Goal: Task Accomplishment & Management: Use online tool/utility

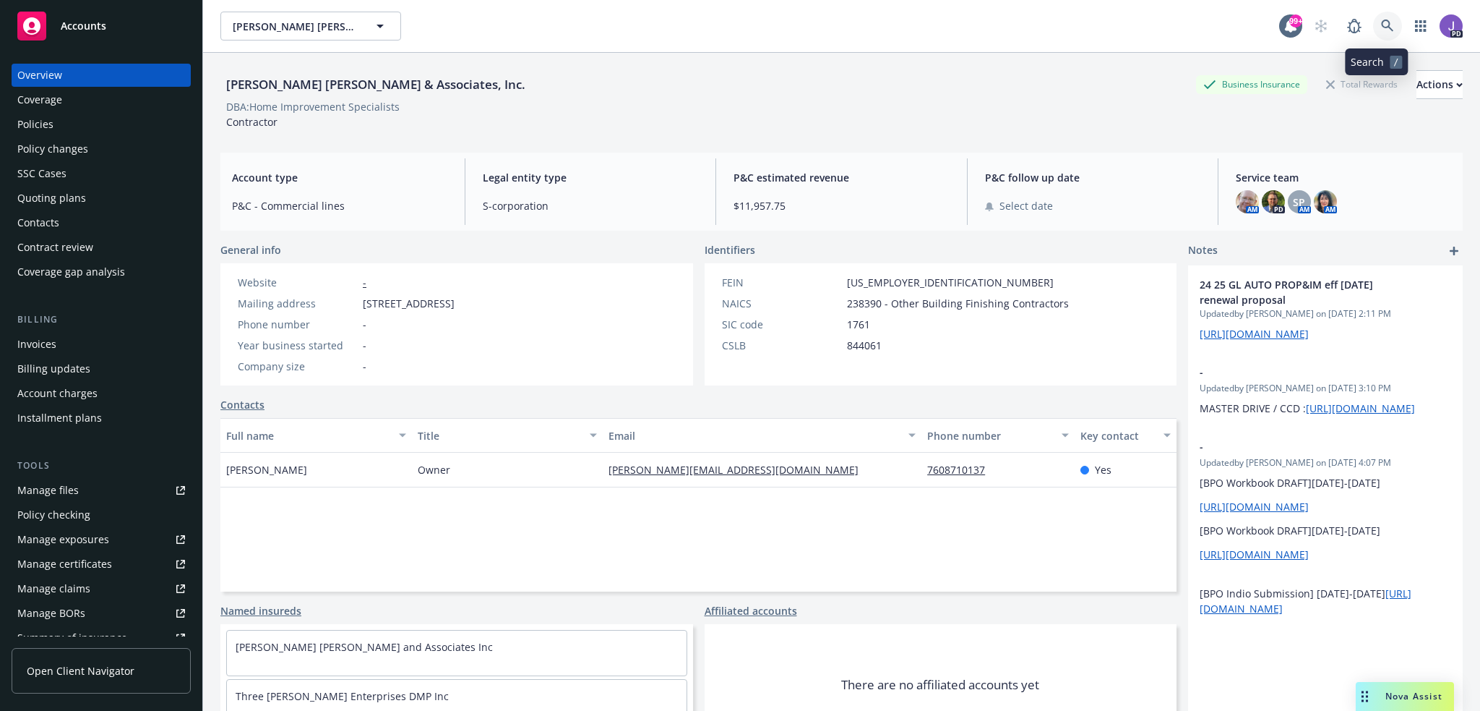
click at [1381, 27] on icon at bounding box center [1387, 26] width 13 height 13
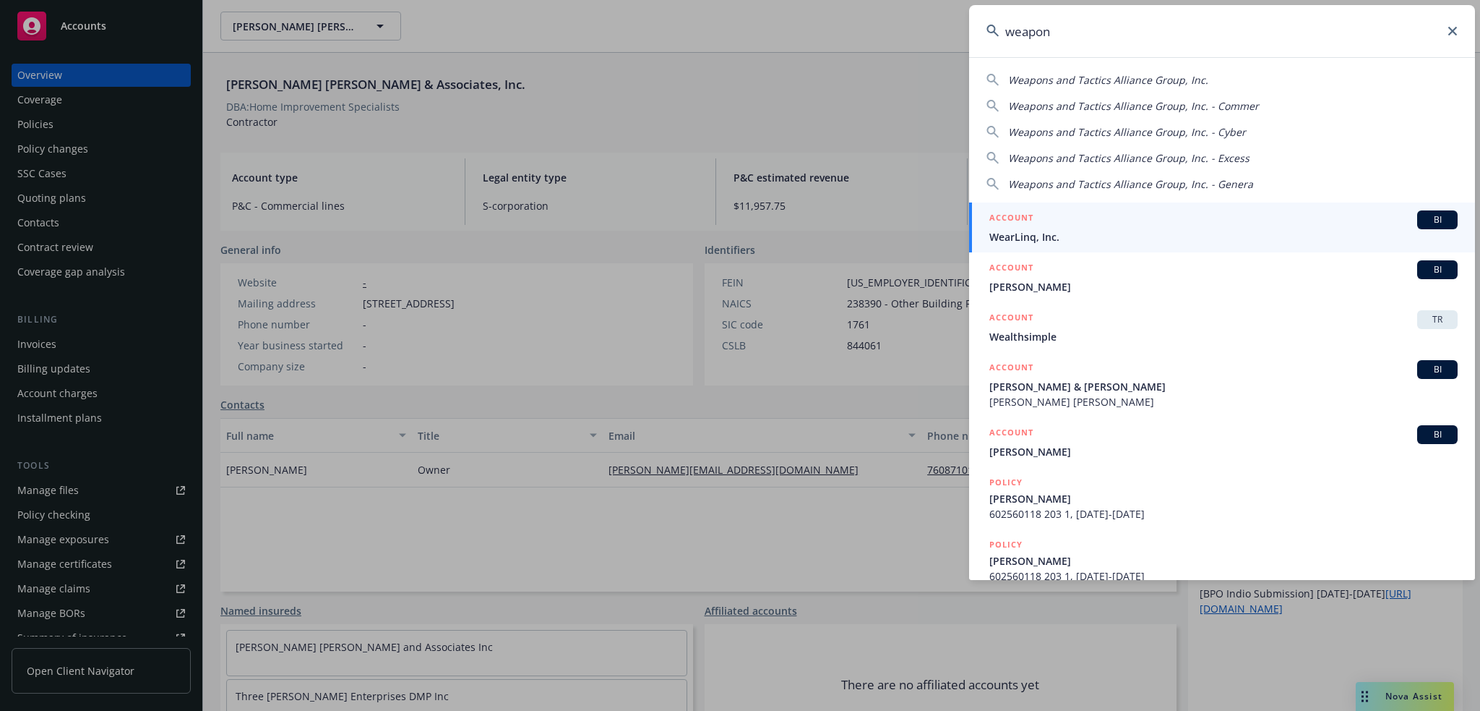
type input "weapons"
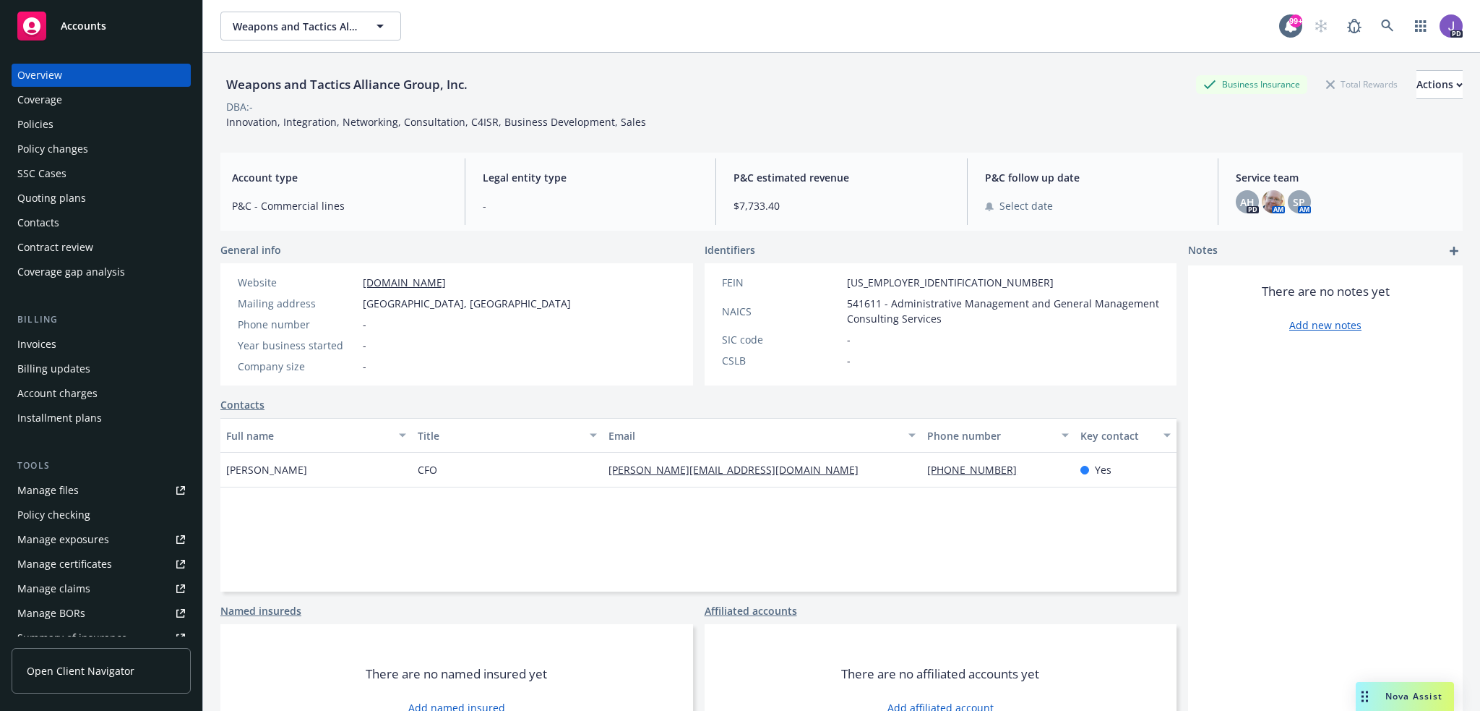
click at [45, 132] on div "Policies" at bounding box center [35, 124] width 36 height 23
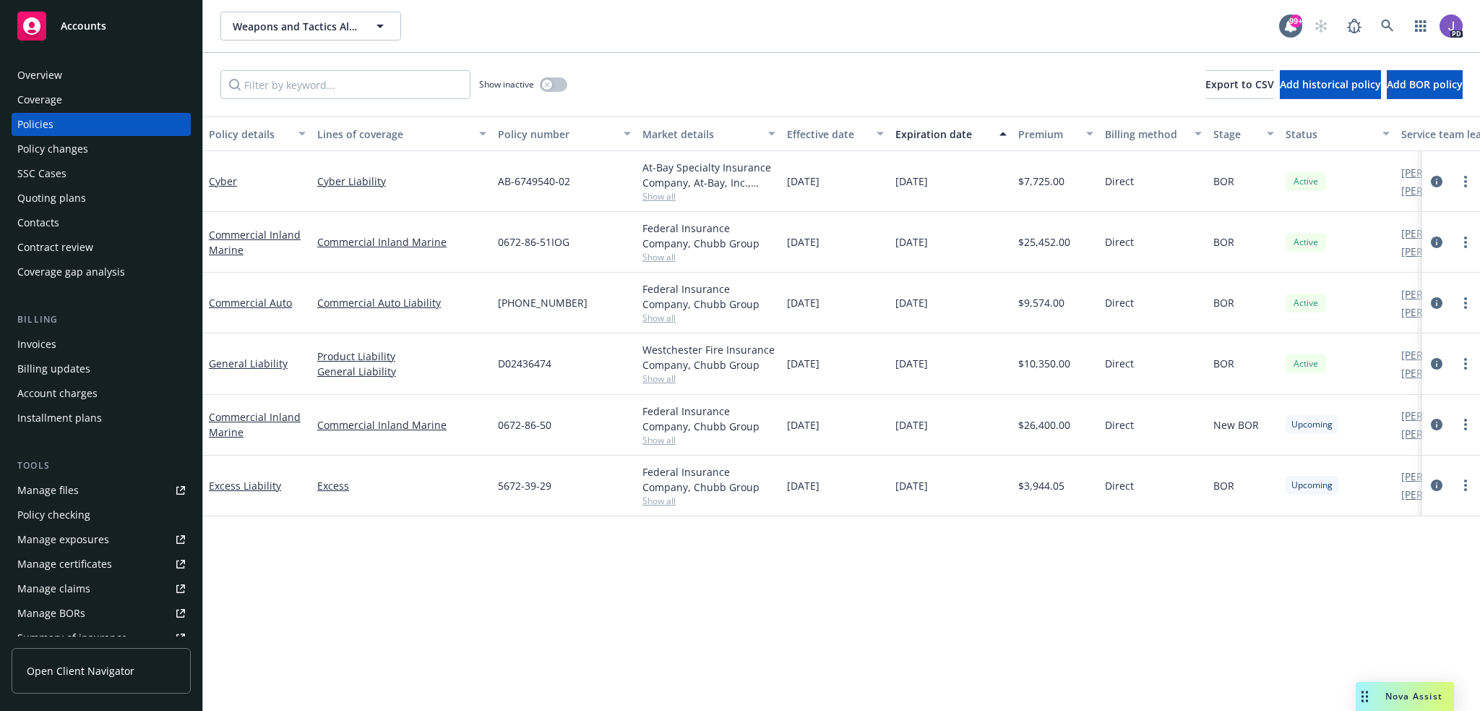
click at [865, 83] on div "Show inactive Export to CSV Add historical policy Add BOR policy" at bounding box center [841, 85] width 1277 height 64
click at [43, 82] on div "Overview" at bounding box center [39, 75] width 45 height 23
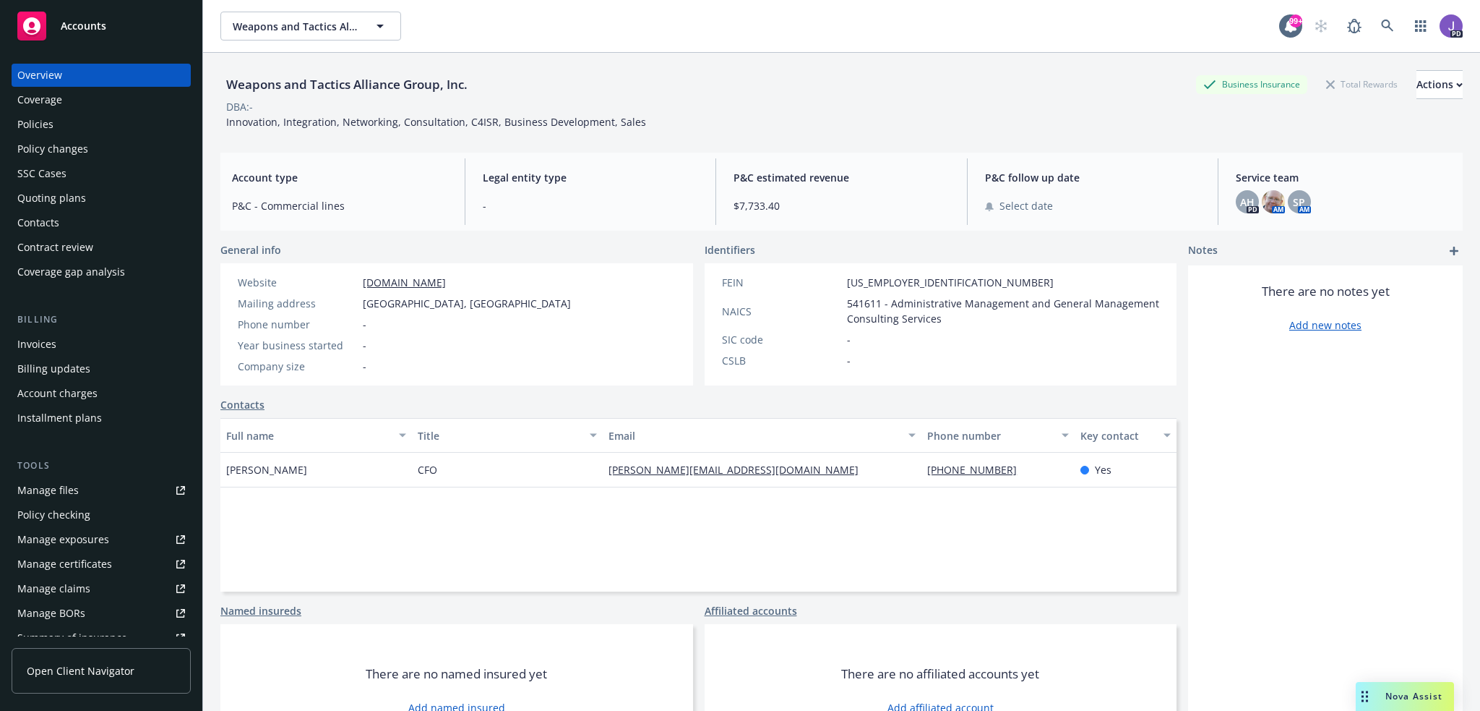
click at [584, 496] on div "Full name Title Email Phone number Key contact Dave Stevens CFO dave@weptacag.c…" at bounding box center [698, 504] width 956 height 173
click at [605, 290] on div "Website weptacag.com Mailing address Tampa, Tampa, FL, 33601 Phone number - Yea…" at bounding box center [456, 324] width 473 height 122
click at [714, 103] on div "DBA: -" at bounding box center [841, 106] width 1243 height 15
click at [640, 100] on div "DBA: -" at bounding box center [841, 106] width 1243 height 15
click at [1382, 29] on icon at bounding box center [1387, 26] width 13 height 13
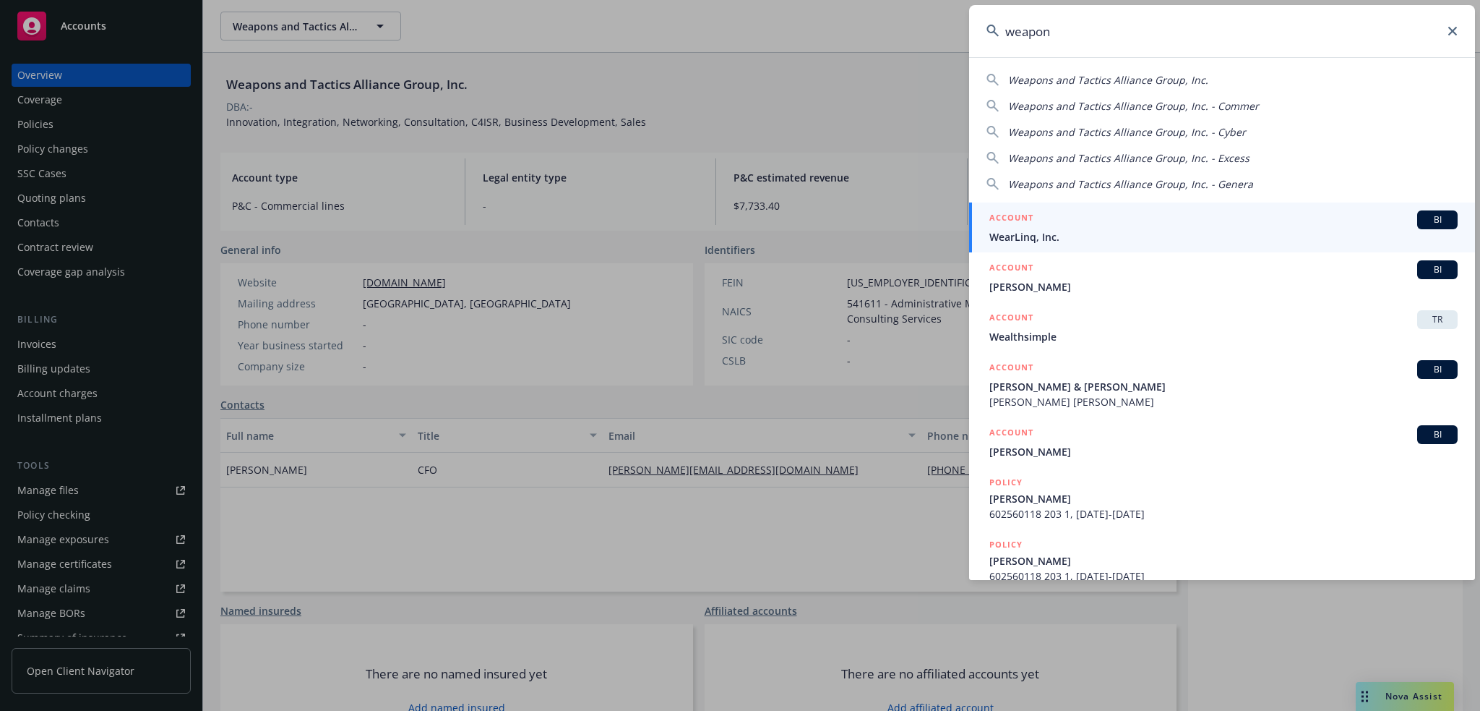
type input "weapons"
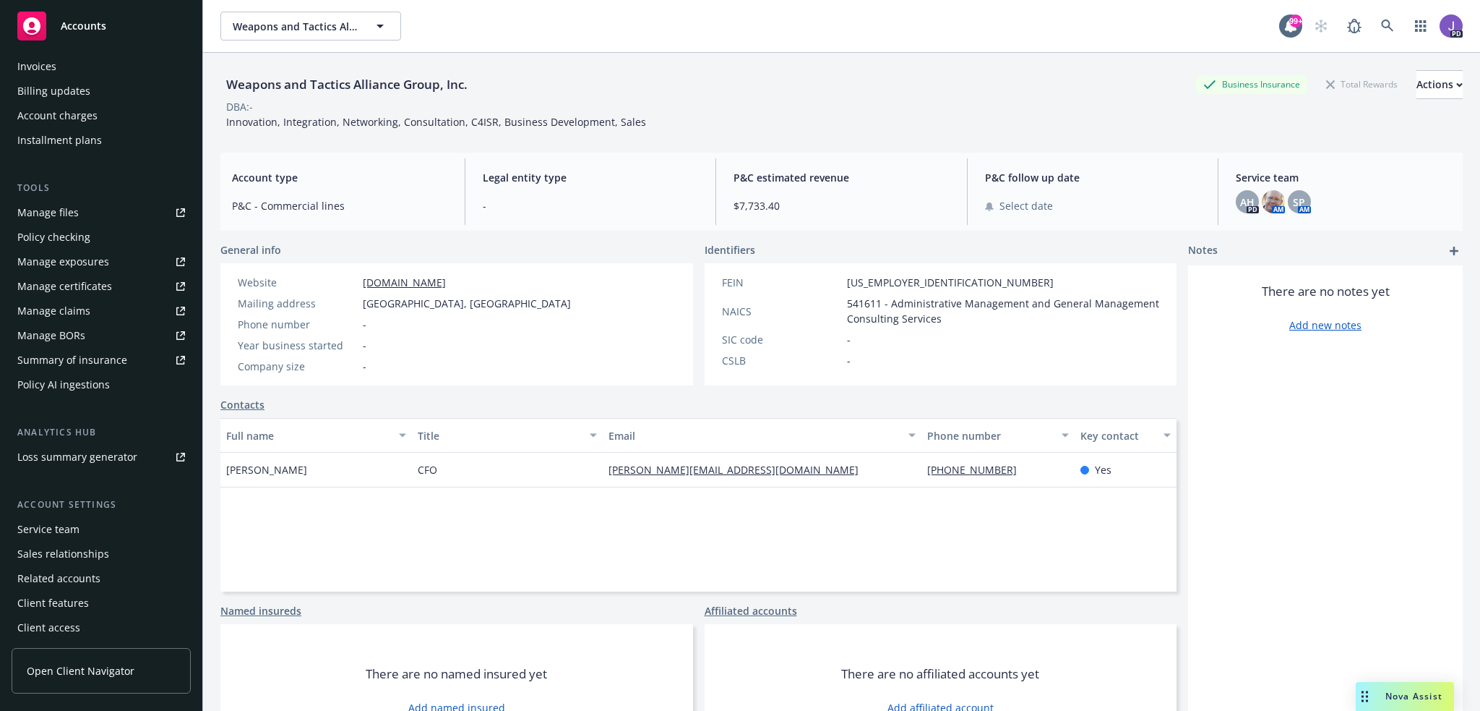
scroll to position [280, 0]
click at [57, 527] on div "Service team" at bounding box center [48, 526] width 62 height 23
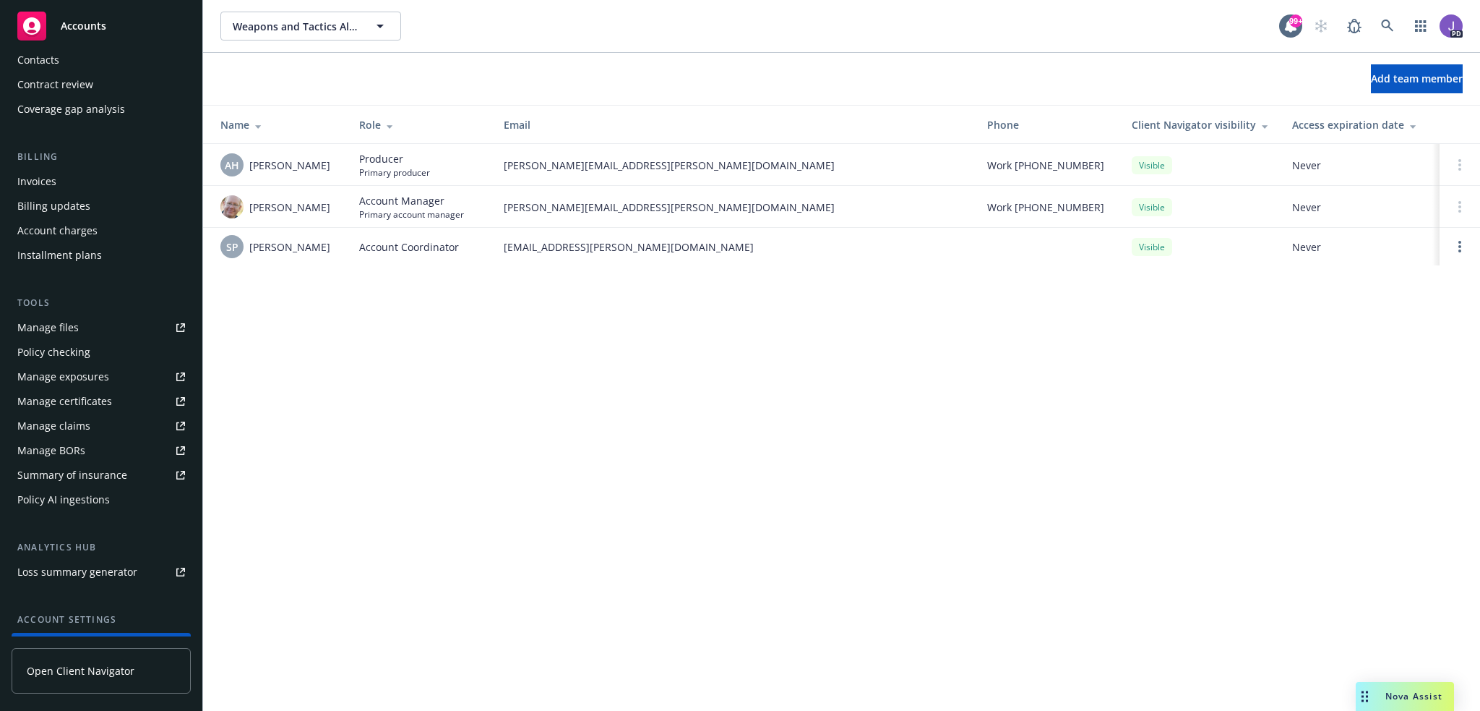
scroll to position [63, 0]
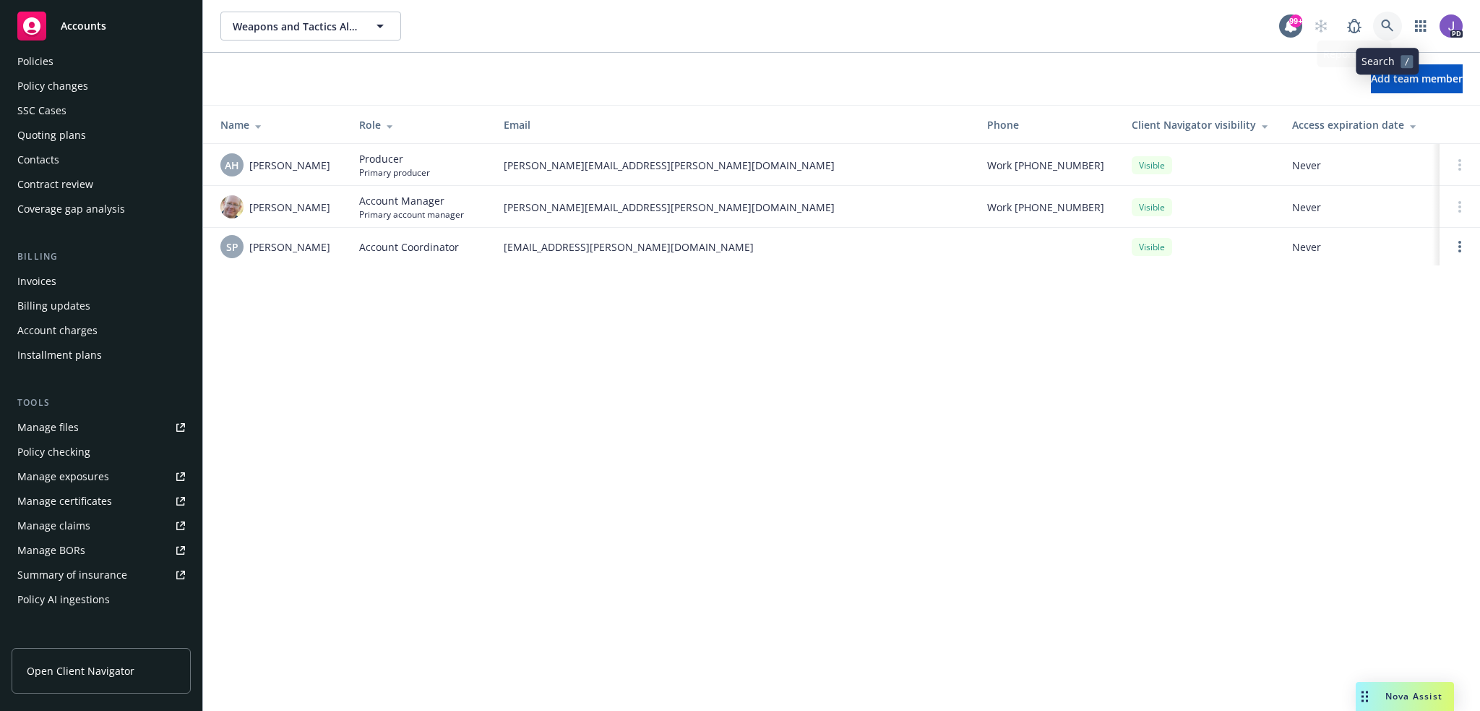
click at [1386, 31] on icon at bounding box center [1387, 26] width 13 height 13
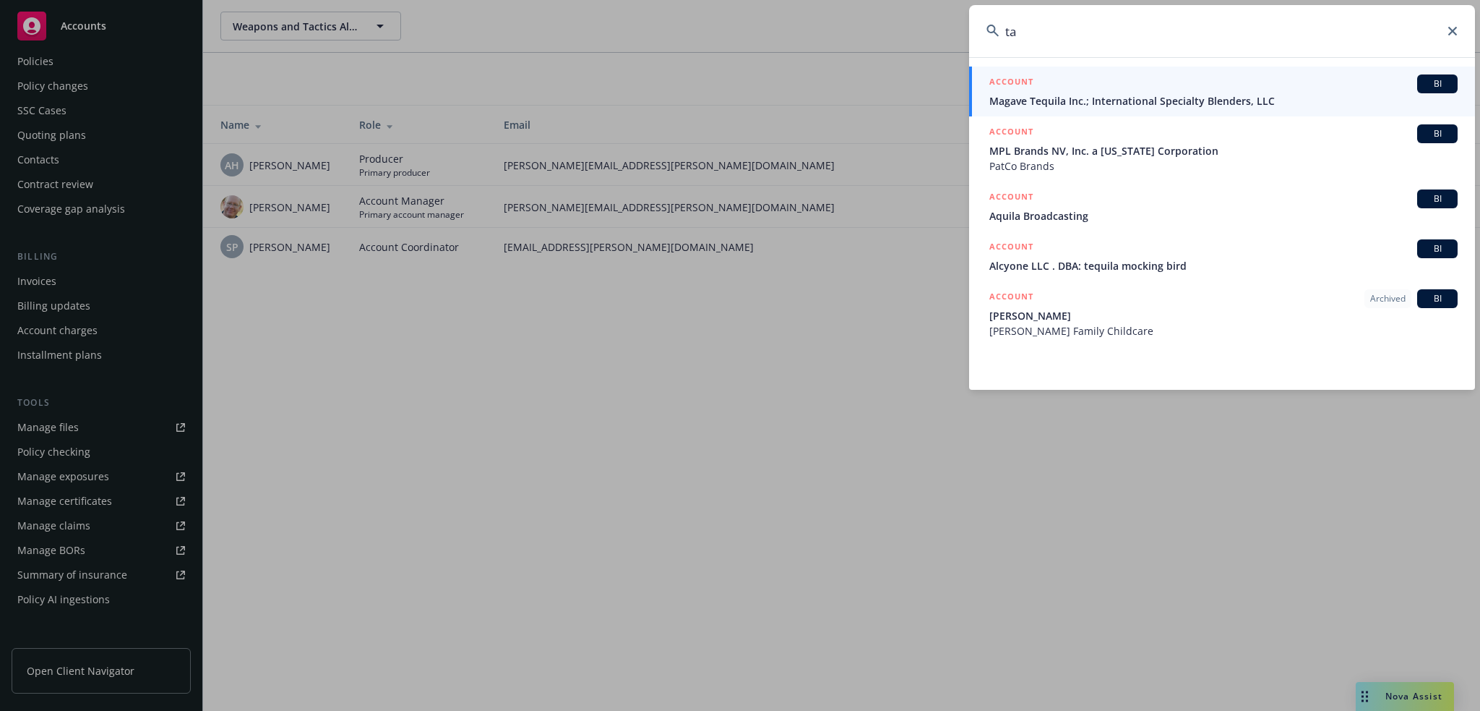
type input "t"
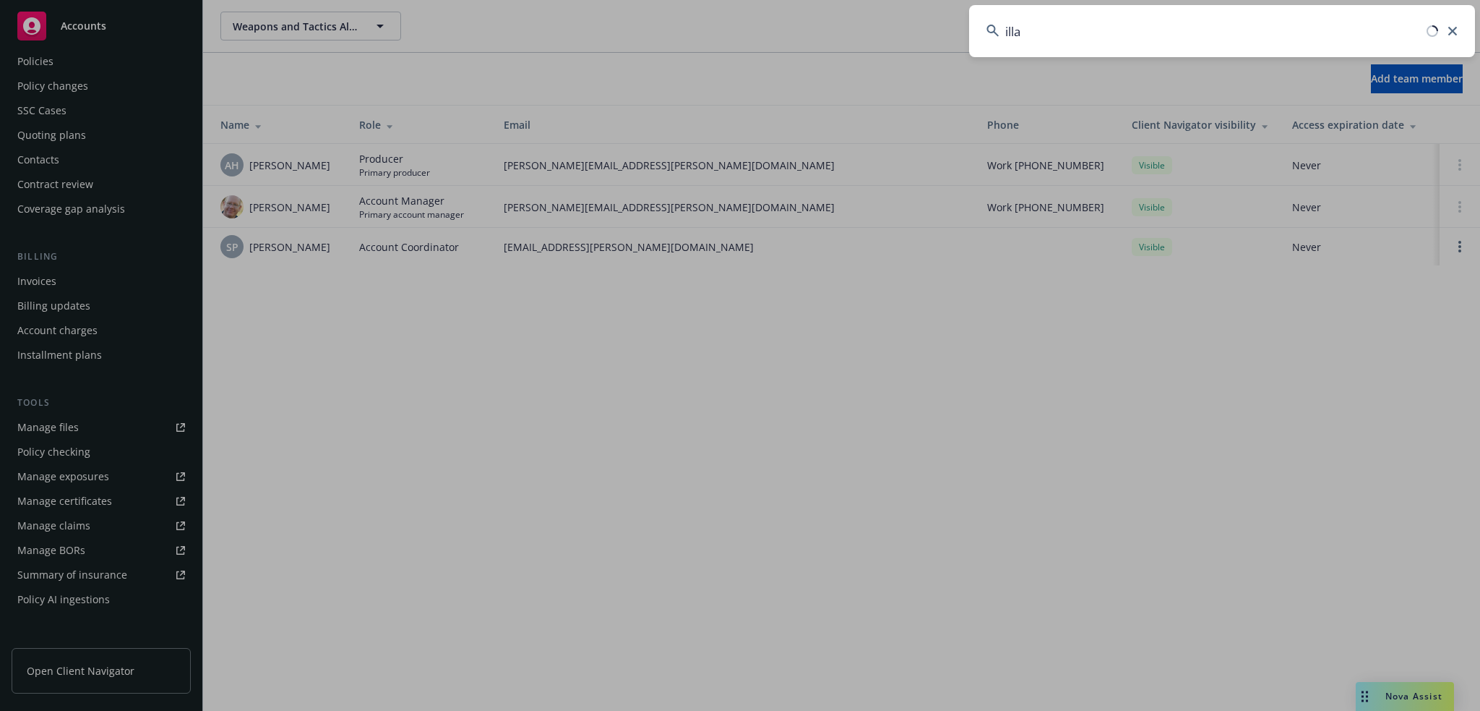
type input "illat"
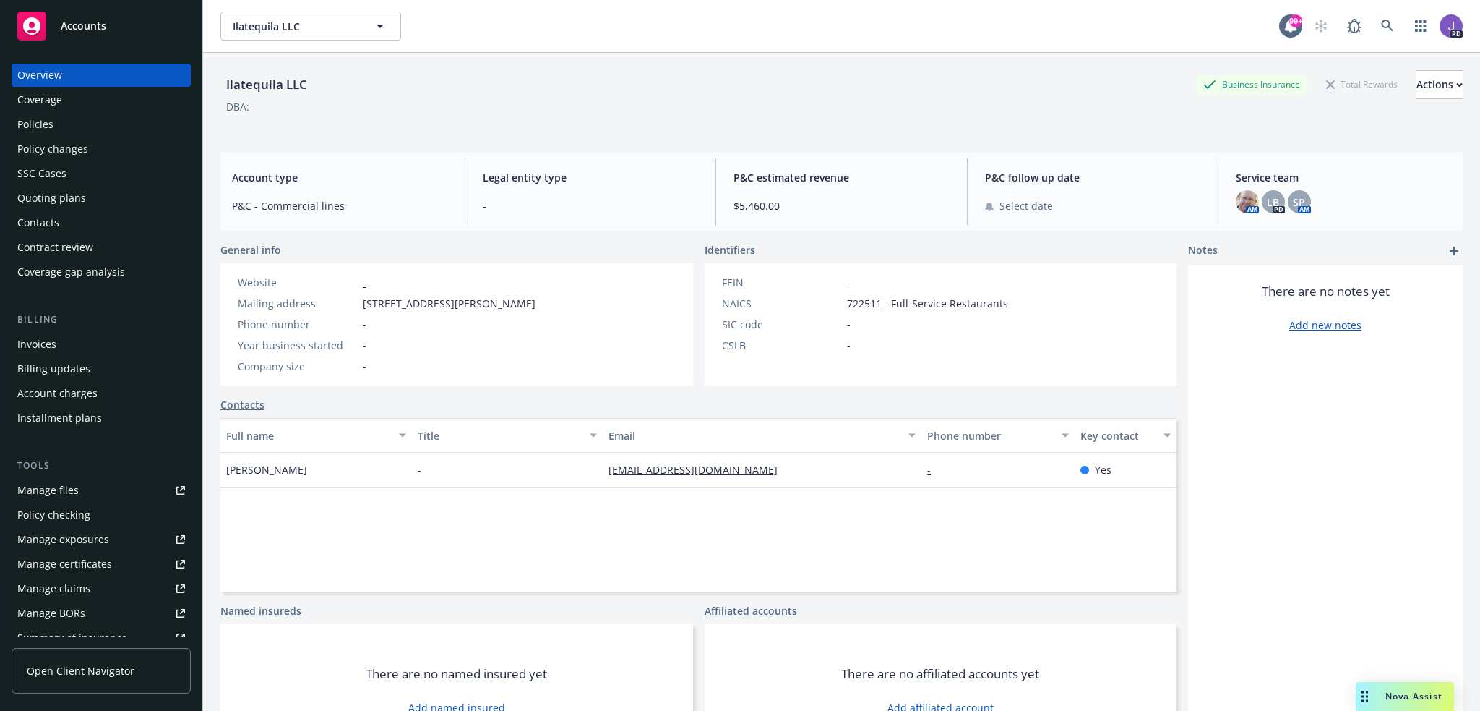
click at [255, 89] on div "Ilatequila LLC" at bounding box center [266, 84] width 93 height 19
copy div "Ilatequila"
click at [241, 472] on span "Kirtan Gandhi" at bounding box center [266, 469] width 81 height 15
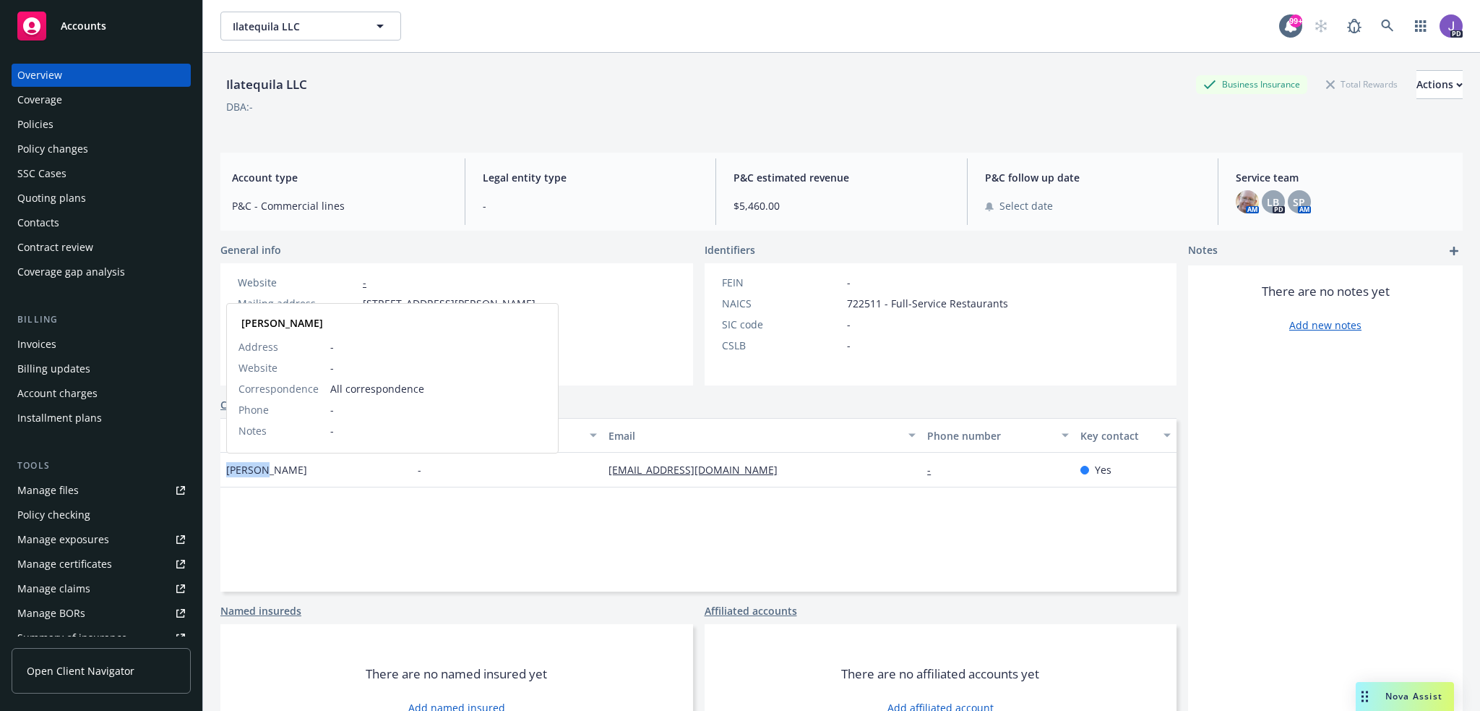
copy span "Kirtan"
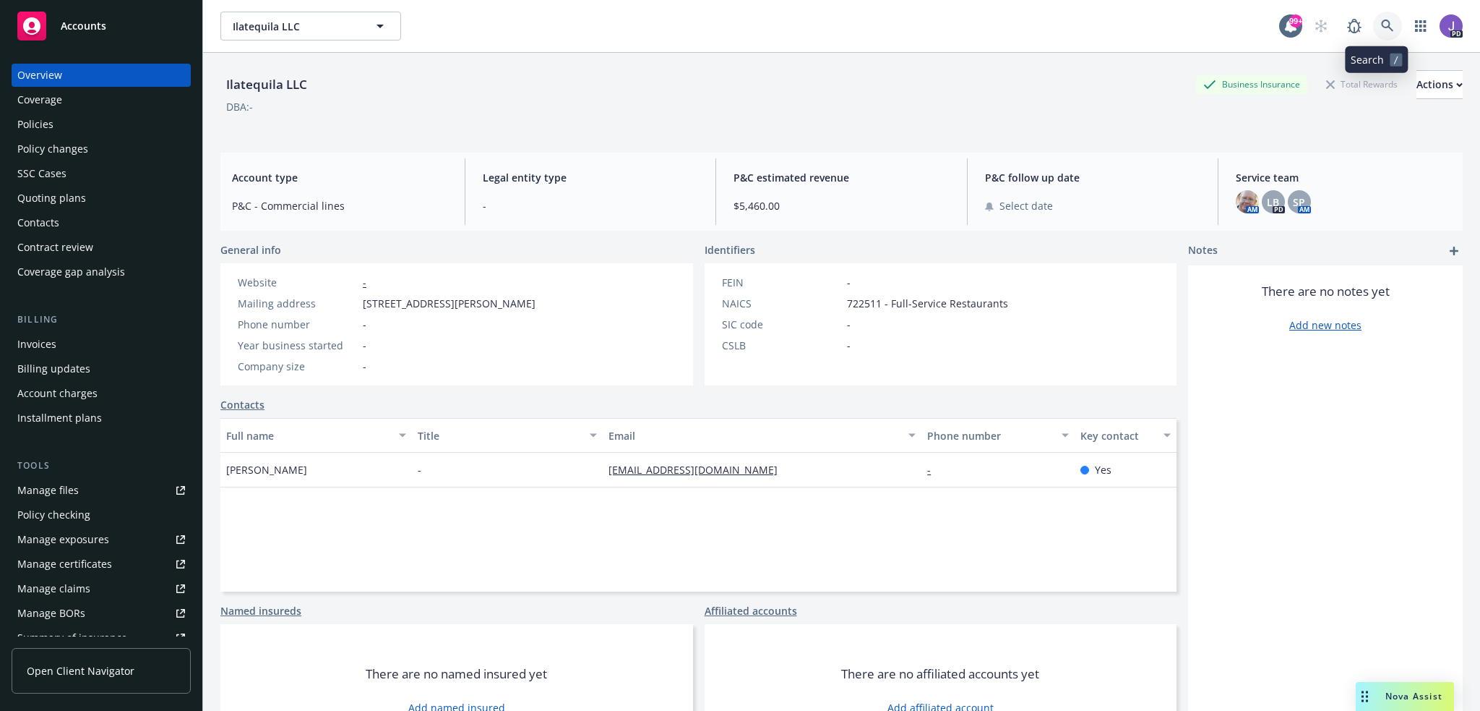
click at [1381, 26] on icon at bounding box center [1387, 26] width 13 height 13
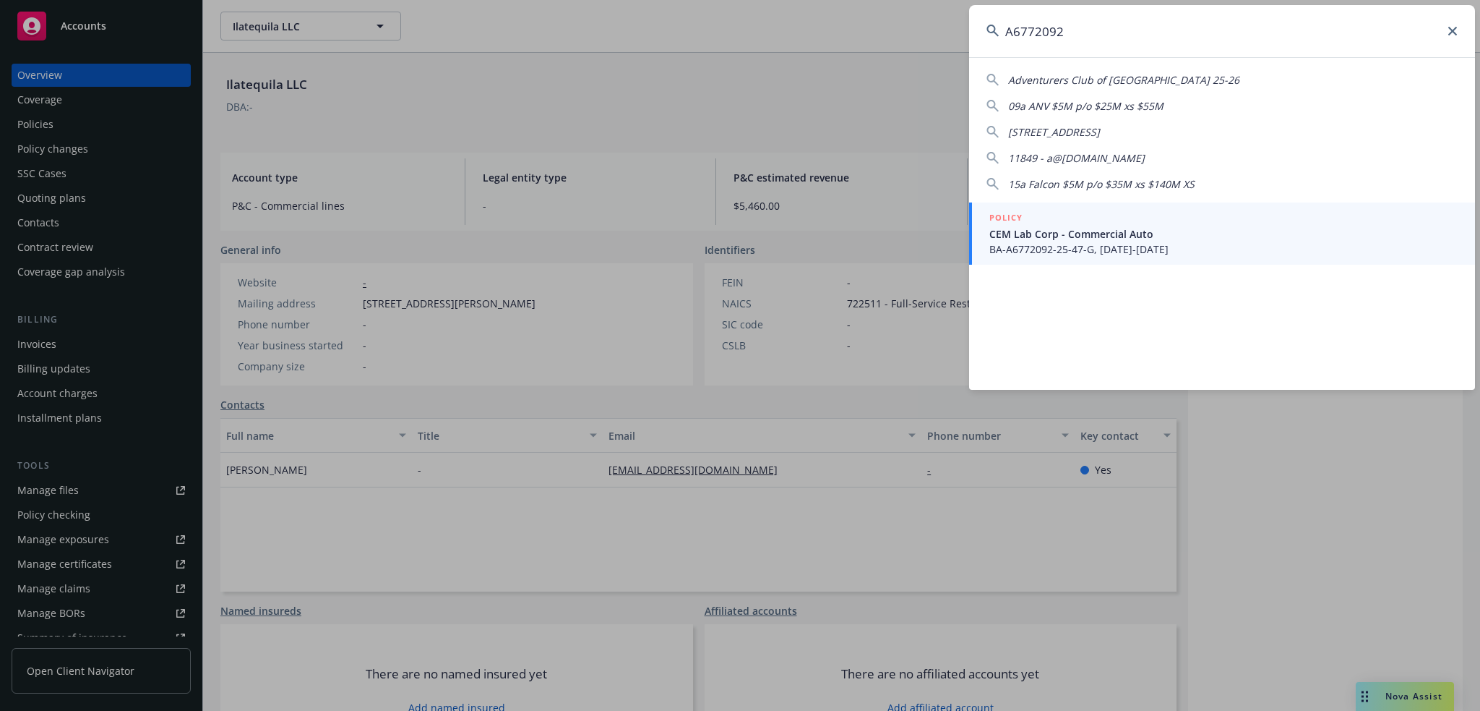
type input "A6772092"
click at [1066, 236] on span "CEM Lab Corp - Commercial Auto" at bounding box center [1224, 233] width 468 height 15
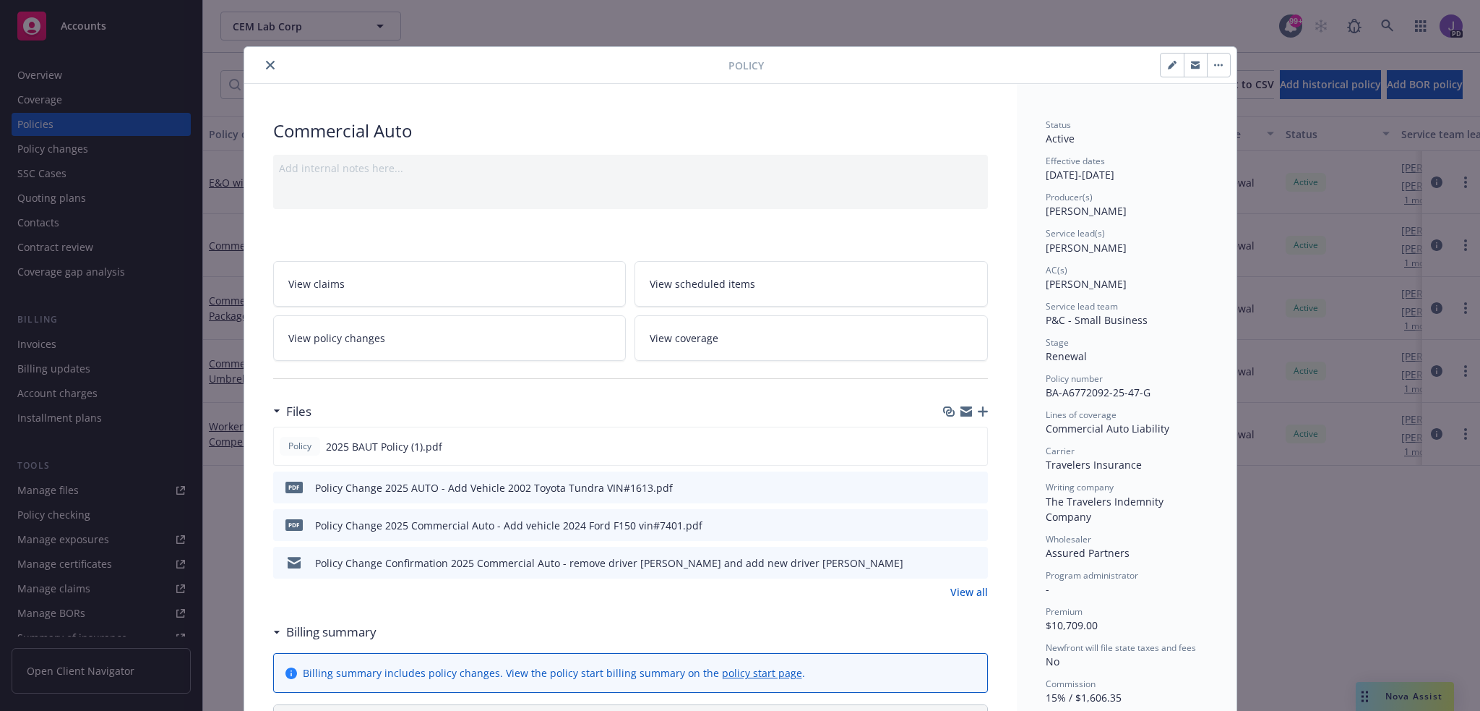
click at [266, 66] on icon "close" at bounding box center [270, 65] width 9 height 9
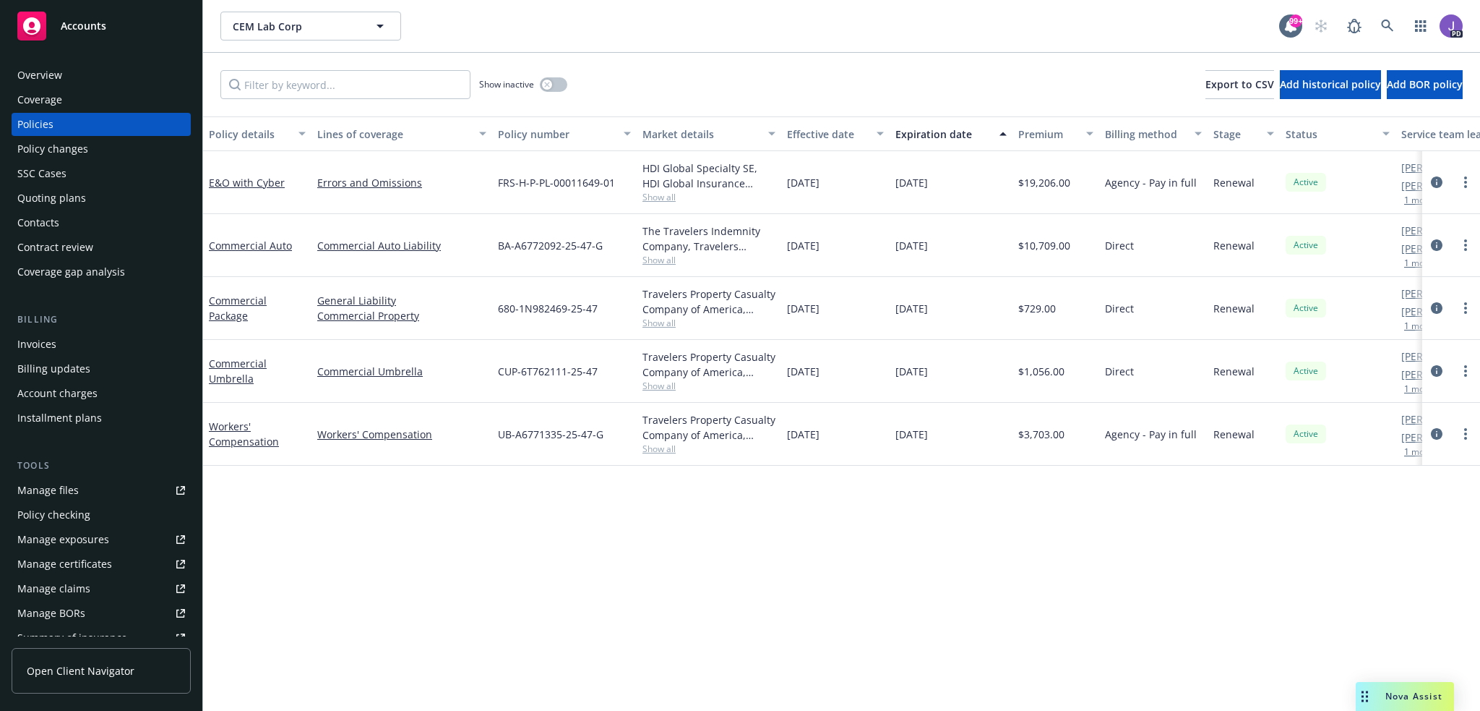
click at [1401, 695] on span "Nova Assist" at bounding box center [1414, 696] width 57 height 12
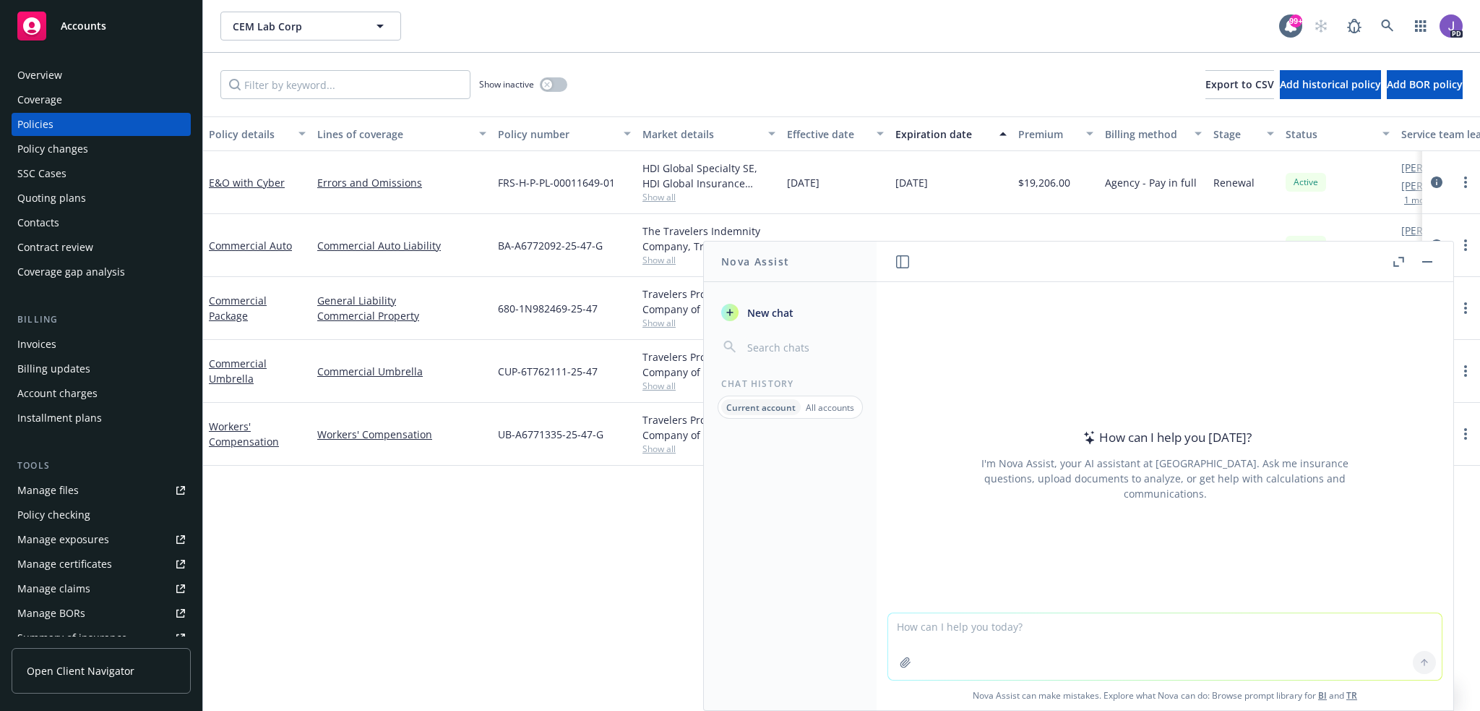
click at [1000, 624] on textarea at bounding box center [1165, 646] width 554 height 67
paste textarea "Hi All, My pleasure. Always happy to help. So glad to be part of an incredible …"
type textarea "Please proof this email: Hi All, My pleasure. Always happy to help. So glad to …"
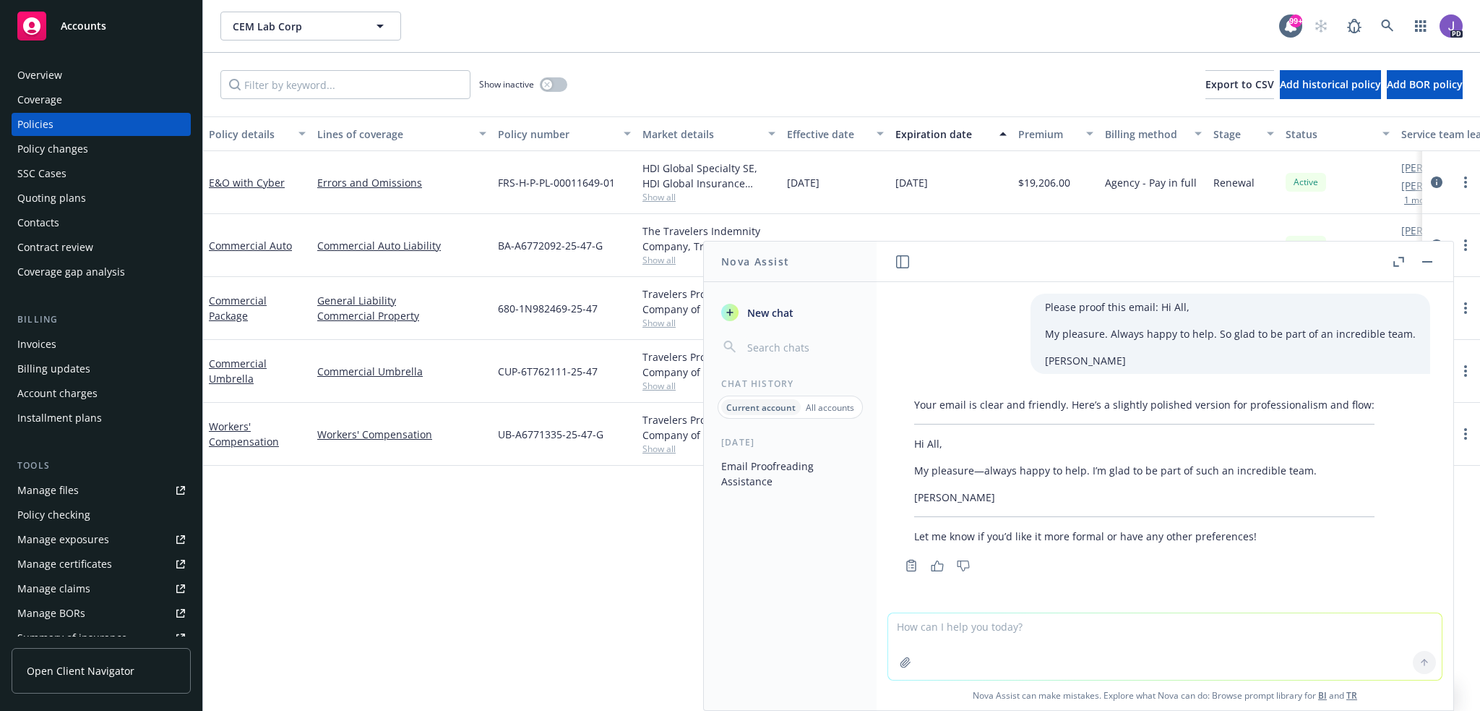
click at [955, 489] on p "James" at bounding box center [1144, 496] width 460 height 15
drag, startPoint x: 957, startPoint y: 499, endPoint x: 912, endPoint y: 452, distance: 66.0
click at [912, 452] on div "Your email is clear and friendly. Here’s a slightly polished version for profes…" at bounding box center [1144, 470] width 489 height 158
copy div "Hi All, My pleasure—always happy to help. I’m glad to be part of such an incred…"
drag, startPoint x: 1095, startPoint y: 503, endPoint x: 1141, endPoint y: 492, distance: 46.8
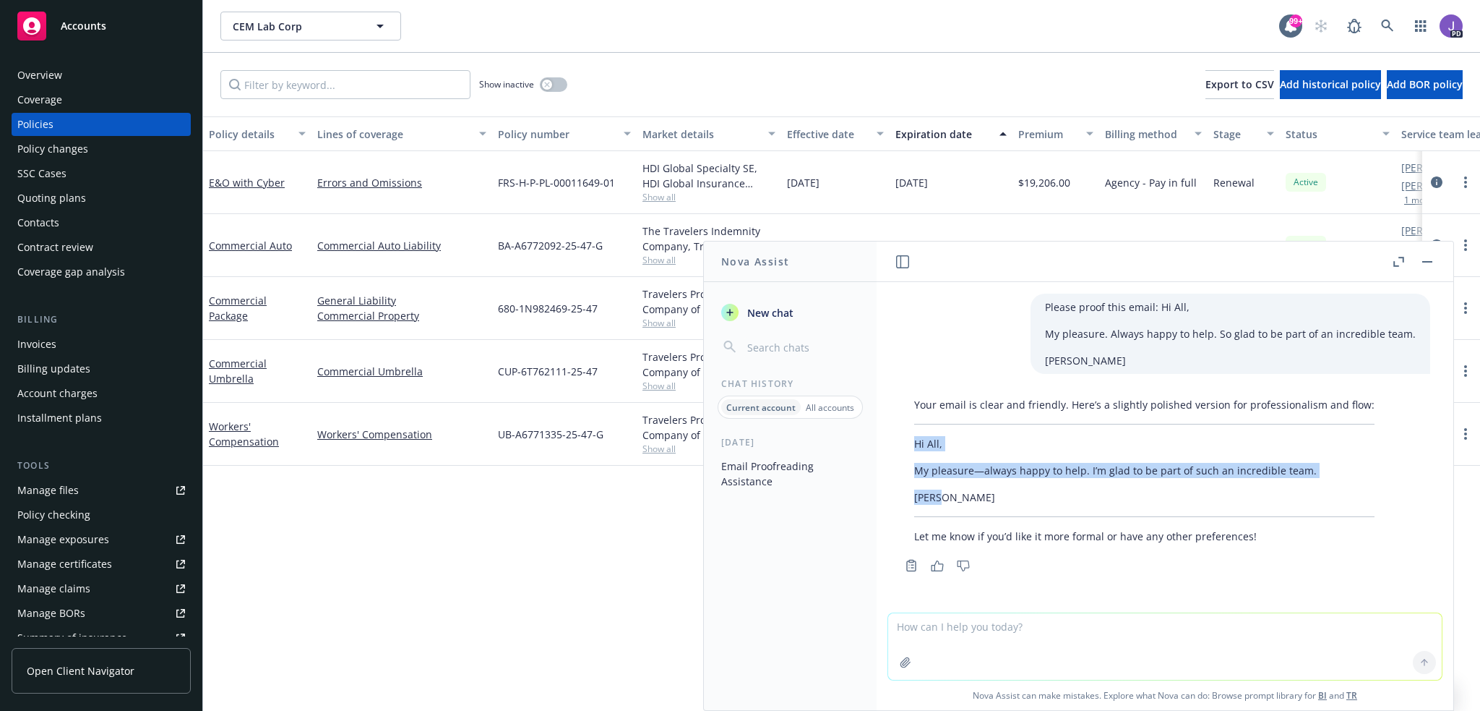
click at [1095, 502] on p "James" at bounding box center [1144, 496] width 460 height 15
click at [1264, 459] on div "Your email is clear and friendly. Here’s a slightly polished version for profes…" at bounding box center [1144, 470] width 489 height 158
drag, startPoint x: 1306, startPoint y: 468, endPoint x: 1085, endPoint y: 467, distance: 221.2
click at [1085, 467] on p "My pleasure—always happy to help. I’m glad to be part of such an incredible tea…" at bounding box center [1144, 470] width 460 height 15
copy p "I’m glad to be part of such an incredible team."
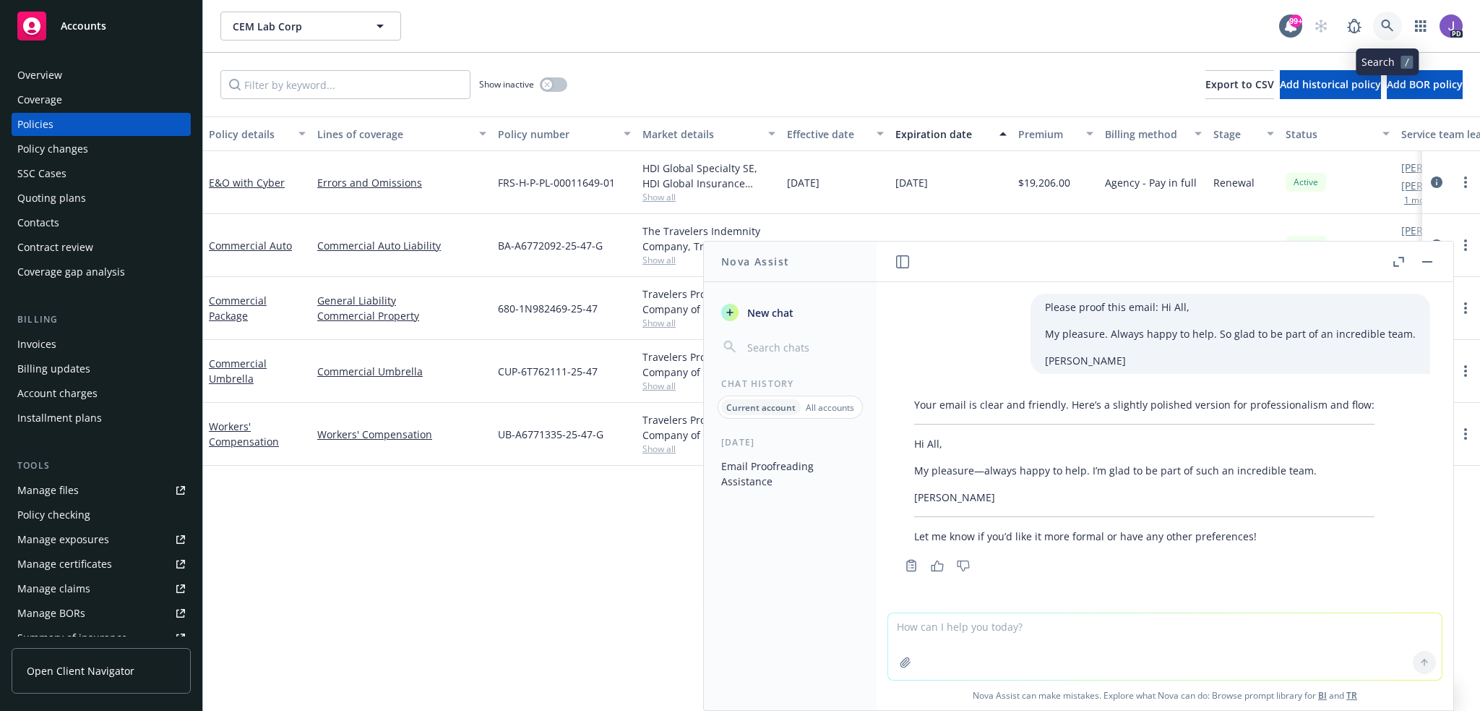
click at [1389, 28] on icon at bounding box center [1387, 26] width 13 height 13
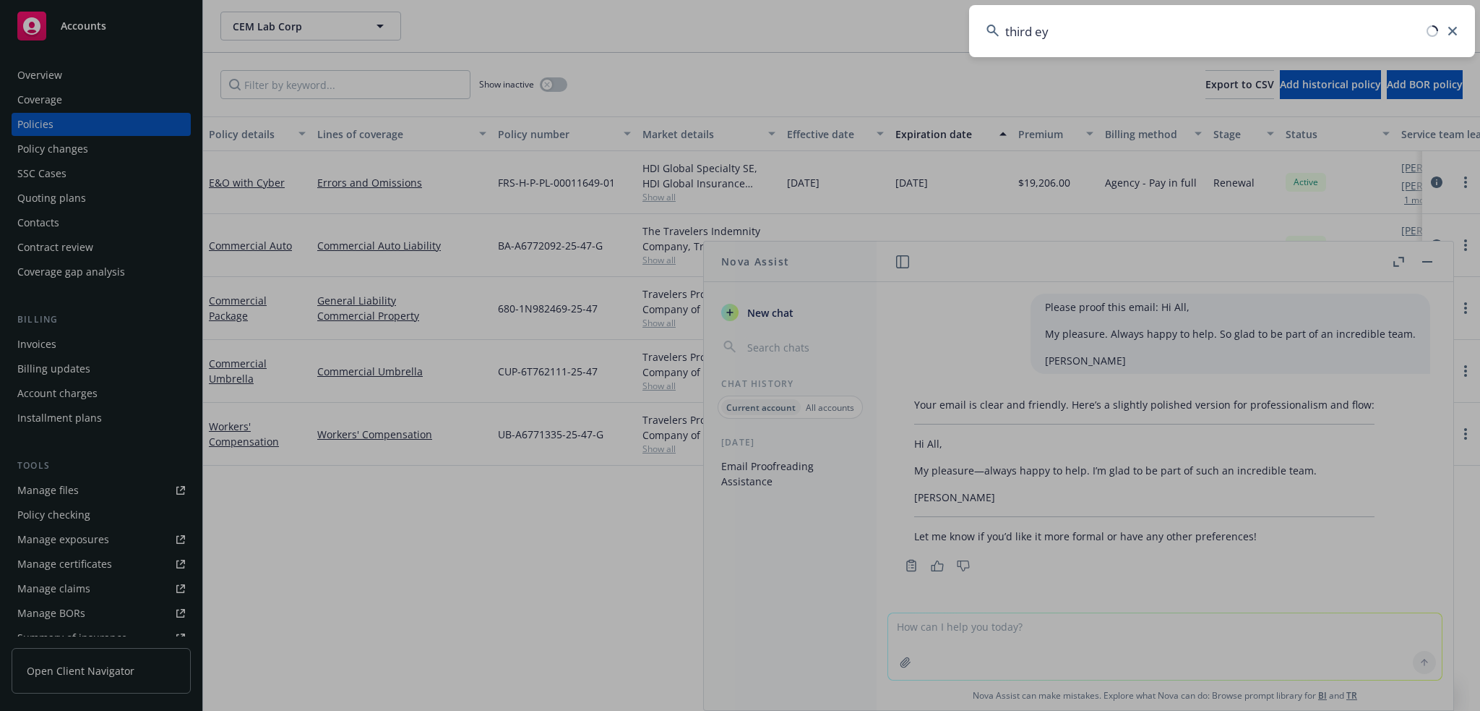
type input "third eye"
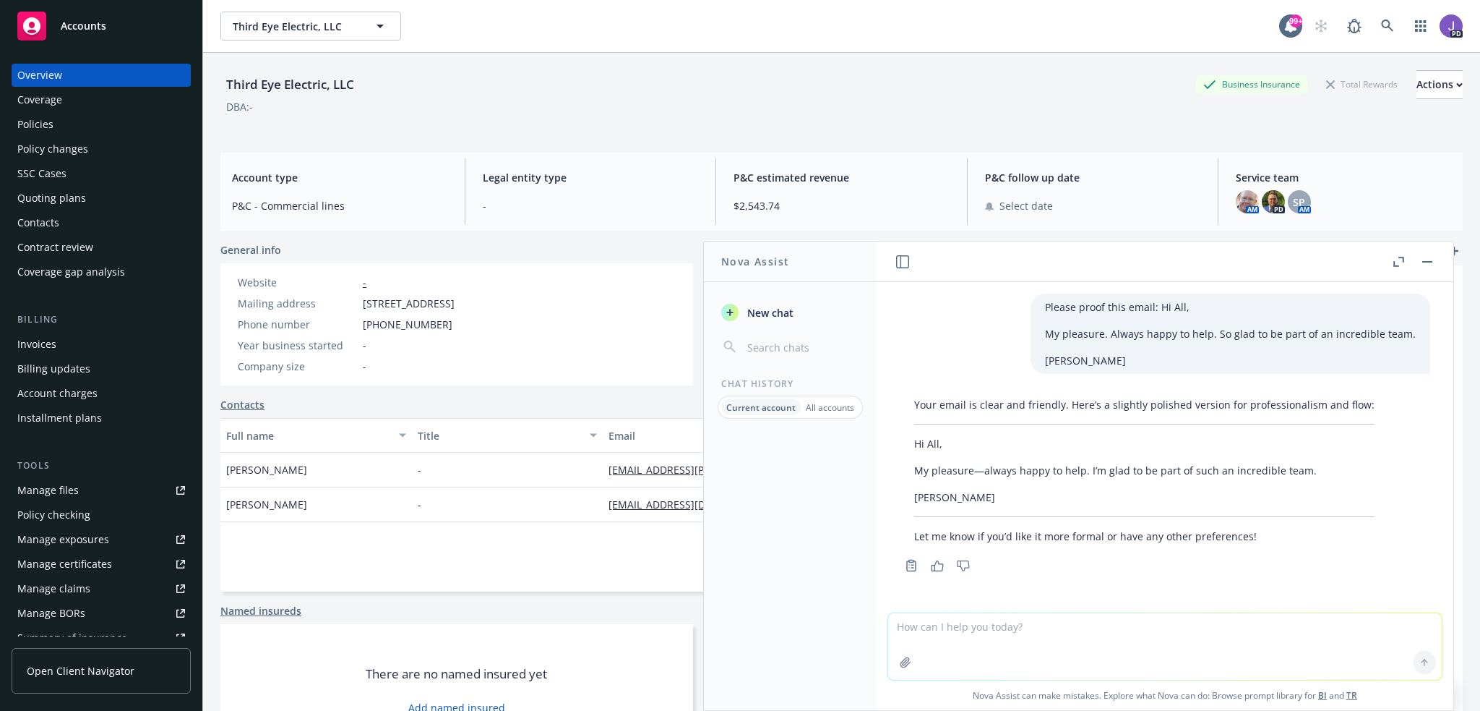
click at [1423, 262] on rect "button" at bounding box center [1428, 261] width 10 height 1
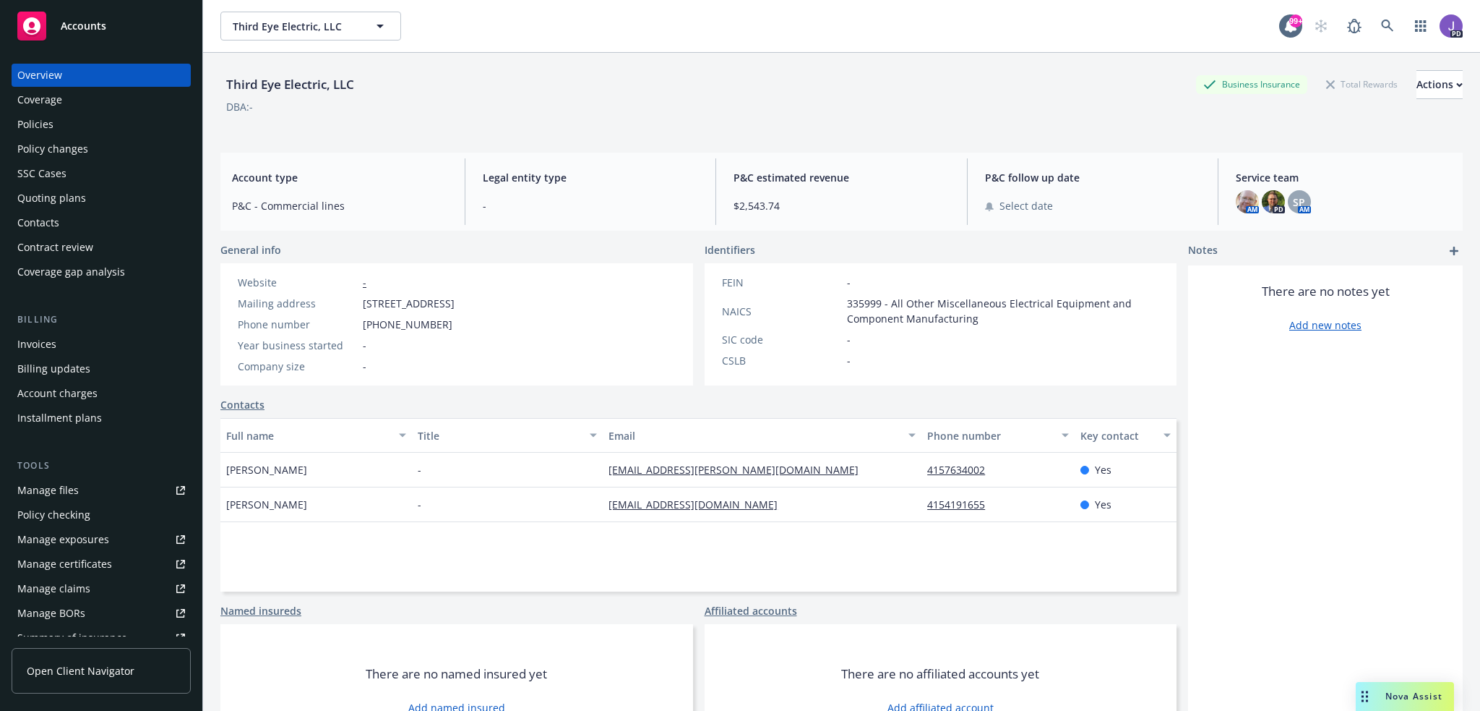
click at [48, 202] on div "Quoting plans" at bounding box center [51, 197] width 69 height 23
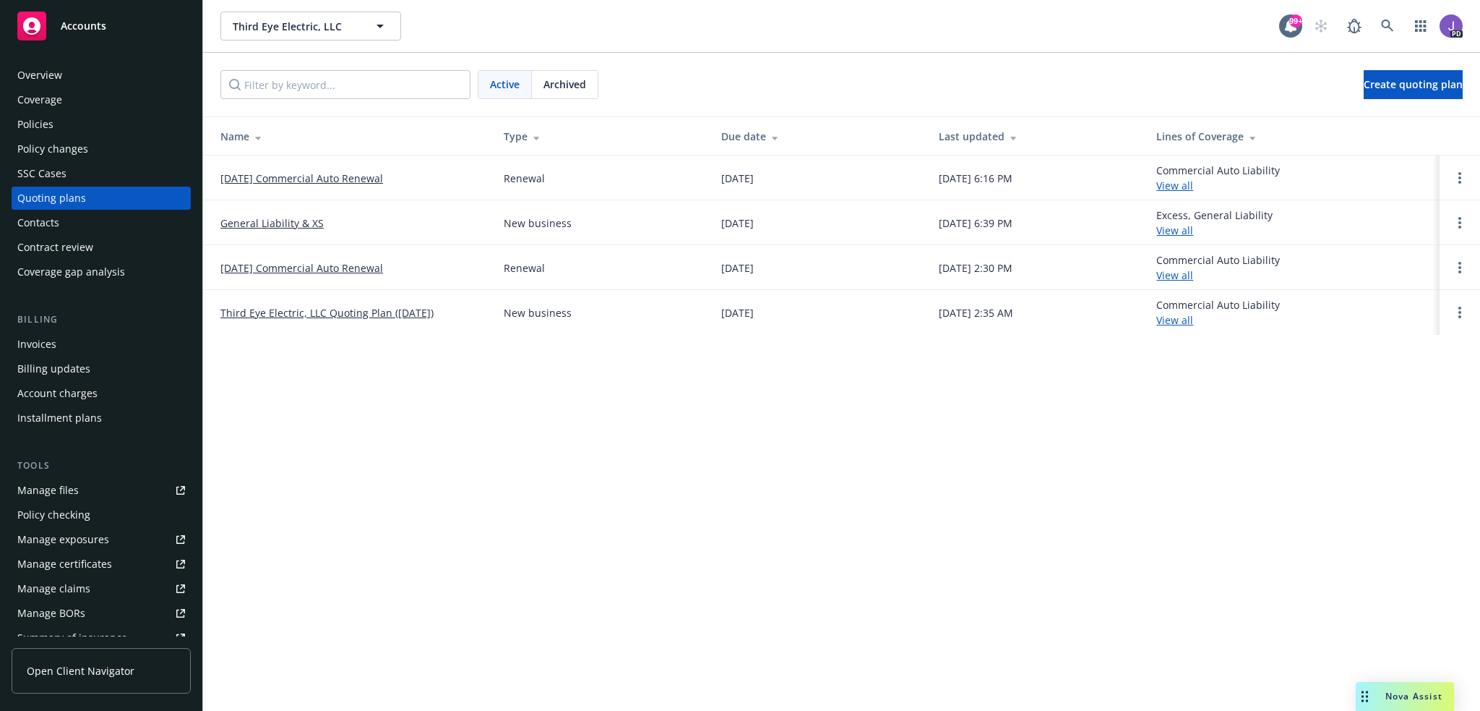
click at [298, 221] on link "General Liability & XS" at bounding box center [271, 222] width 103 height 15
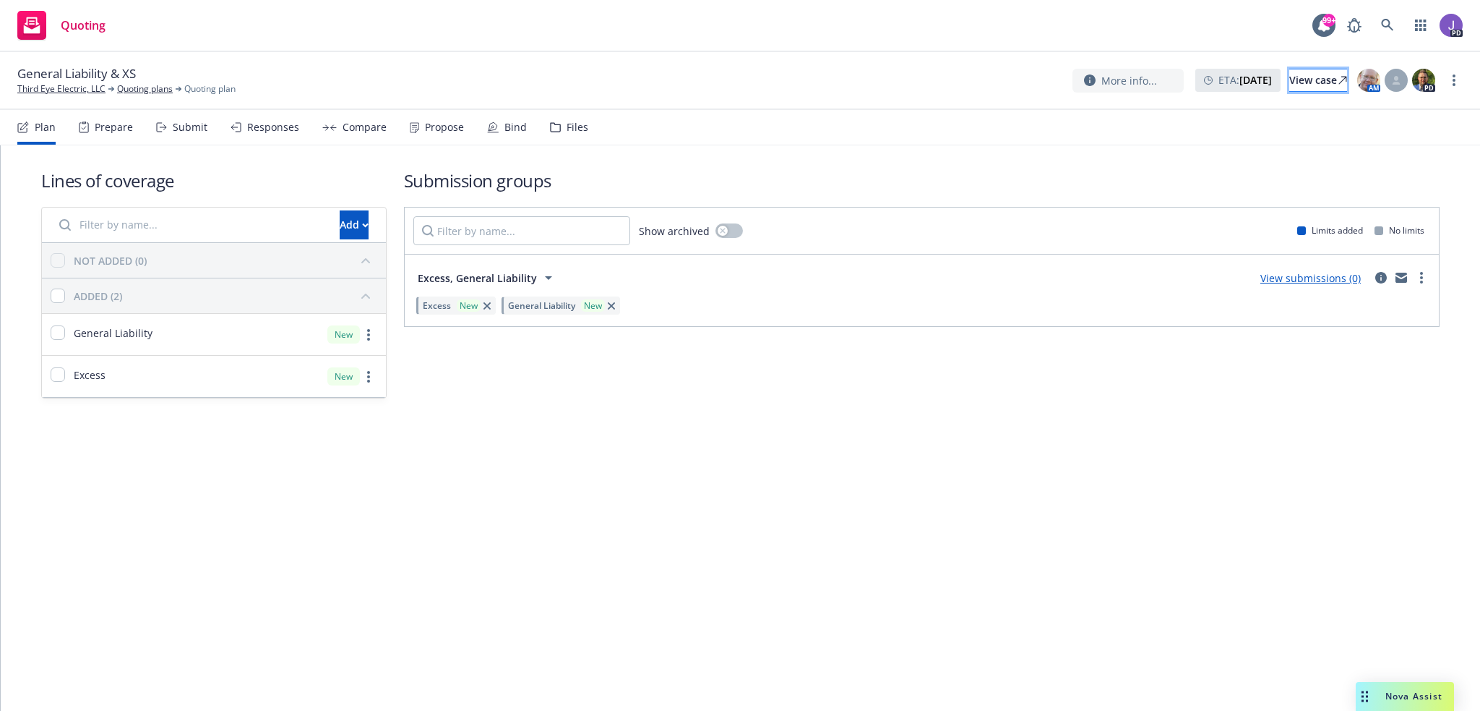
click at [1339, 77] on icon at bounding box center [1342, 80] width 7 height 7
click at [185, 126] on div "Submit" at bounding box center [190, 127] width 35 height 12
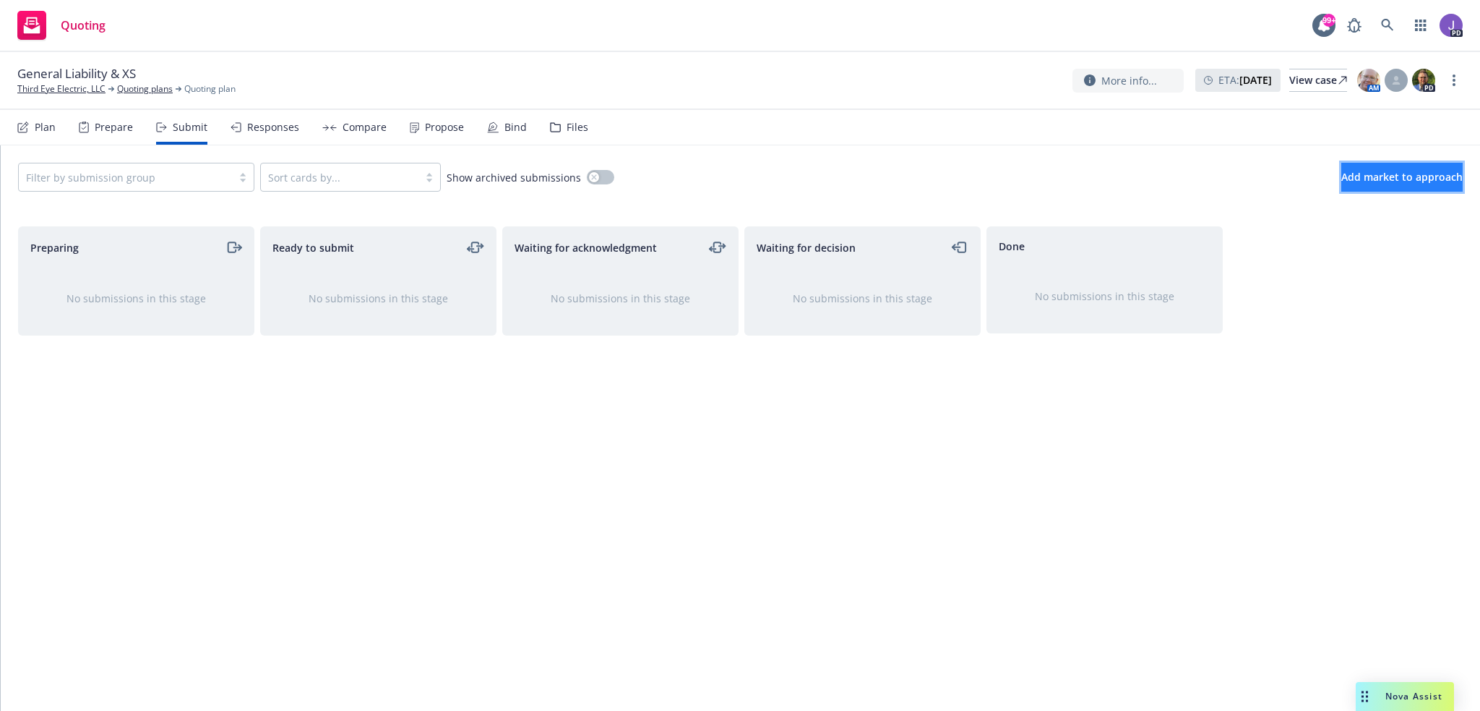
click at [1397, 175] on span "Add market to approach" at bounding box center [1402, 177] width 121 height 14
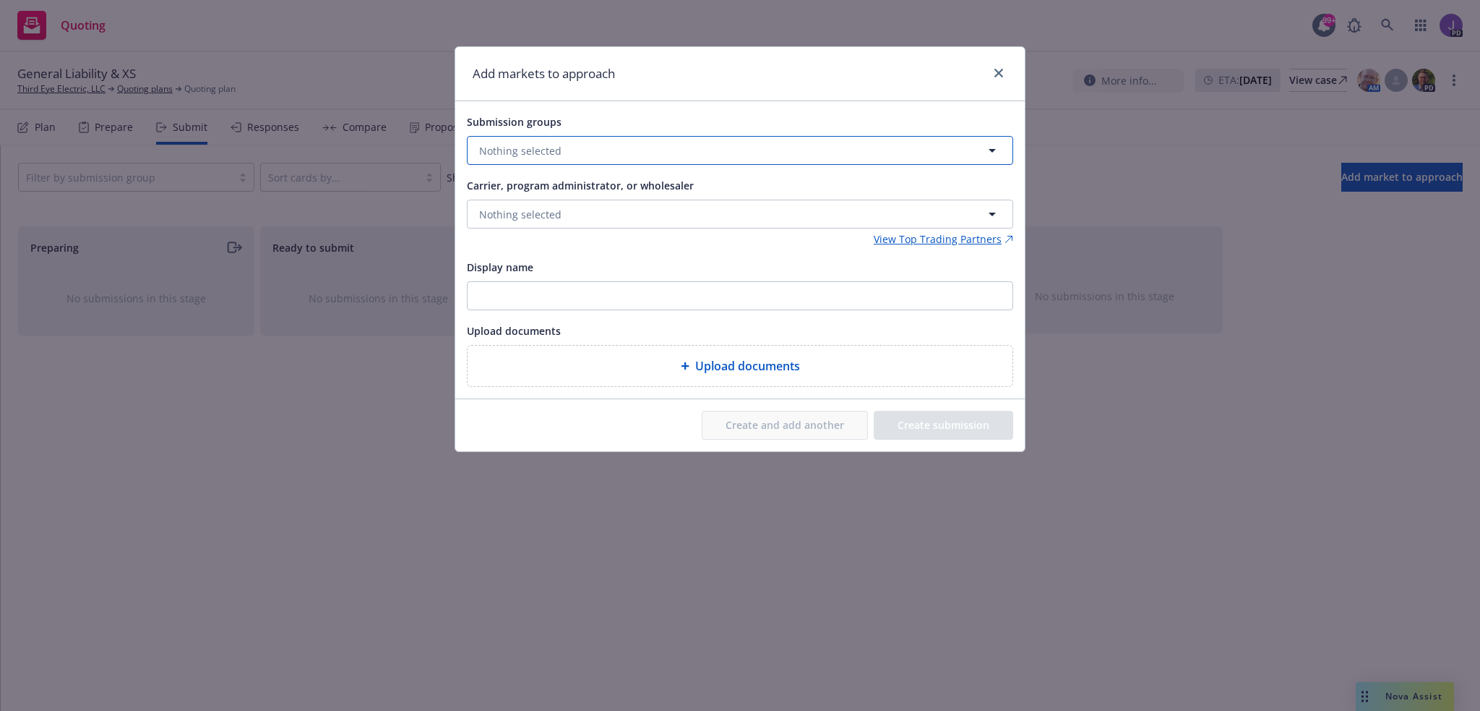
click at [546, 144] on span "Nothing selected" at bounding box center [520, 150] width 82 height 15
click at [487, 221] on input "checkbox" at bounding box center [490, 222] width 14 height 14
checkbox input "true"
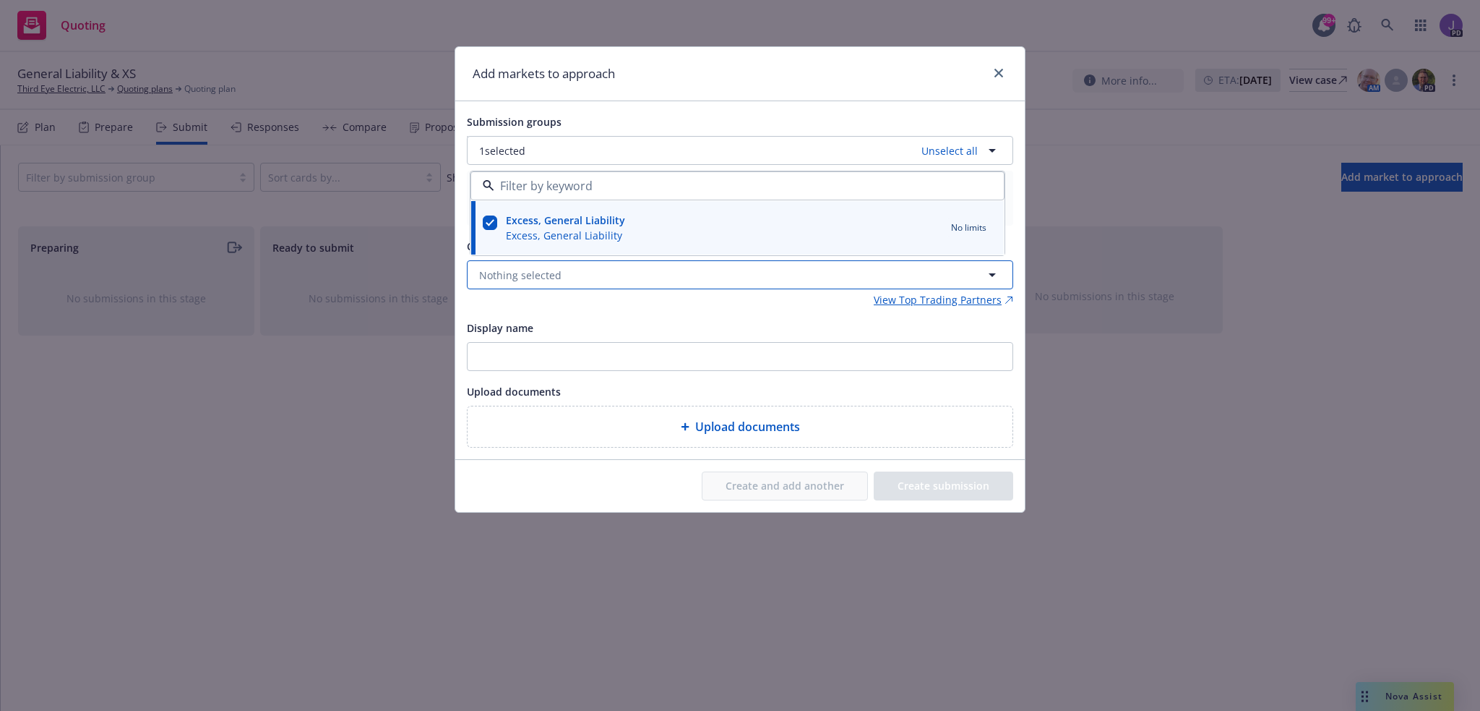
click at [507, 277] on span "Nothing selected" at bounding box center [520, 274] width 82 height 15
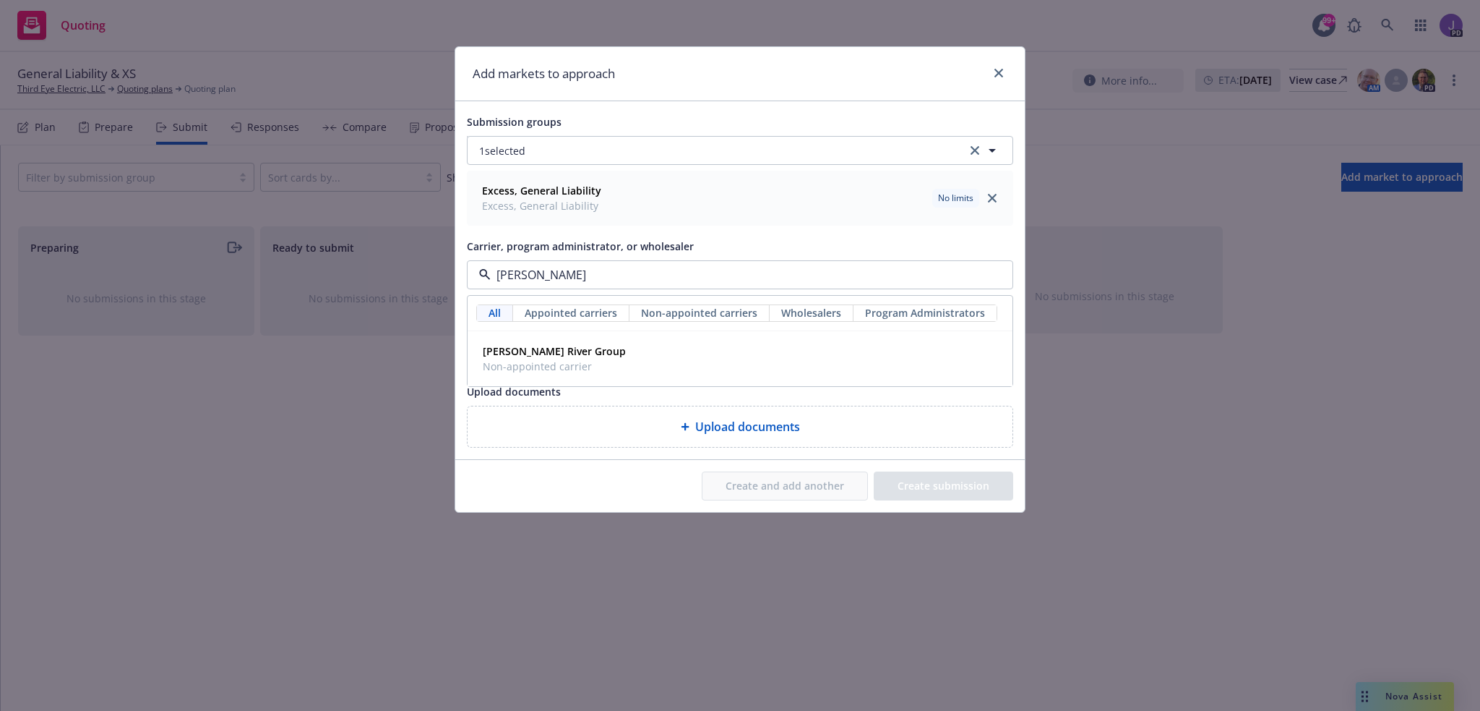
type input "[PERSON_NAME]"
click at [567, 346] on strong "[PERSON_NAME] River Group" at bounding box center [554, 351] width 143 height 14
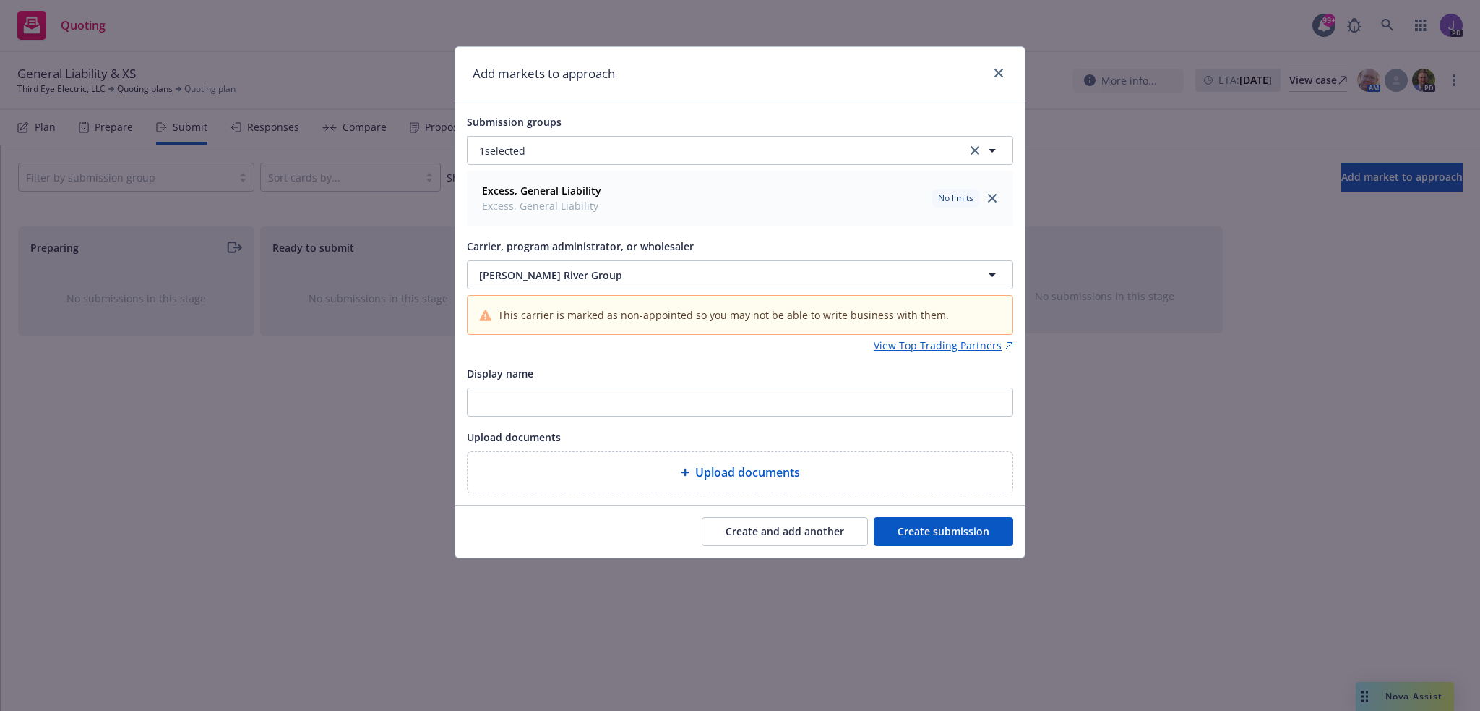
click at [912, 518] on button "Create submission" at bounding box center [944, 531] width 140 height 29
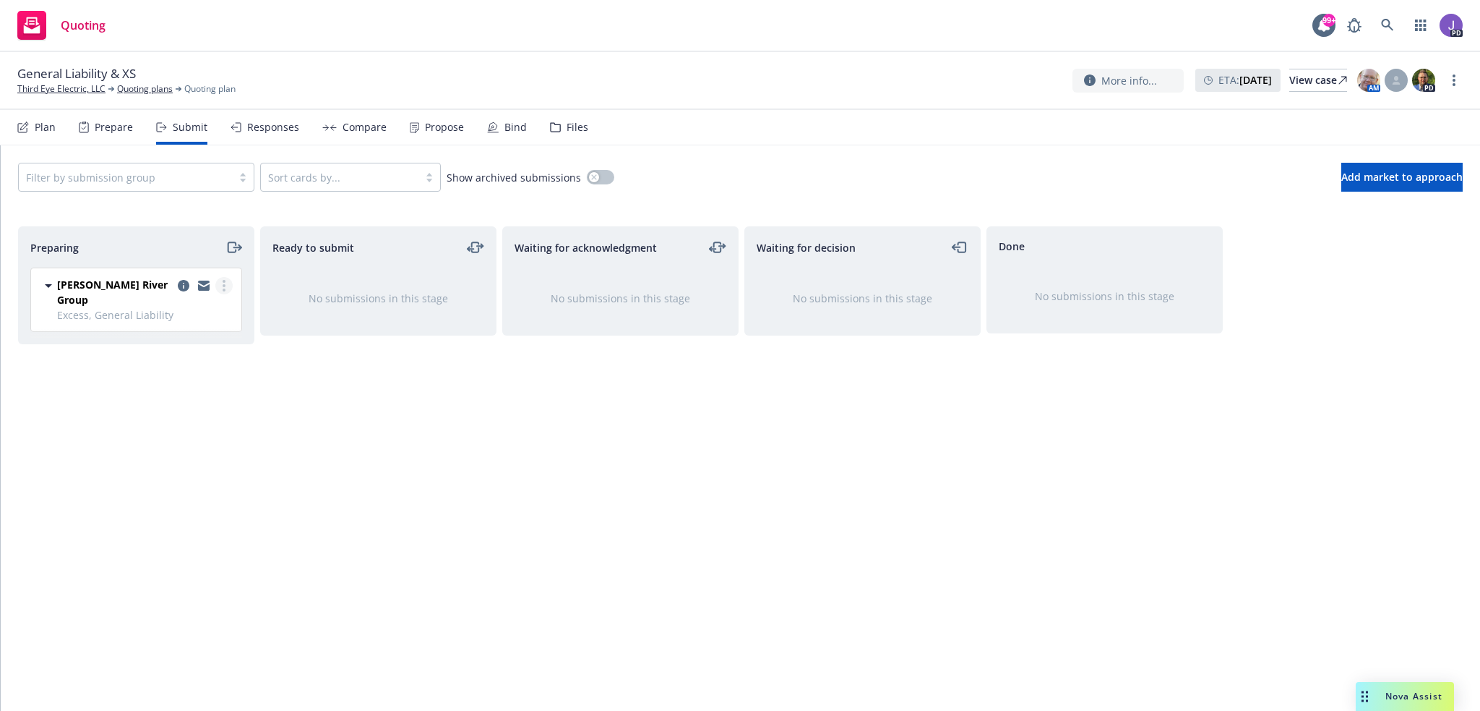
click at [225, 284] on circle "more" at bounding box center [224, 285] width 3 height 3
click at [163, 398] on span "Add accepted decision" at bounding box center [159, 401] width 145 height 14
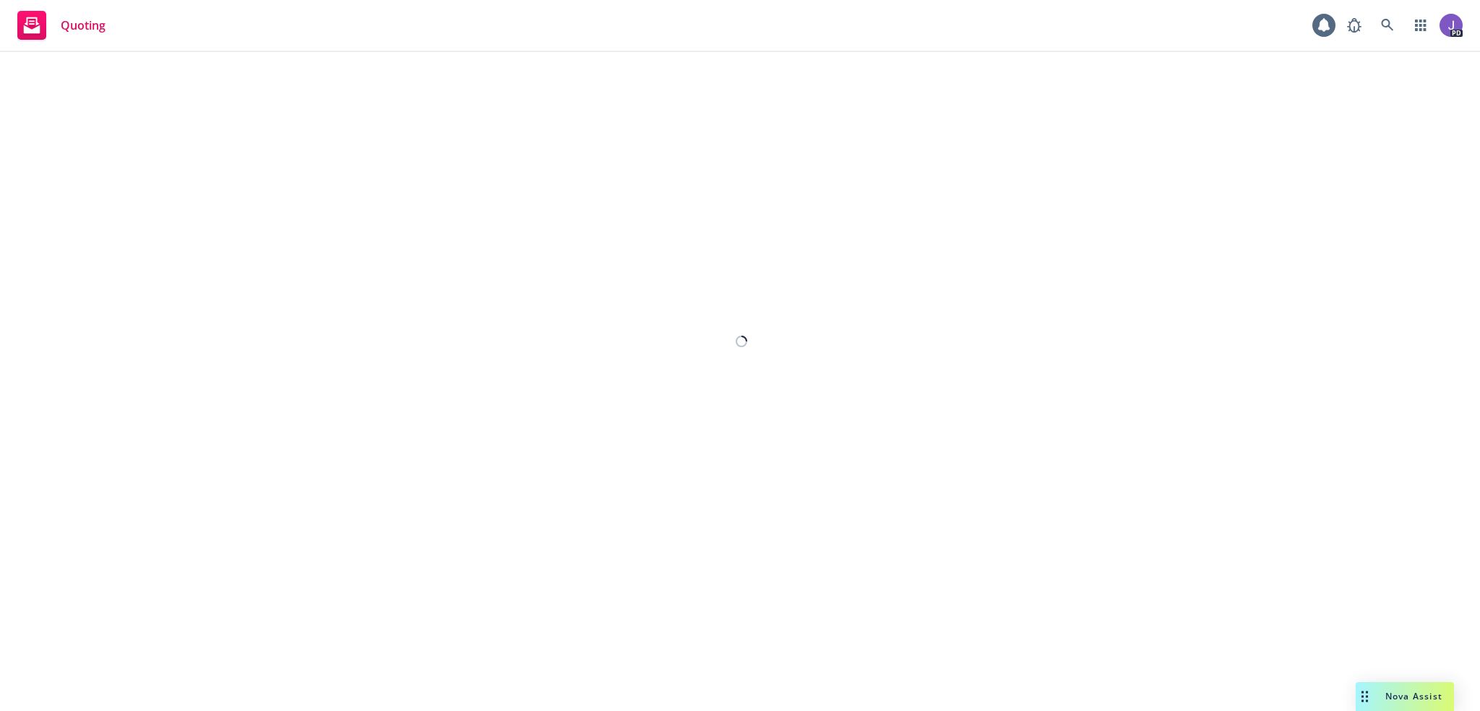
select select "12"
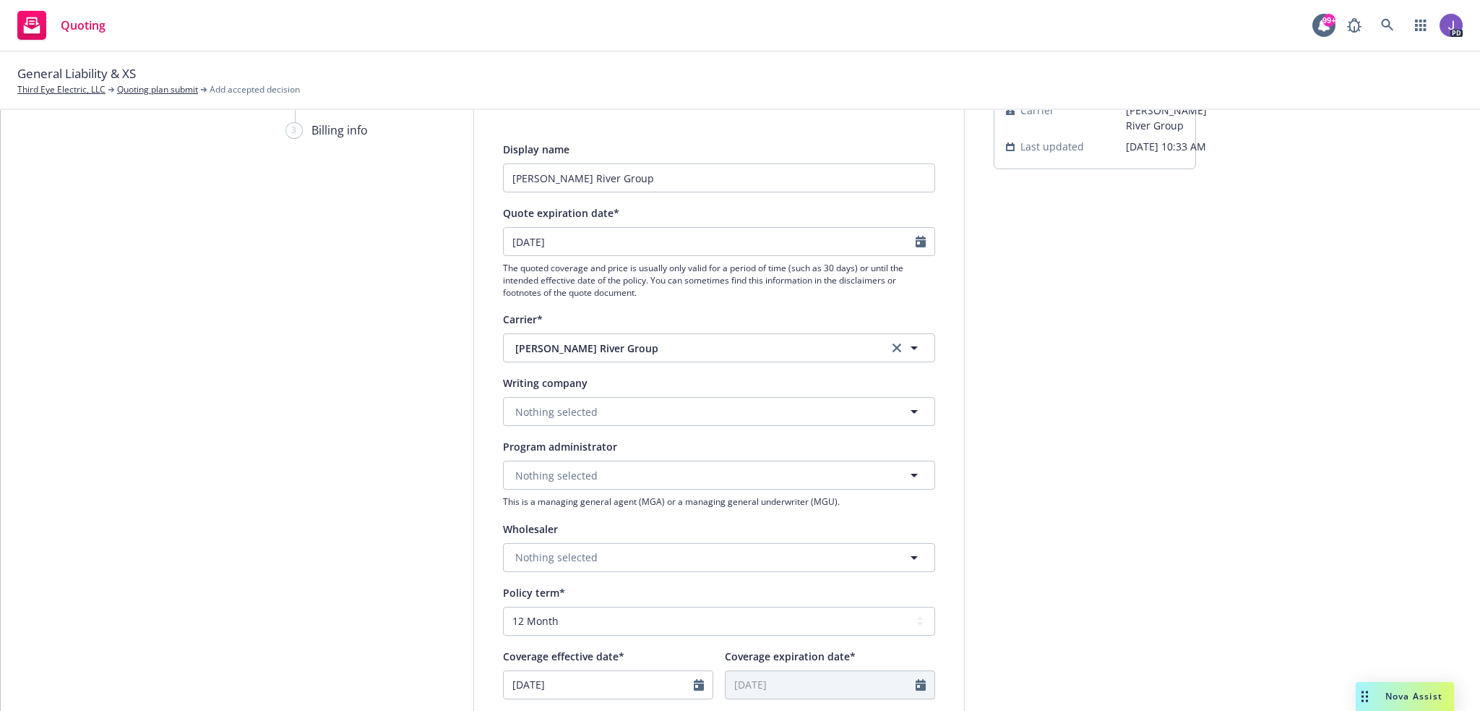
scroll to position [145, 0]
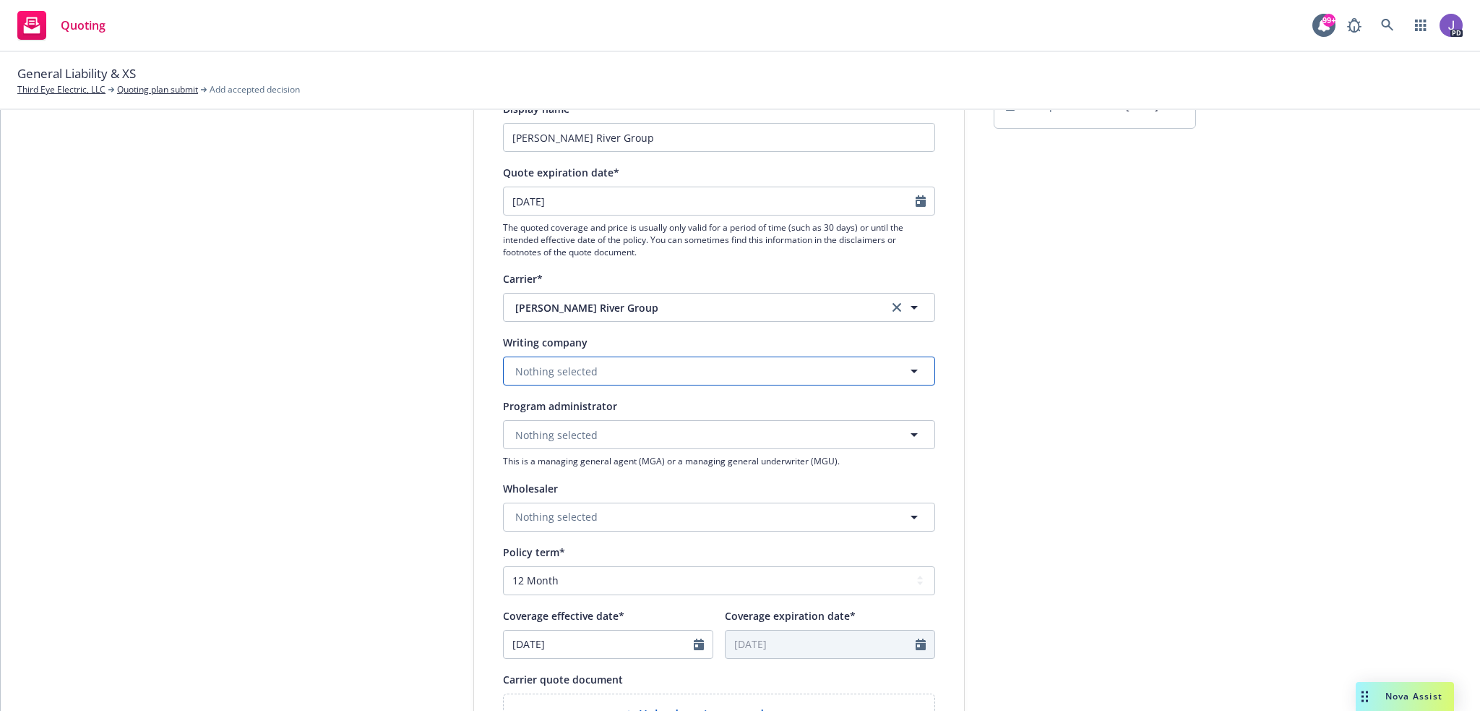
click at [542, 366] on span "Nothing selected" at bounding box center [556, 371] width 82 height 15
type input "[PERSON_NAME]"
click at [559, 463] on strong "[PERSON_NAME] River Insurance Company" at bounding box center [624, 467] width 210 height 14
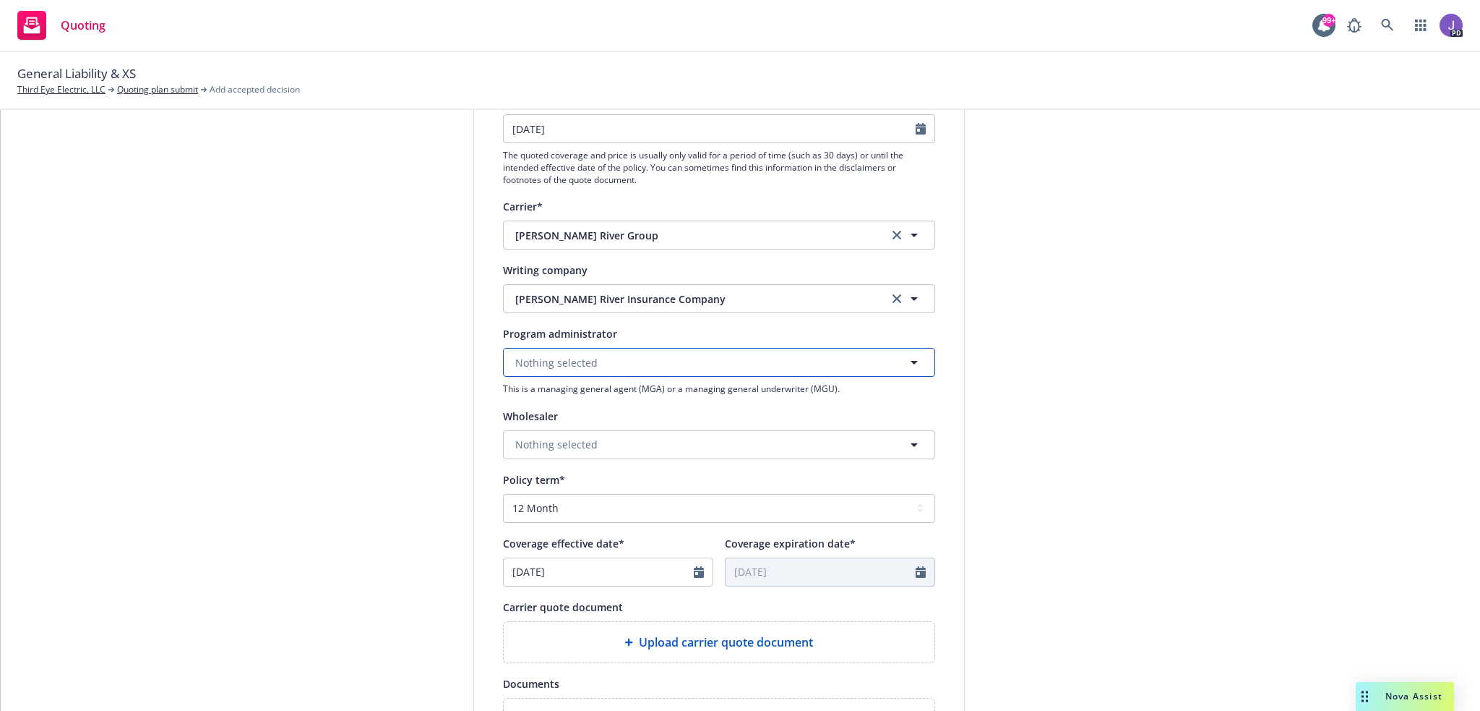
click at [526, 353] on button "Nothing selected" at bounding box center [719, 362] width 432 height 29
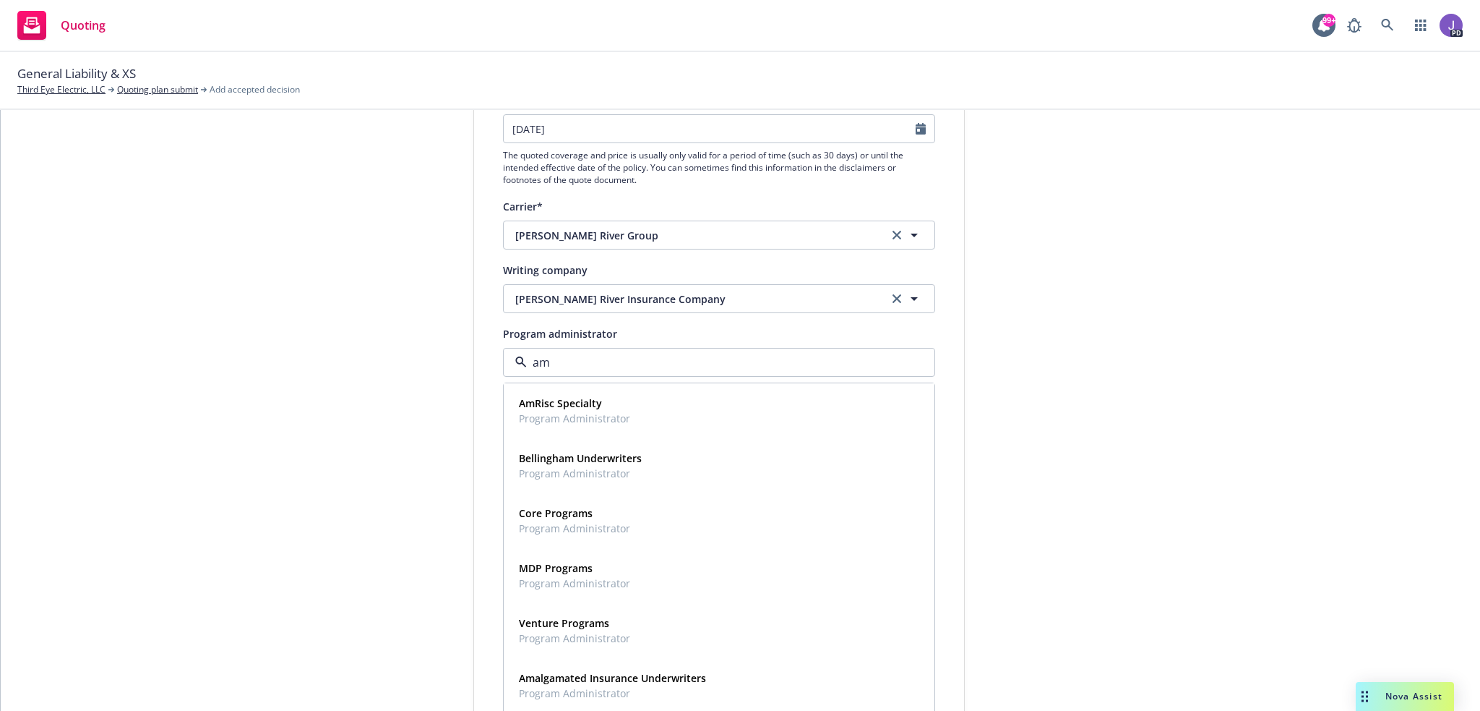
type input "amw"
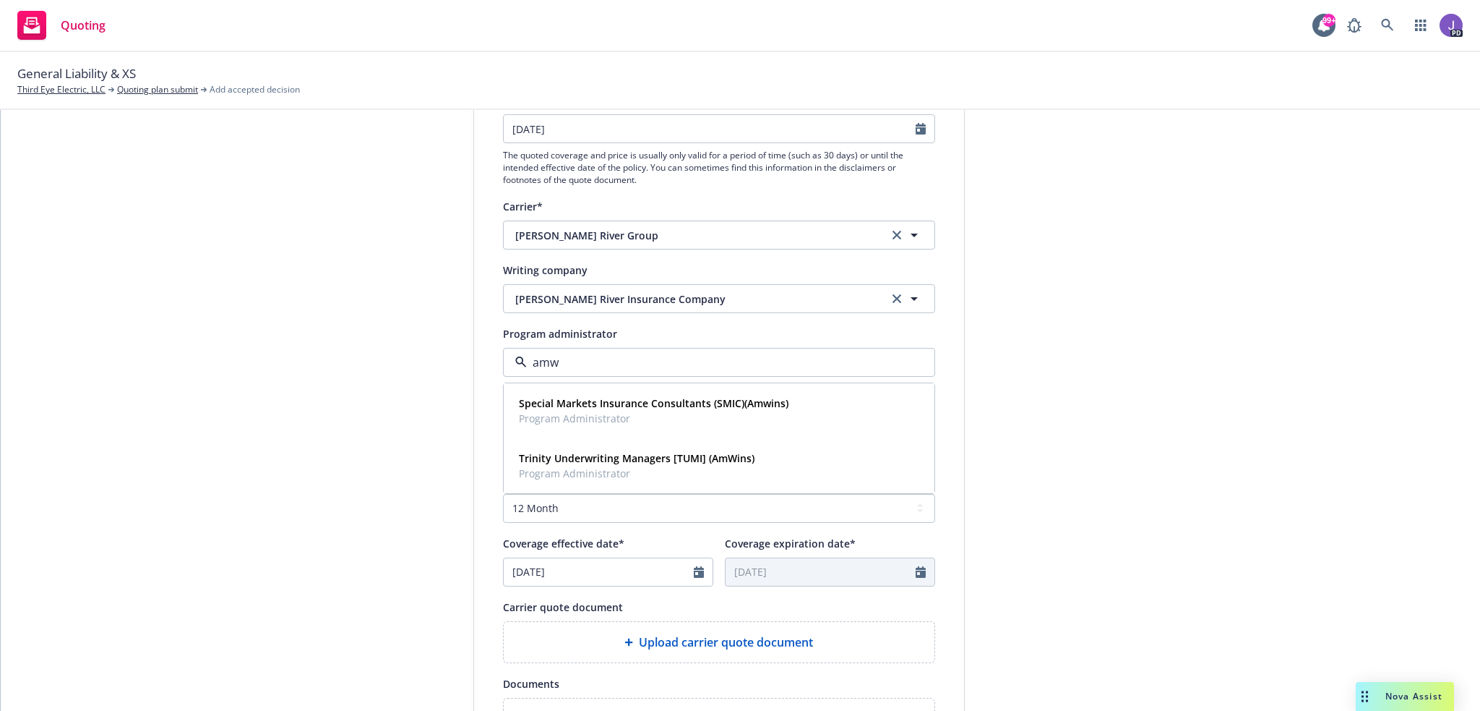
click at [528, 354] on input "amw" at bounding box center [716, 361] width 379 height 17
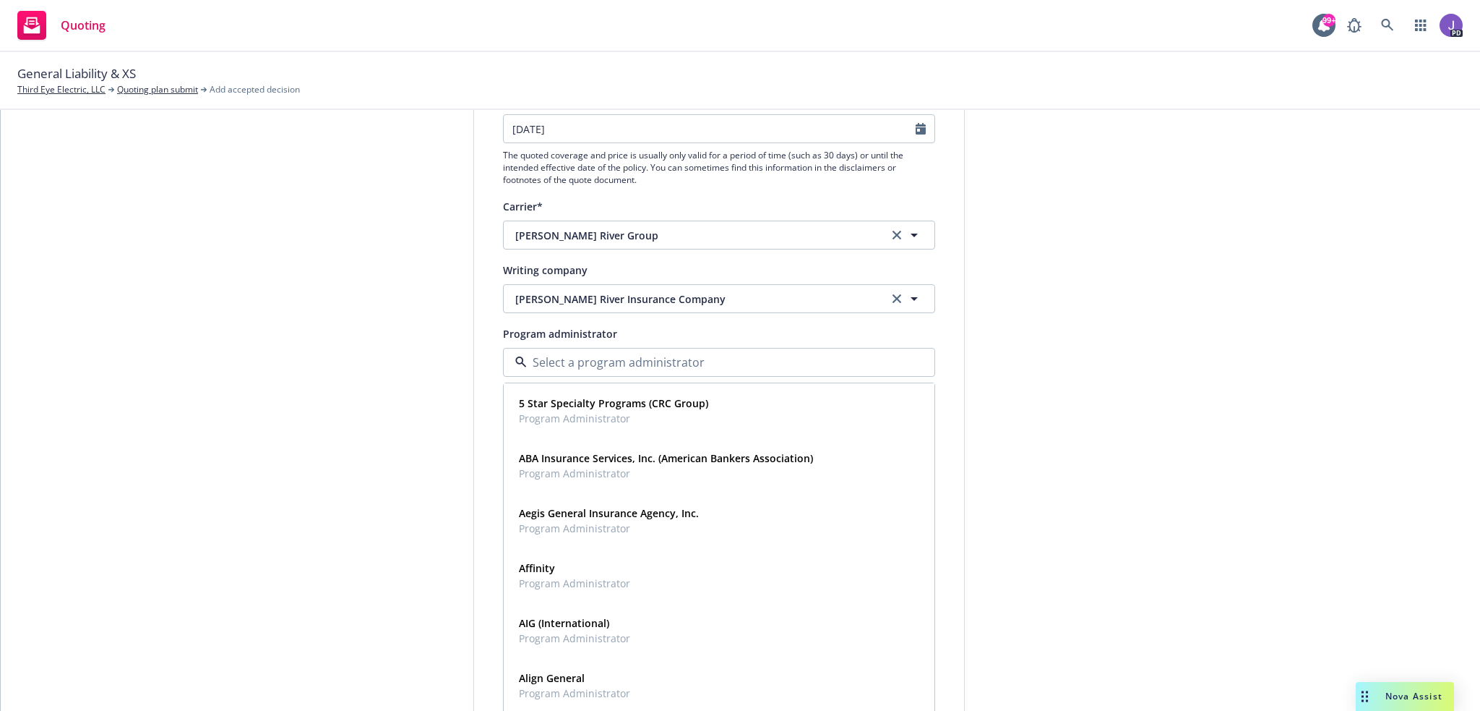
click at [528, 354] on input at bounding box center [716, 361] width 379 height 17
click at [399, 335] on div "1 Quote initiation 2 Coverage selection 3 Billing info" at bounding box center [365, 435] width 159 height 969
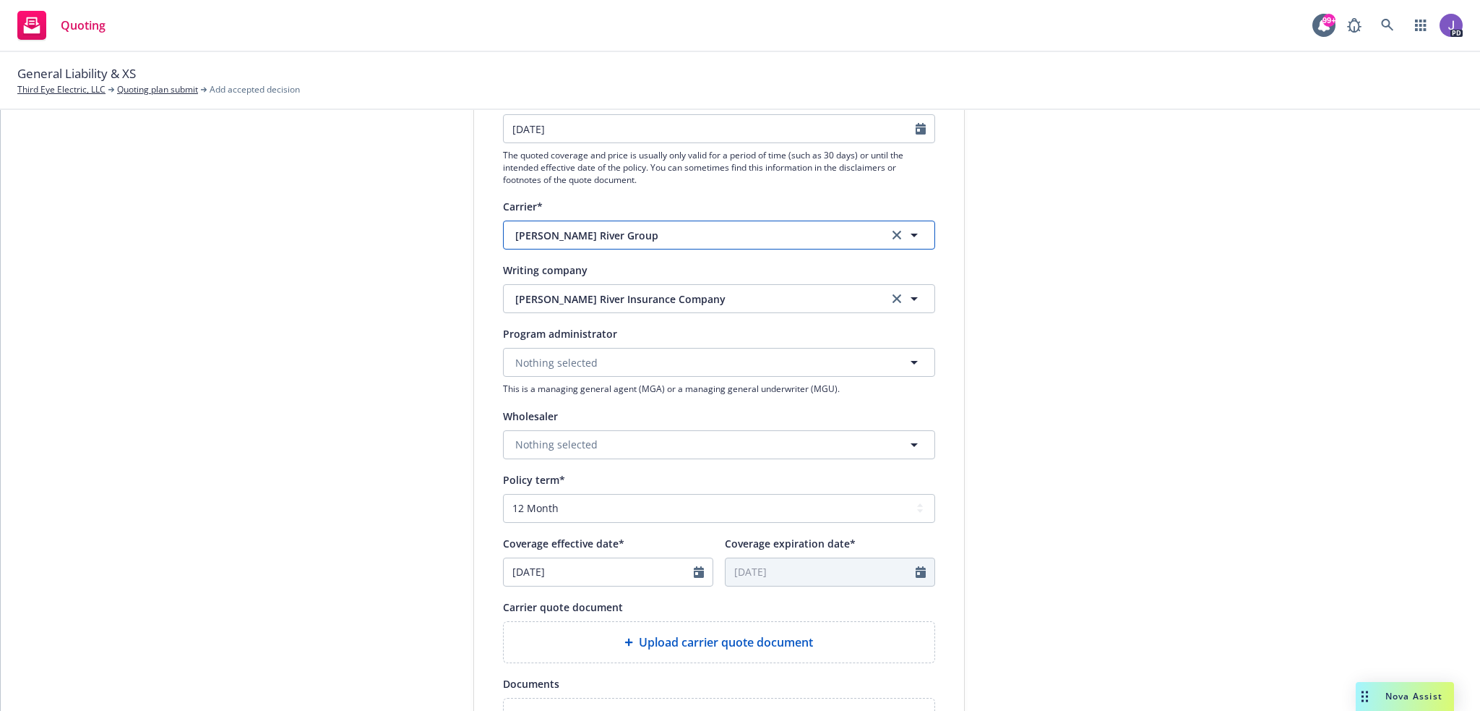
click at [632, 233] on span "[PERSON_NAME] River Group" at bounding box center [690, 235] width 351 height 15
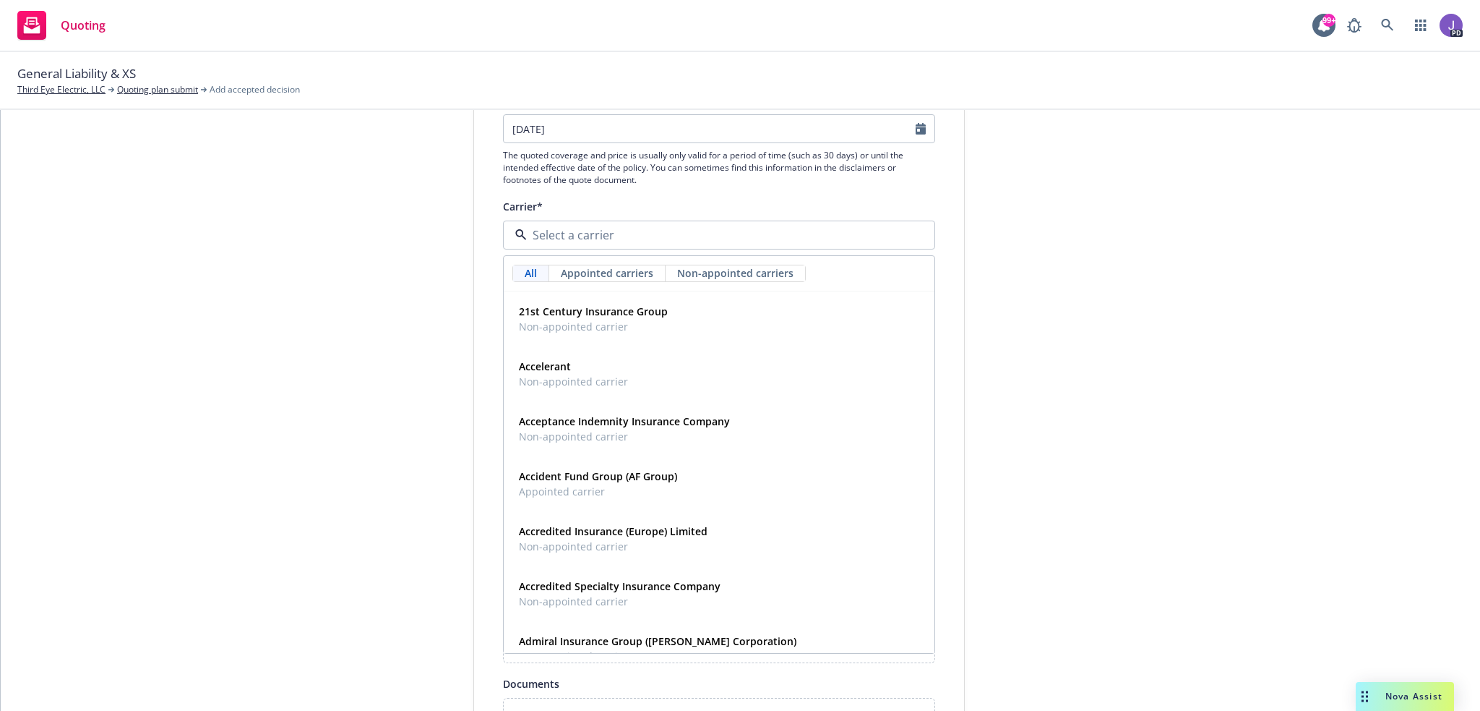
click at [838, 233] on input at bounding box center [716, 234] width 379 height 17
click at [374, 256] on div "1 Quote initiation 2 Coverage selection 3 Billing info" at bounding box center [365, 435] width 159 height 969
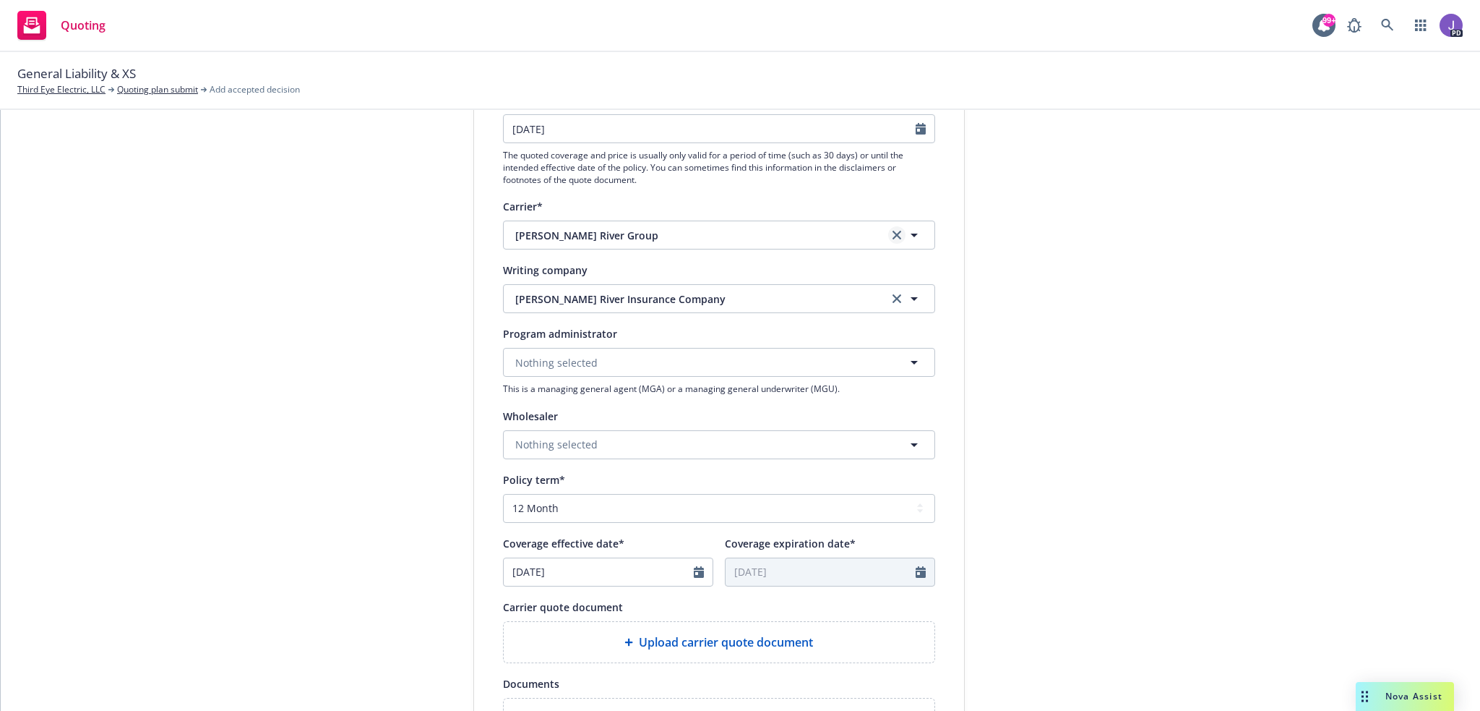
click at [888, 230] on link "clear selection" at bounding box center [896, 234] width 17 height 17
click at [594, 296] on button "Nothing selected" at bounding box center [719, 298] width 432 height 29
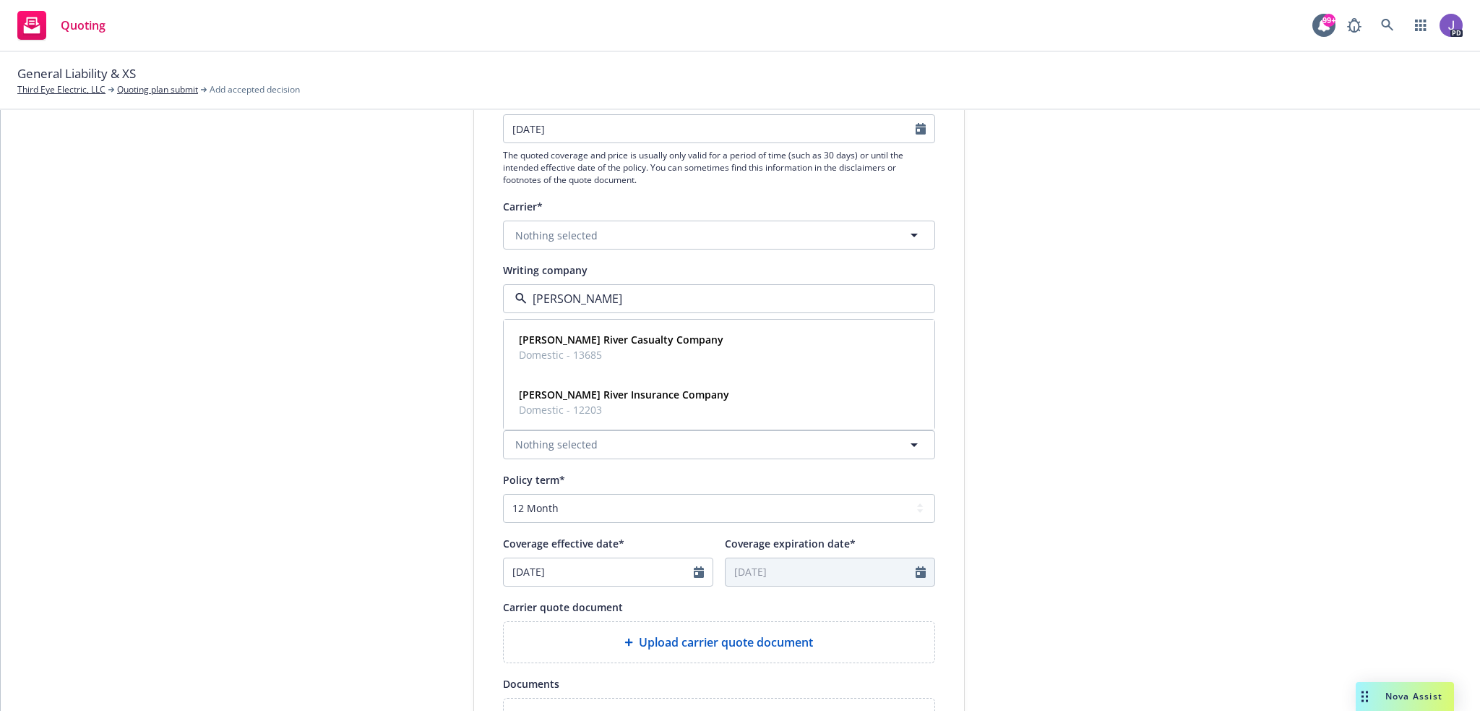
type input "[PERSON_NAME]"
click at [612, 392] on strong "[PERSON_NAME] River Insurance Company" at bounding box center [624, 394] width 210 height 14
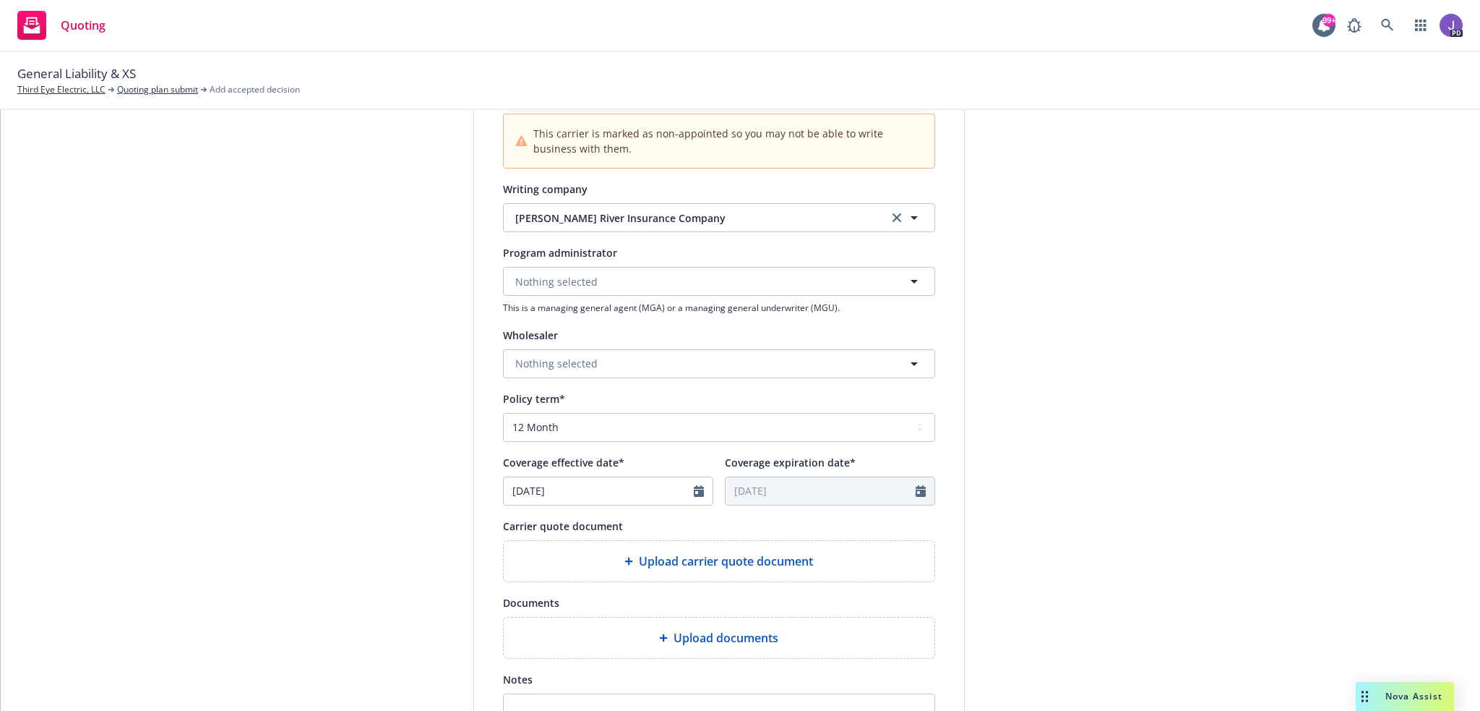
scroll to position [361, 0]
click at [579, 360] on span "Nothing selected" at bounding box center [556, 360] width 82 height 15
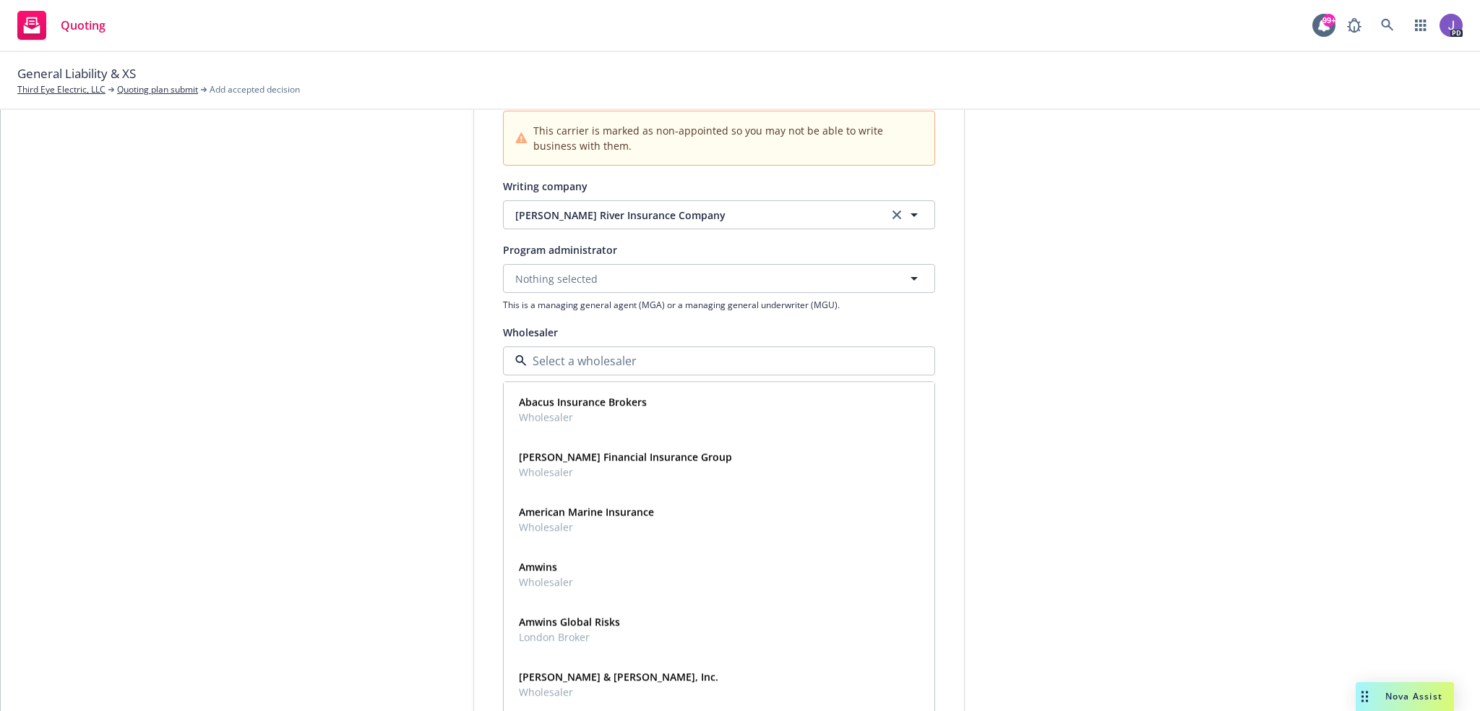
type input "a"
click at [571, 404] on div "Amwins Wholesaler" at bounding box center [719, 409] width 412 height 36
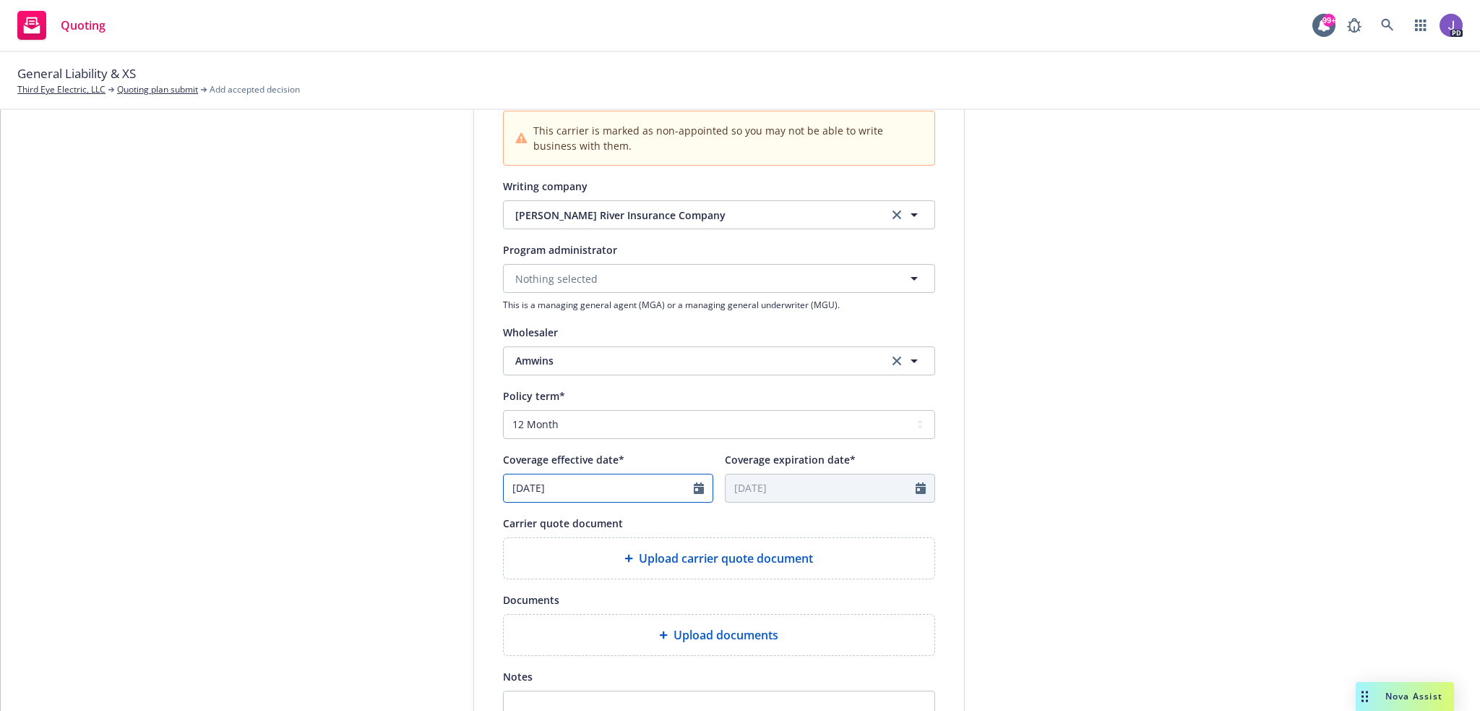
click at [694, 484] on icon "Calendar" at bounding box center [699, 488] width 10 height 12
click at [659, 520] on icon "button" at bounding box center [663, 522] width 9 height 9
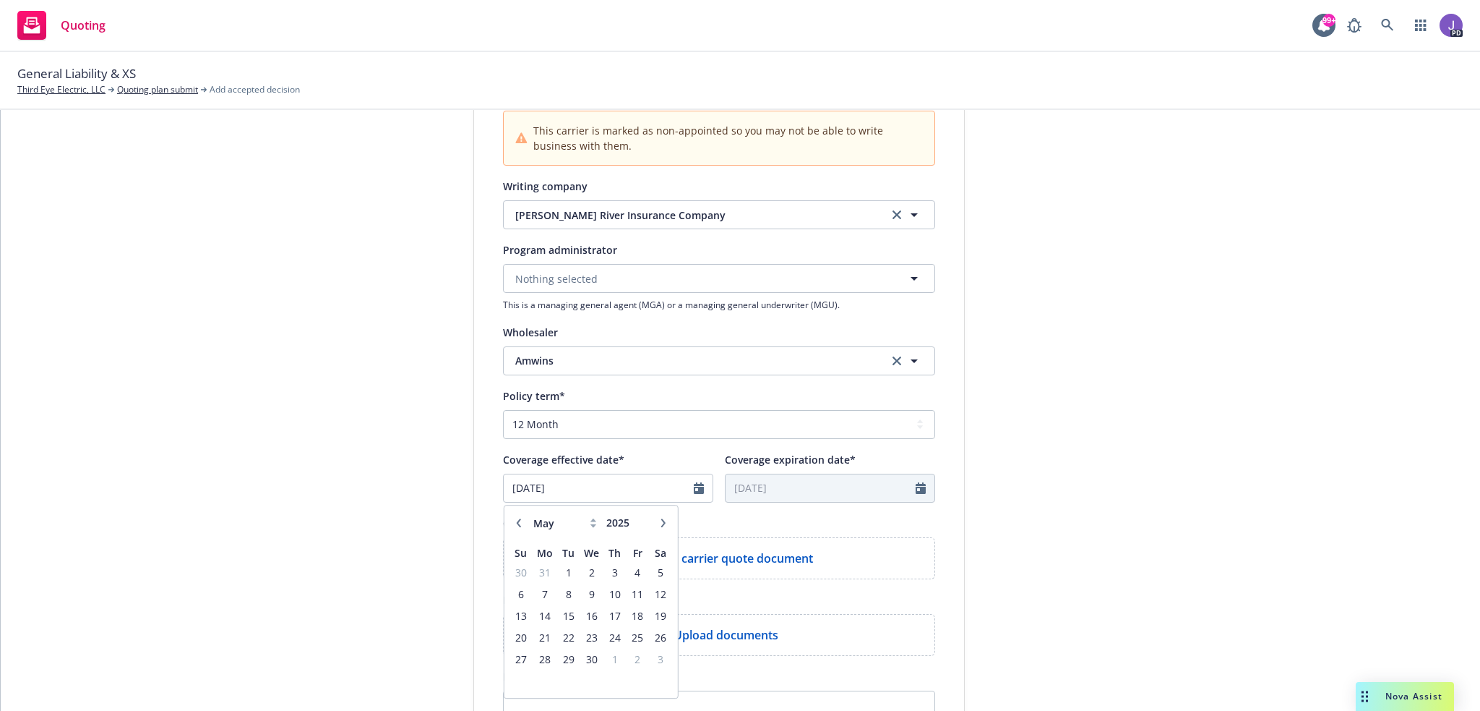
click at [659, 520] on icon "button" at bounding box center [663, 522] width 9 height 9
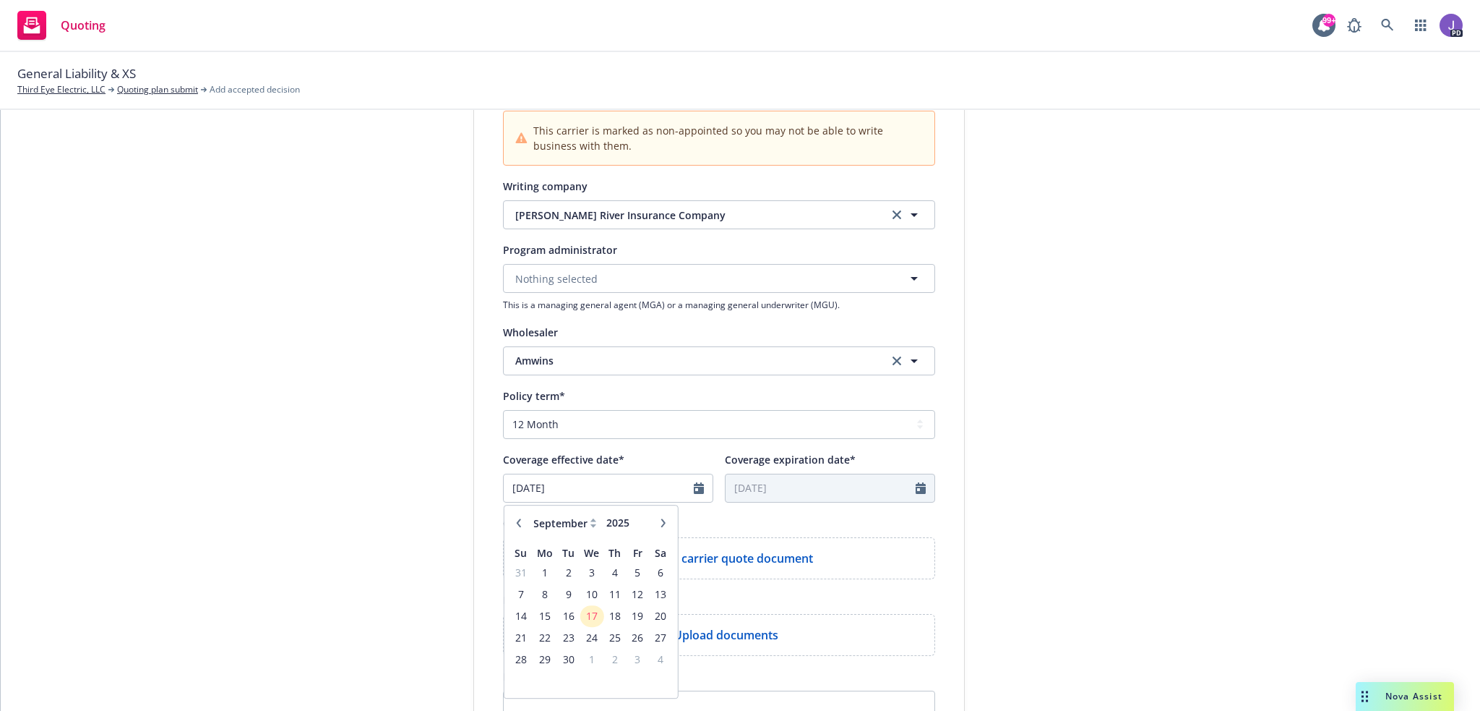
select select "10"
click at [587, 572] on span "1" at bounding box center [591, 572] width 21 height 18
type input "[DATE]"
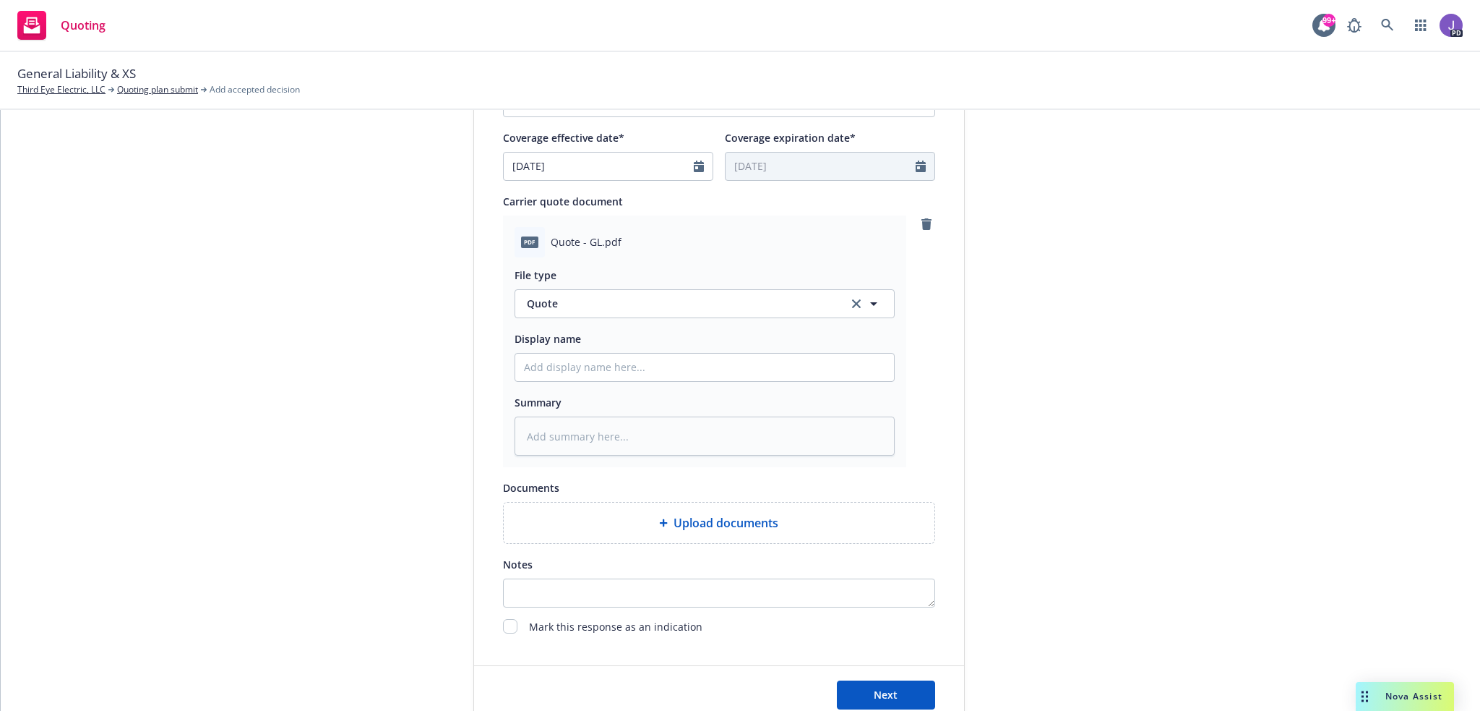
scroll to position [753, 0]
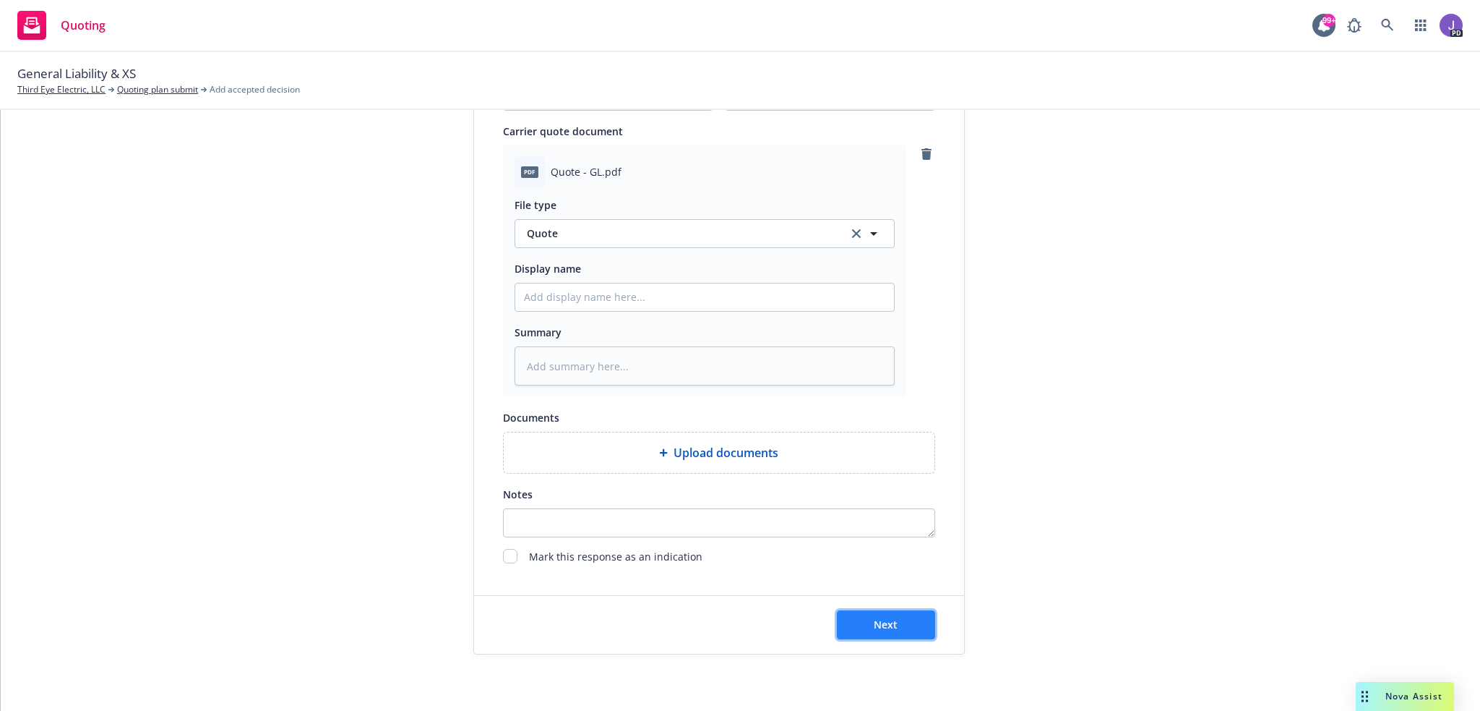
click at [880, 621] on span "Next" at bounding box center [886, 624] width 24 height 14
type textarea "x"
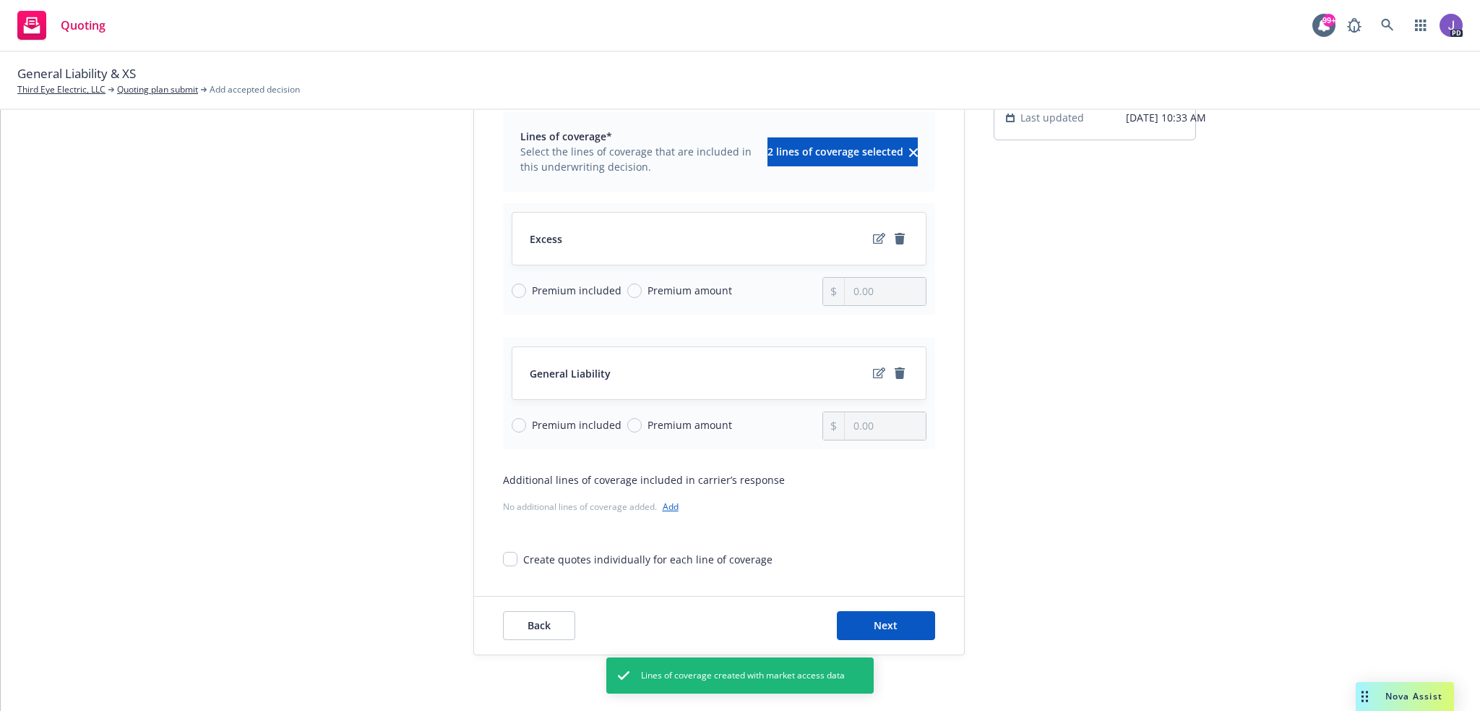
scroll to position [133, 0]
click at [895, 237] on icon "remove" at bounding box center [900, 239] width 10 height 12
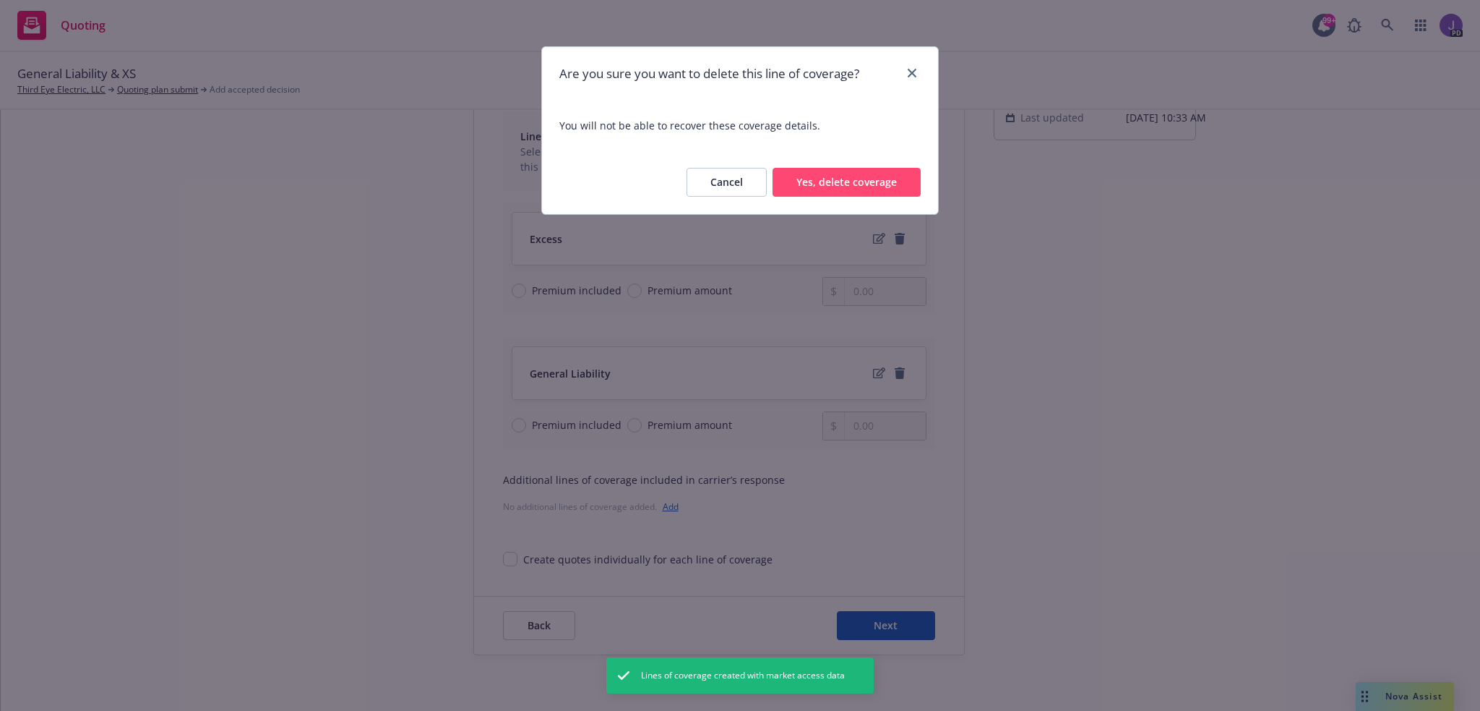
click at [859, 179] on button "Yes, delete coverage" at bounding box center [847, 182] width 148 height 29
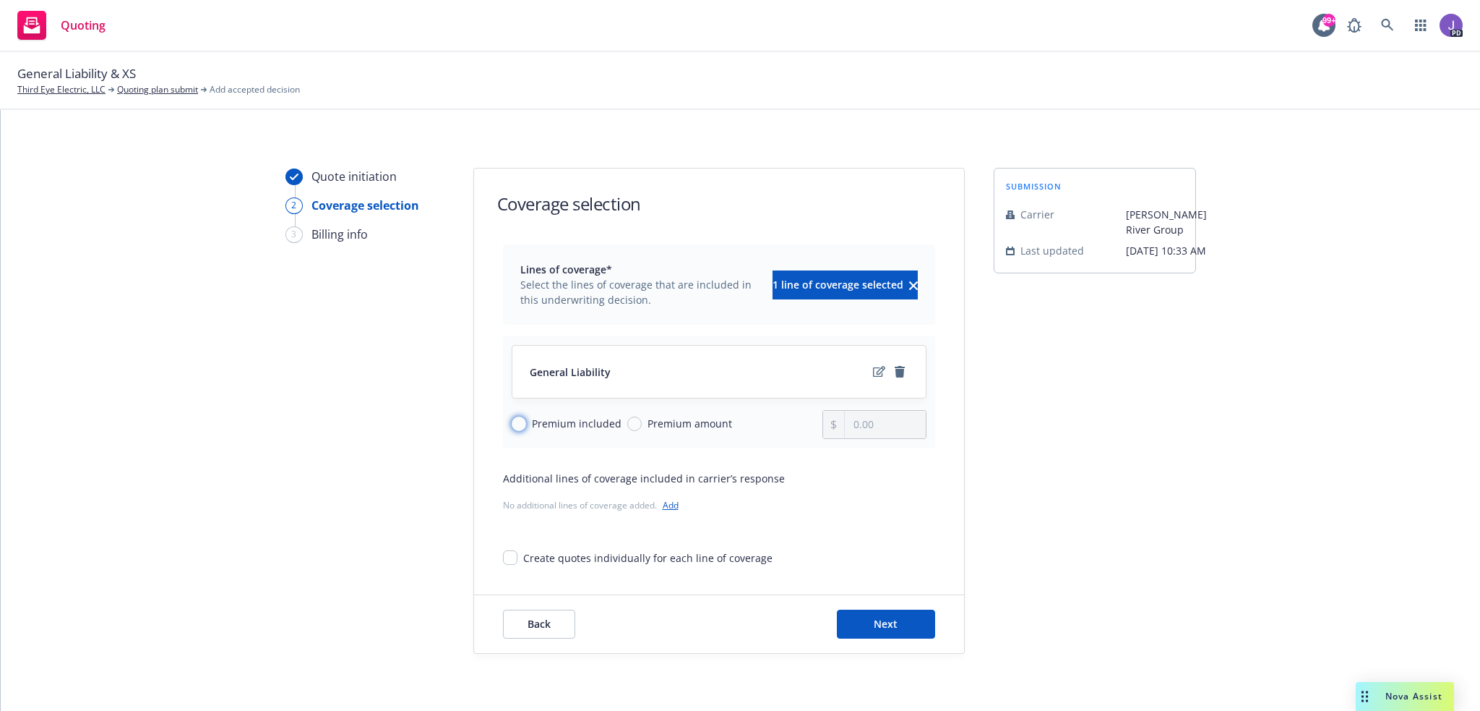
click at [522, 423] on input "Premium included" at bounding box center [519, 423] width 14 height 14
radio input "true"
click at [873, 372] on icon "edit" at bounding box center [879, 371] width 12 height 11
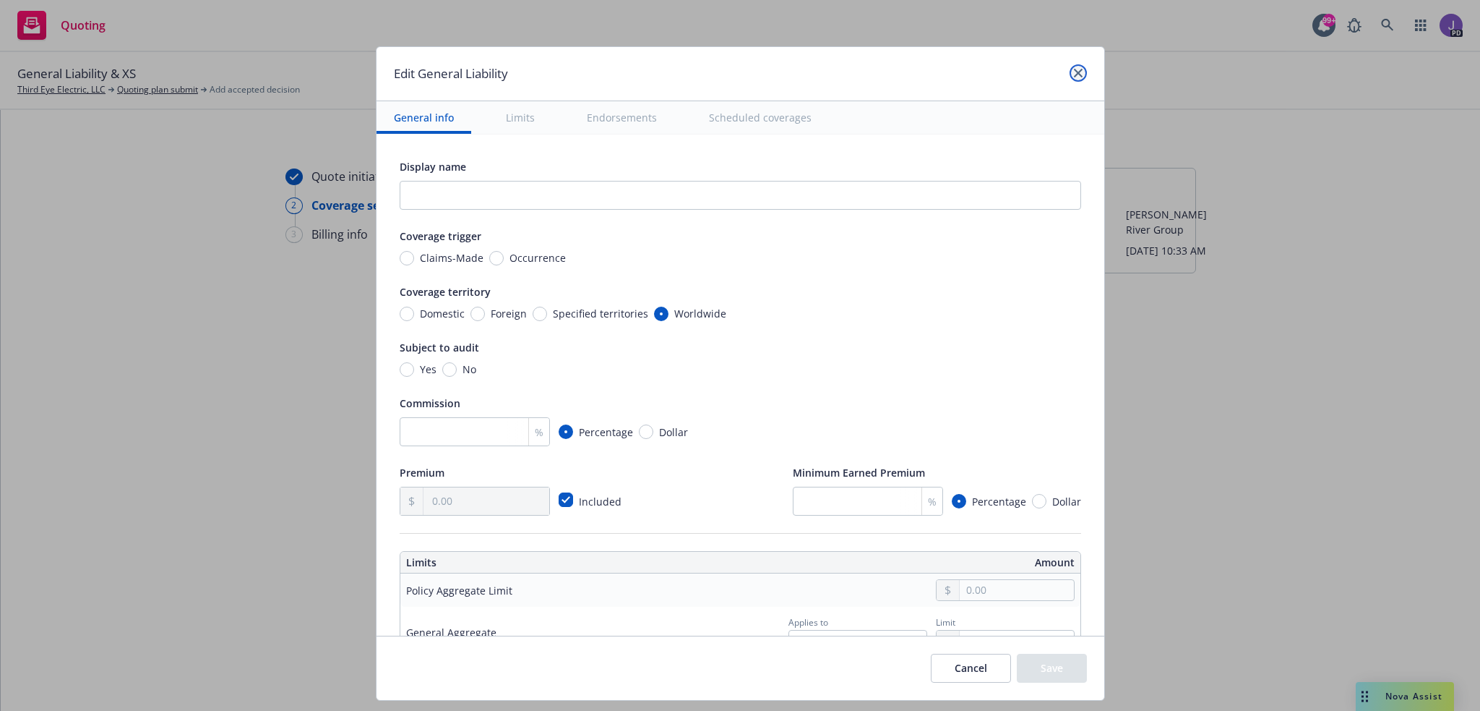
click at [1081, 75] on link "close" at bounding box center [1078, 72] width 17 height 17
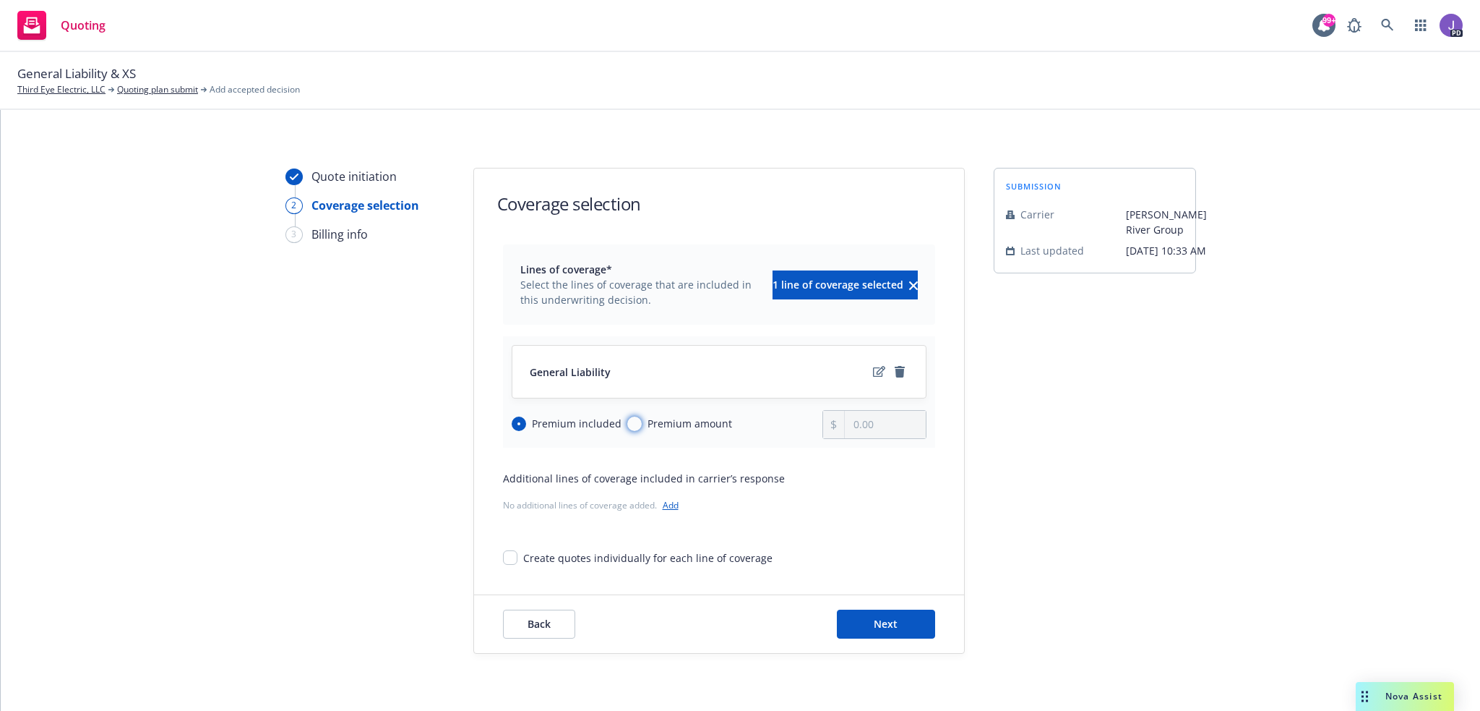
click at [627, 421] on input "Premium amount" at bounding box center [634, 423] width 14 height 14
radio input "true"
radio input "false"
click at [872, 426] on input "0.00" at bounding box center [885, 424] width 80 height 27
click at [873, 425] on input "0.00" at bounding box center [885, 424] width 80 height 27
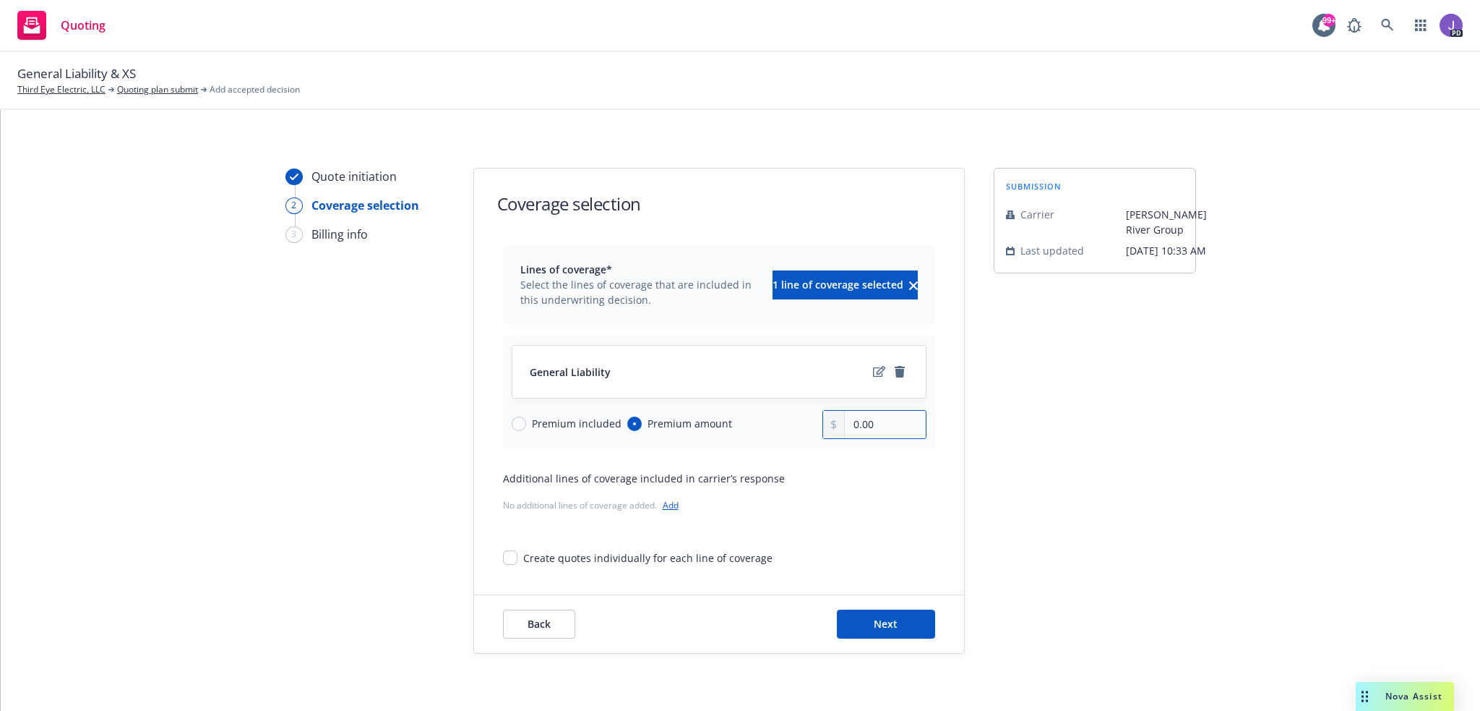
click at [873, 425] on input "0.00" at bounding box center [885, 424] width 80 height 27
type input "8,130.00"
click at [881, 609] on button "Next" at bounding box center [886, 623] width 98 height 29
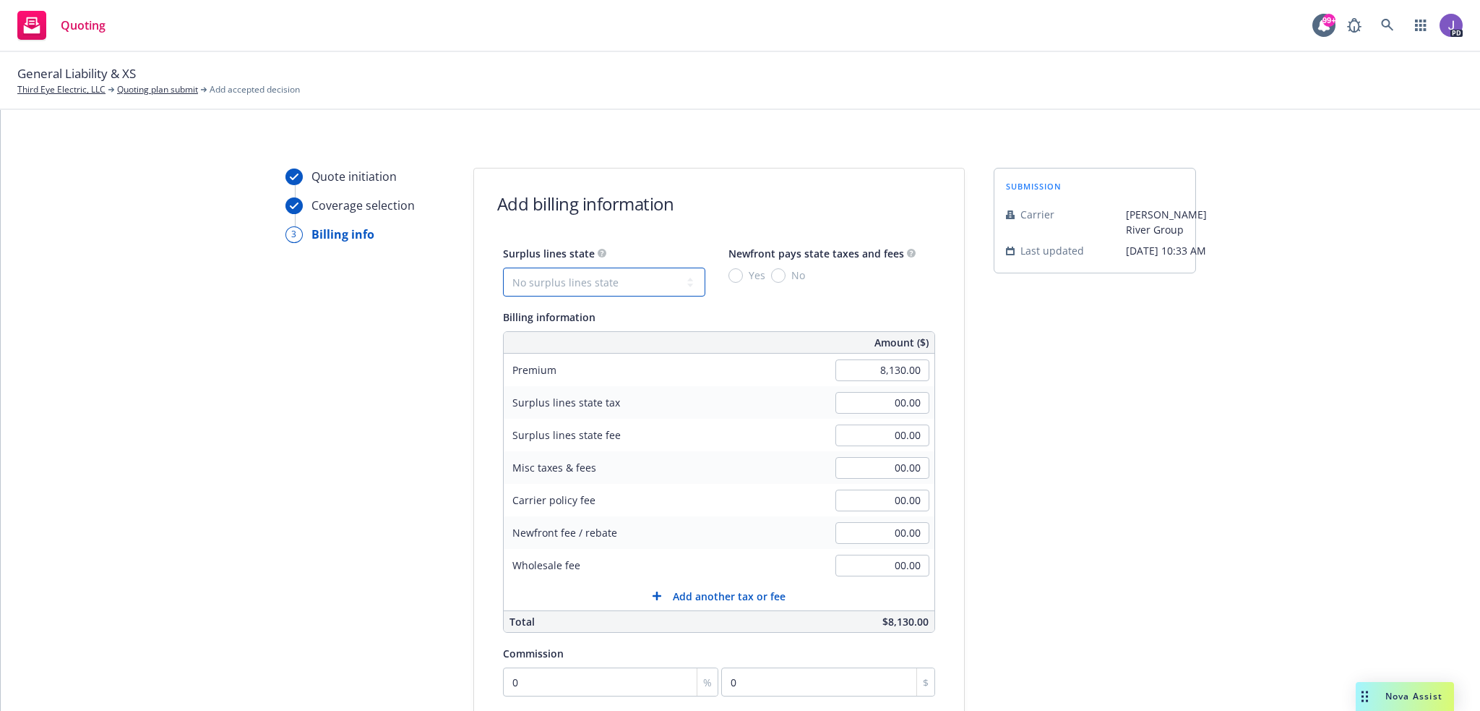
click at [652, 278] on select "No surplus lines state [US_STATE] [US_STATE] [US_STATE] [US_STATE] [US_STATE] […" at bounding box center [604, 281] width 202 height 29
select select "CA"
click at [503, 267] on select "No surplus lines state [US_STATE] [US_STATE] [US_STATE] [US_STATE] [US_STATE] […" at bounding box center [604, 281] width 202 height 29
type input "243.90"
type input "14.63"
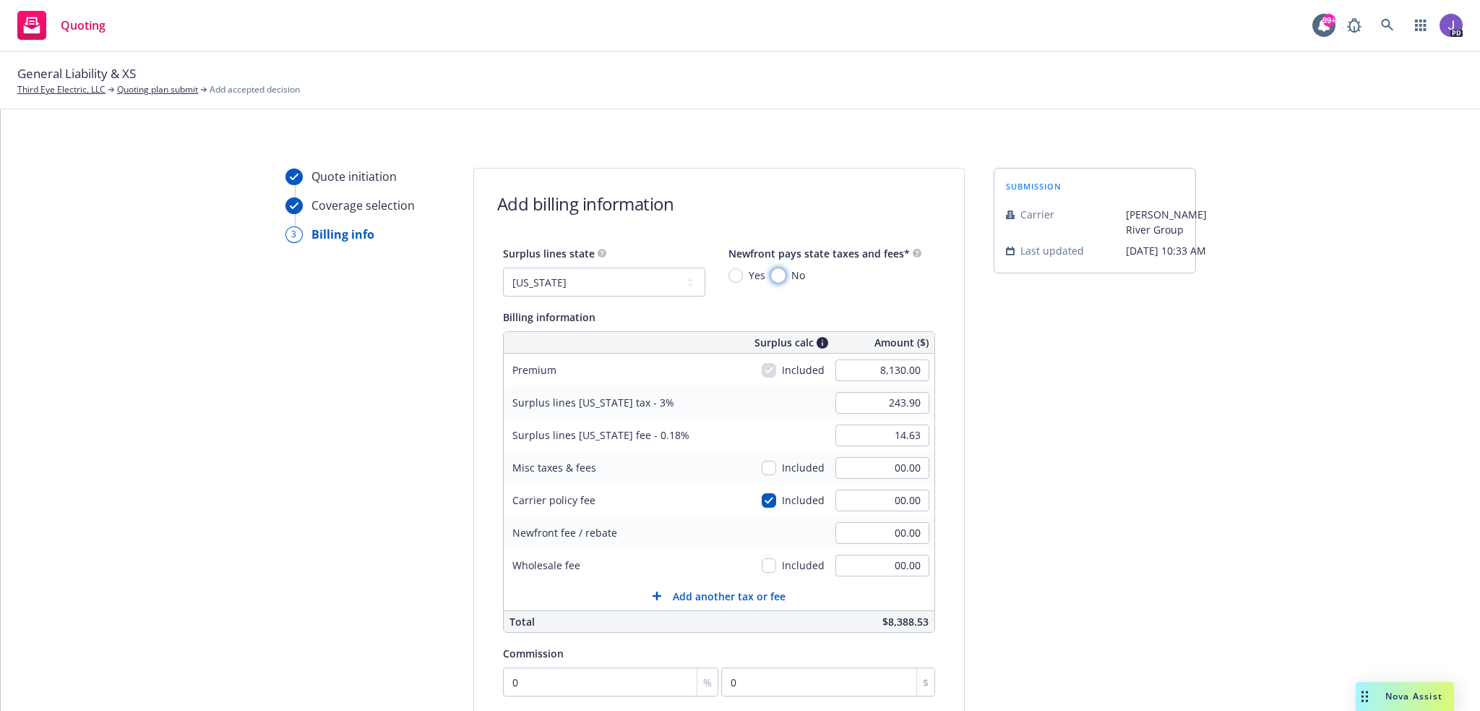
click at [771, 274] on input "No" at bounding box center [778, 275] width 14 height 14
radio input "true"
click at [860, 565] on input "00.00" at bounding box center [883, 565] width 94 height 22
type input "500.00"
click at [869, 492] on input "00.00" at bounding box center [883, 500] width 94 height 22
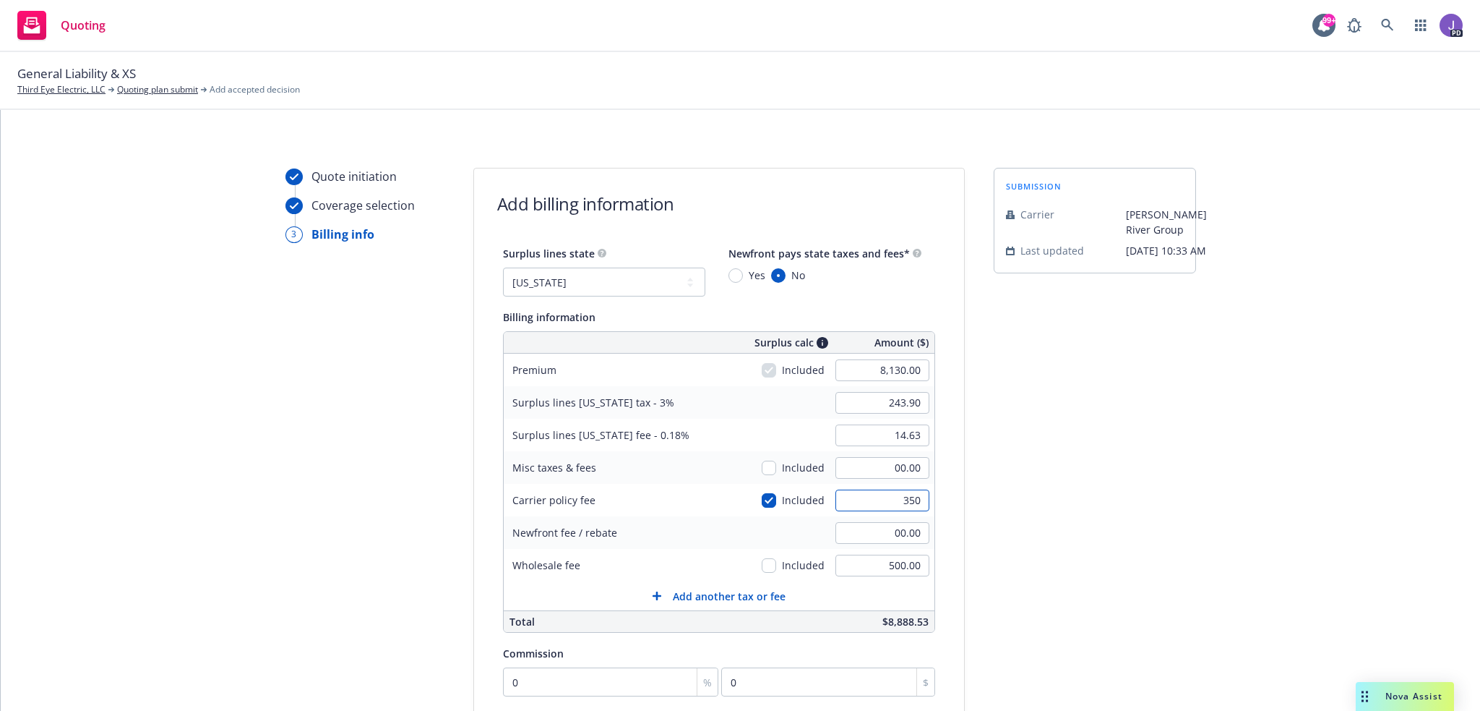
type input "350"
type input "254.40"
type input "15.26"
type input "350.00"
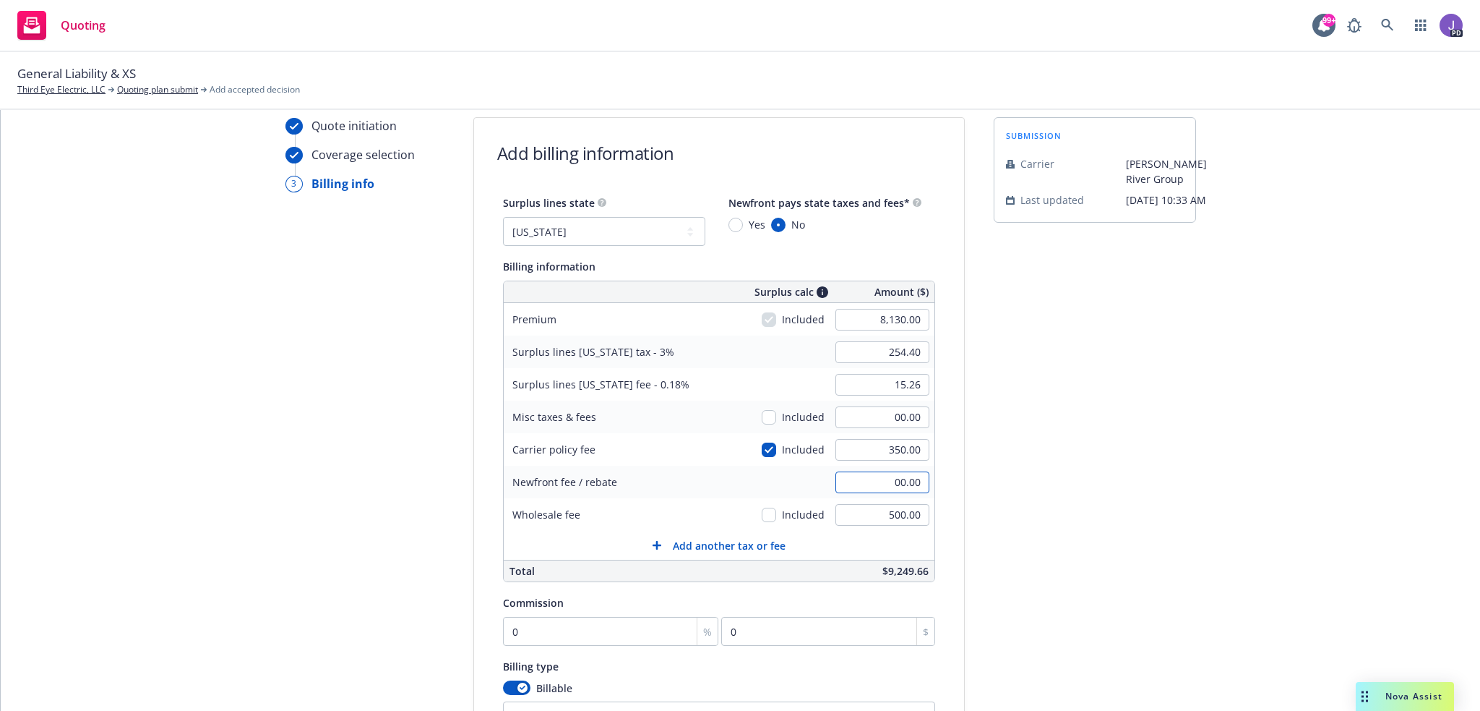
scroll to position [72, 0]
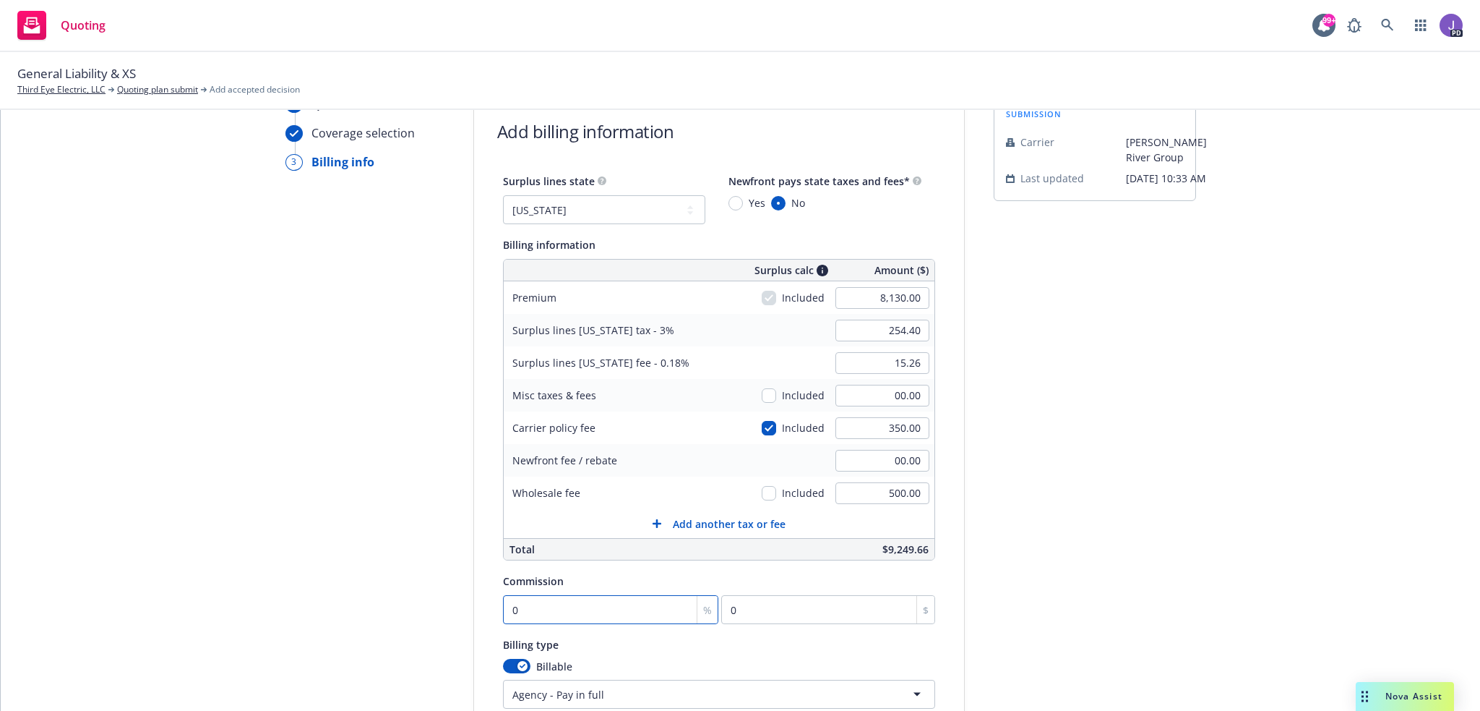
click at [541, 601] on input "0" at bounding box center [611, 609] width 216 height 29
type input "1"
type input "81.3"
type input "12"
type input "975.6"
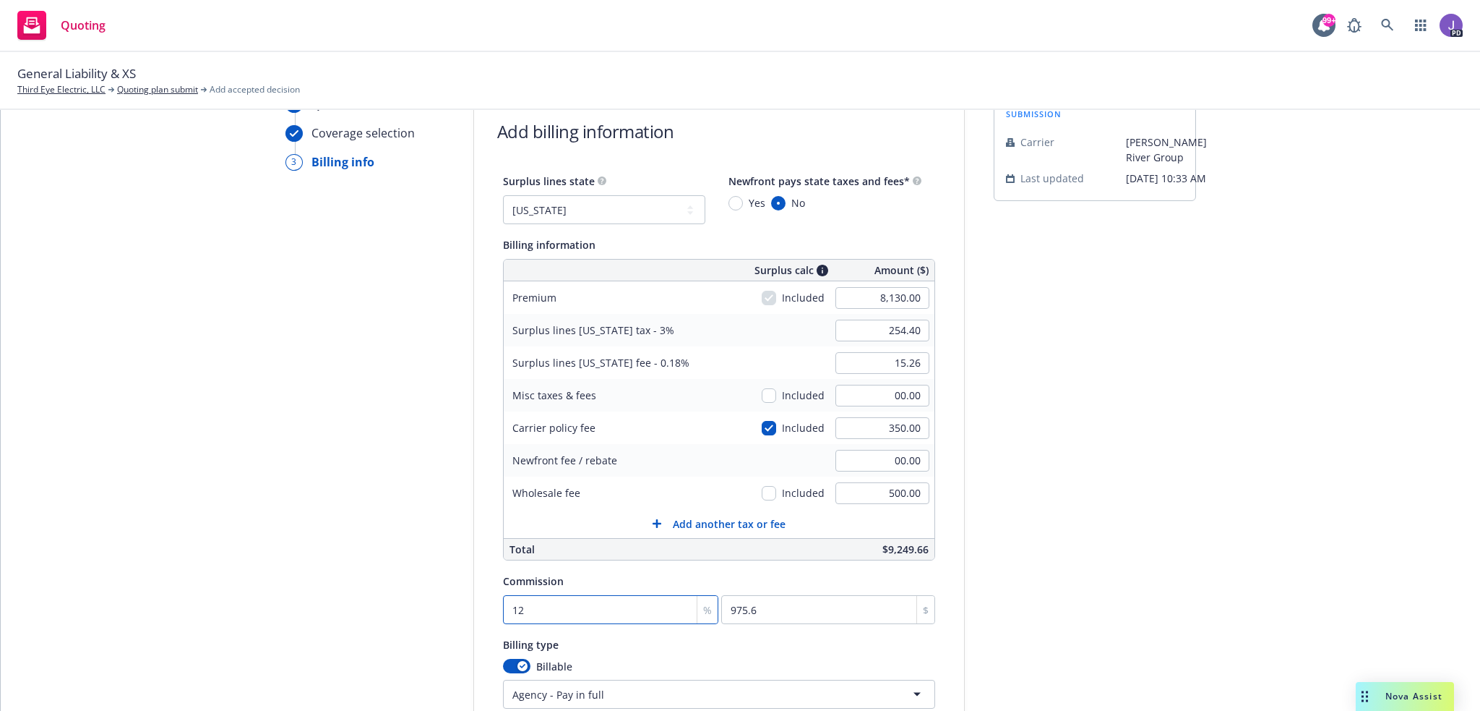
type input "12.5"
type input "1016.25"
type input "12.5"
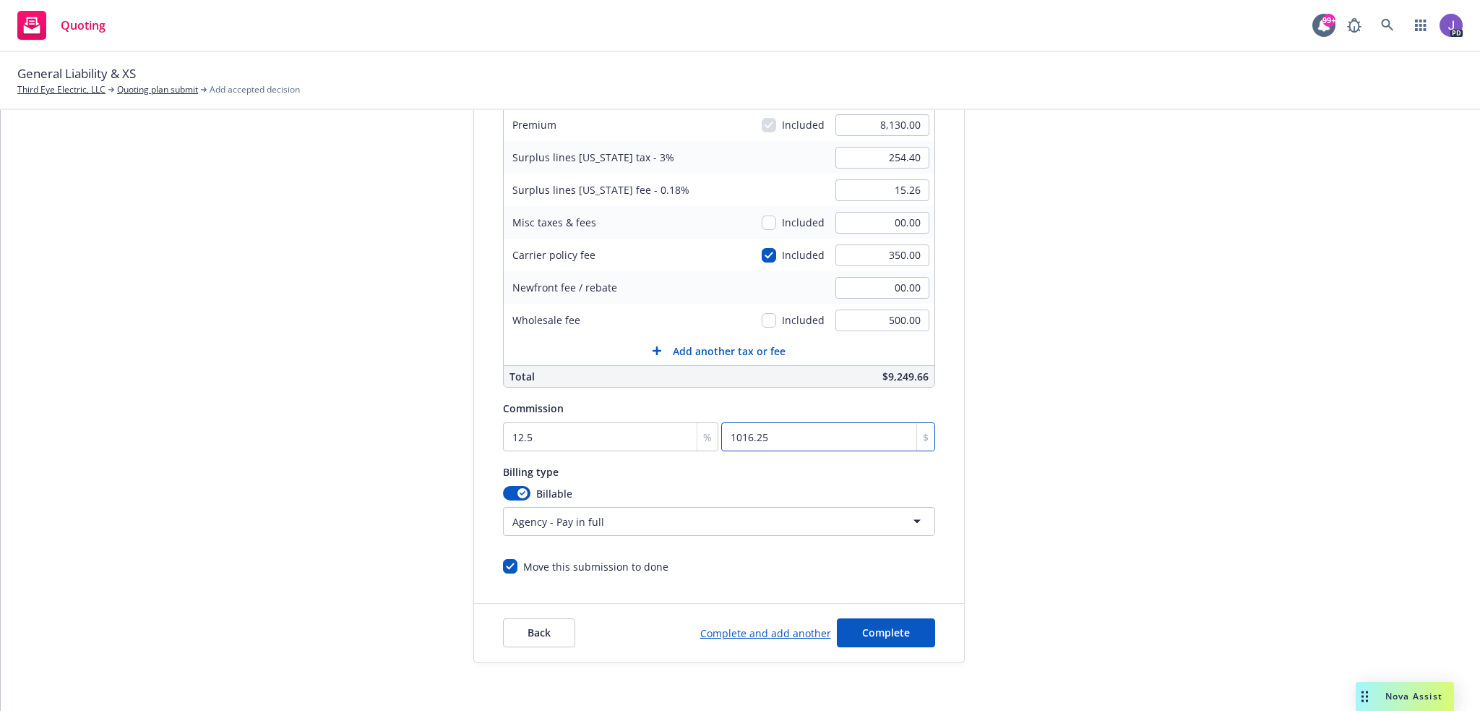
scroll to position [253, 0]
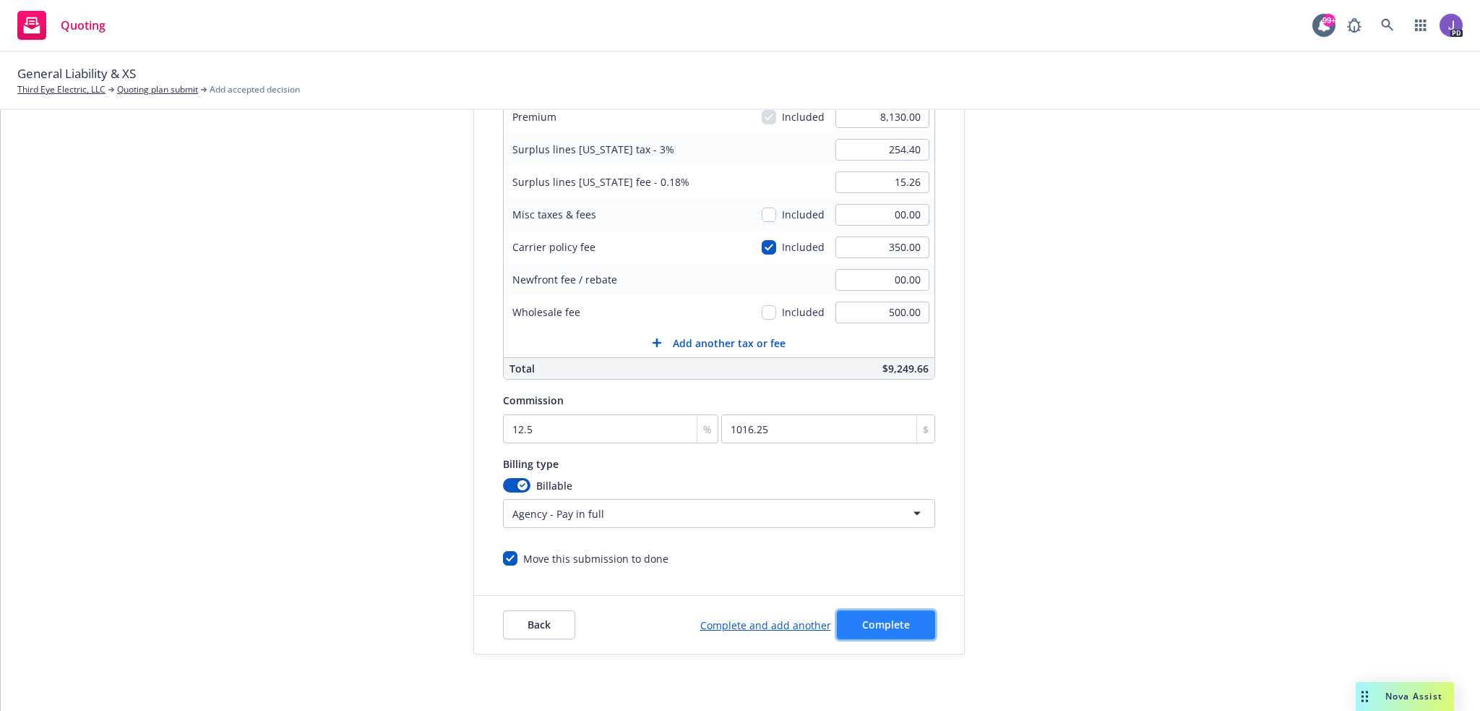
click at [882, 617] on span "Complete" at bounding box center [886, 624] width 48 height 14
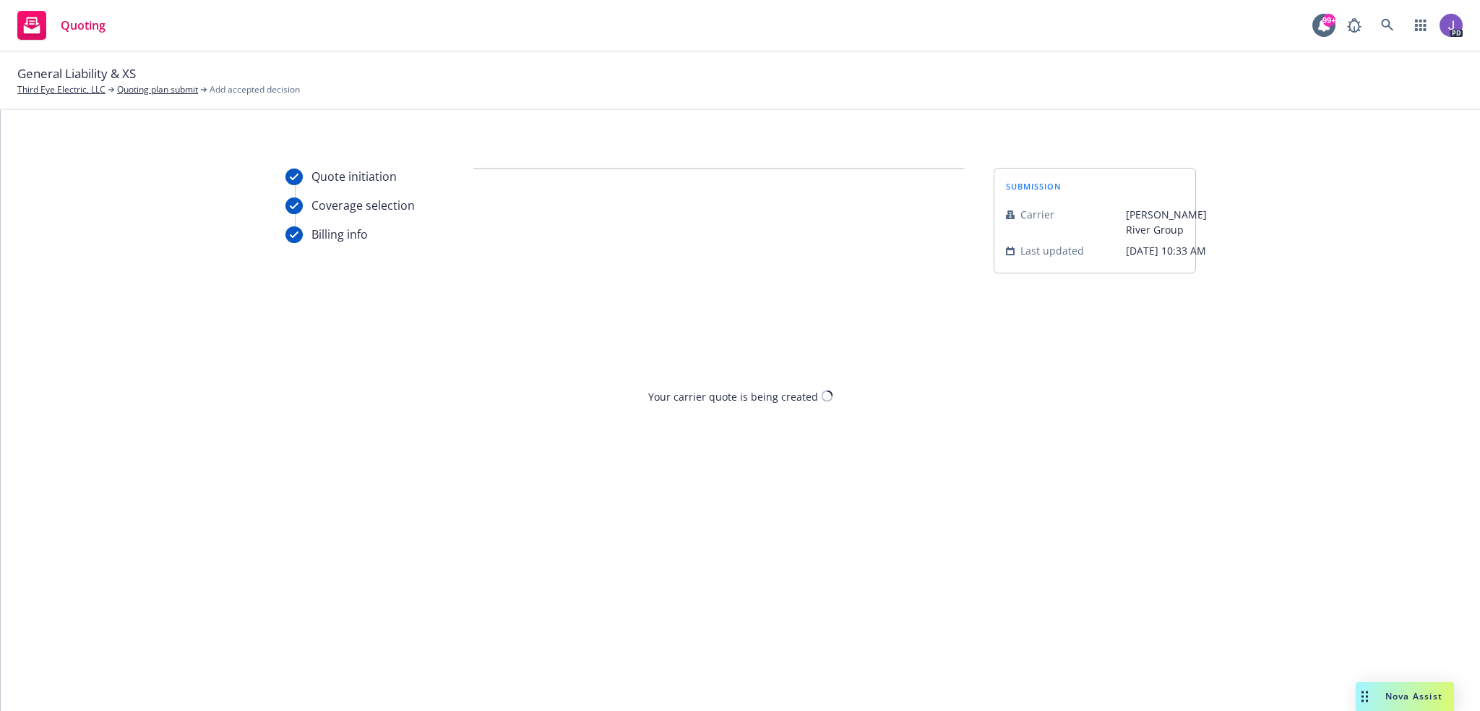
scroll to position [0, 0]
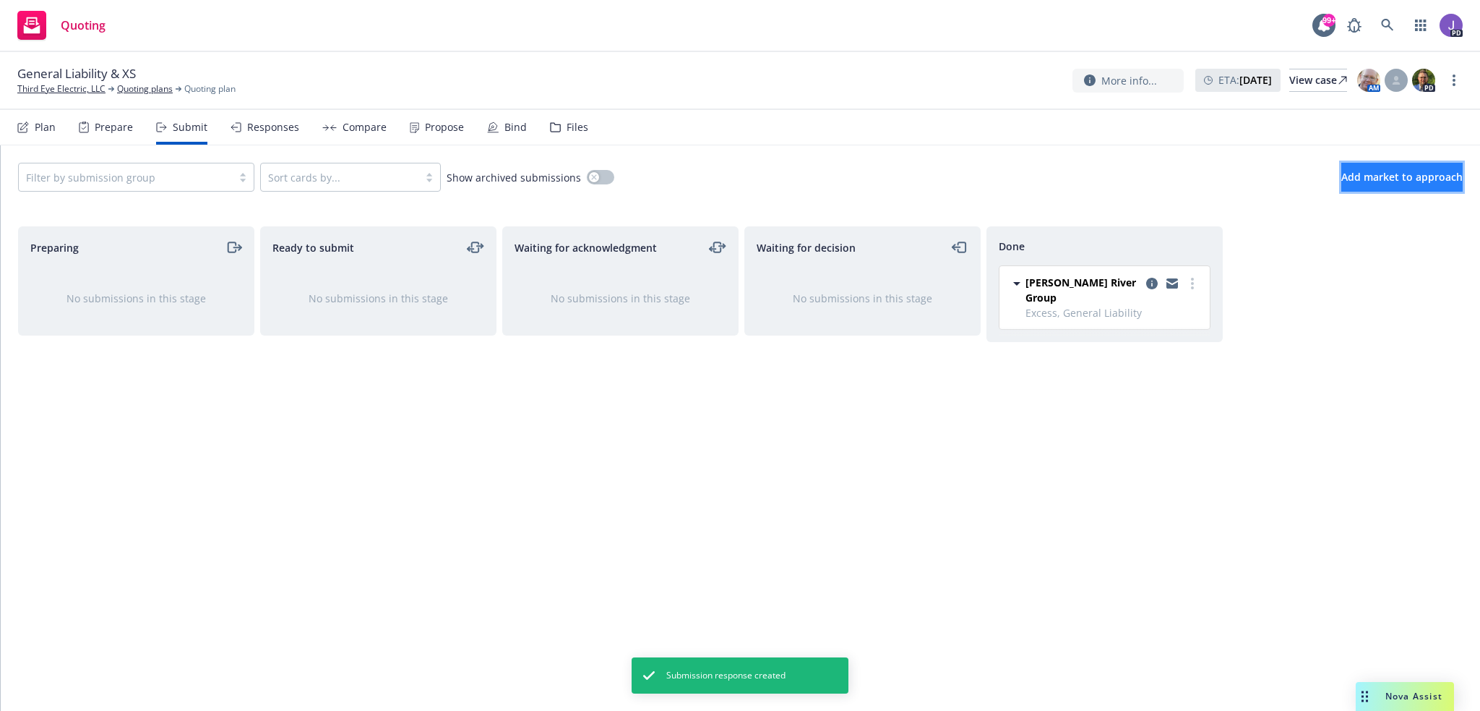
click at [1399, 179] on span "Add market to approach" at bounding box center [1402, 177] width 121 height 14
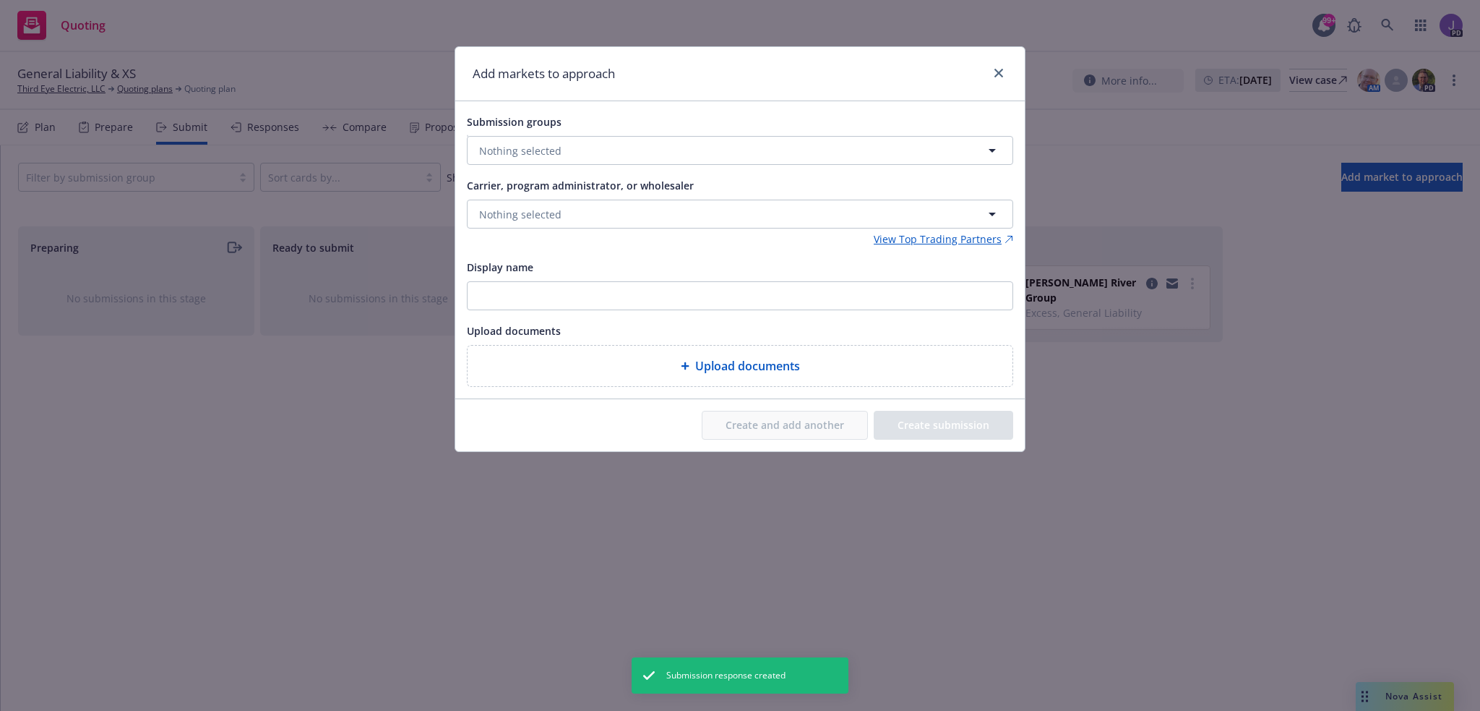
click at [538, 132] on div "Submission groups Nothing selected" at bounding box center [740, 139] width 546 height 52
click at [541, 150] on span "Nothing selected" at bounding box center [520, 150] width 82 height 15
click at [529, 226] on strong "Excess, General Liability" at bounding box center [565, 220] width 119 height 14
checkbox input "true"
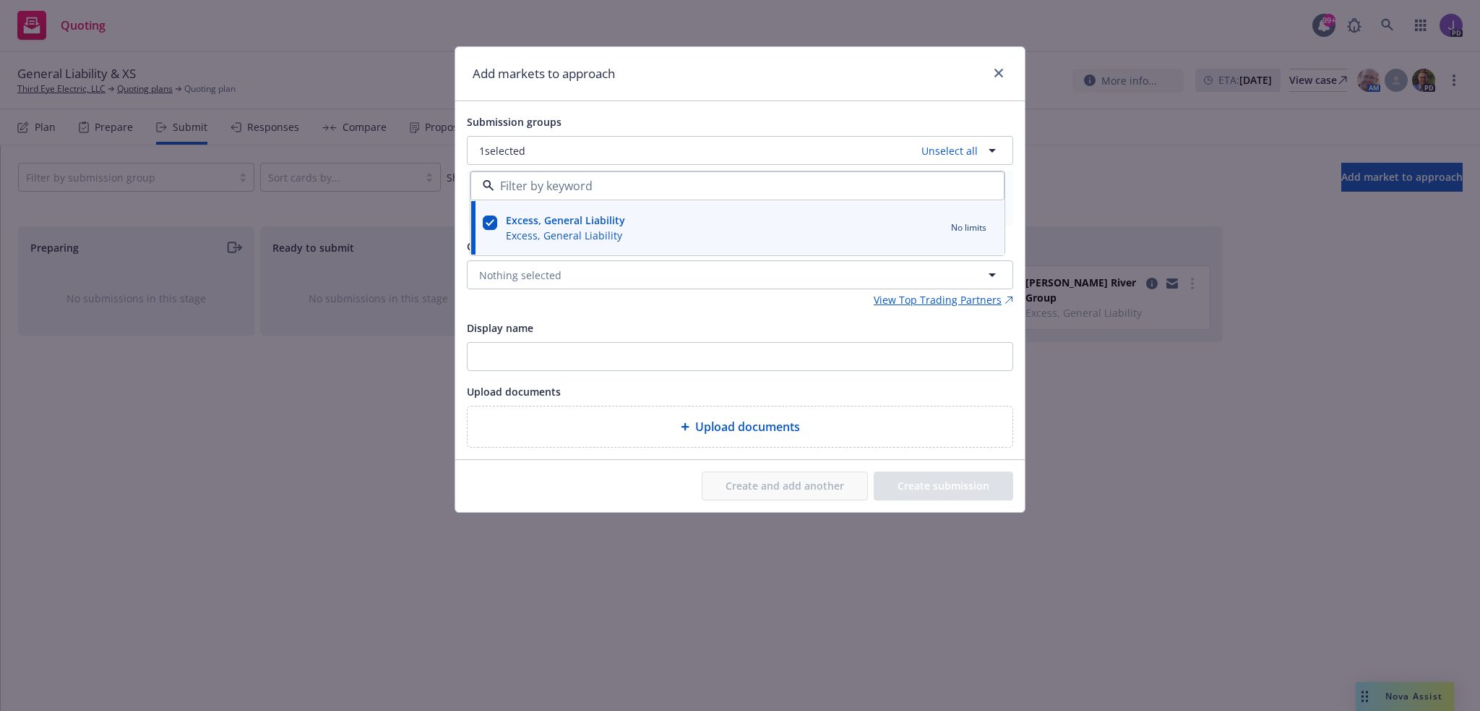
click at [587, 309] on div "Submission groups 1 selected Unselect all Excess, General Liability Excess, Gen…" at bounding box center [740, 280] width 546 height 335
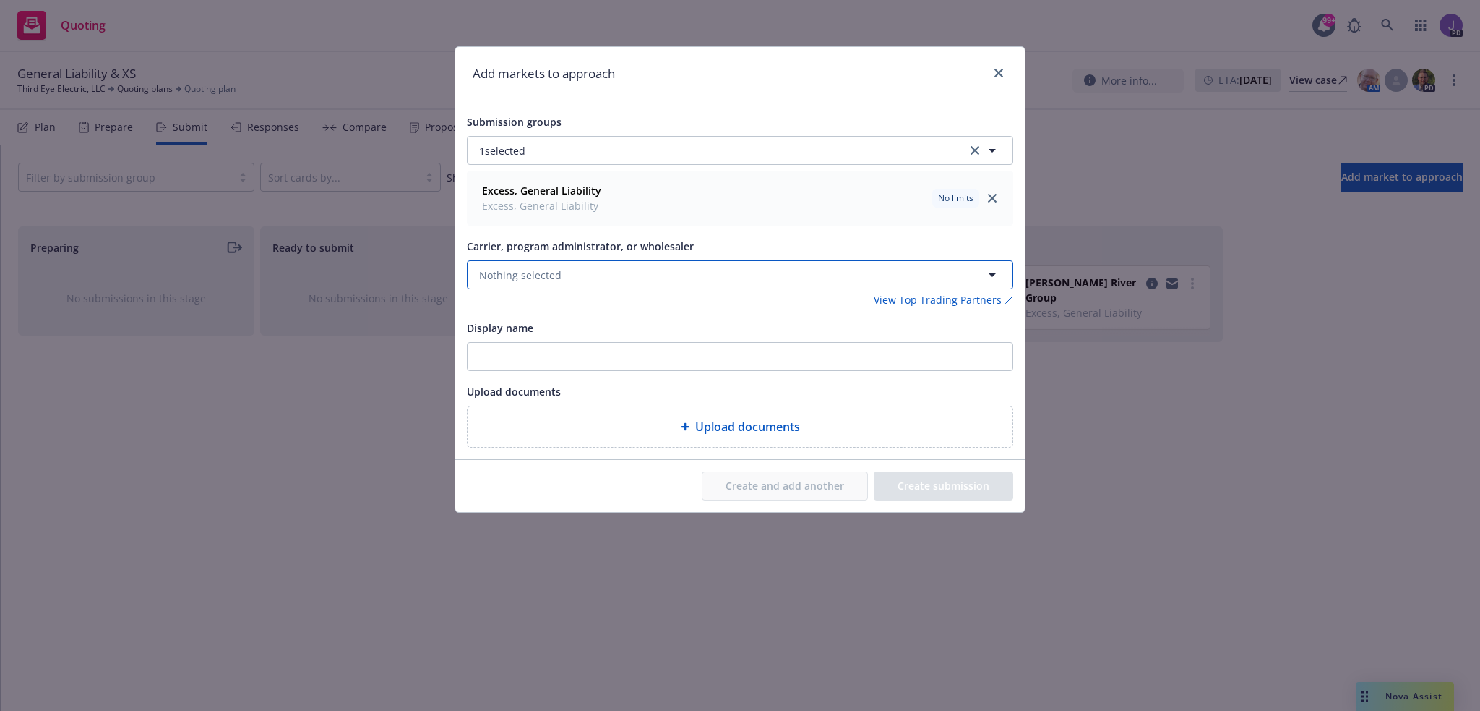
click at [554, 278] on span "Nothing selected" at bounding box center [520, 274] width 82 height 15
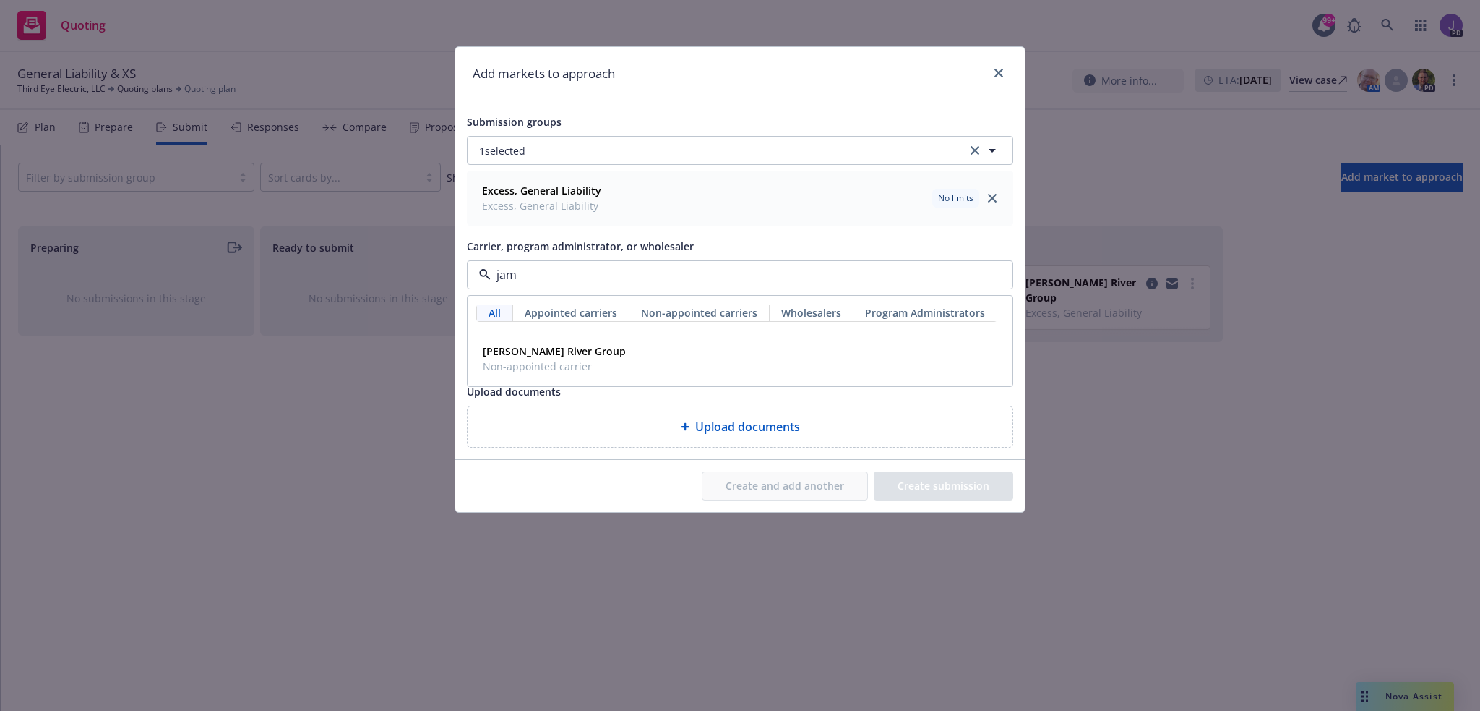
type input "[PERSON_NAME]"
click at [549, 362] on span "Non-appointed carrier" at bounding box center [554, 366] width 143 height 15
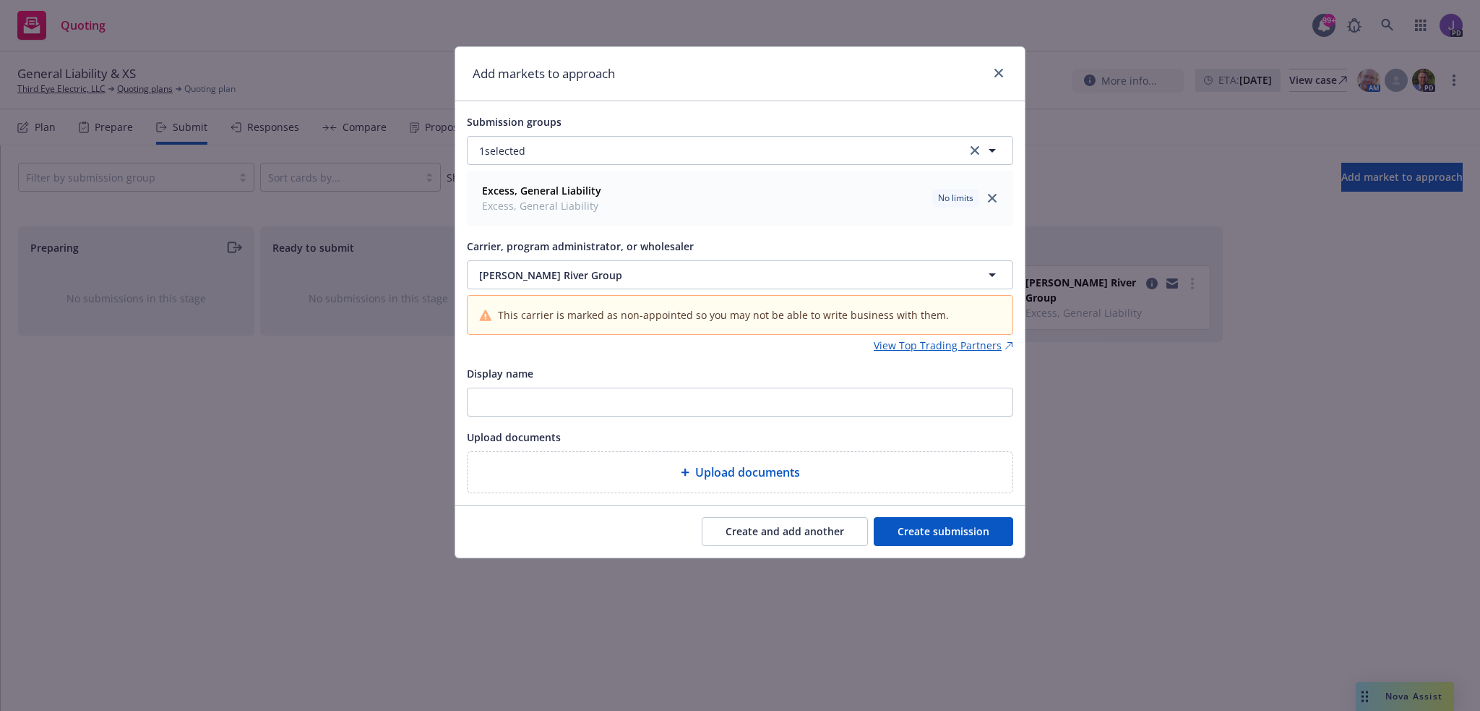
click at [986, 526] on button "Create submission" at bounding box center [944, 531] width 140 height 29
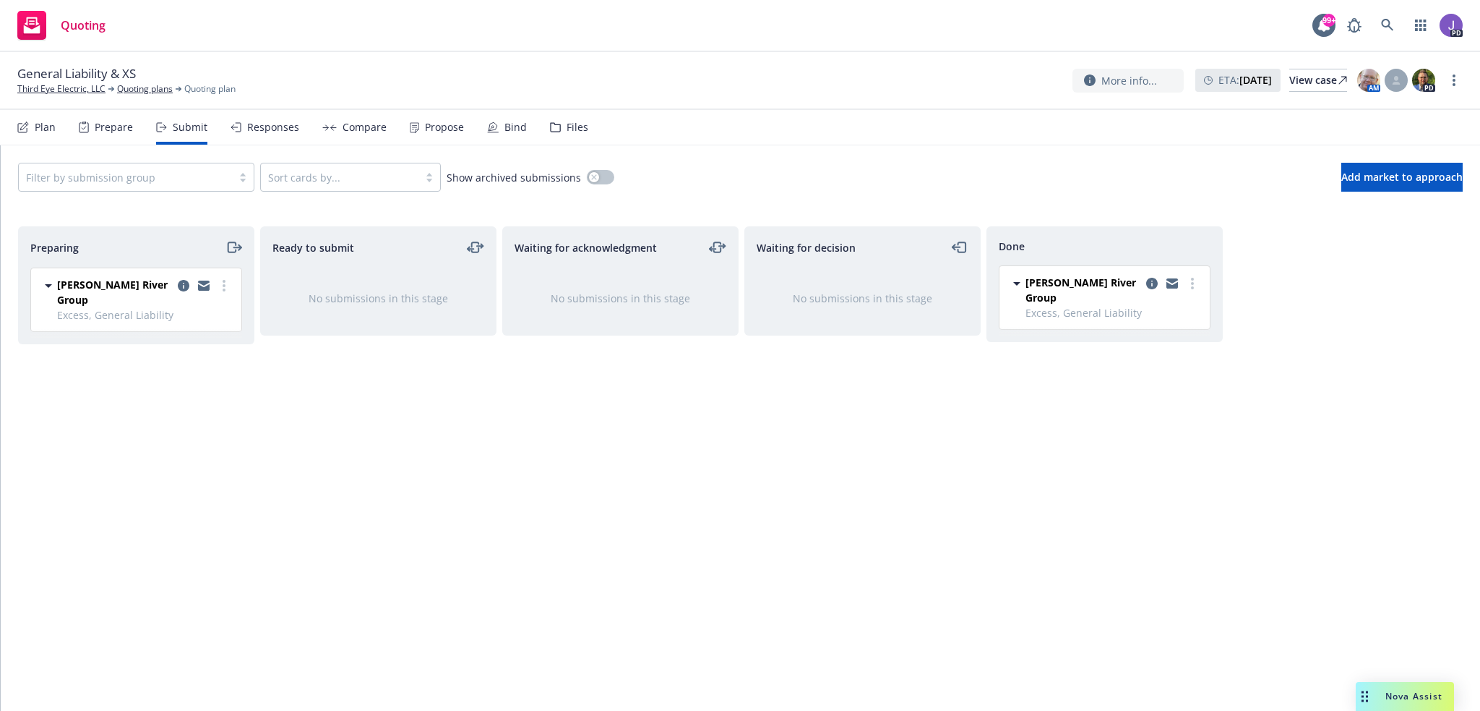
drag, startPoint x: 220, startPoint y: 287, endPoint x: 241, endPoint y: 340, distance: 57.5
click at [221, 288] on link "more" at bounding box center [223, 285] width 17 height 17
click at [168, 398] on span "Add accepted decision" at bounding box center [159, 401] width 145 height 14
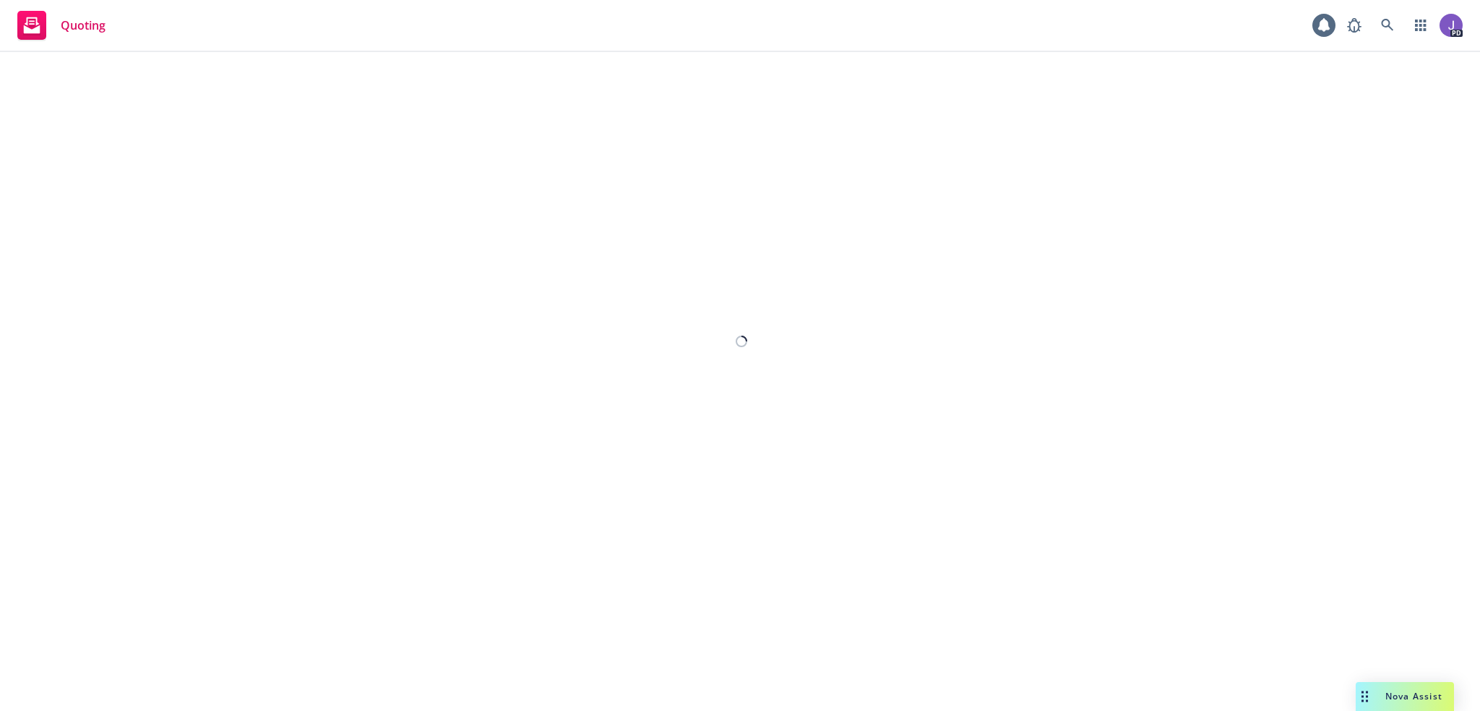
select select "12"
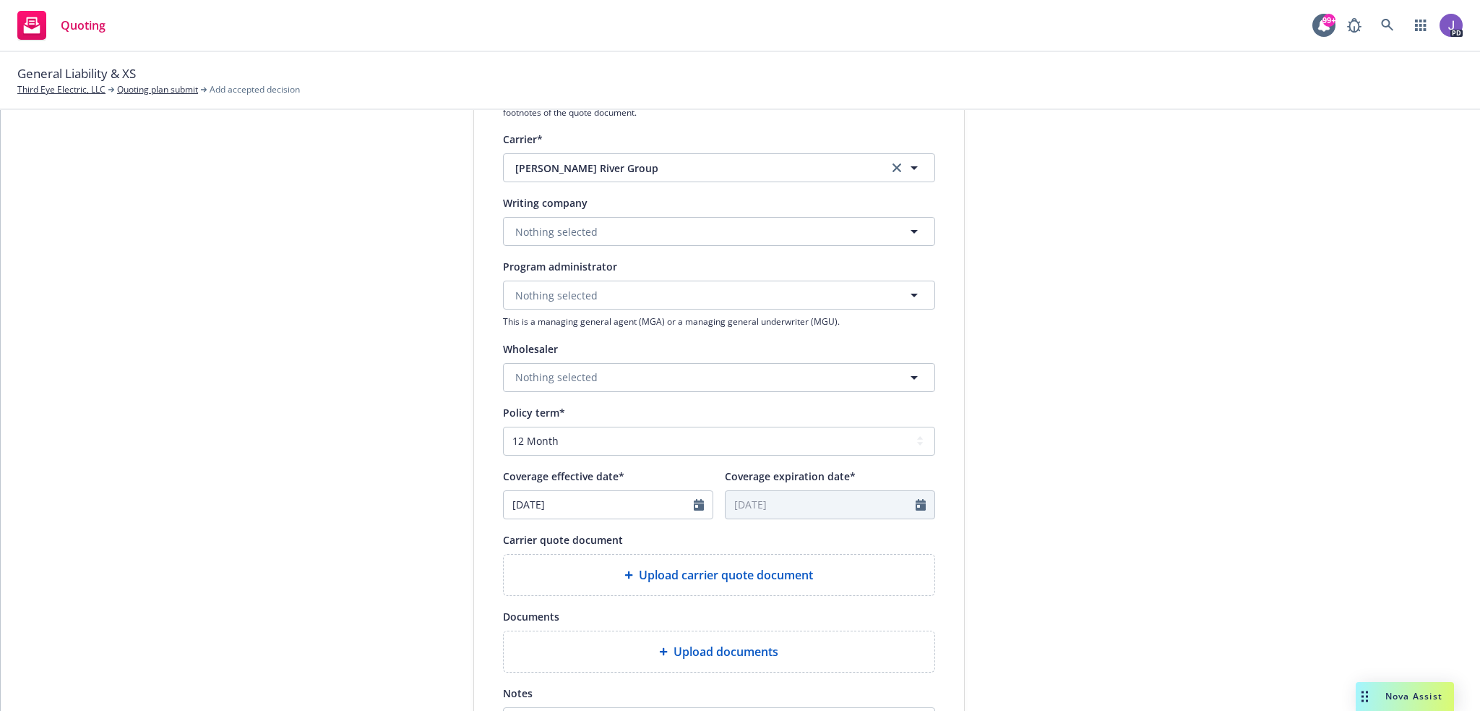
scroll to position [289, 0]
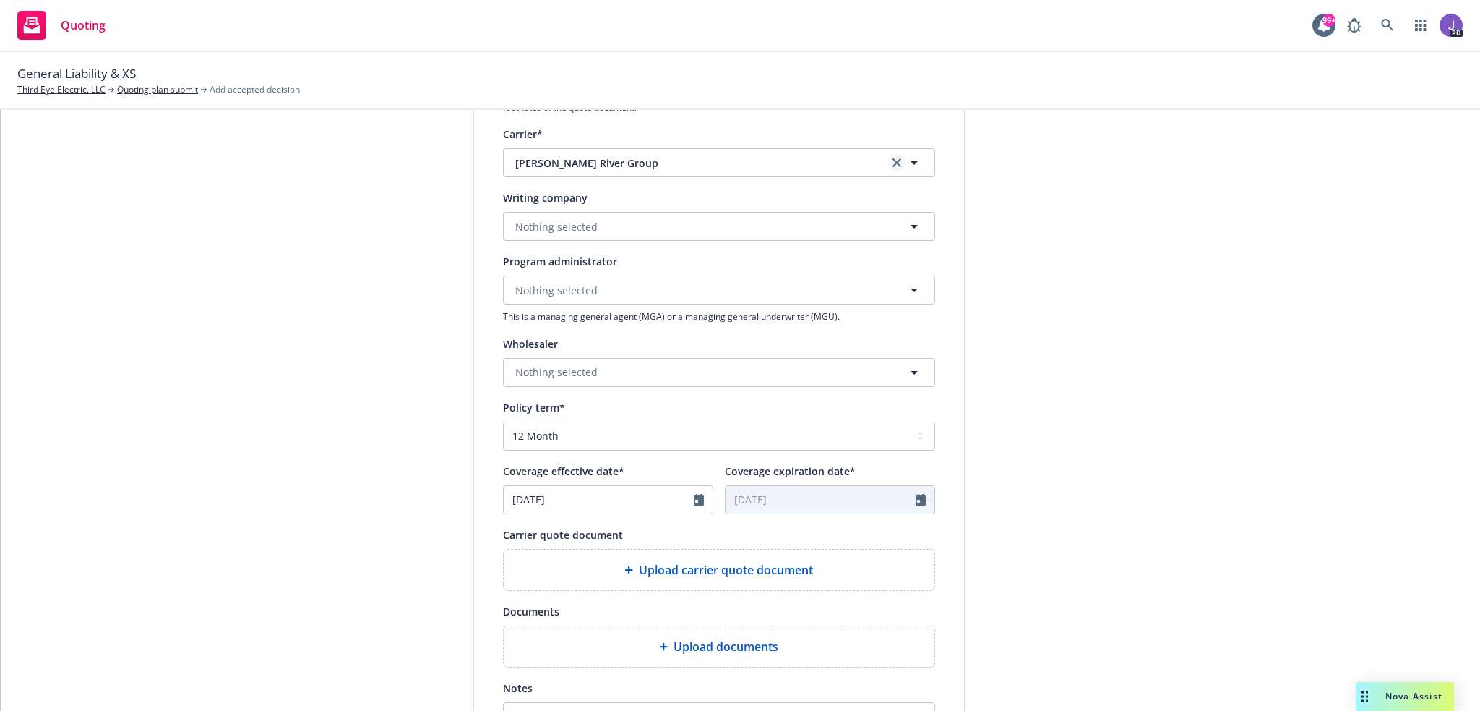
click at [888, 166] on link "clear selection" at bounding box center [896, 162] width 17 height 17
click at [570, 233] on span "Nothing selected" at bounding box center [556, 226] width 82 height 15
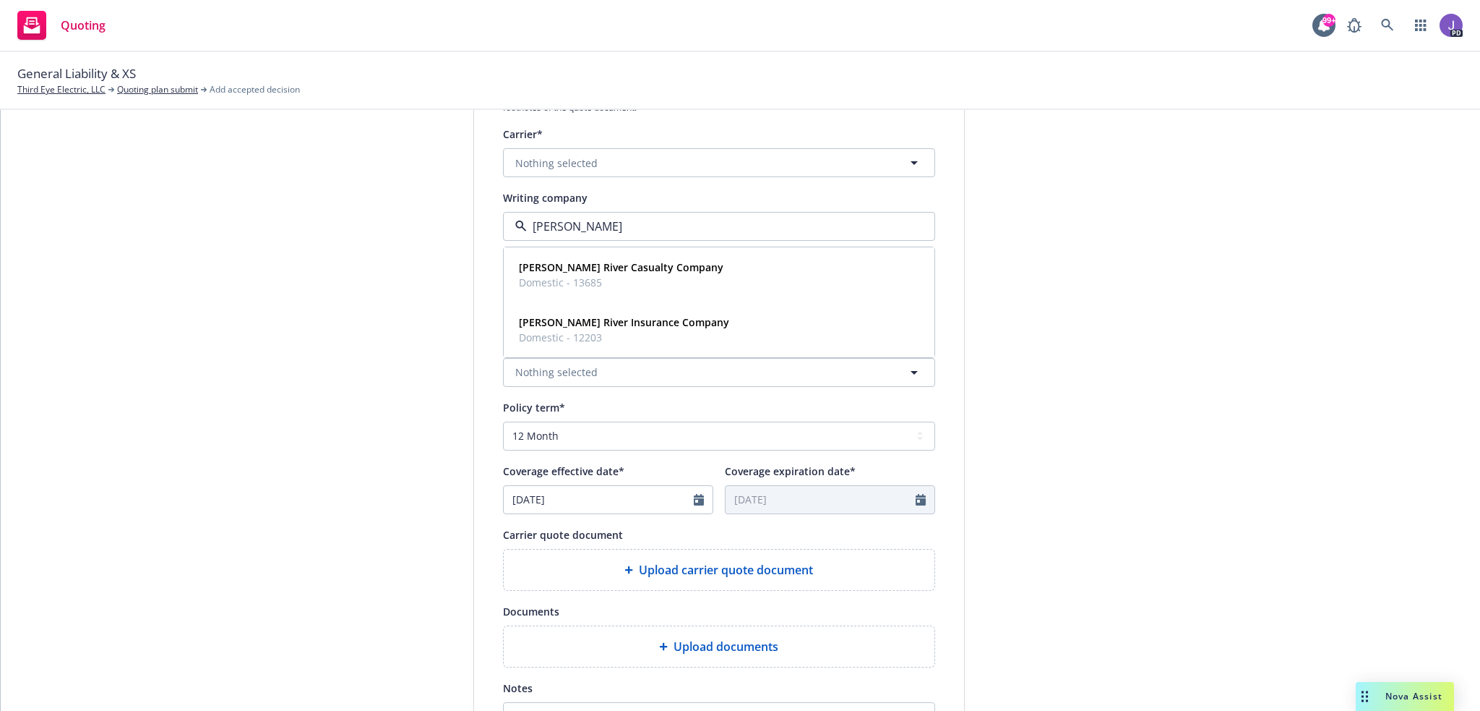
type input "[PERSON_NAME]"
click at [575, 317] on strong "[PERSON_NAME] River Insurance Company" at bounding box center [624, 322] width 210 height 14
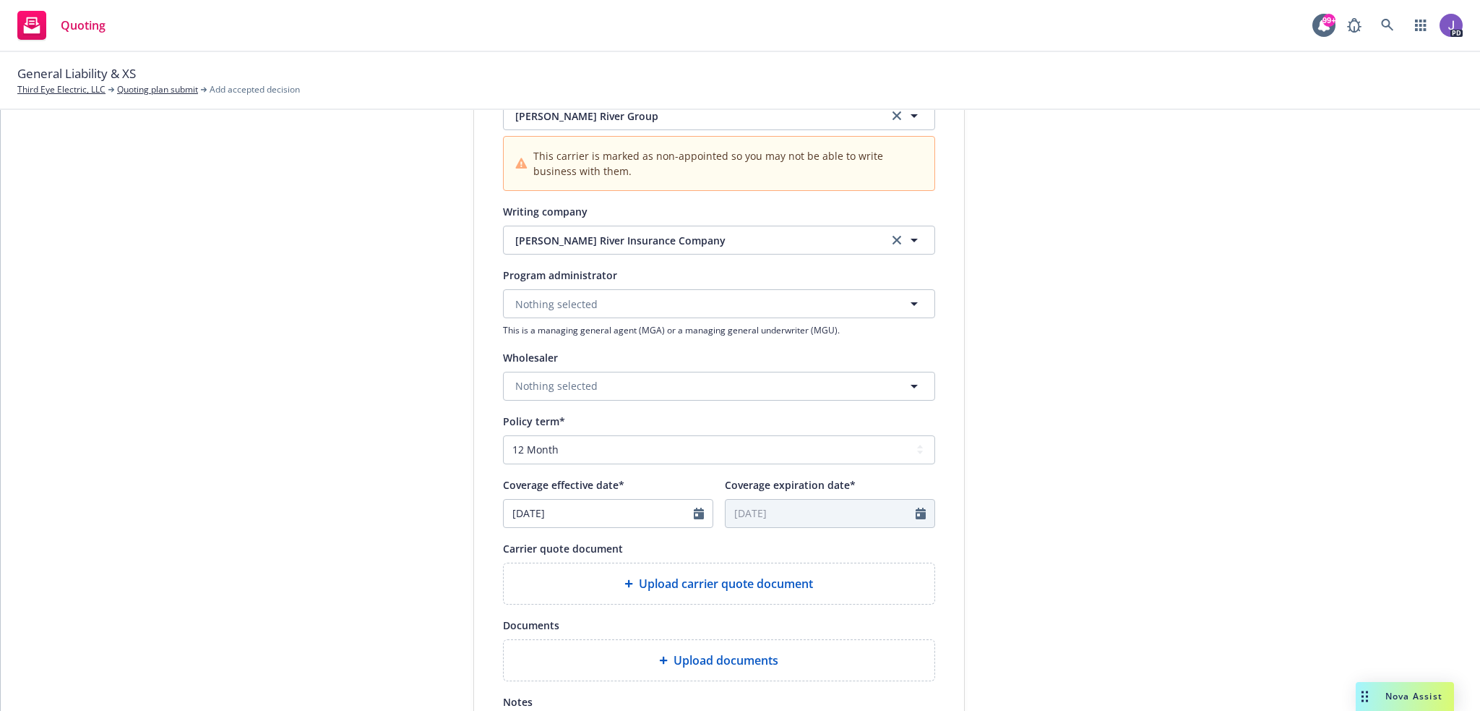
scroll to position [361, 0]
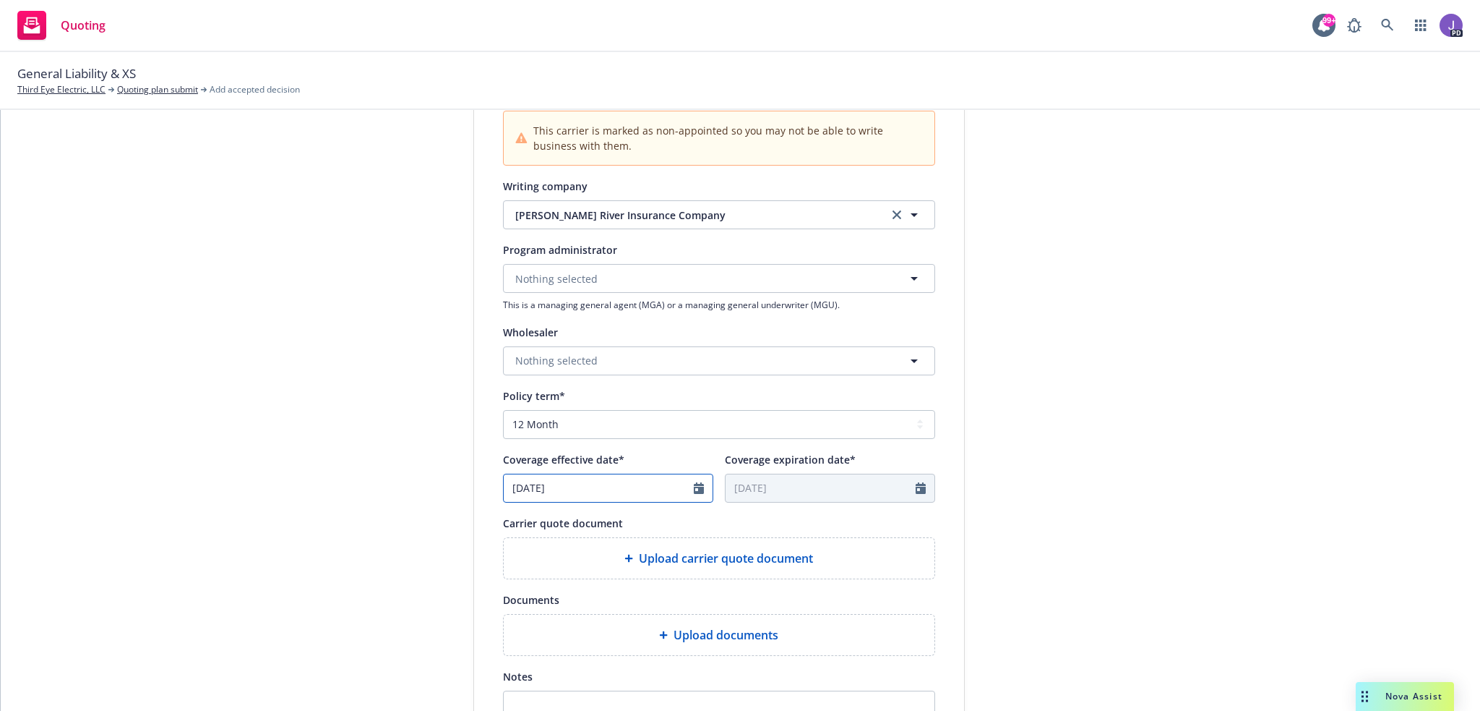
click at [694, 486] on icon "Calendar" at bounding box center [699, 488] width 10 height 12
click at [660, 518] on icon "button" at bounding box center [663, 522] width 9 height 9
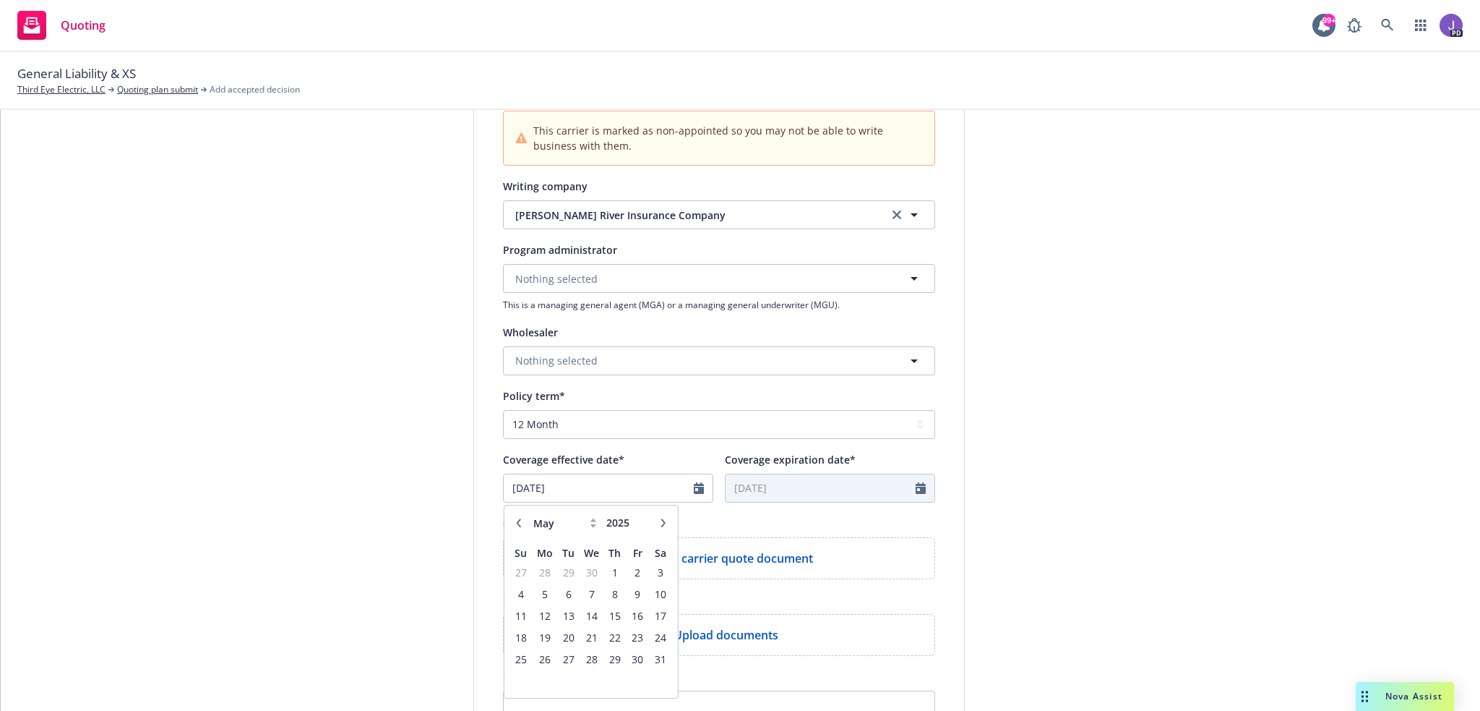
click at [660, 518] on icon "button" at bounding box center [663, 522] width 9 height 9
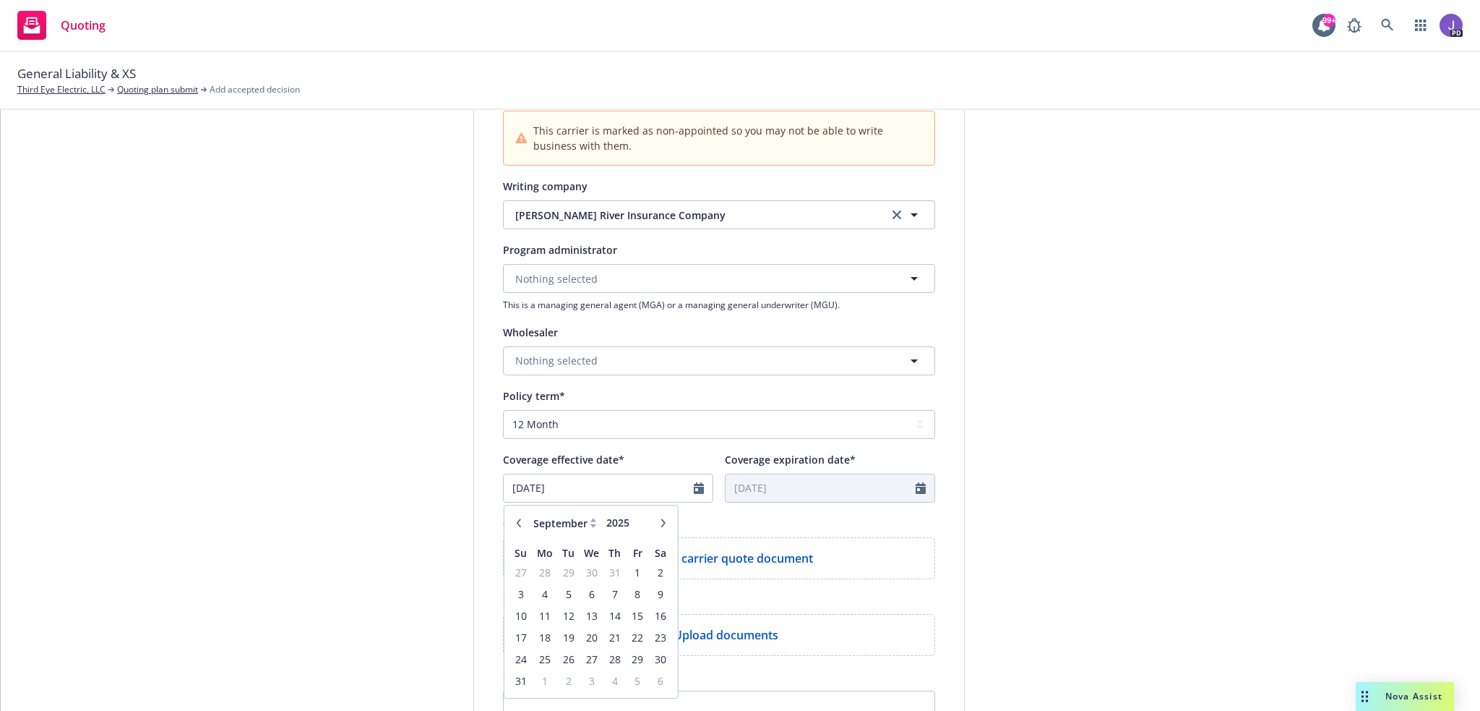
select select "10"
click at [581, 572] on span "1" at bounding box center [591, 572] width 21 height 18
type input "[DATE]"
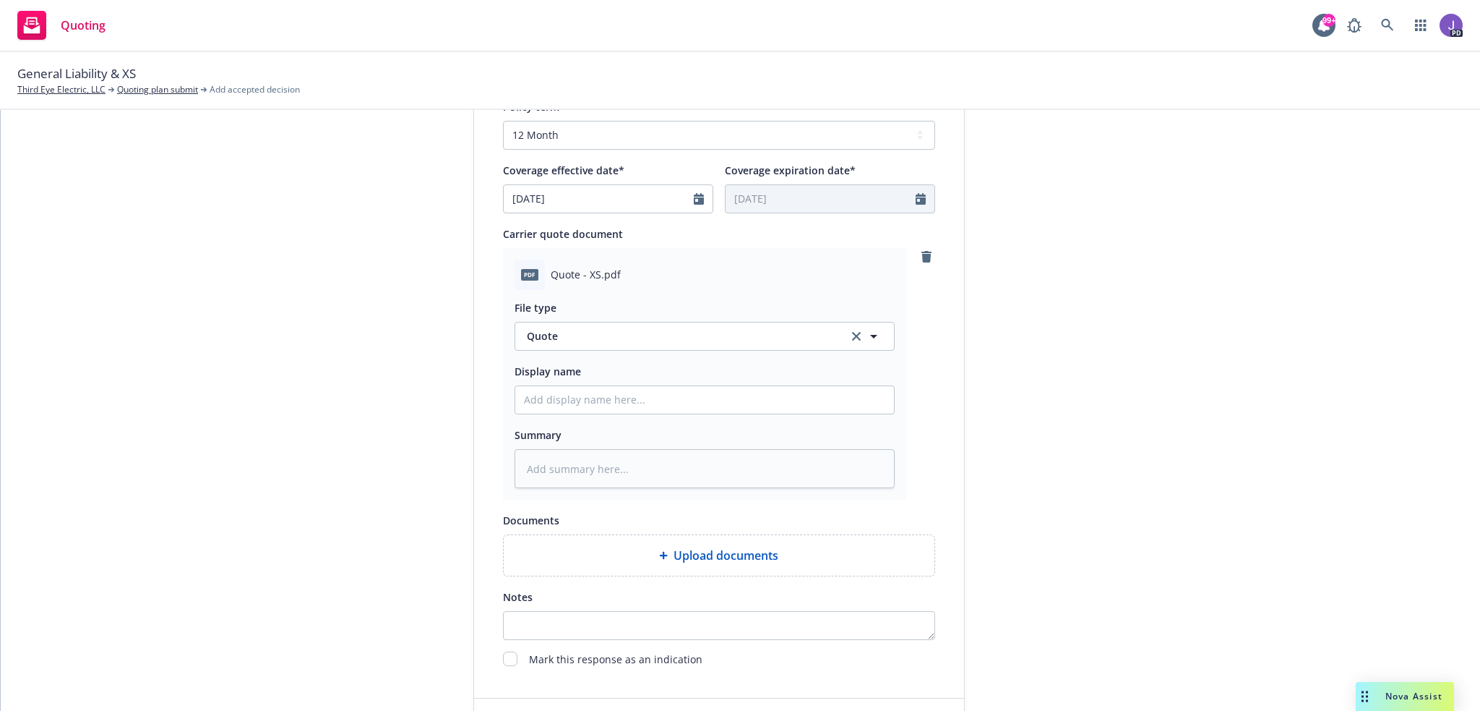
scroll to position [753, 0]
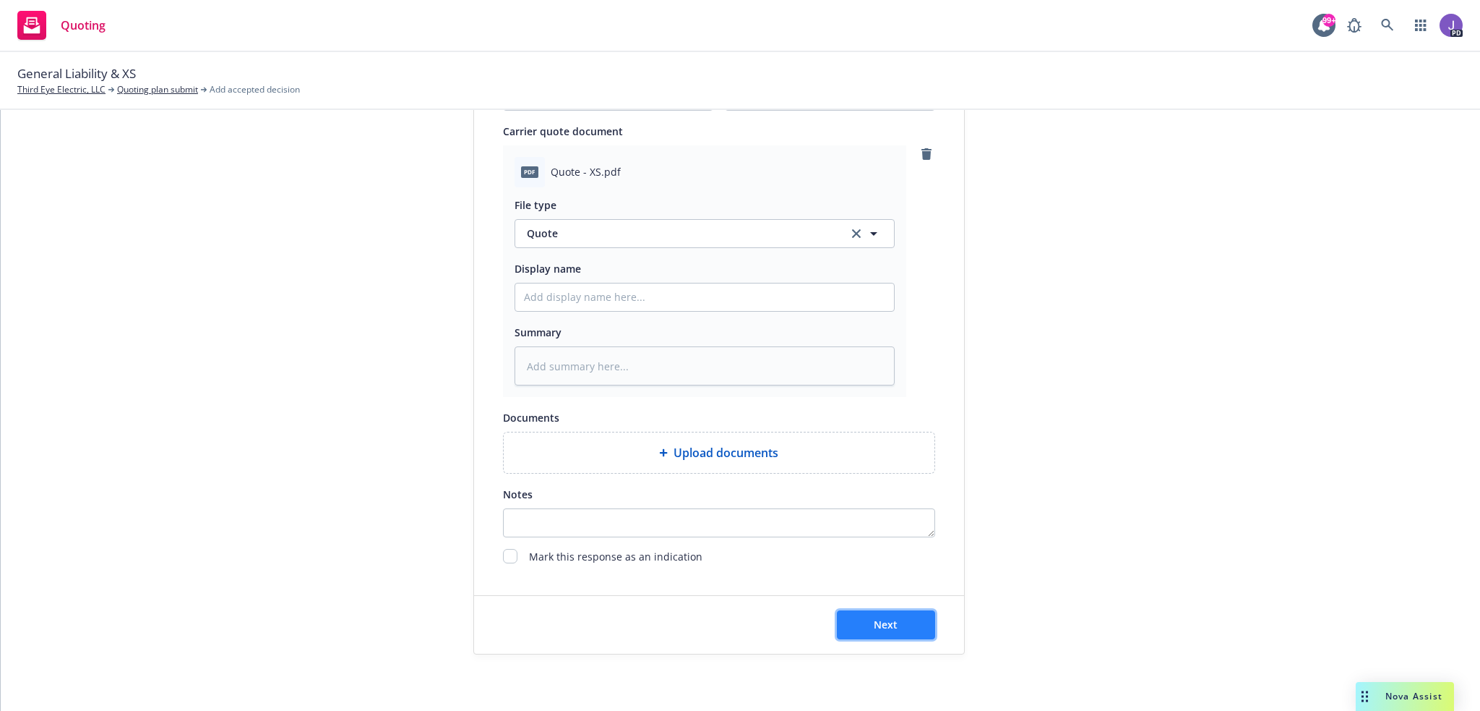
click at [889, 617] on span "Next" at bounding box center [886, 624] width 24 height 14
type textarea "x"
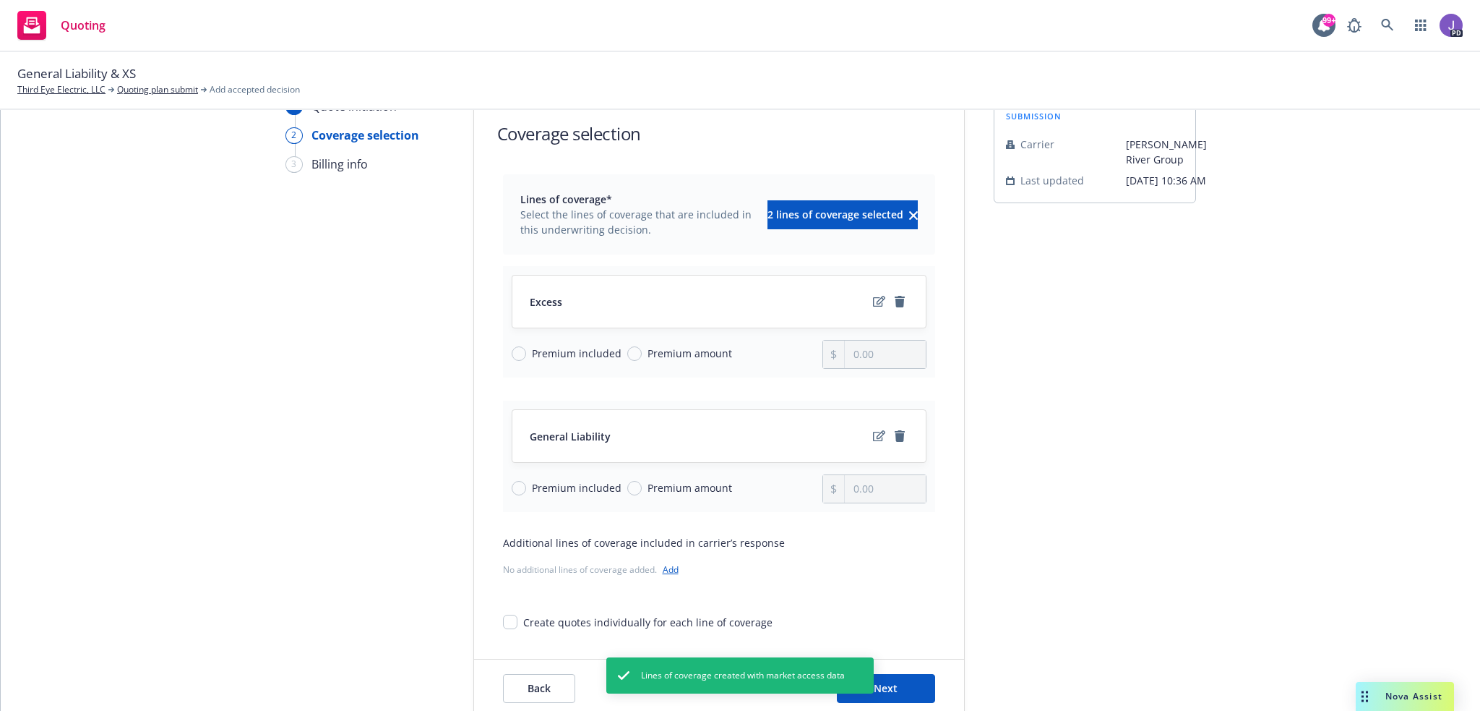
scroll to position [61, 0]
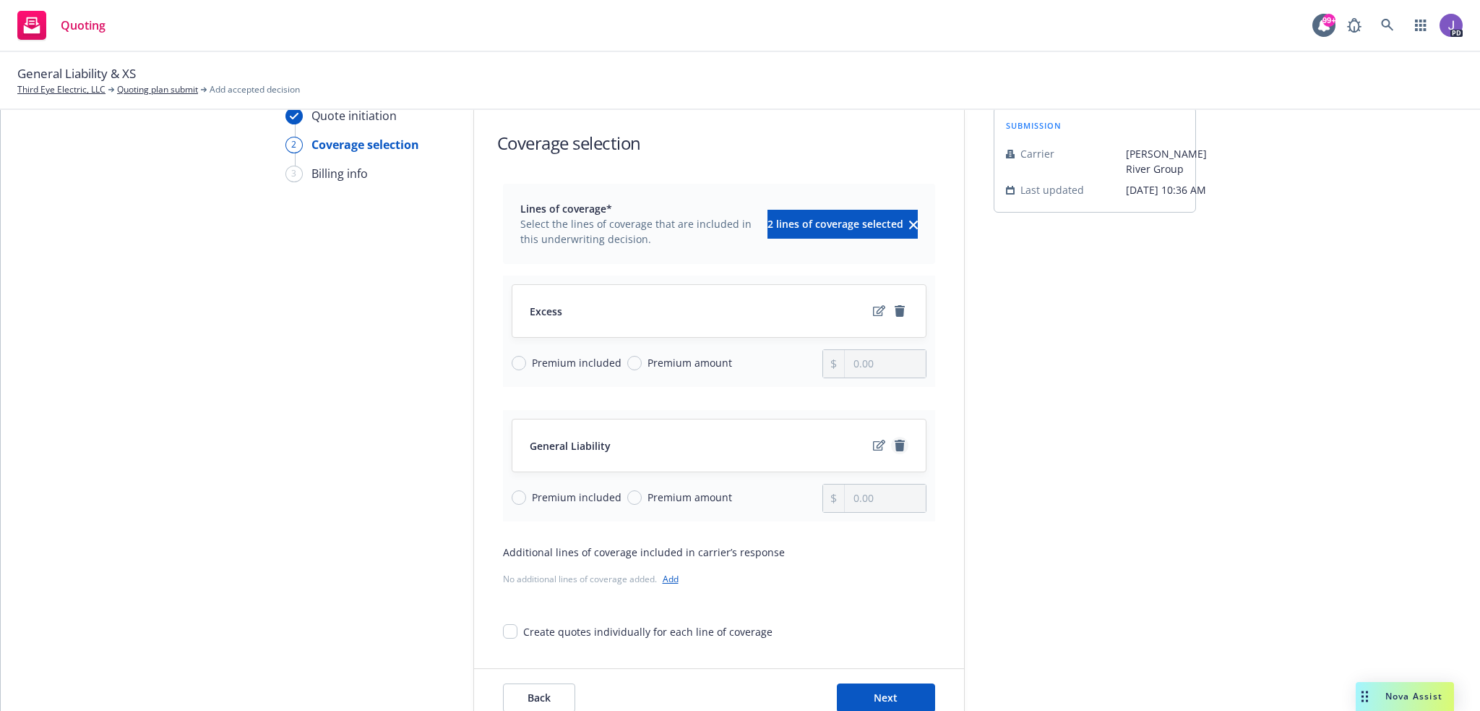
click at [895, 442] on icon "remove" at bounding box center [900, 445] width 10 height 12
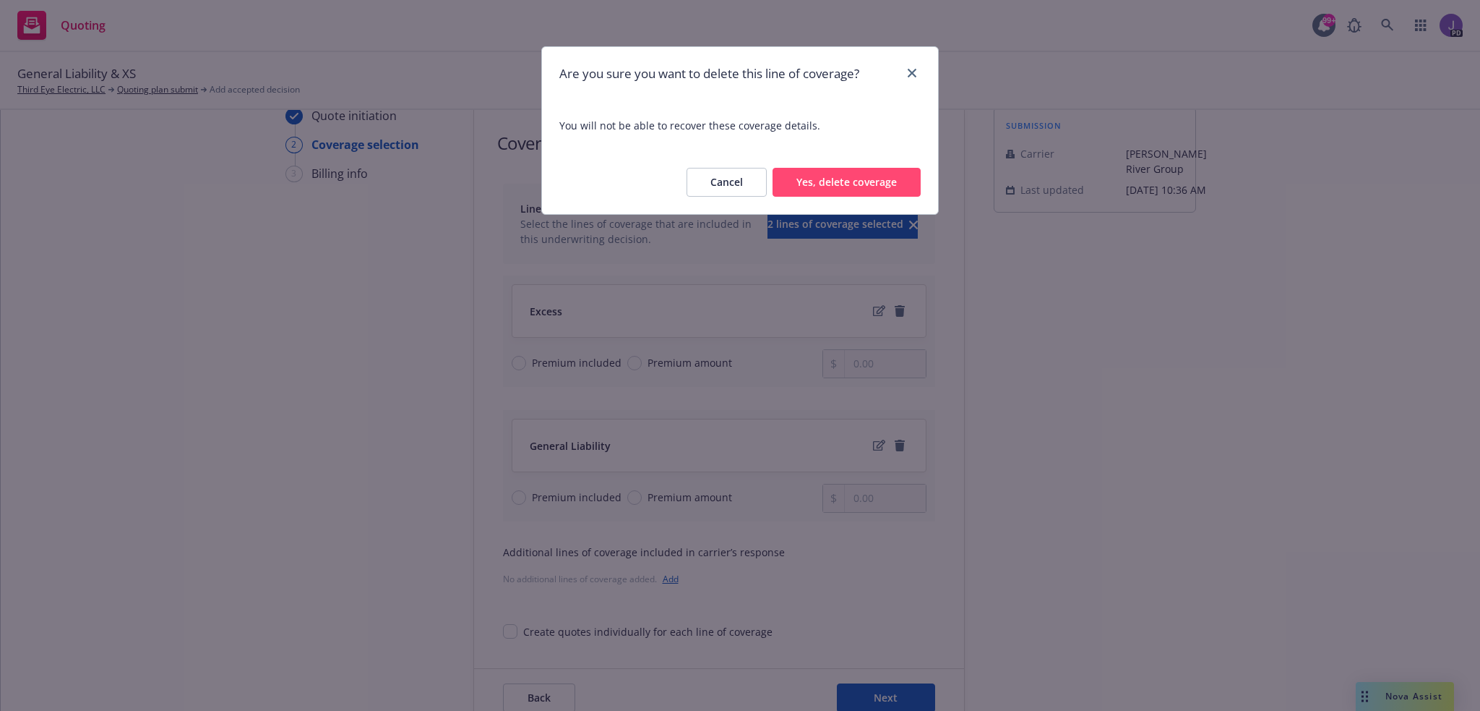
click at [849, 186] on button "Yes, delete coverage" at bounding box center [847, 182] width 148 height 29
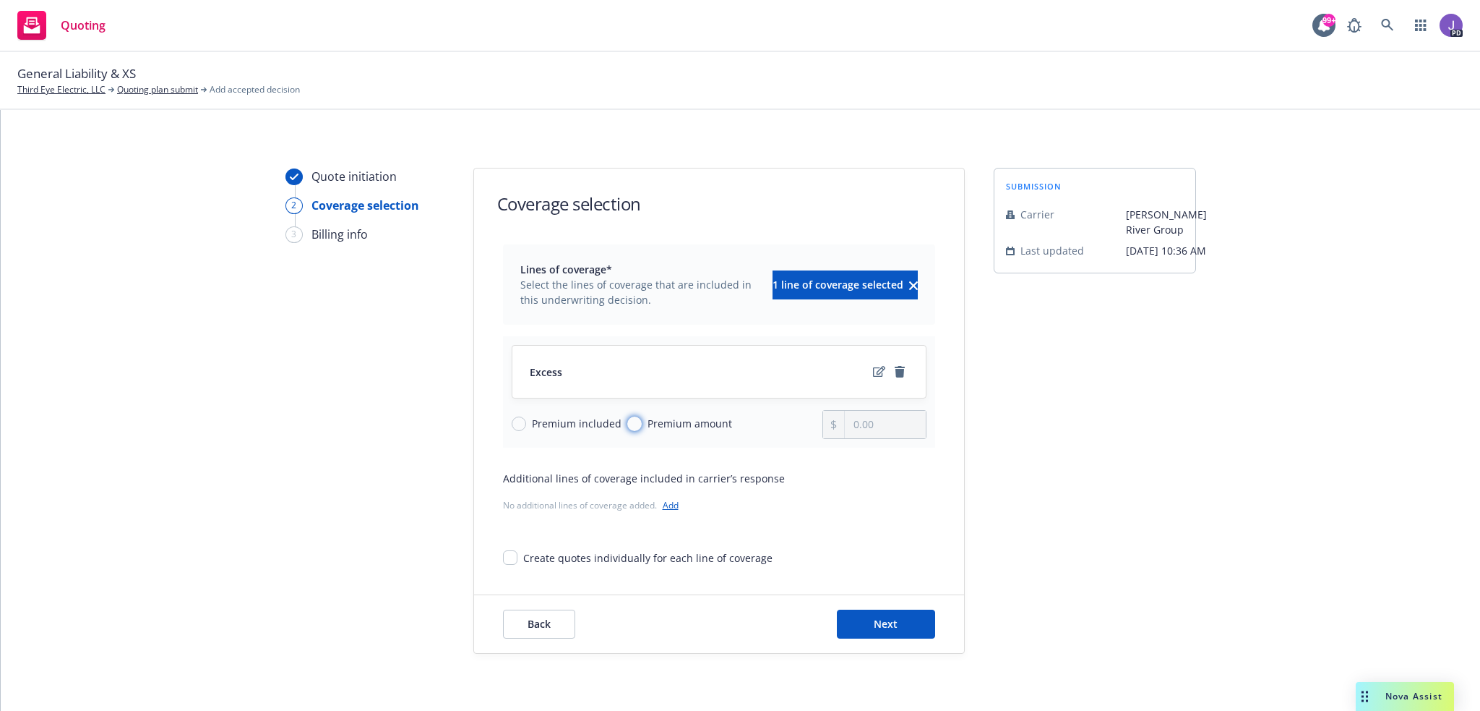
click at [632, 419] on input "Premium amount" at bounding box center [634, 423] width 14 height 14
radio input "true"
drag, startPoint x: 883, startPoint y: 421, endPoint x: 784, endPoint y: 420, distance: 99.8
click at [784, 420] on div "Premium included Premium amount 0.00" at bounding box center [719, 424] width 415 height 29
type input "10,451.00"
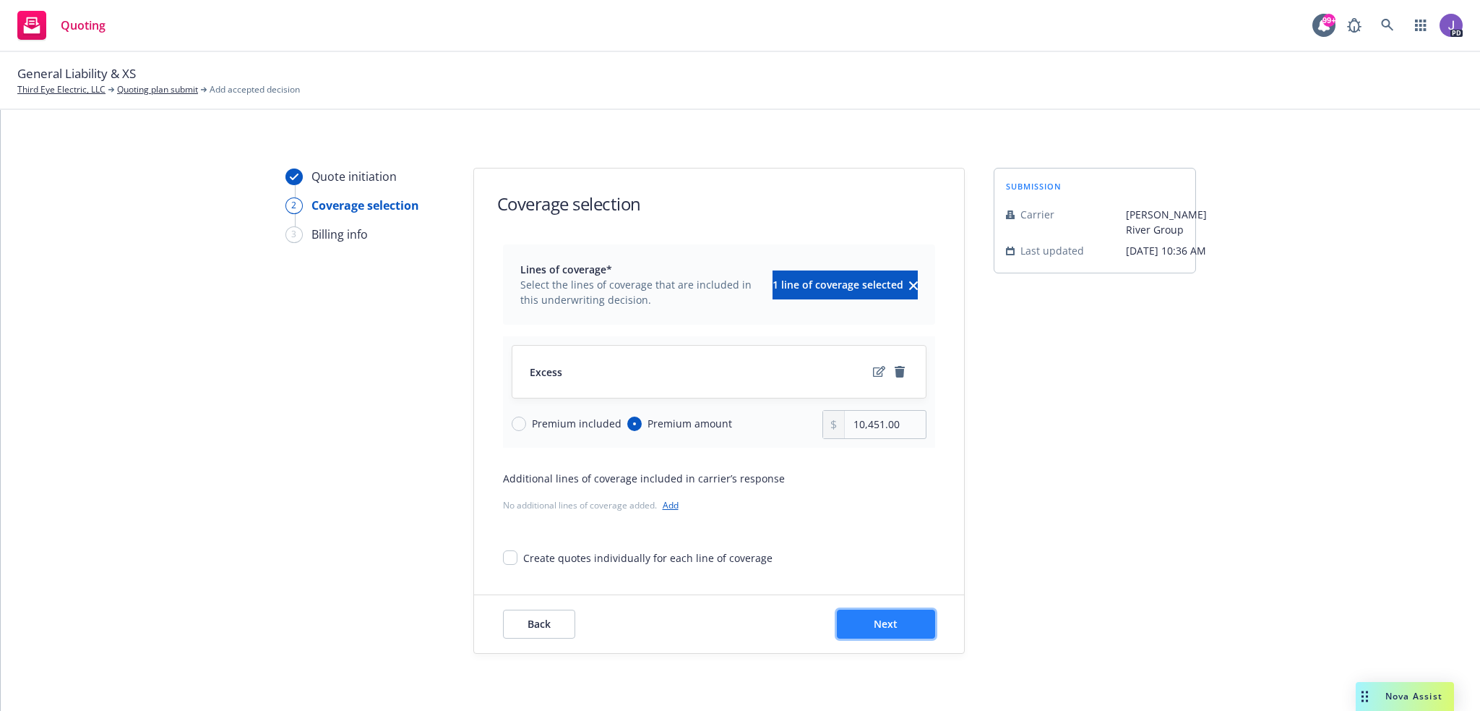
click at [878, 621] on span "Next" at bounding box center [886, 624] width 24 height 14
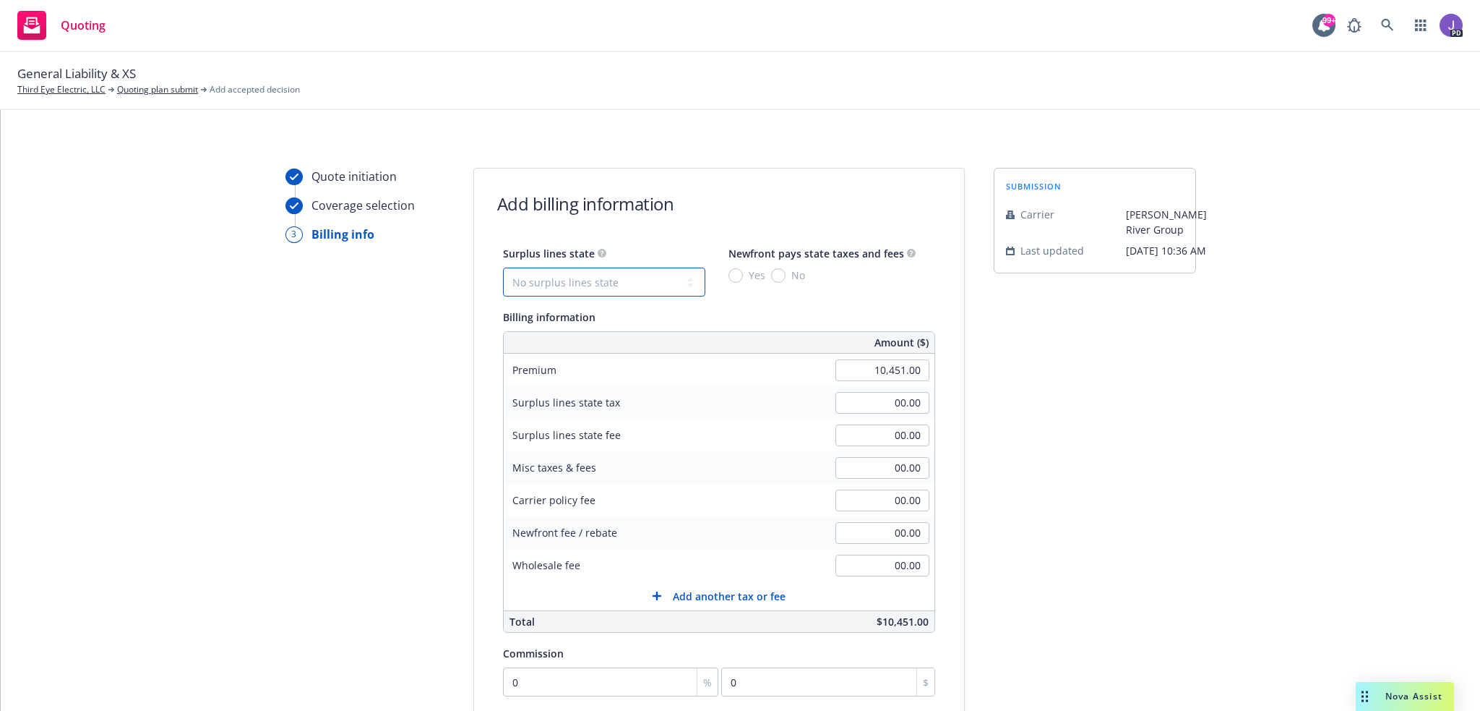
click at [662, 283] on select "No surplus lines state [US_STATE] [US_STATE] [US_STATE] [US_STATE] [US_STATE] […" at bounding box center [604, 281] width 202 height 29
select select "CA"
click at [503, 267] on select "No surplus lines state [US_STATE] [US_STATE] [US_STATE] [US_STATE] [US_STATE] […" at bounding box center [604, 281] width 202 height 29
type input "313.53"
type input "18.81"
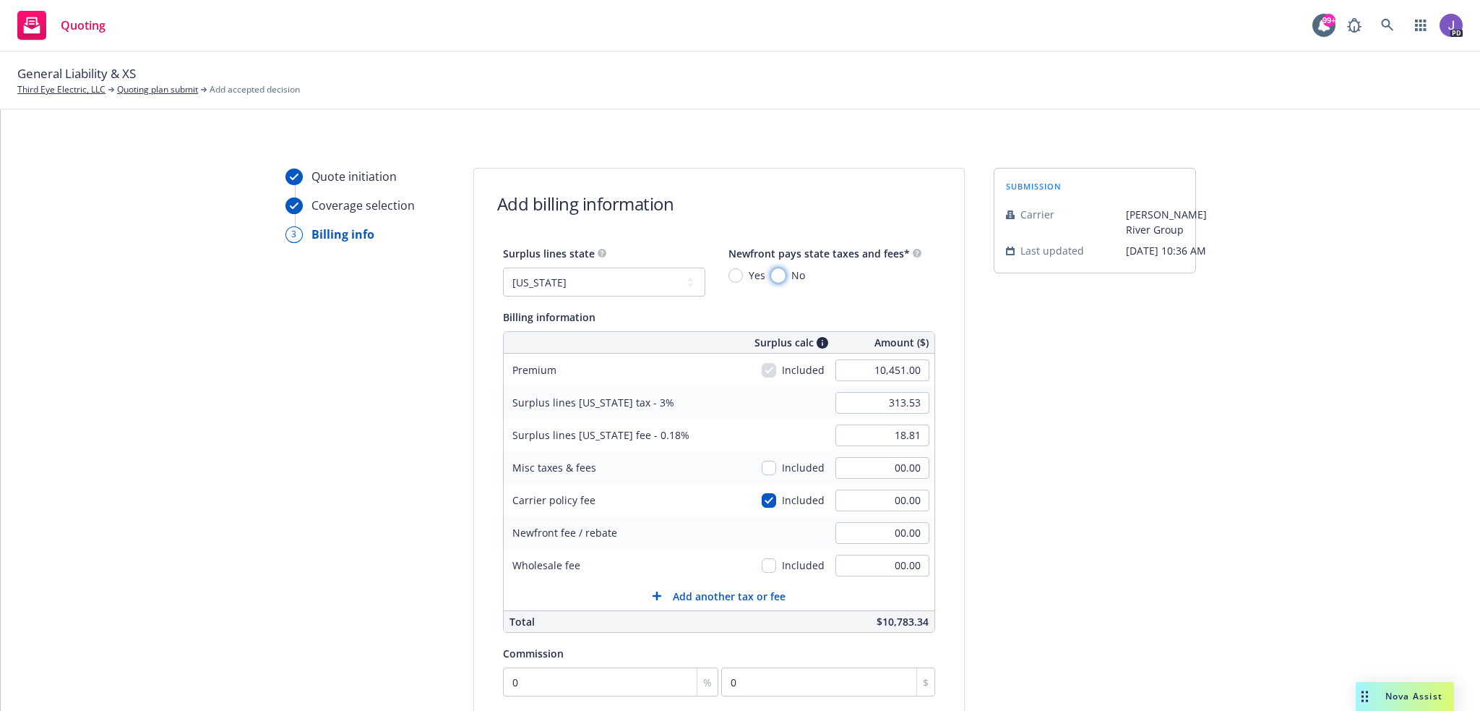
click at [771, 273] on input "No" at bounding box center [778, 275] width 14 height 14
radio input "true"
click at [849, 566] on input "00.00" at bounding box center [883, 565] width 94 height 22
type input "420.00"
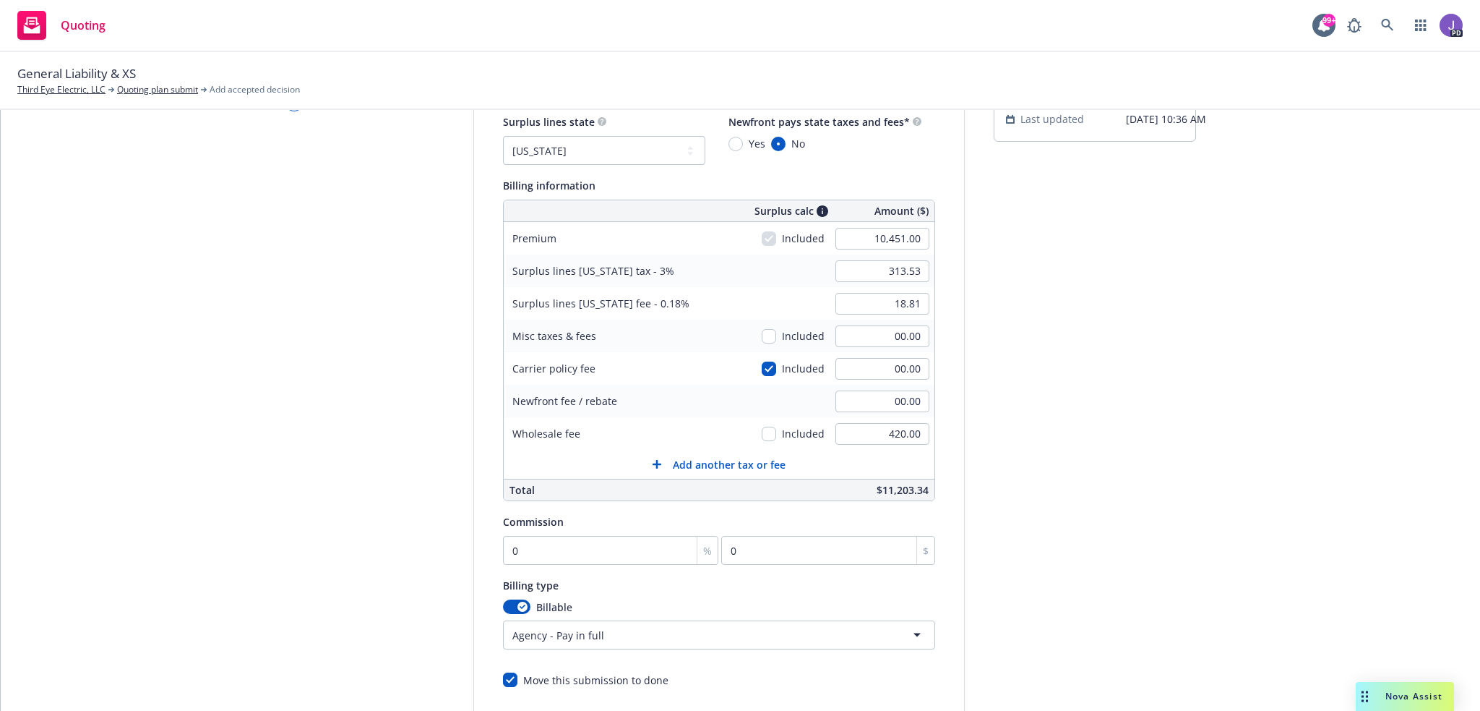
scroll to position [145, 0]
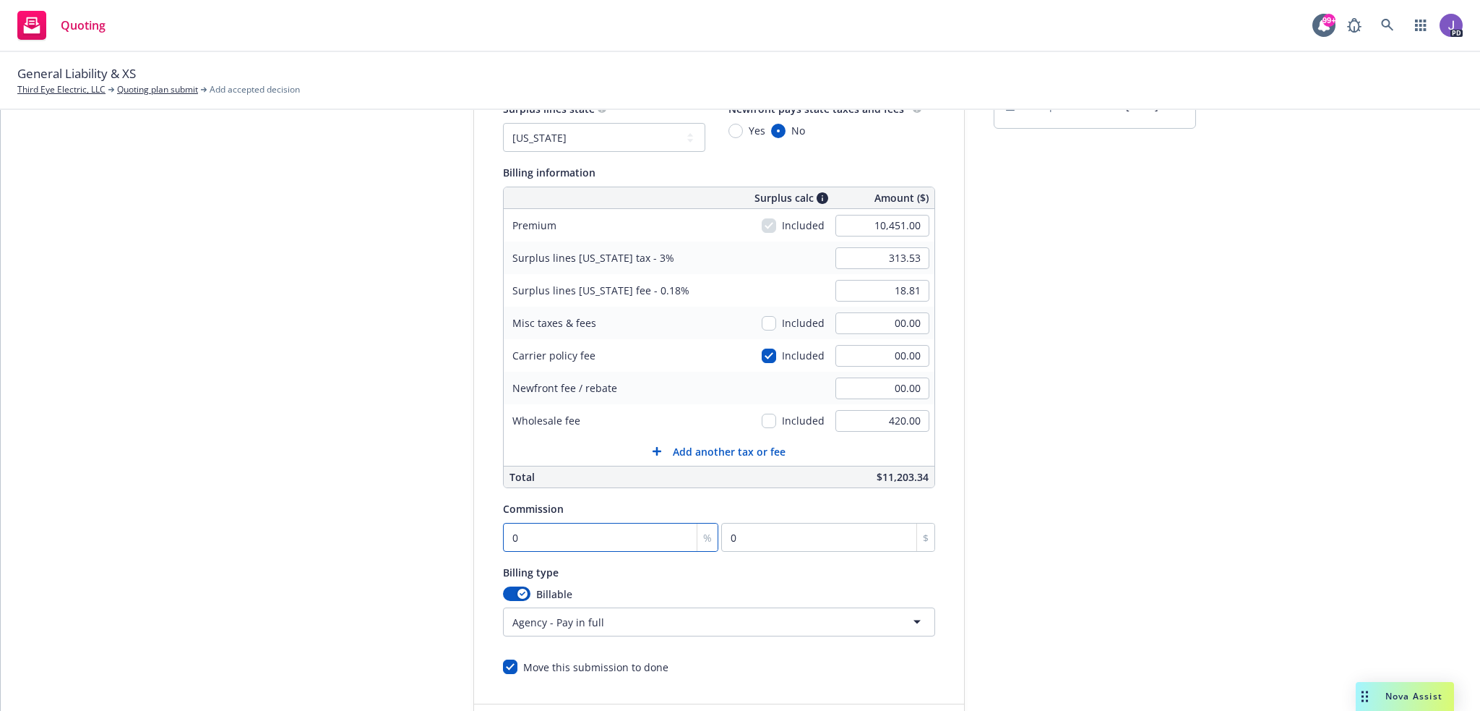
click at [569, 526] on input "0" at bounding box center [611, 537] width 216 height 29
type input "1"
type input "104.51"
type input "10"
type input "1045.1"
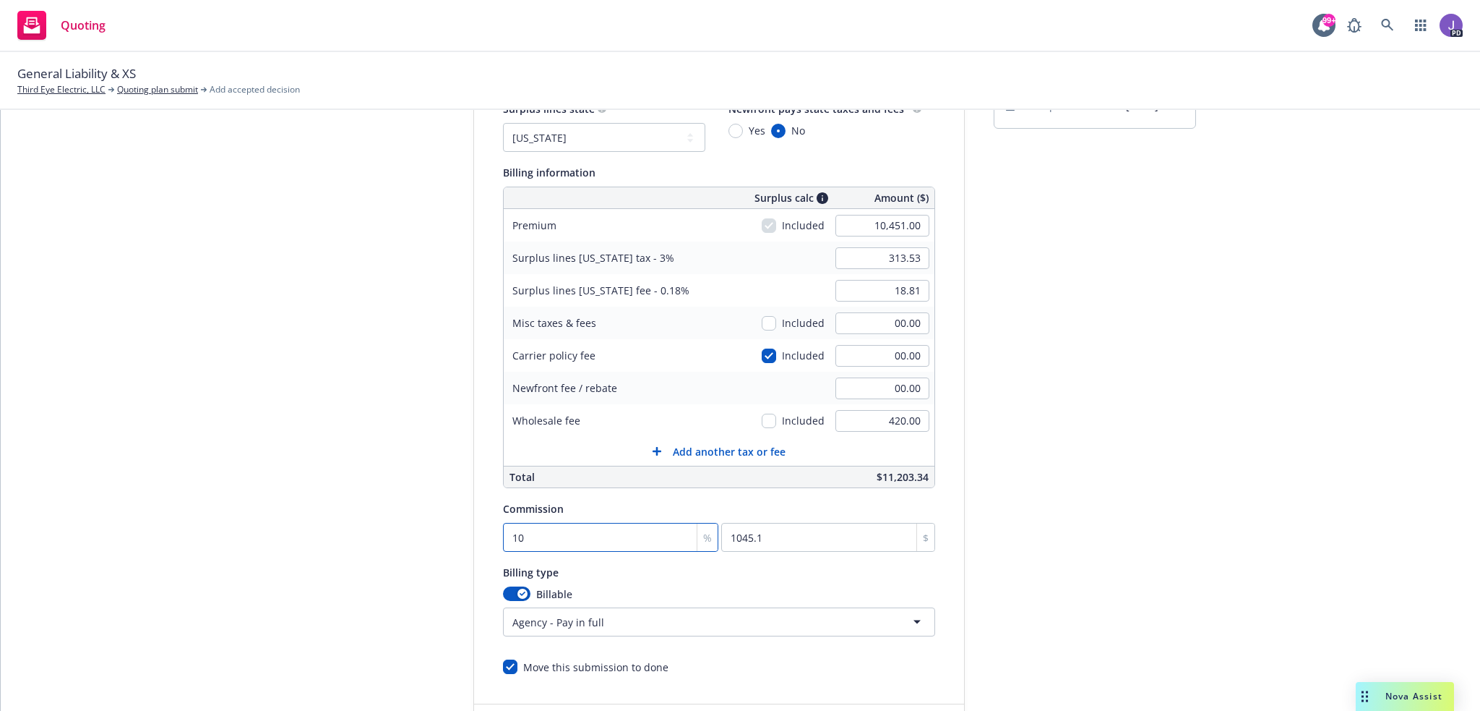
type input "10"
type input "450.00"
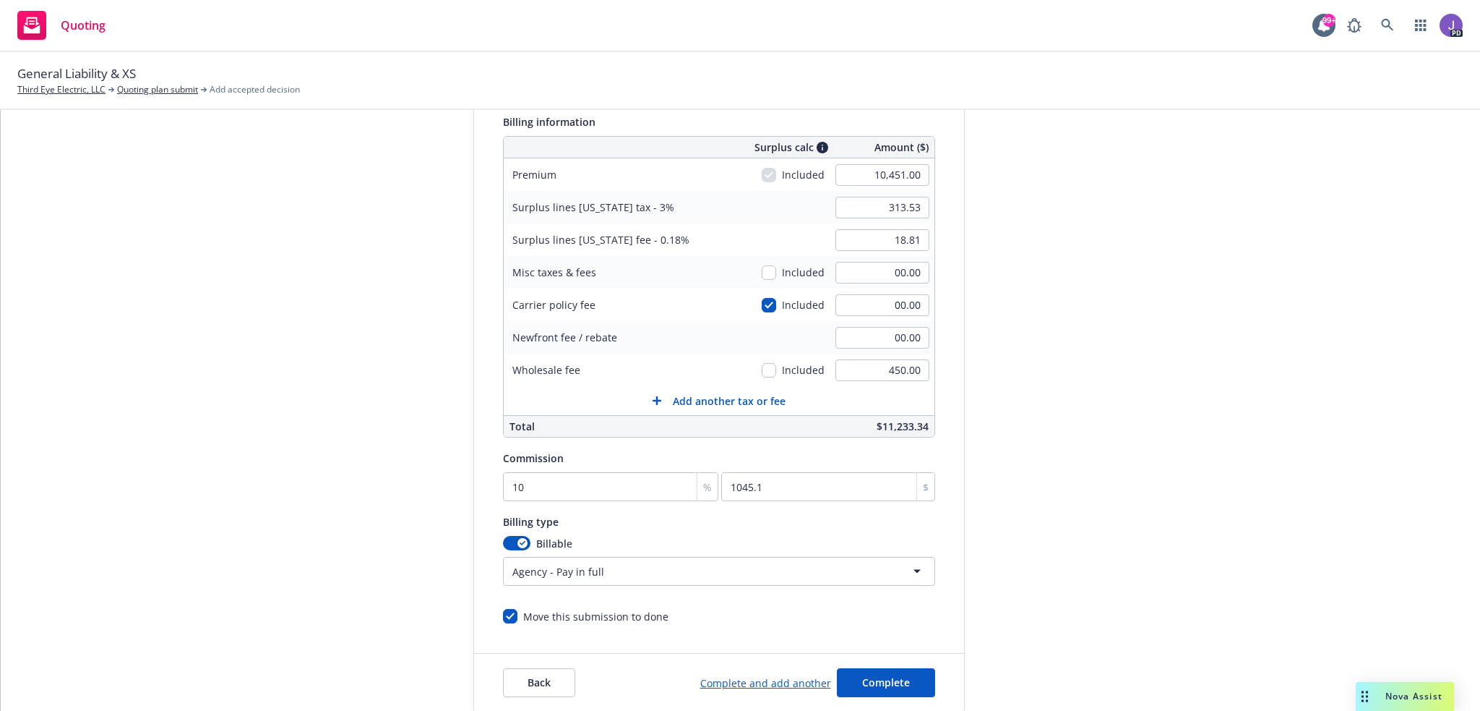
scroll to position [253, 0]
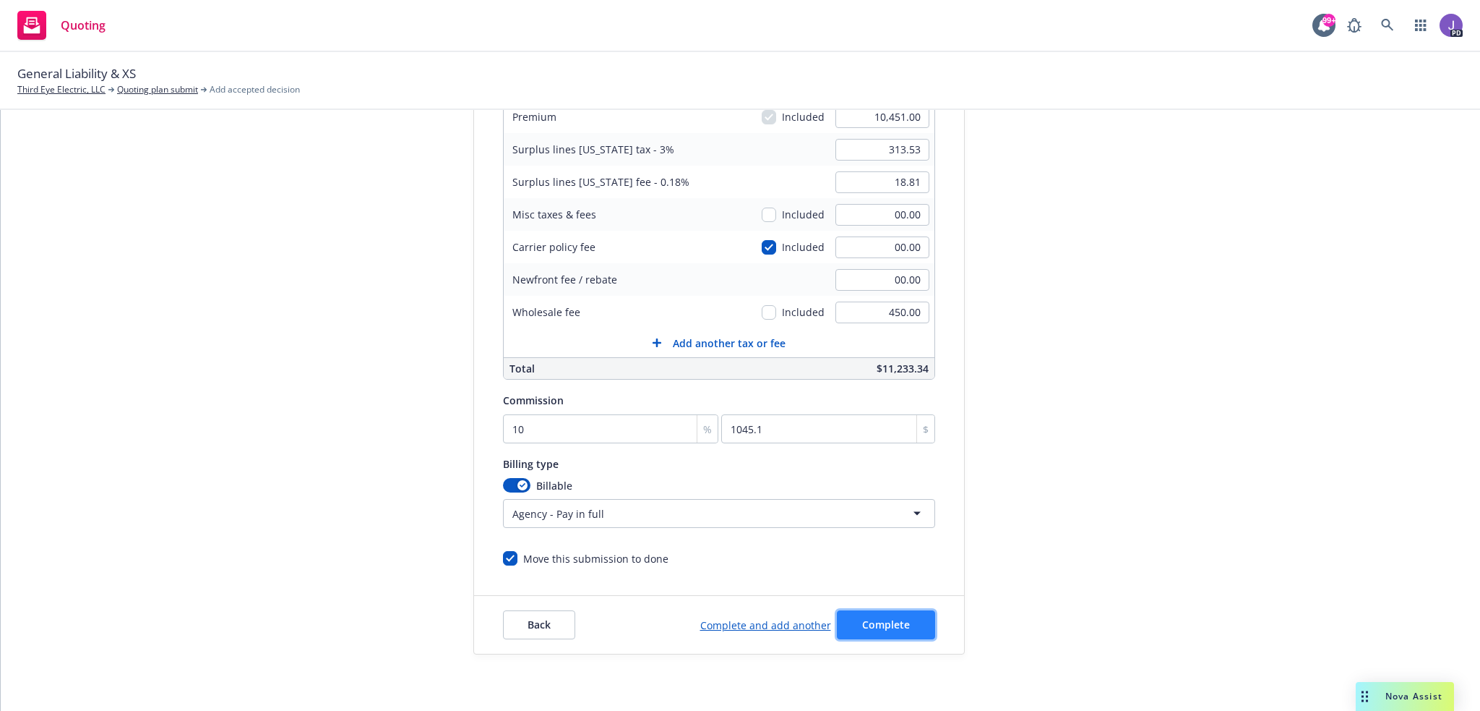
click at [879, 630] on button "Complete" at bounding box center [886, 624] width 98 height 29
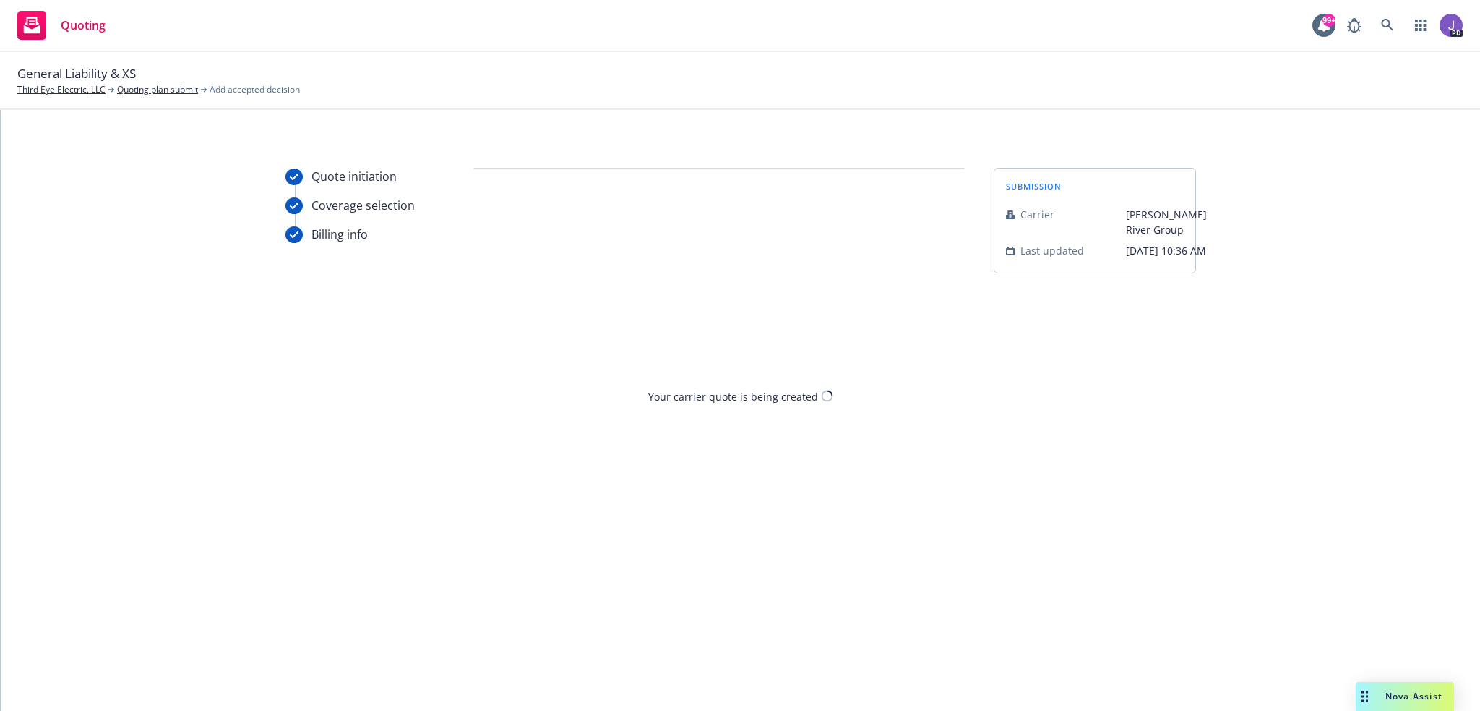
scroll to position [0, 0]
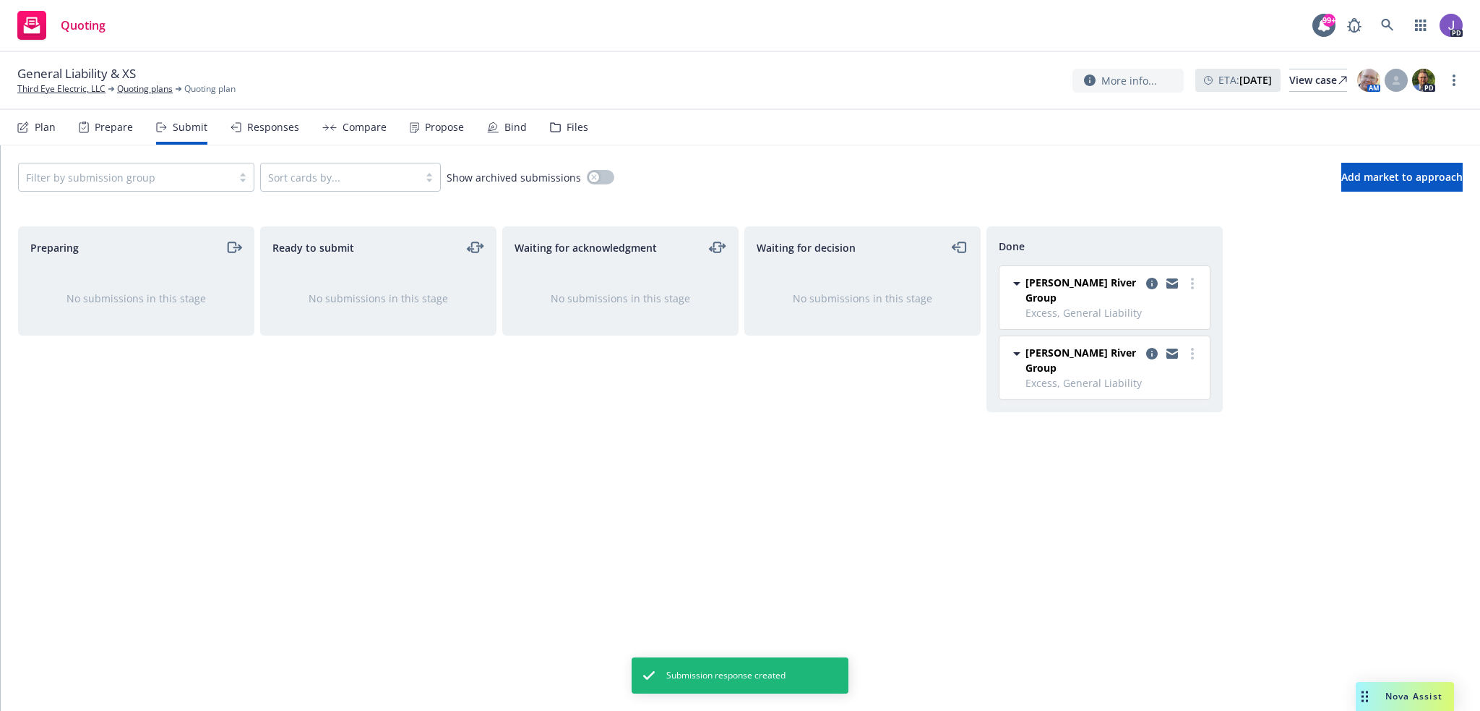
click at [434, 125] on div "Propose" at bounding box center [444, 127] width 39 height 12
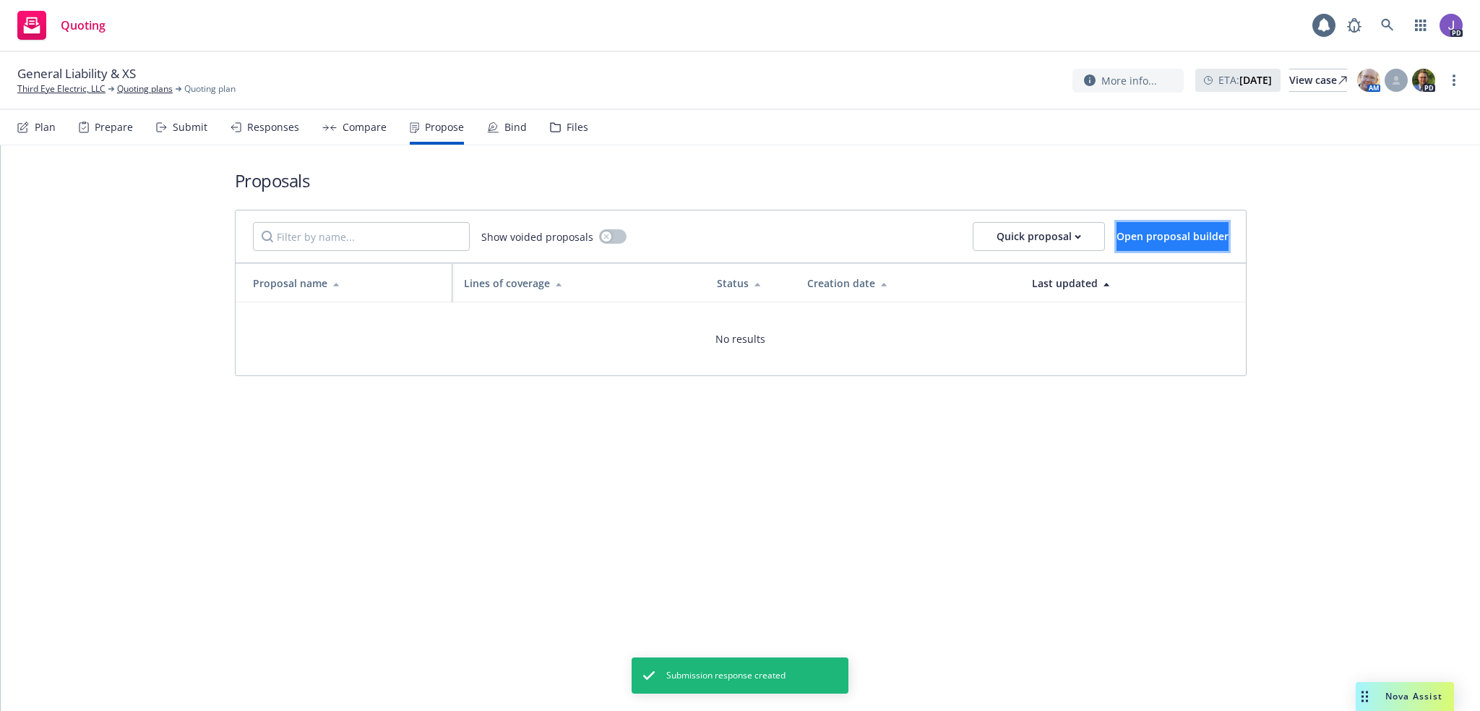
click at [1144, 238] on span "Open proposal builder" at bounding box center [1173, 236] width 112 height 14
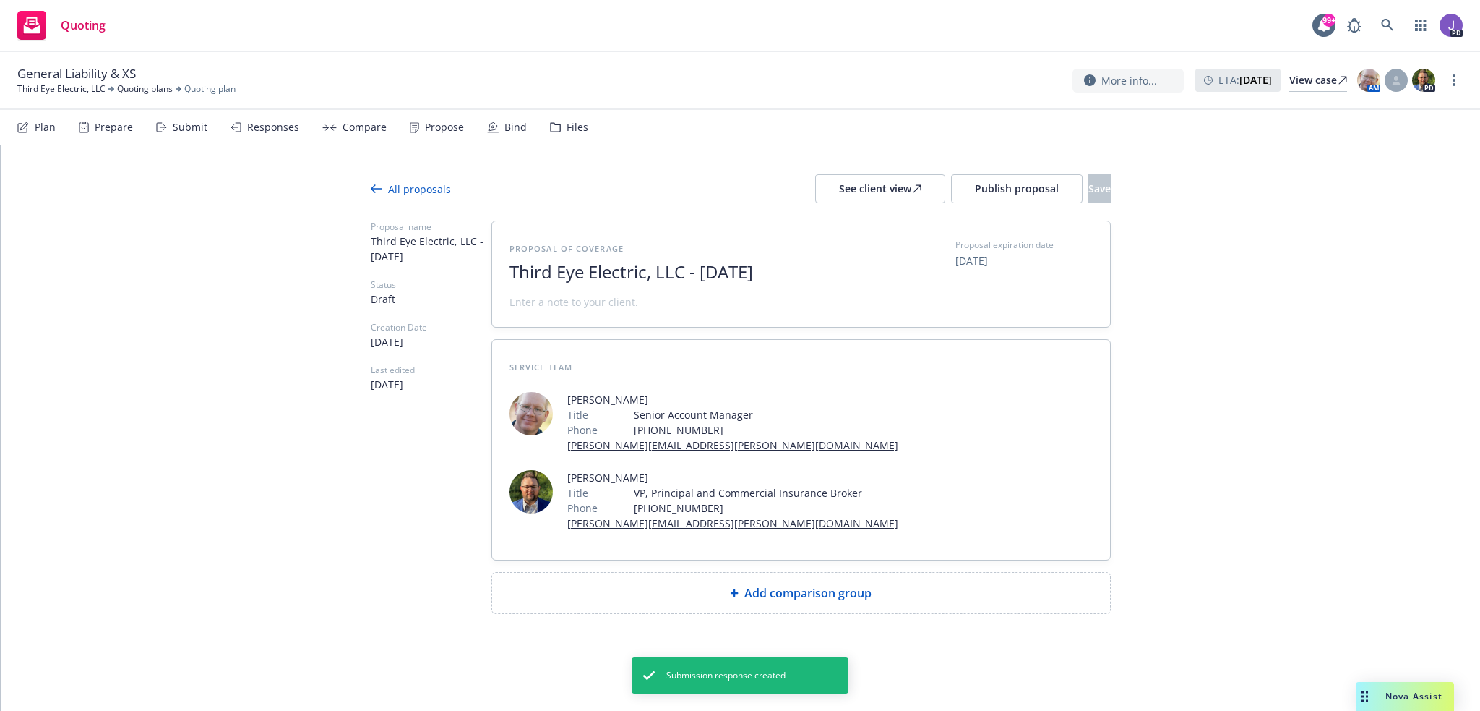
click at [771, 600] on span "Add comparison group" at bounding box center [808, 592] width 127 height 17
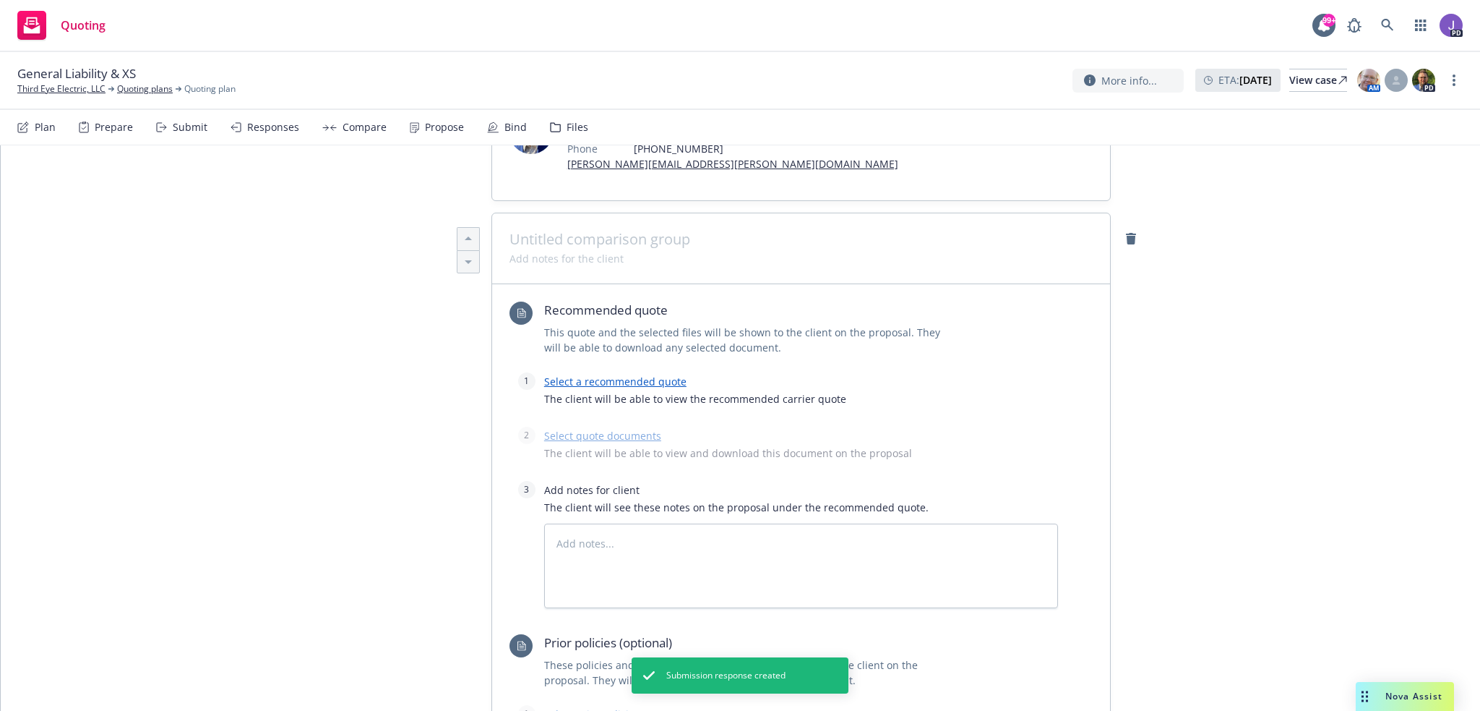
scroll to position [361, 0]
click at [583, 378] on link "Select a recommended quote" at bounding box center [615, 379] width 142 height 14
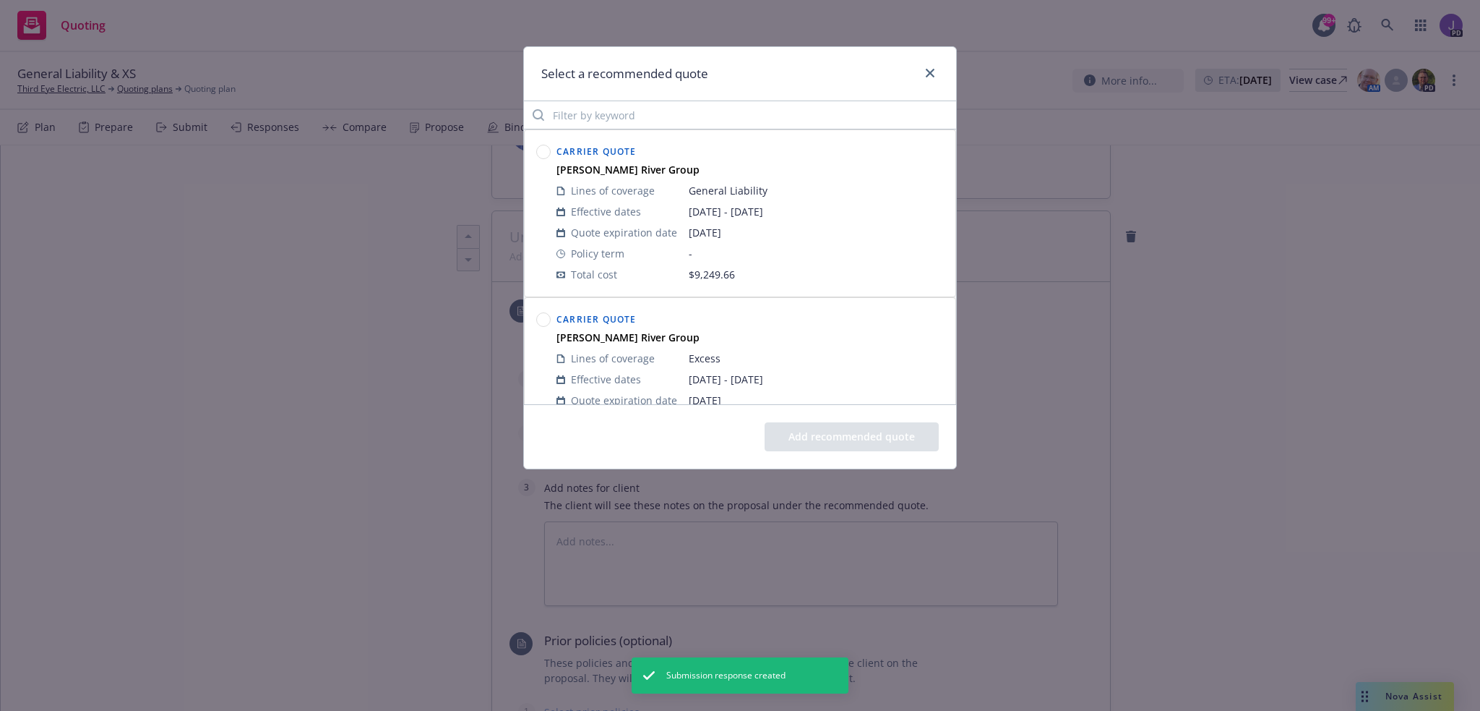
click at [539, 152] on circle at bounding box center [544, 152] width 14 height 14
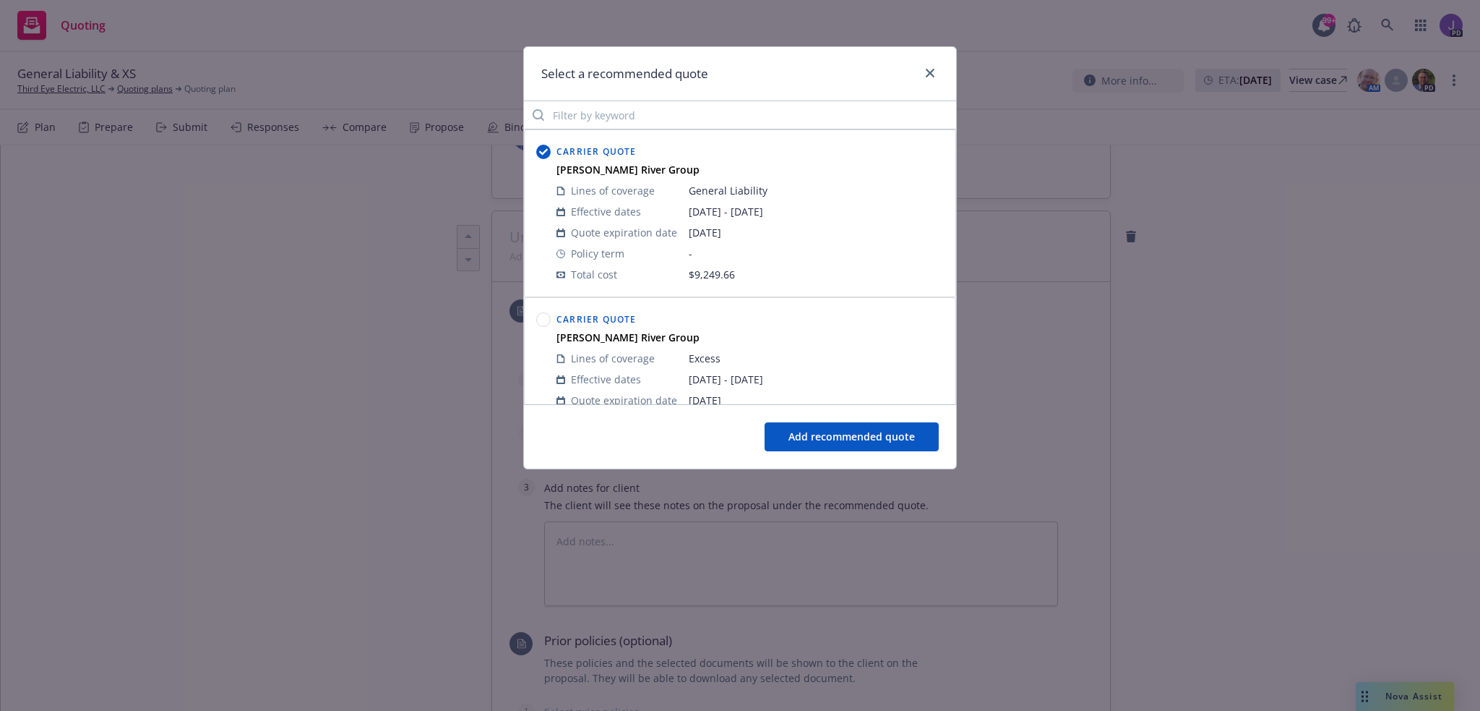
scroll to position [72, 0]
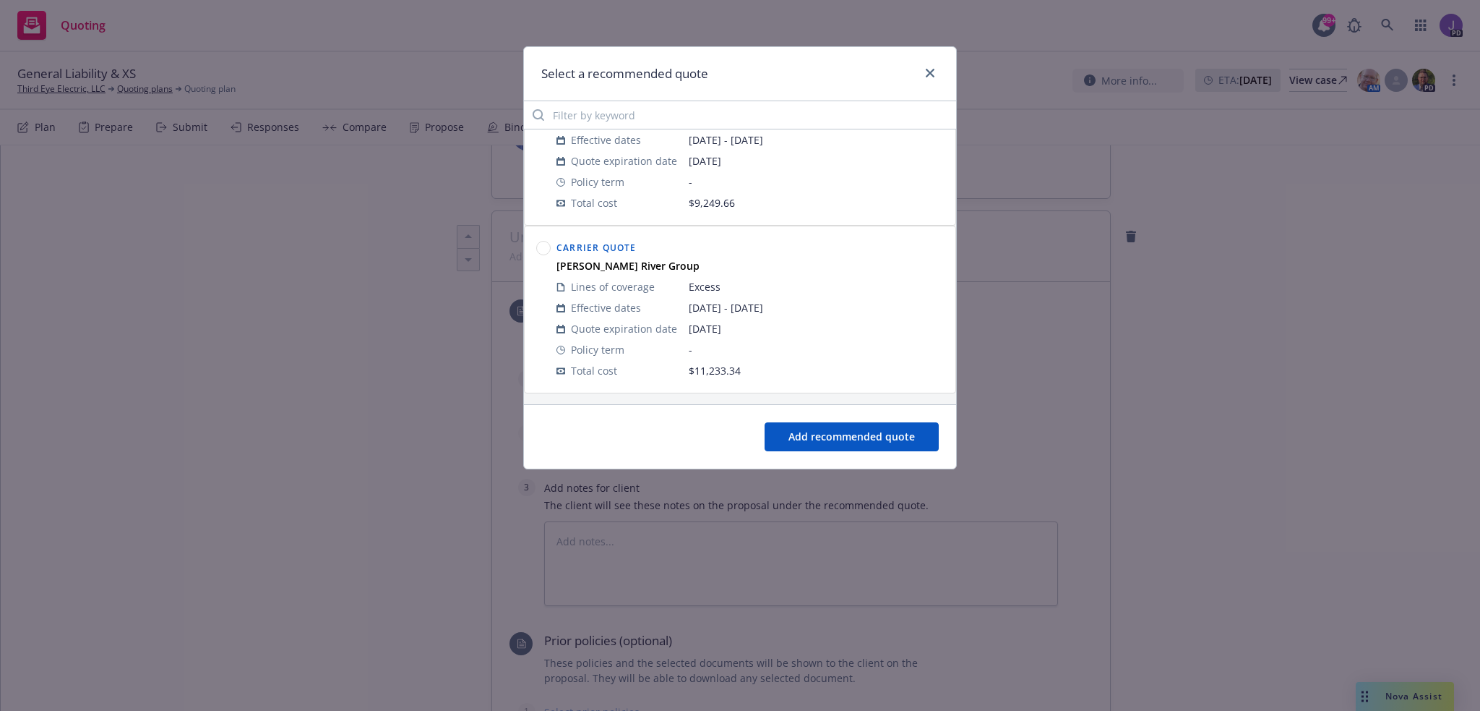
click at [539, 245] on circle at bounding box center [544, 248] width 14 height 14
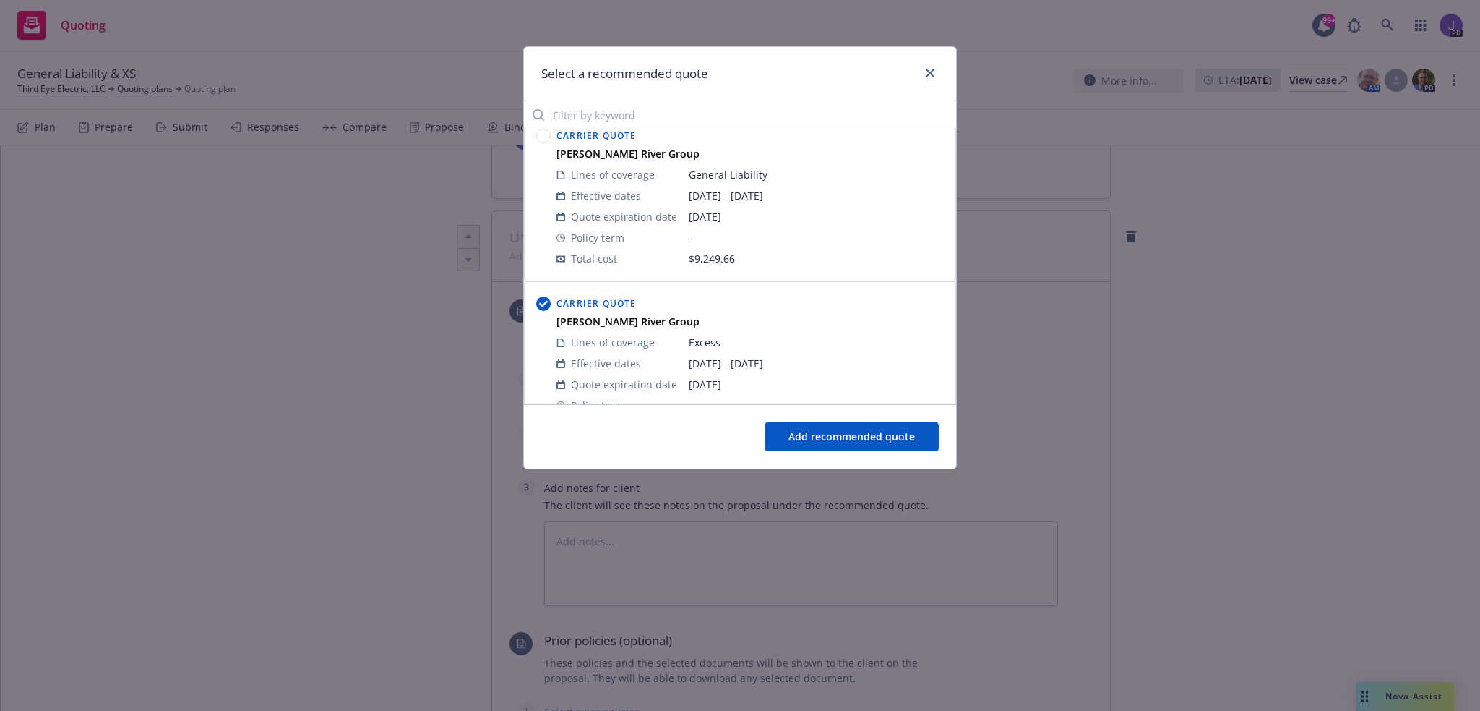
scroll to position [0, 0]
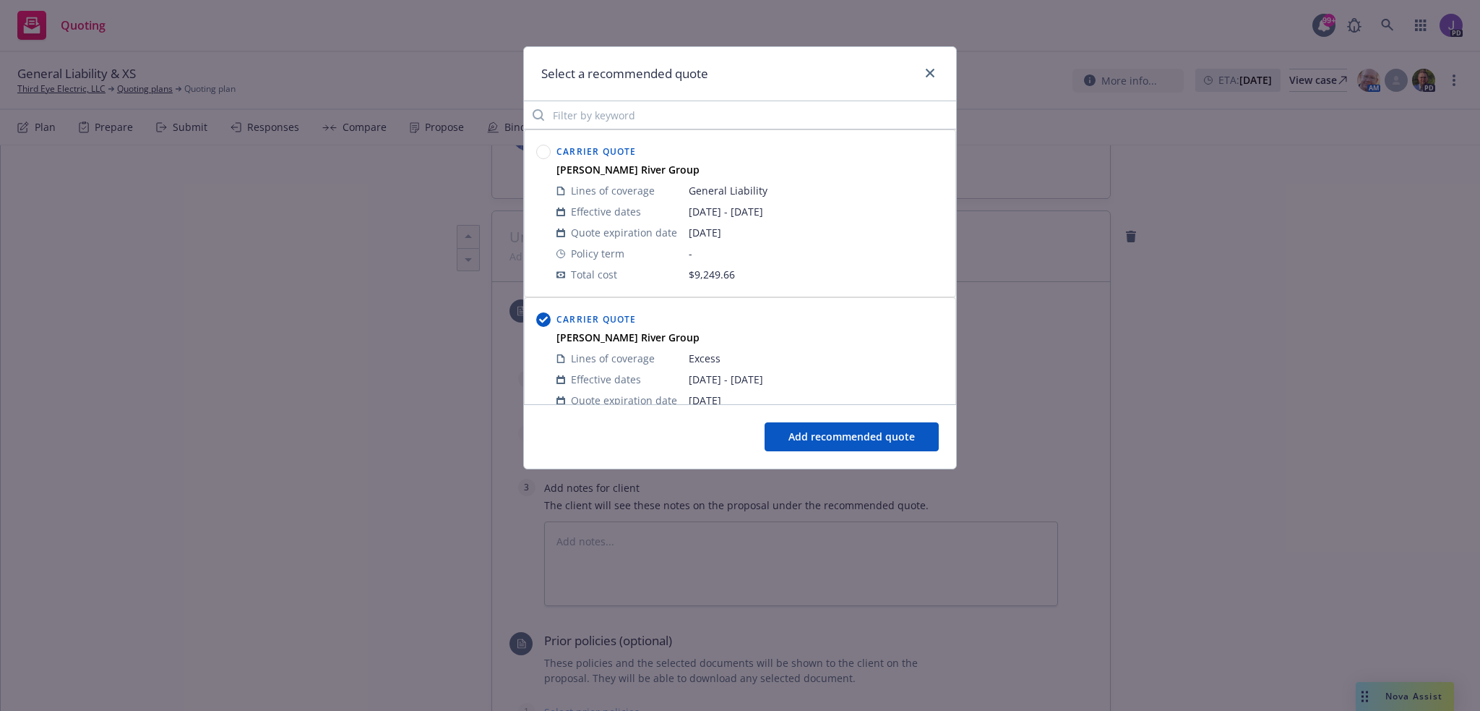
click at [541, 151] on circle at bounding box center [544, 152] width 14 height 14
click at [806, 433] on button "Add recommended quote" at bounding box center [852, 436] width 174 height 29
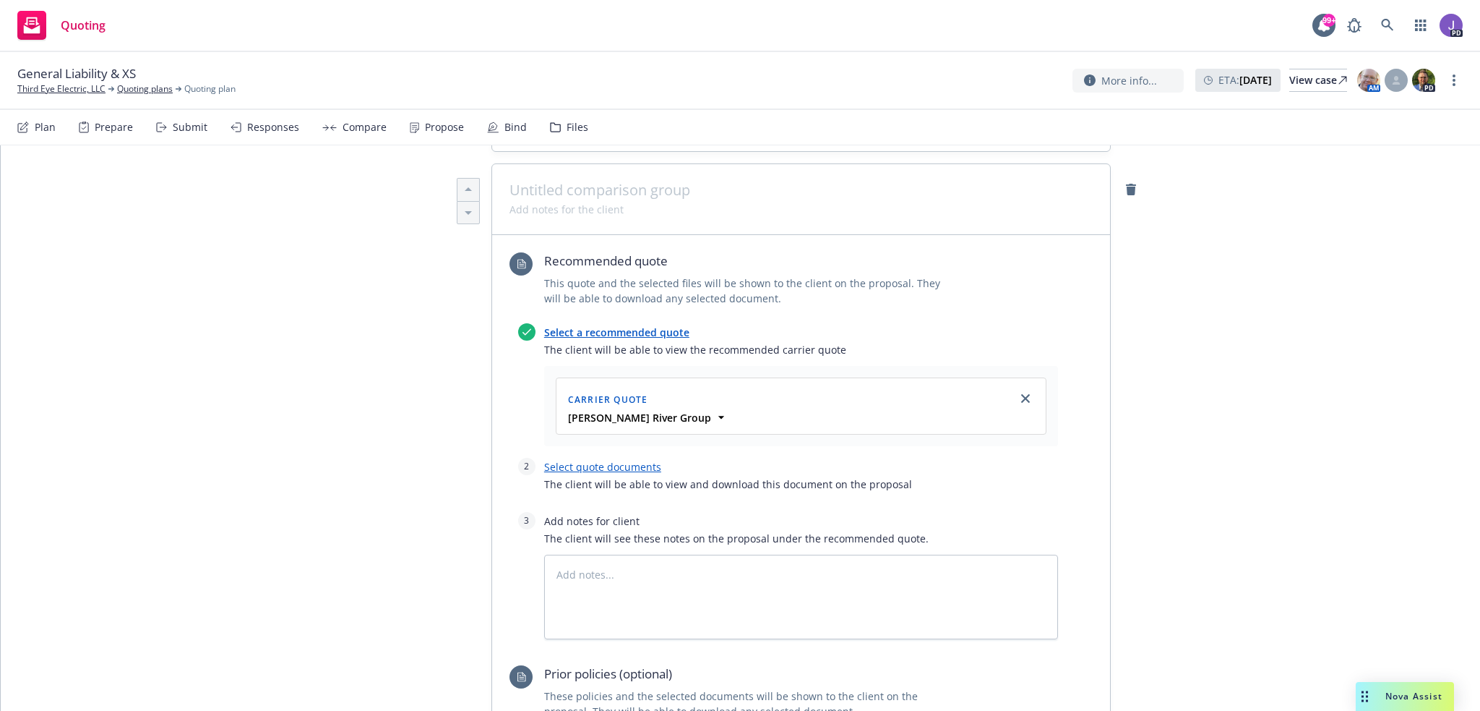
scroll to position [434, 0]
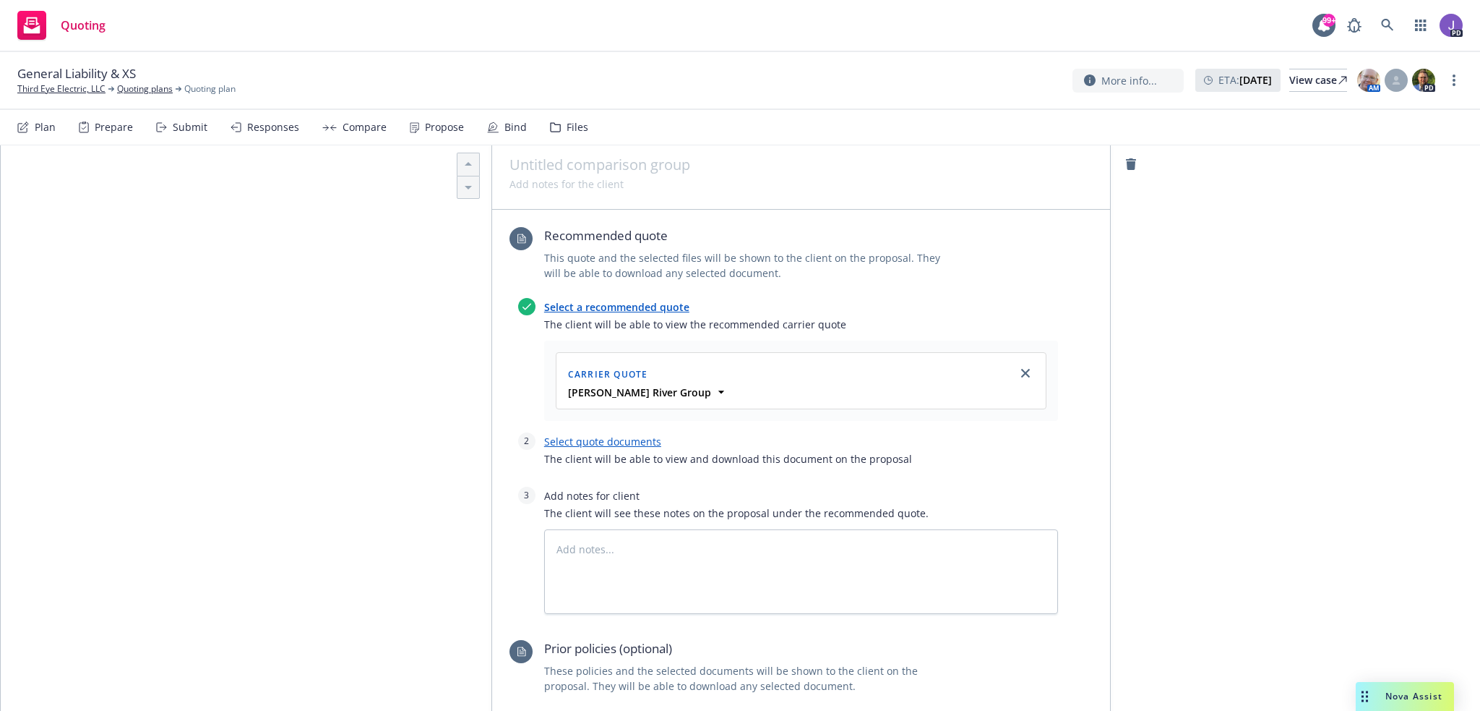
click at [590, 434] on link "Select quote documents" at bounding box center [602, 441] width 117 height 14
type textarea "x"
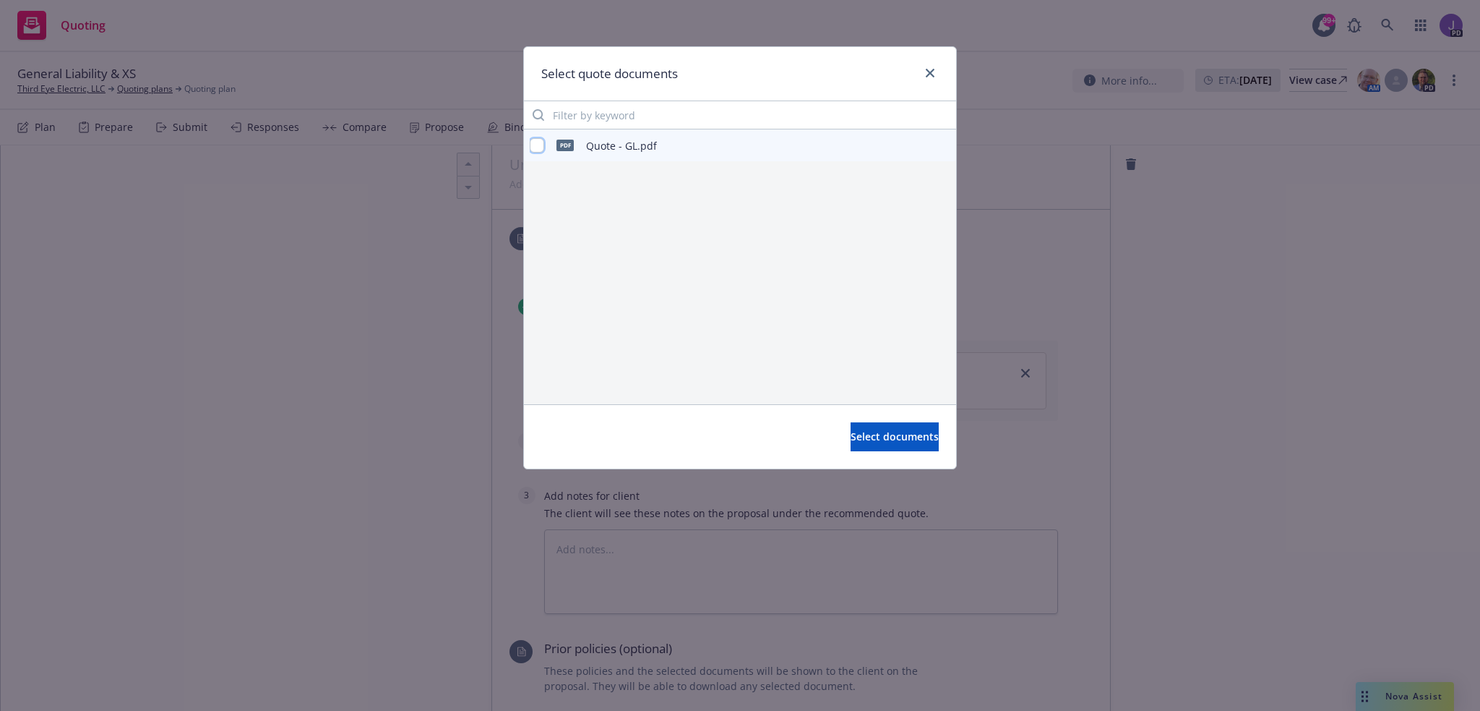
drag, startPoint x: 538, startPoint y: 144, endPoint x: 645, endPoint y: 207, distance: 124.5
click at [552, 154] on div "pdf Quote - GL.pdf" at bounding box center [593, 145] width 127 height 30
click at [538, 147] on input "checkbox" at bounding box center [537, 145] width 14 height 14
checkbox input "true"
click at [851, 424] on button "Select documents" at bounding box center [895, 436] width 88 height 29
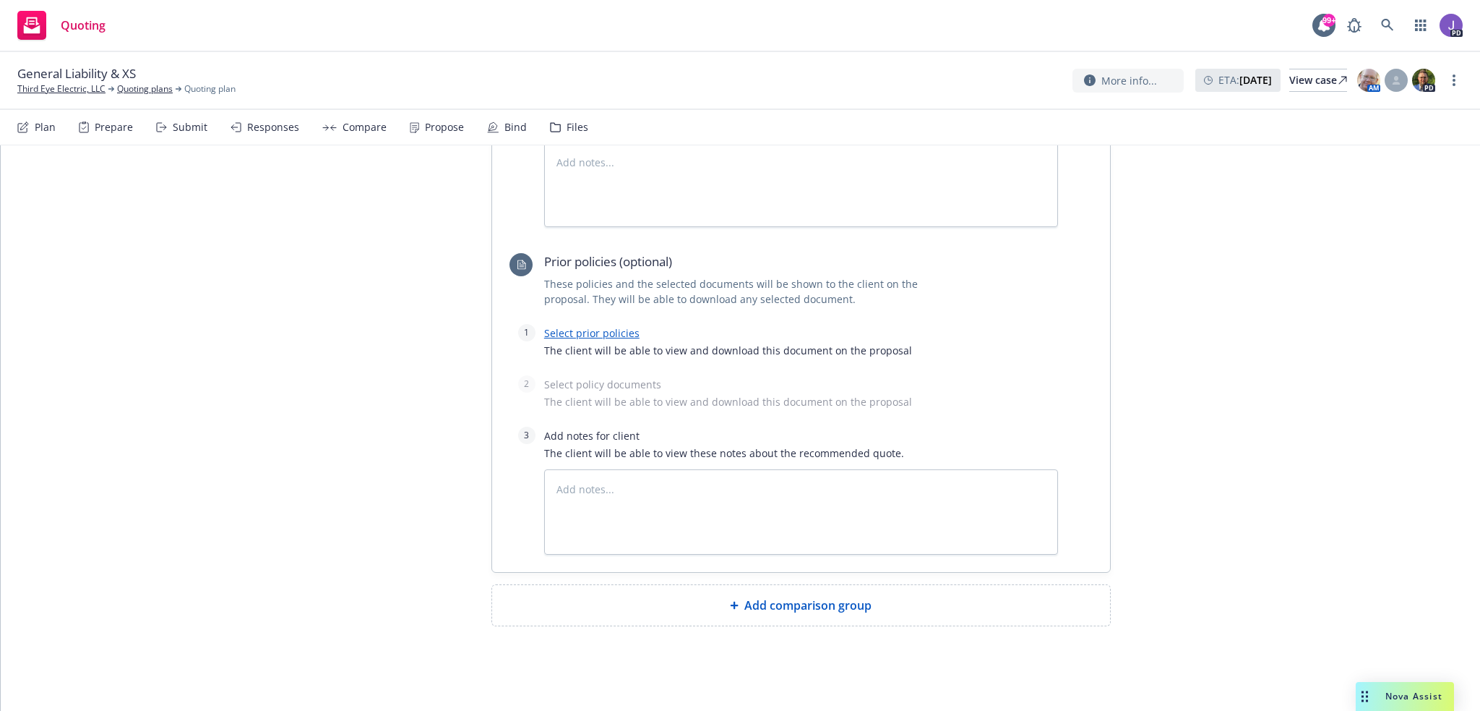
drag, startPoint x: 781, startPoint y: 609, endPoint x: 737, endPoint y: 554, distance: 70.3
click at [780, 604] on span "Add comparison group" at bounding box center [808, 604] width 127 height 17
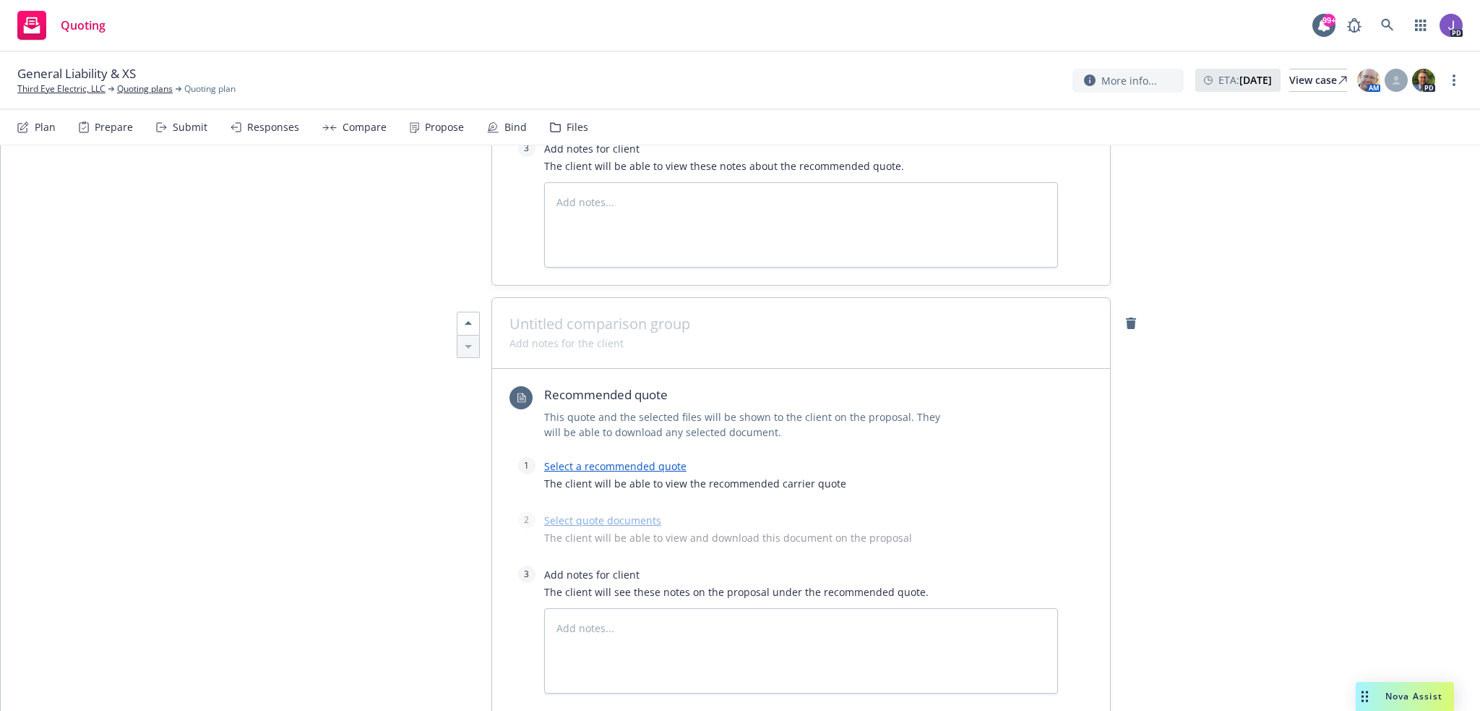
scroll to position [1141, 0]
click at [648, 469] on div "Select a recommended quote The client will be able to view the recommended carr…" at bounding box center [801, 476] width 514 height 43
click at [647, 462] on link "Select a recommended quote" at bounding box center [615, 464] width 142 height 14
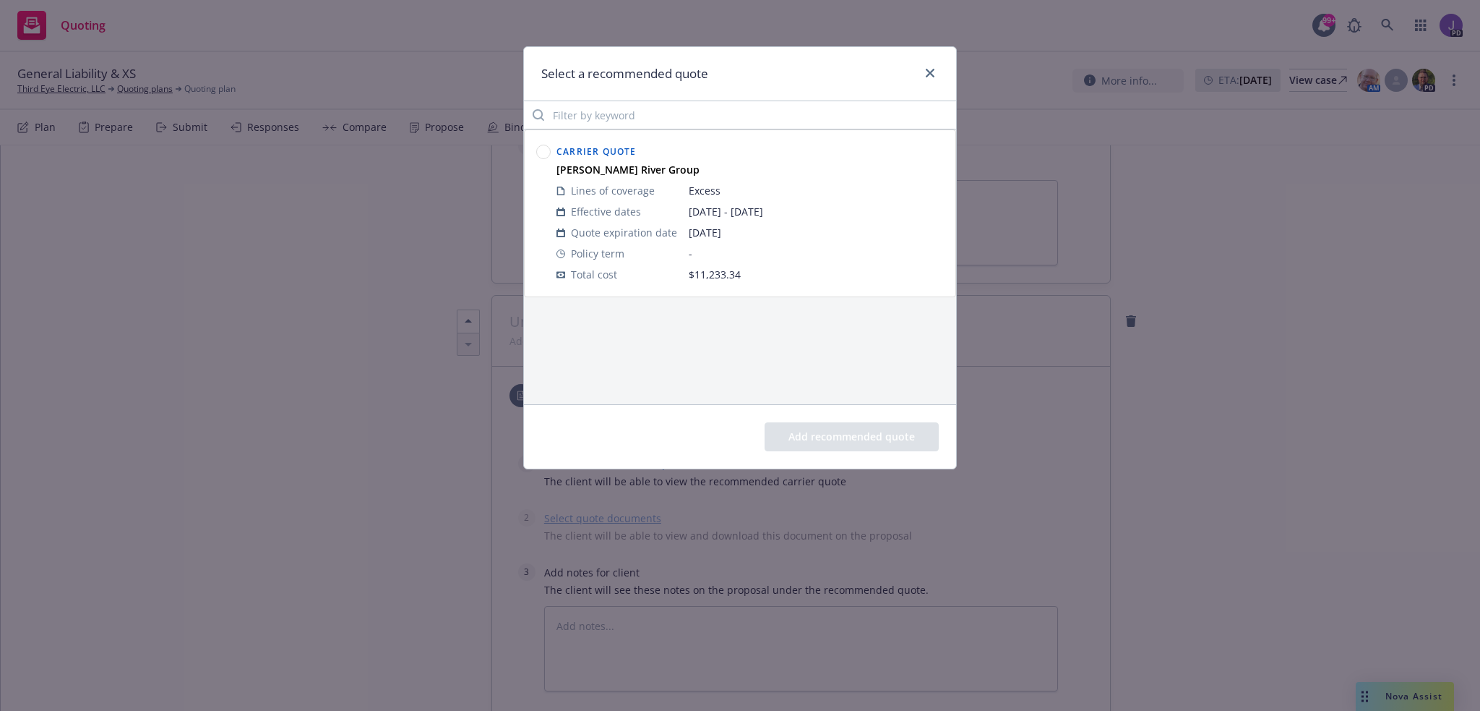
click at [544, 156] on circle at bounding box center [544, 152] width 14 height 14
click at [830, 442] on button "Add recommended quote" at bounding box center [852, 436] width 174 height 29
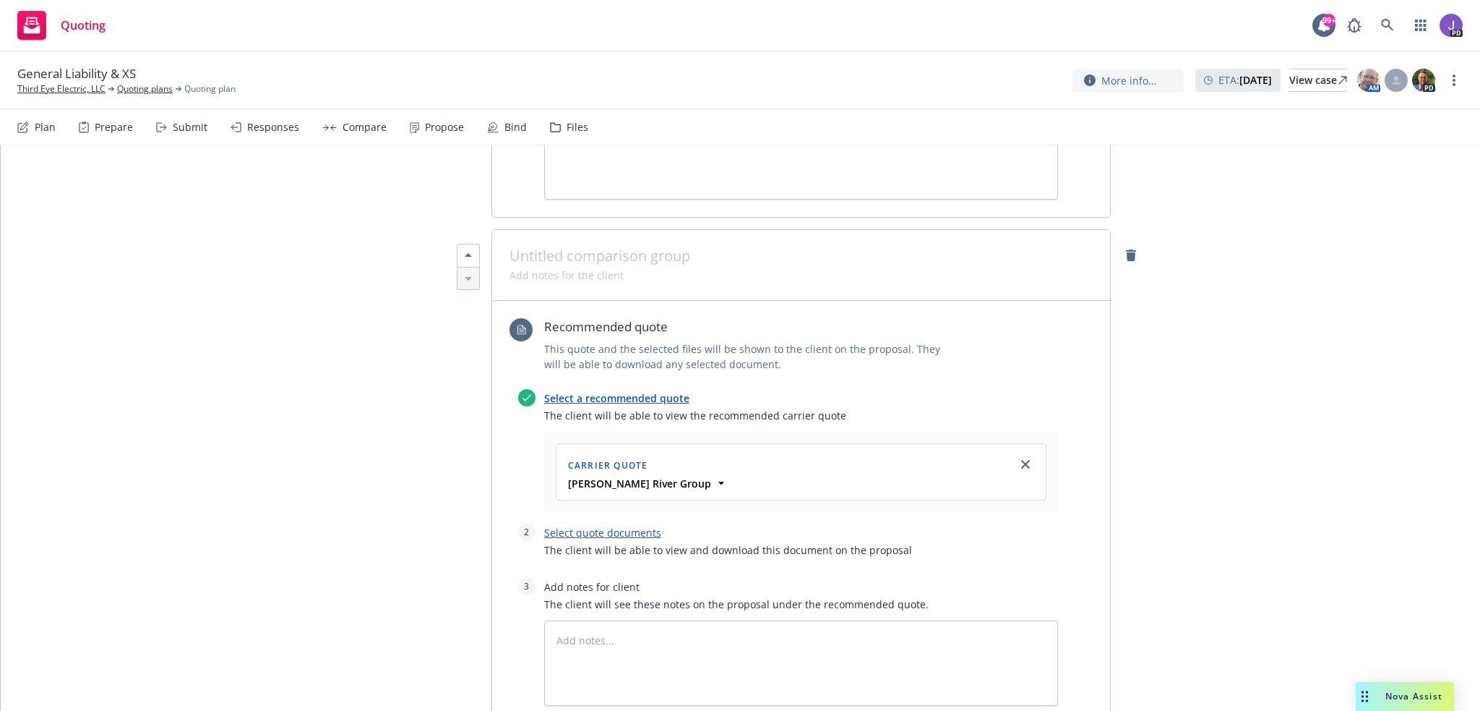
scroll to position [1286, 0]
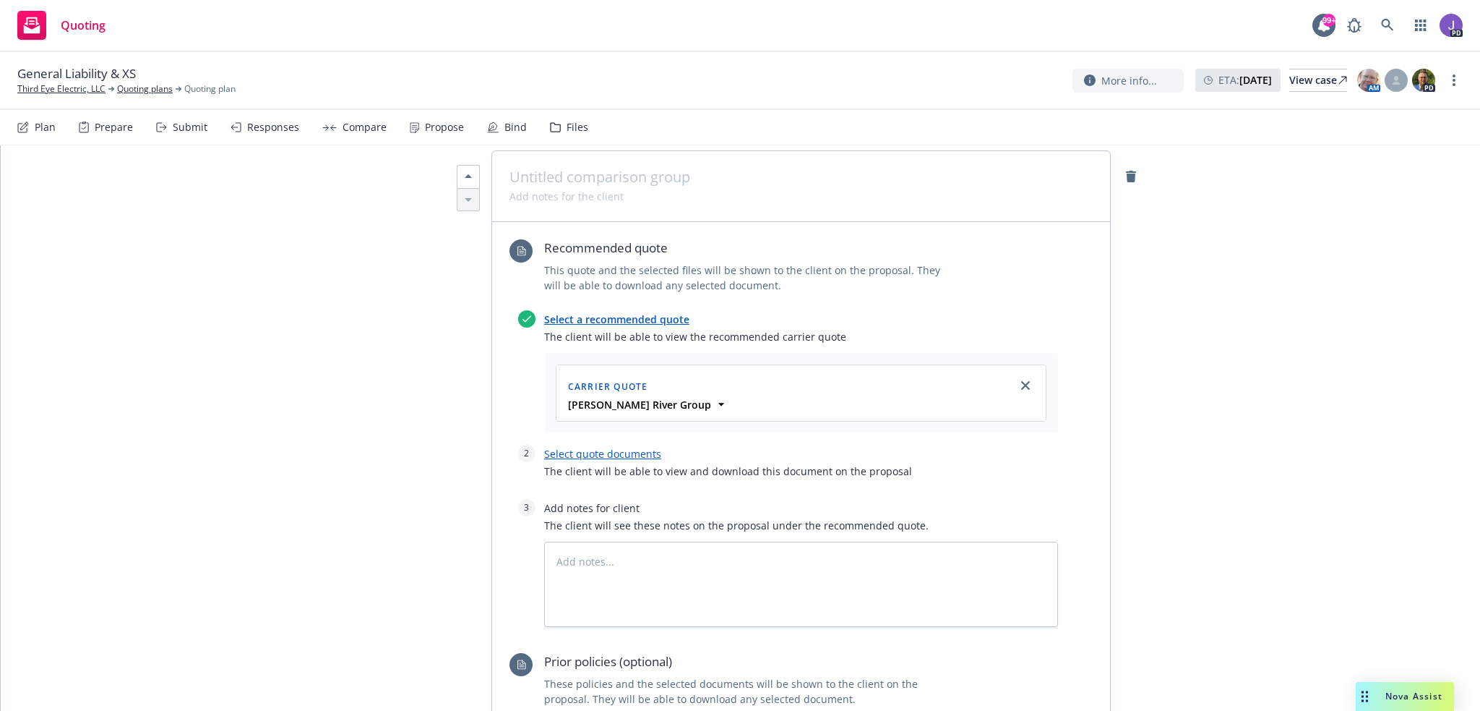
click at [588, 447] on link "Select quote documents" at bounding box center [602, 454] width 117 height 14
type textarea "x"
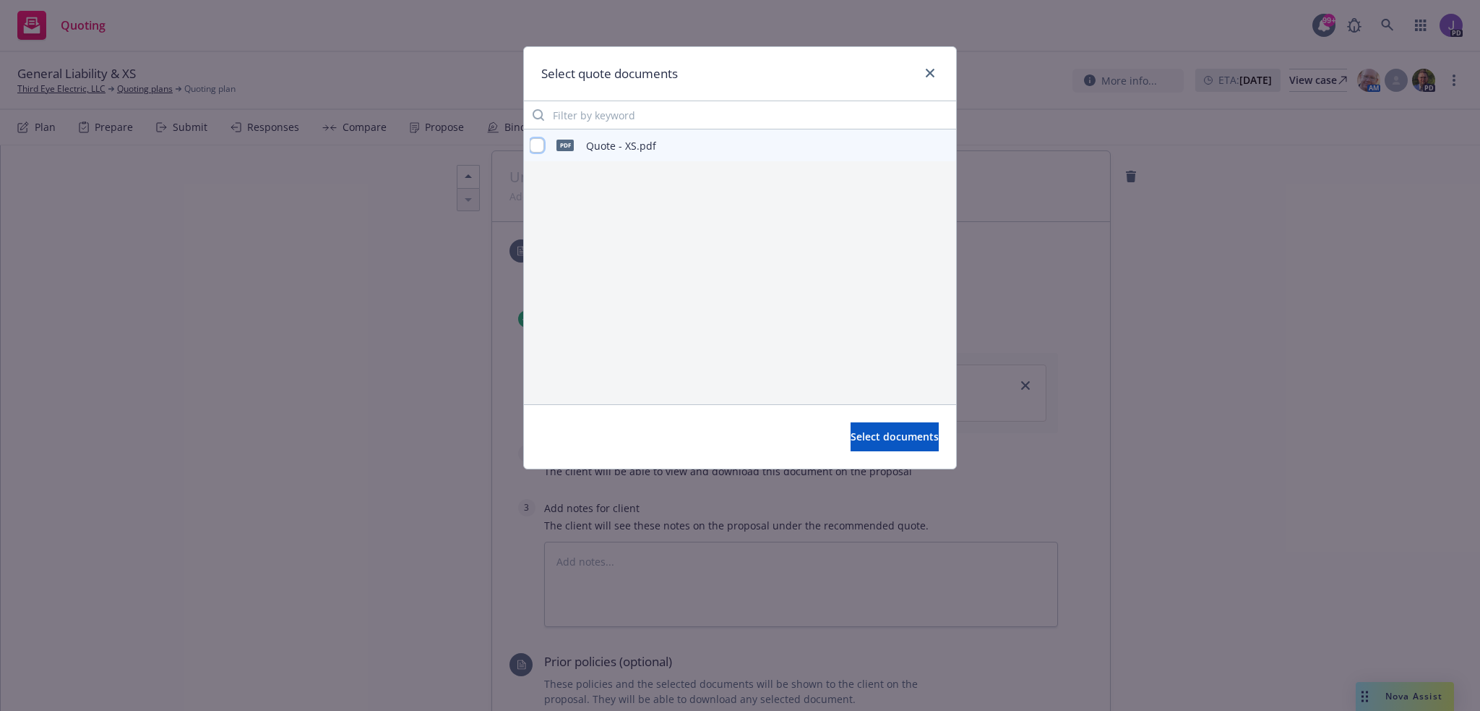
click at [532, 145] on input "checkbox" at bounding box center [537, 145] width 14 height 14
checkbox input "true"
click at [873, 433] on span "Select documents" at bounding box center [895, 436] width 88 height 14
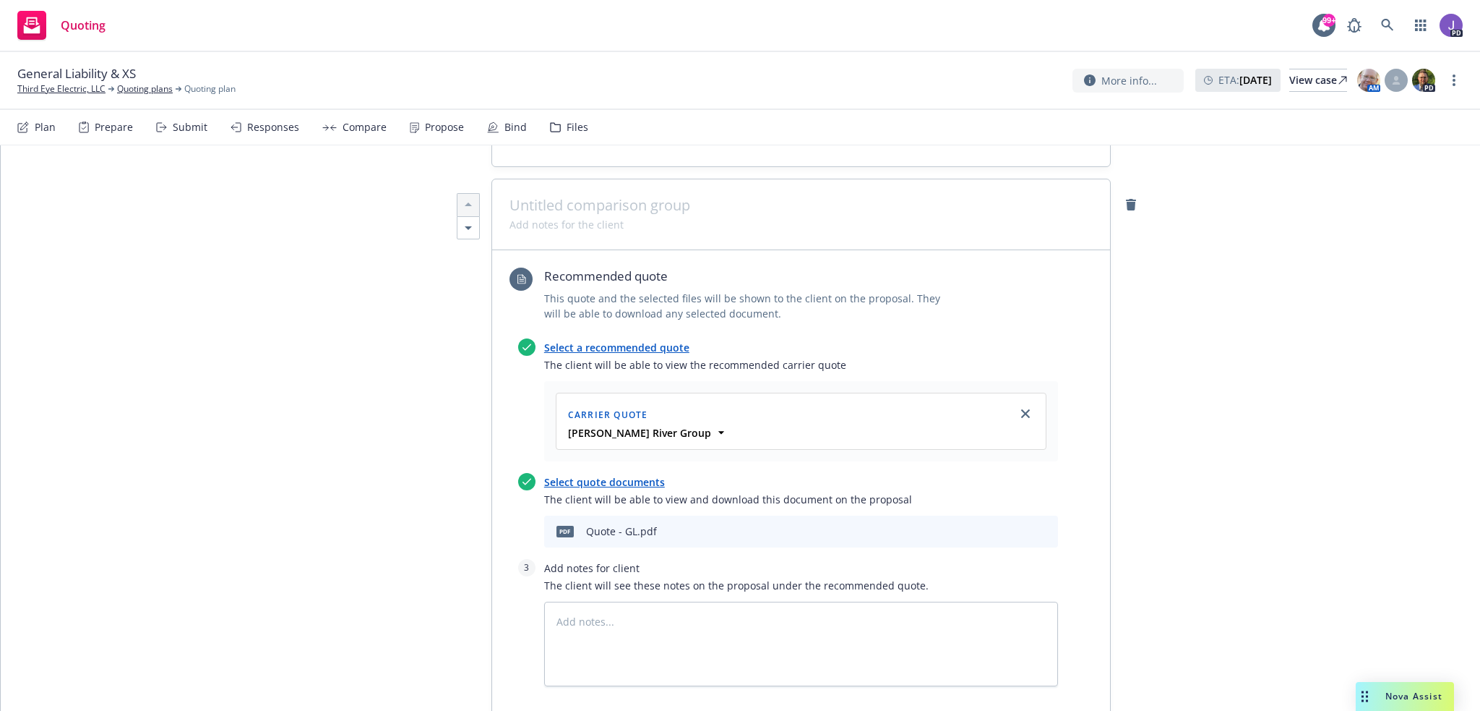
scroll to position [0, 0]
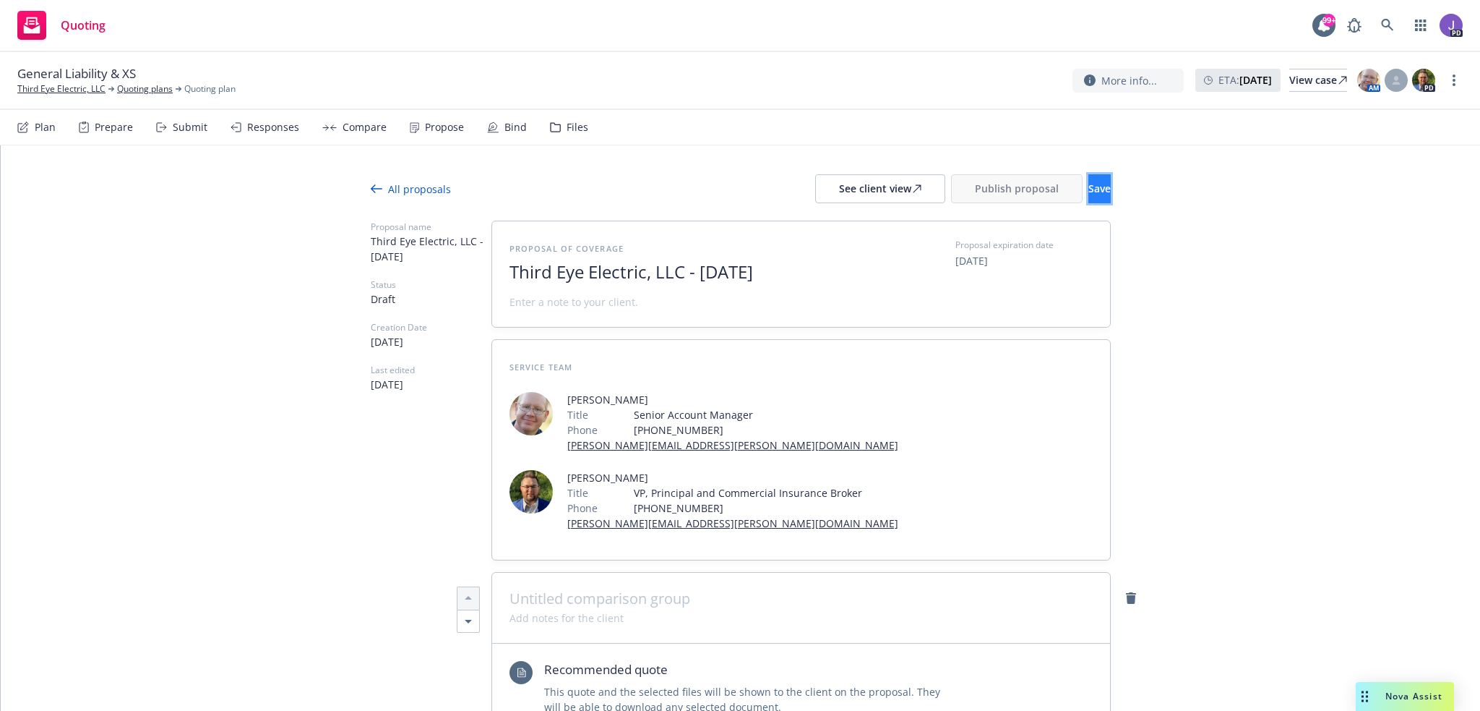
click at [1089, 184] on span "Save" at bounding box center [1100, 188] width 22 height 14
click at [984, 186] on span "Publish proposal" at bounding box center [1017, 188] width 84 height 14
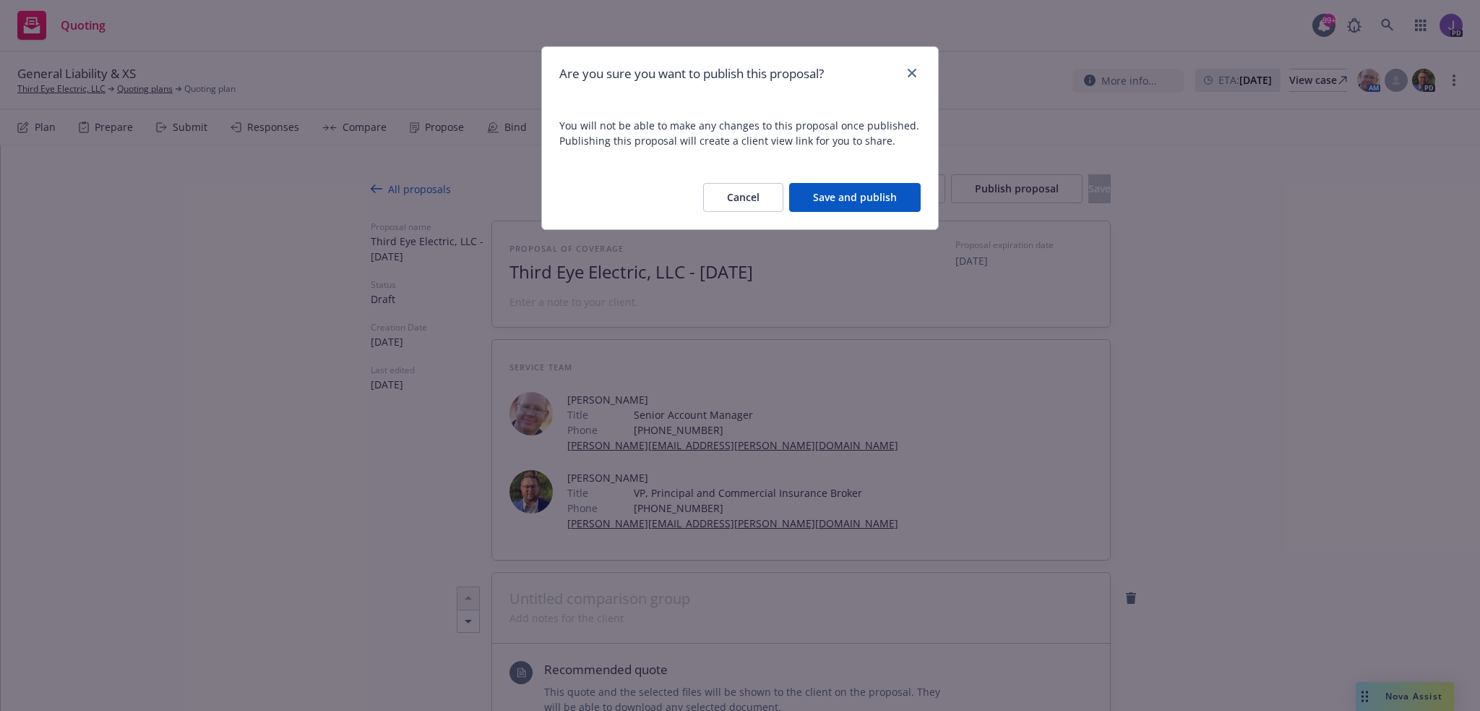
click at [859, 191] on button "Save and publish" at bounding box center [855, 197] width 132 height 29
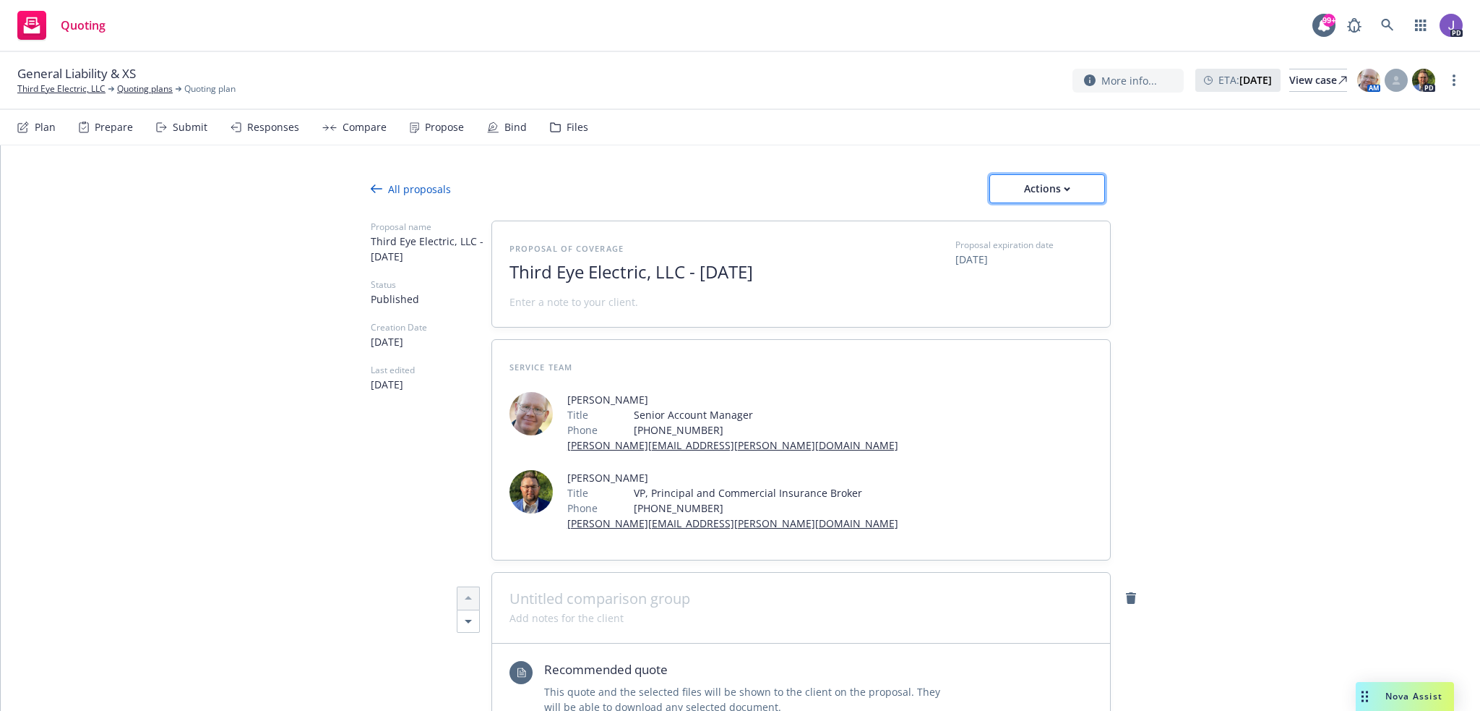
click at [1060, 192] on div "Actions" at bounding box center [1047, 188] width 68 height 27
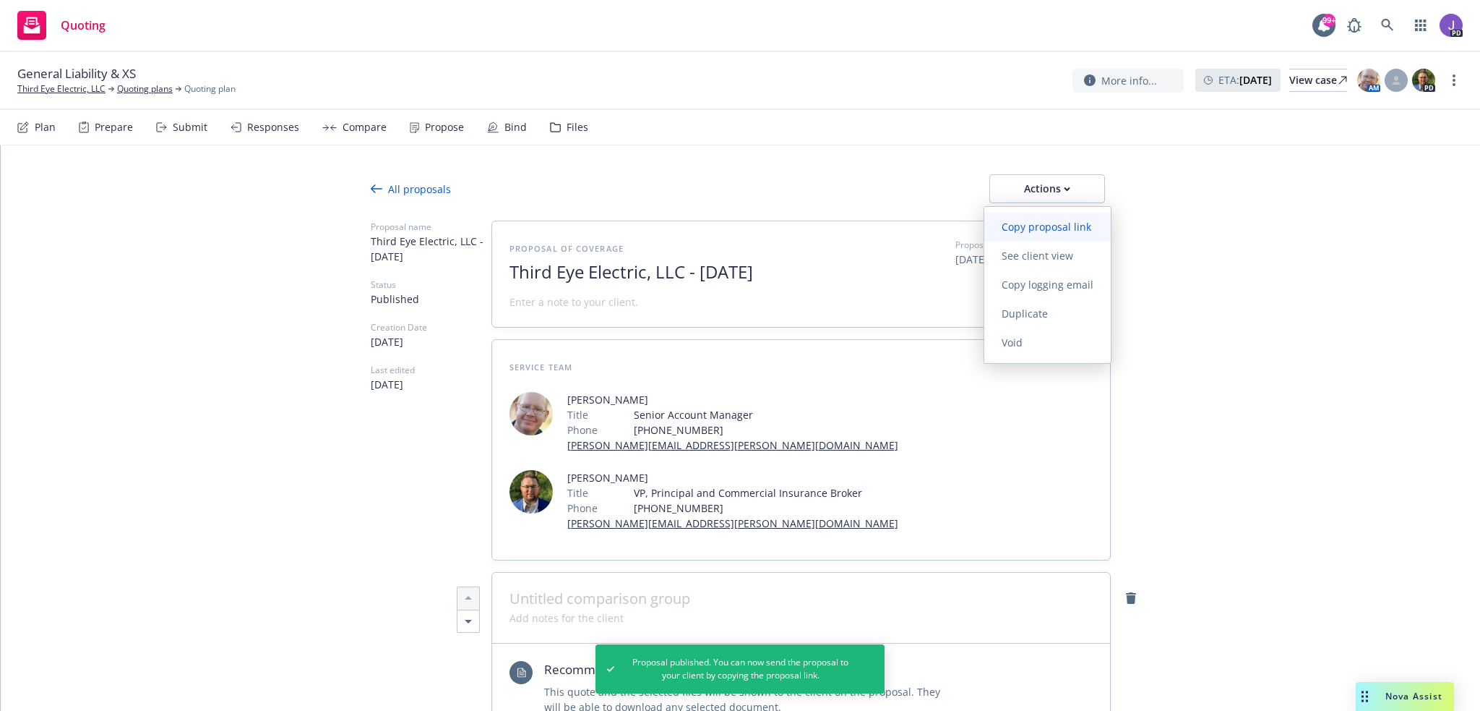
click at [1024, 222] on span "Copy proposal link" at bounding box center [1047, 227] width 124 height 14
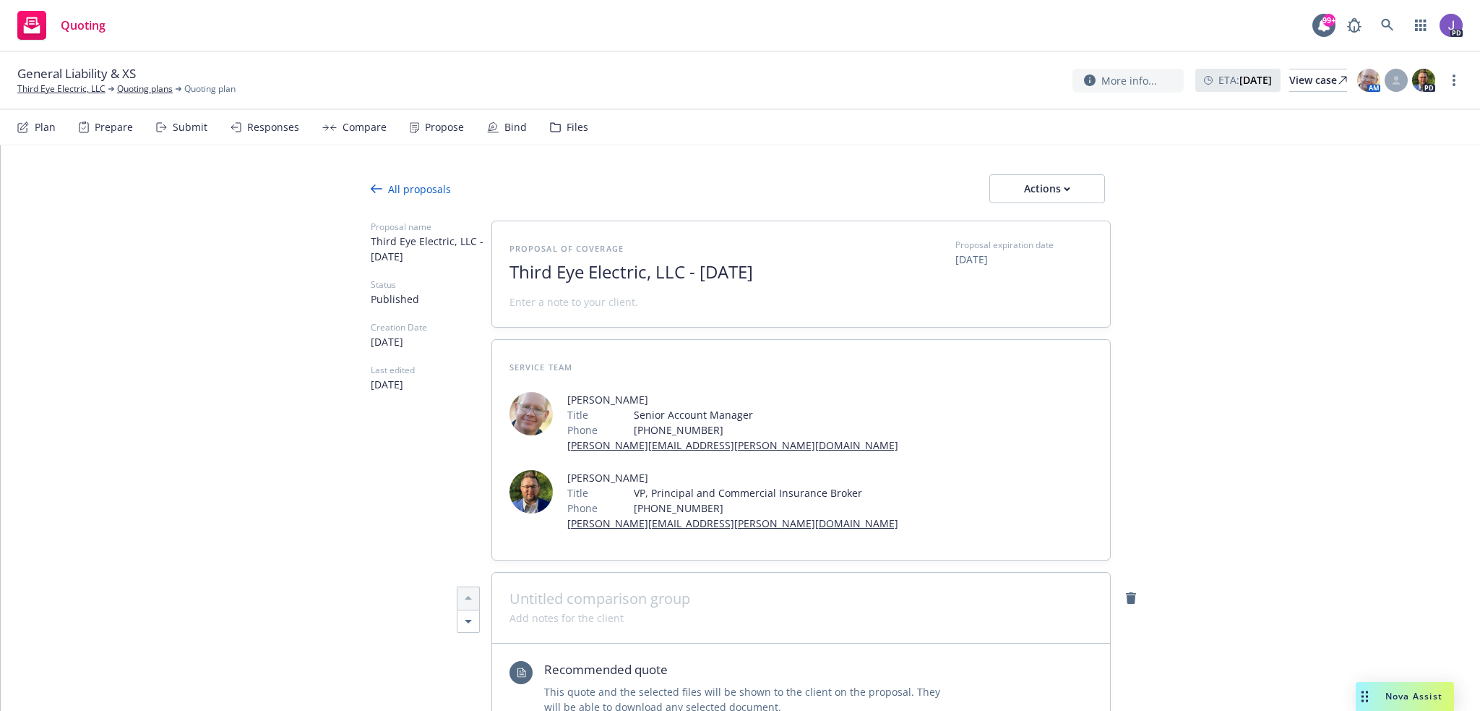
type textarea "x"
click at [1380, 20] on link at bounding box center [1387, 25] width 29 height 29
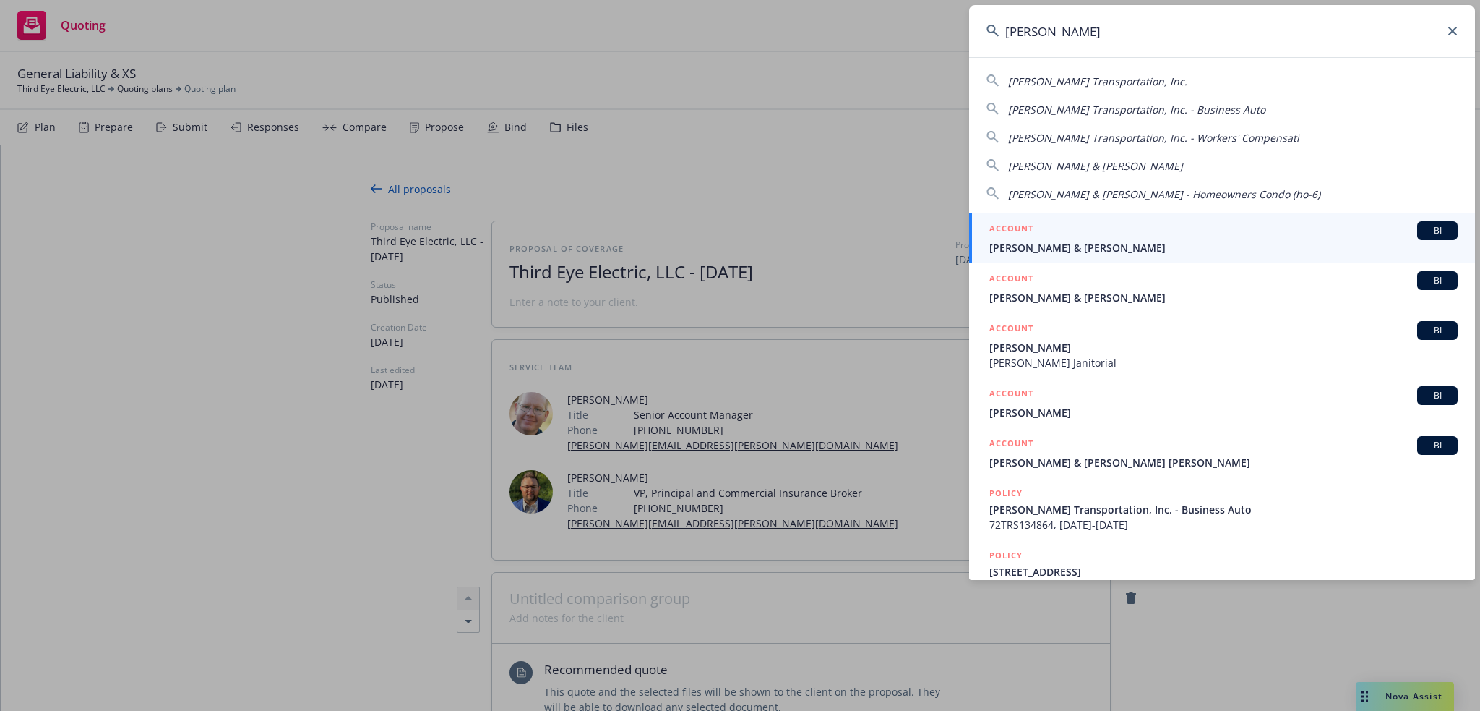
type input "[PERSON_NAME]"
type textarea "x"
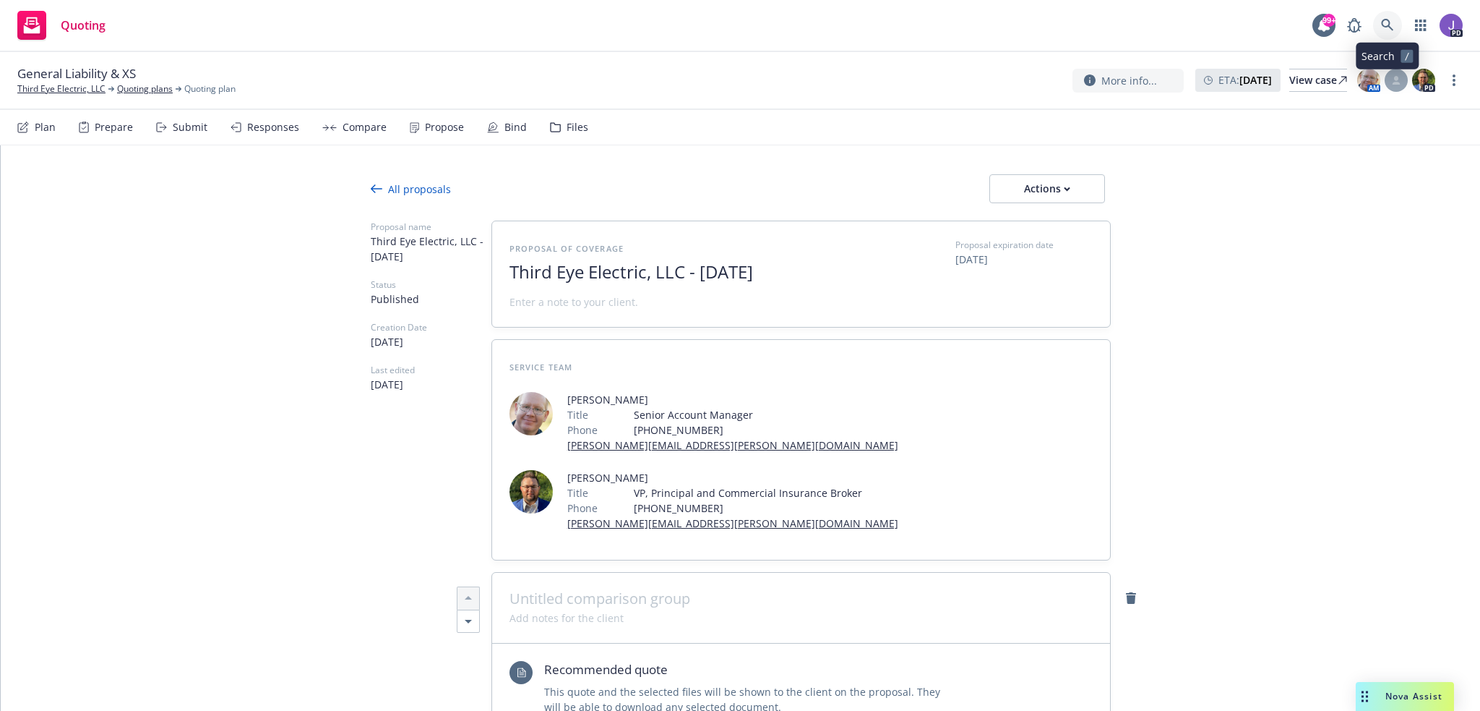
click at [1392, 23] on icon at bounding box center [1387, 25] width 13 height 13
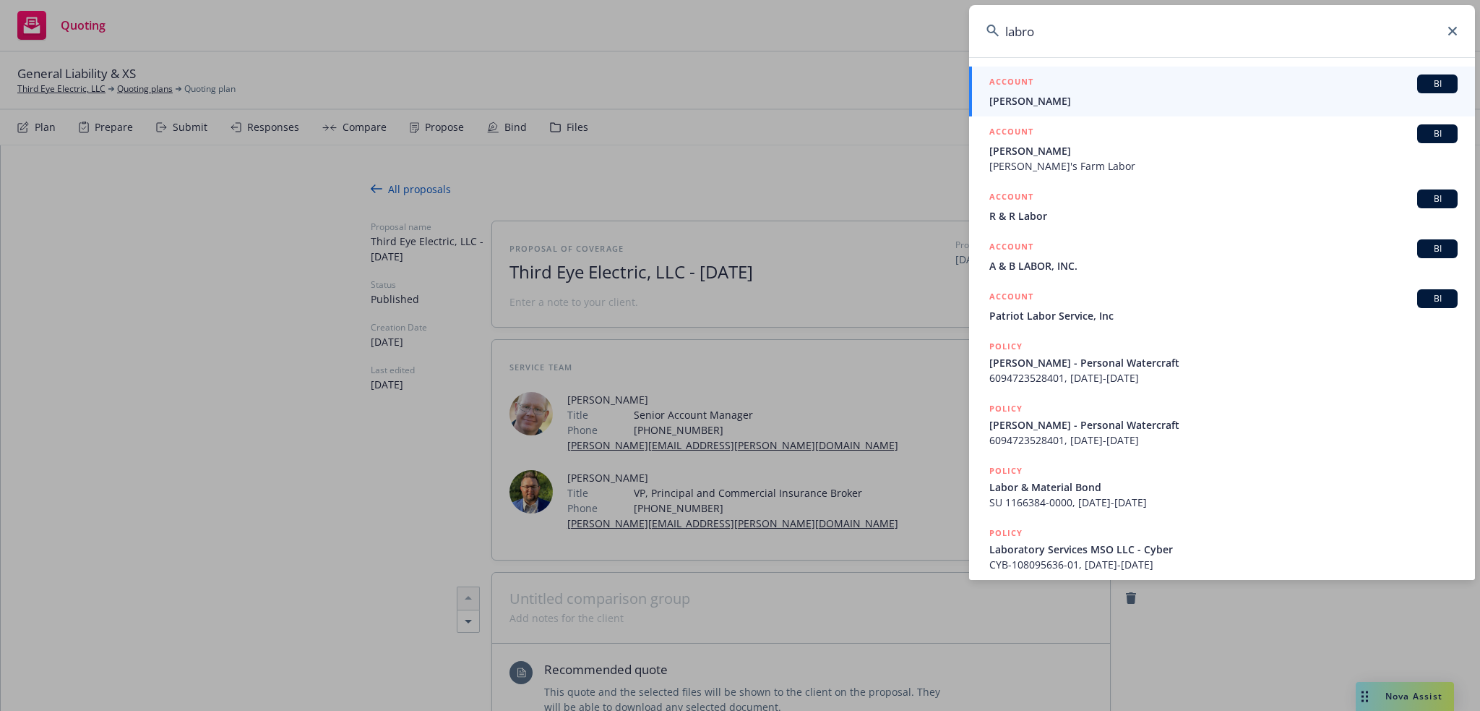
type input "labroa"
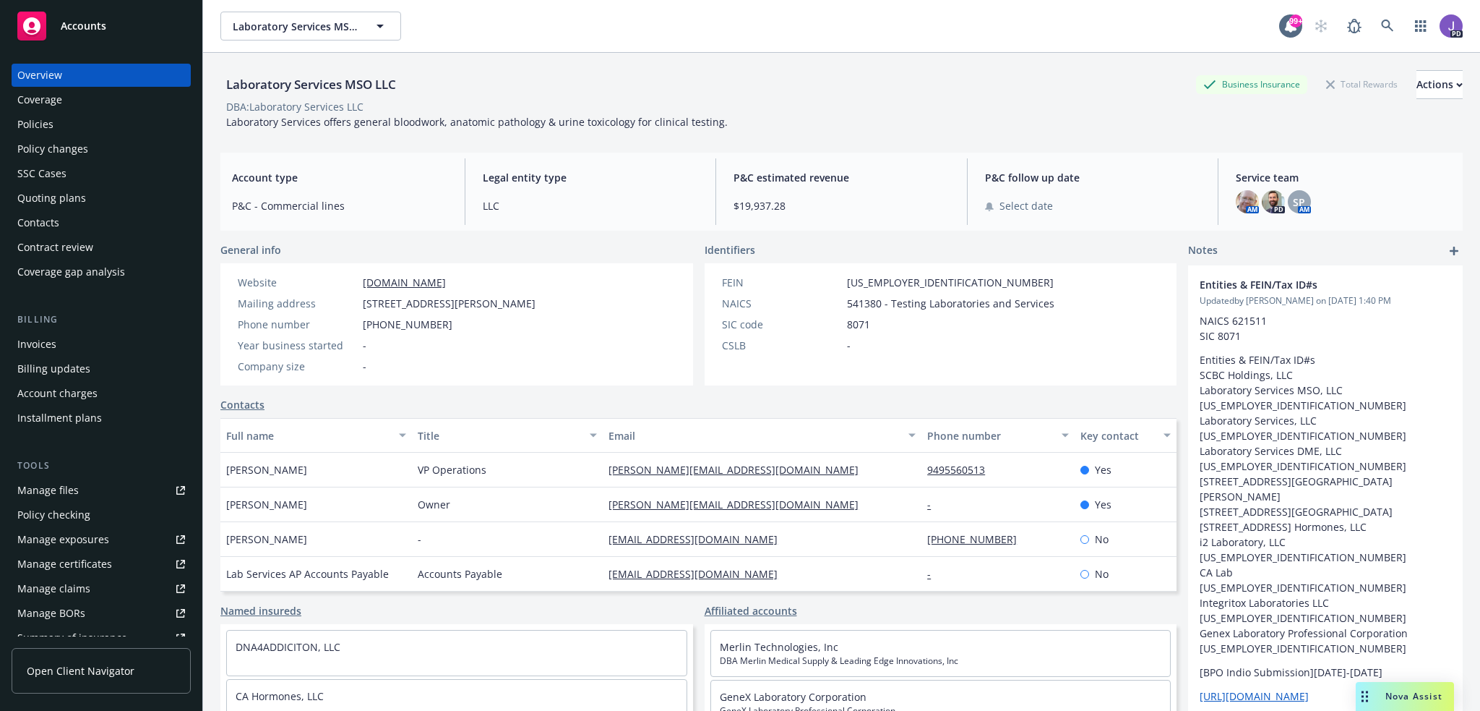
click at [85, 132] on div "Policies" at bounding box center [101, 124] width 168 height 23
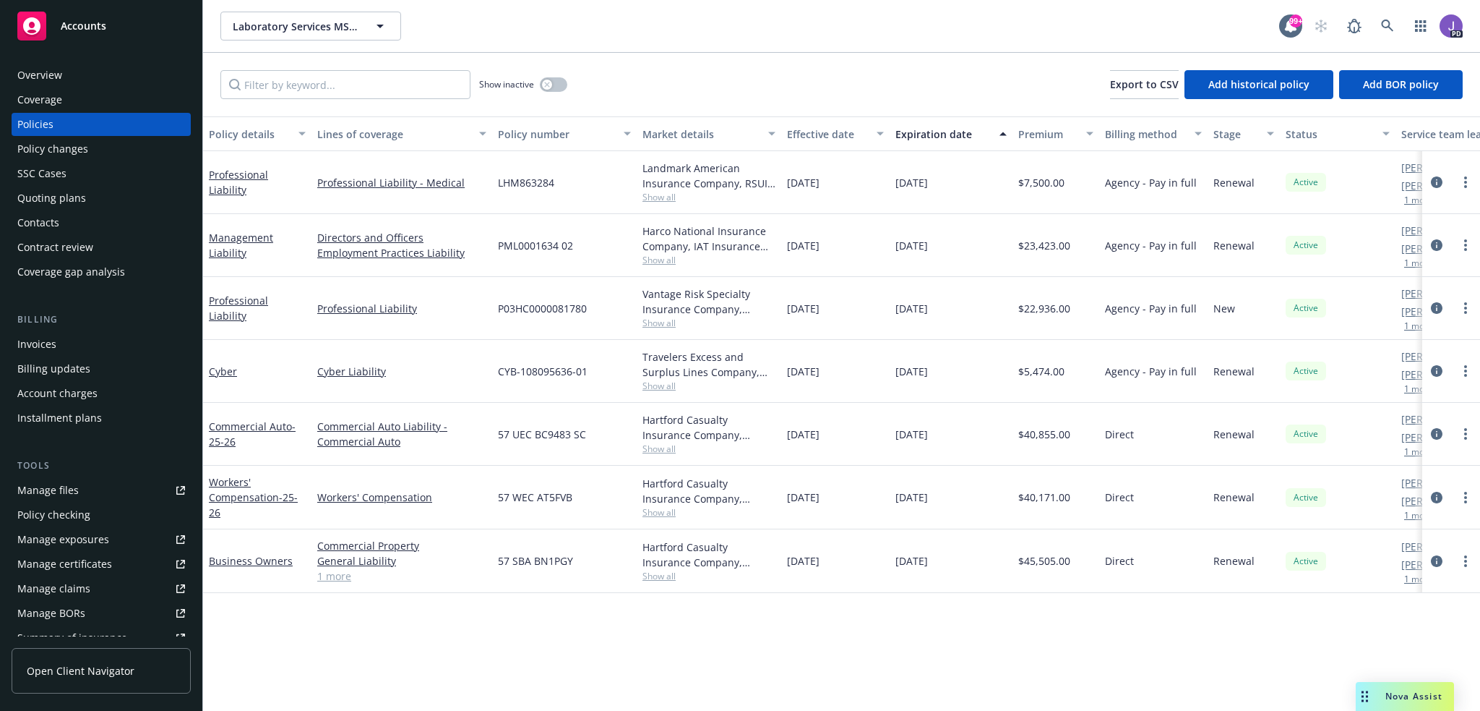
click at [89, 80] on div "Overview" at bounding box center [101, 75] width 168 height 23
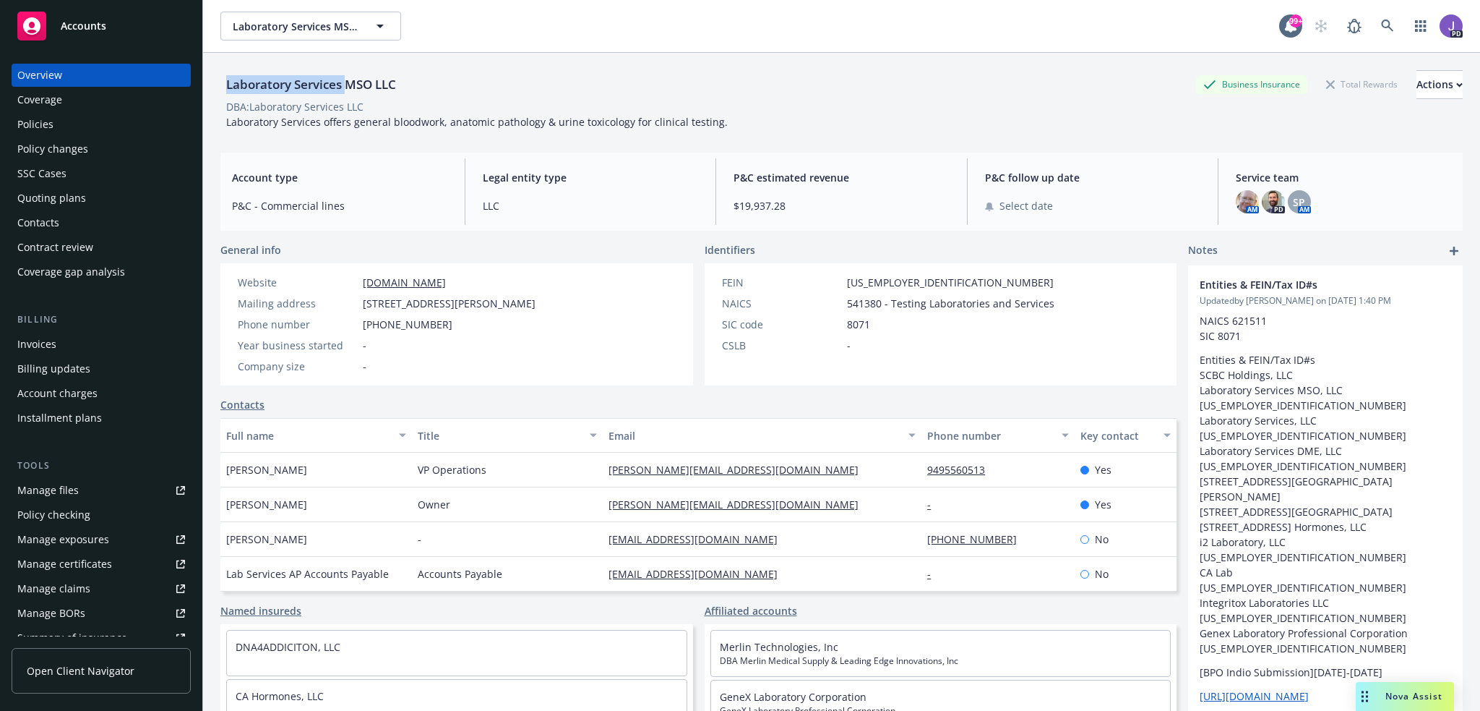
drag, startPoint x: 228, startPoint y: 83, endPoint x: 348, endPoint y: 81, distance: 119.3
click at [347, 81] on div "Laboratory Services MSO LLC" at bounding box center [310, 84] width 181 height 19
copy div "Laboratory Services"
click at [1381, 30] on icon at bounding box center [1387, 26] width 13 height 13
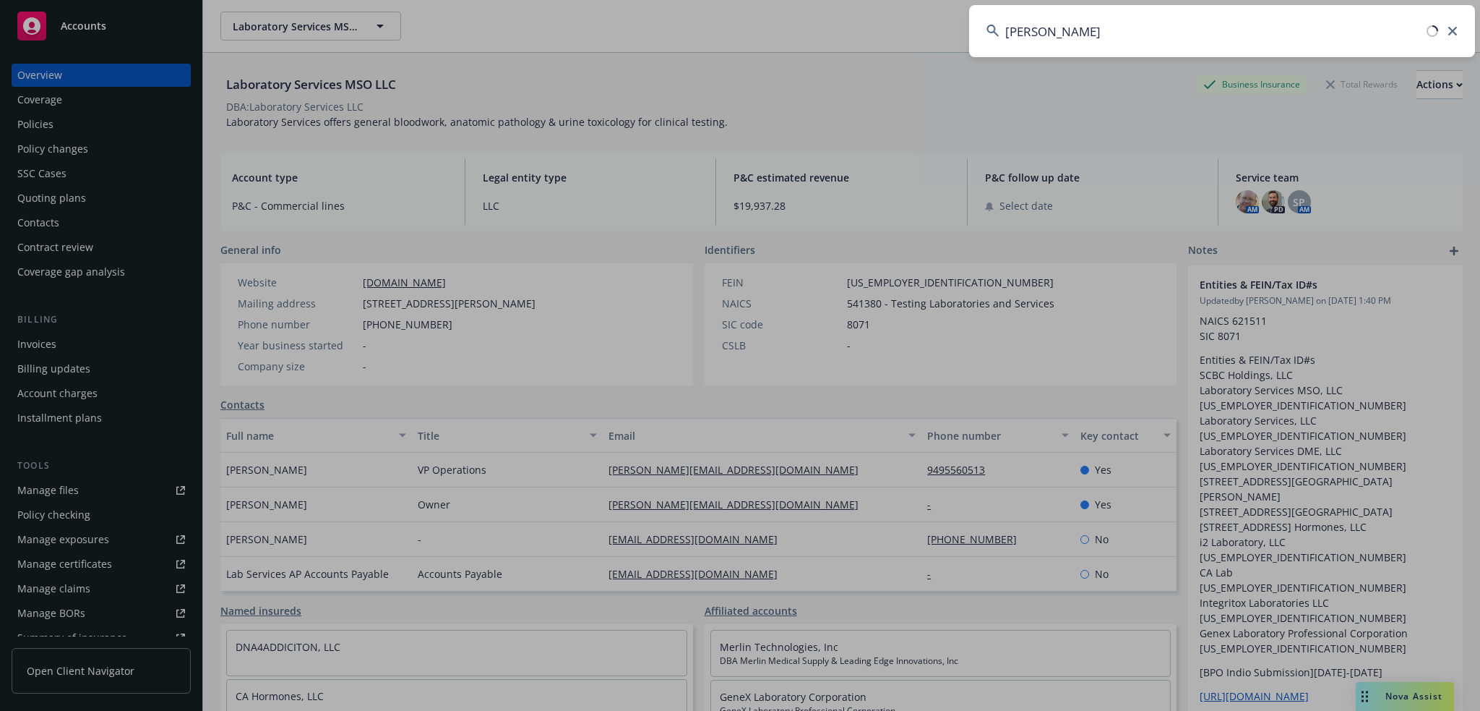
type input "salaza"
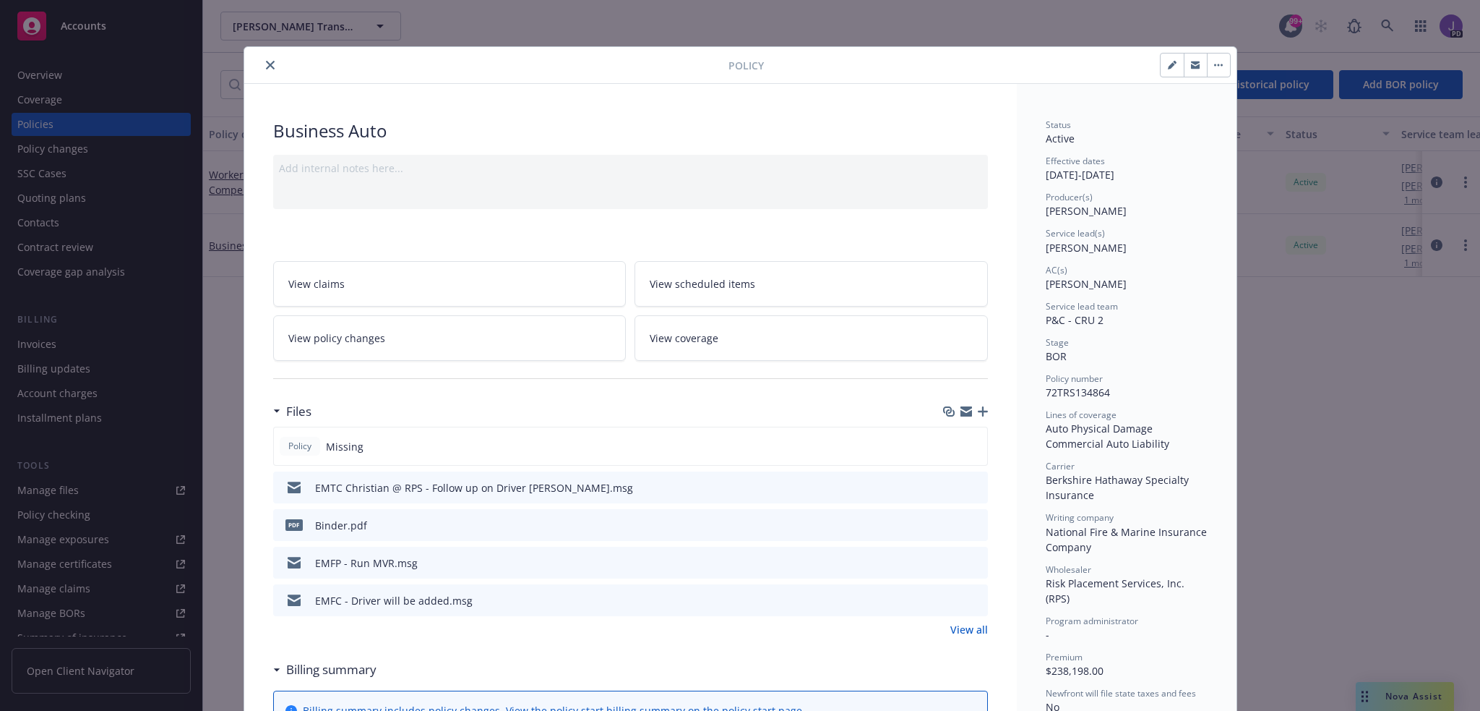
click at [266, 63] on icon "close" at bounding box center [270, 65] width 9 height 9
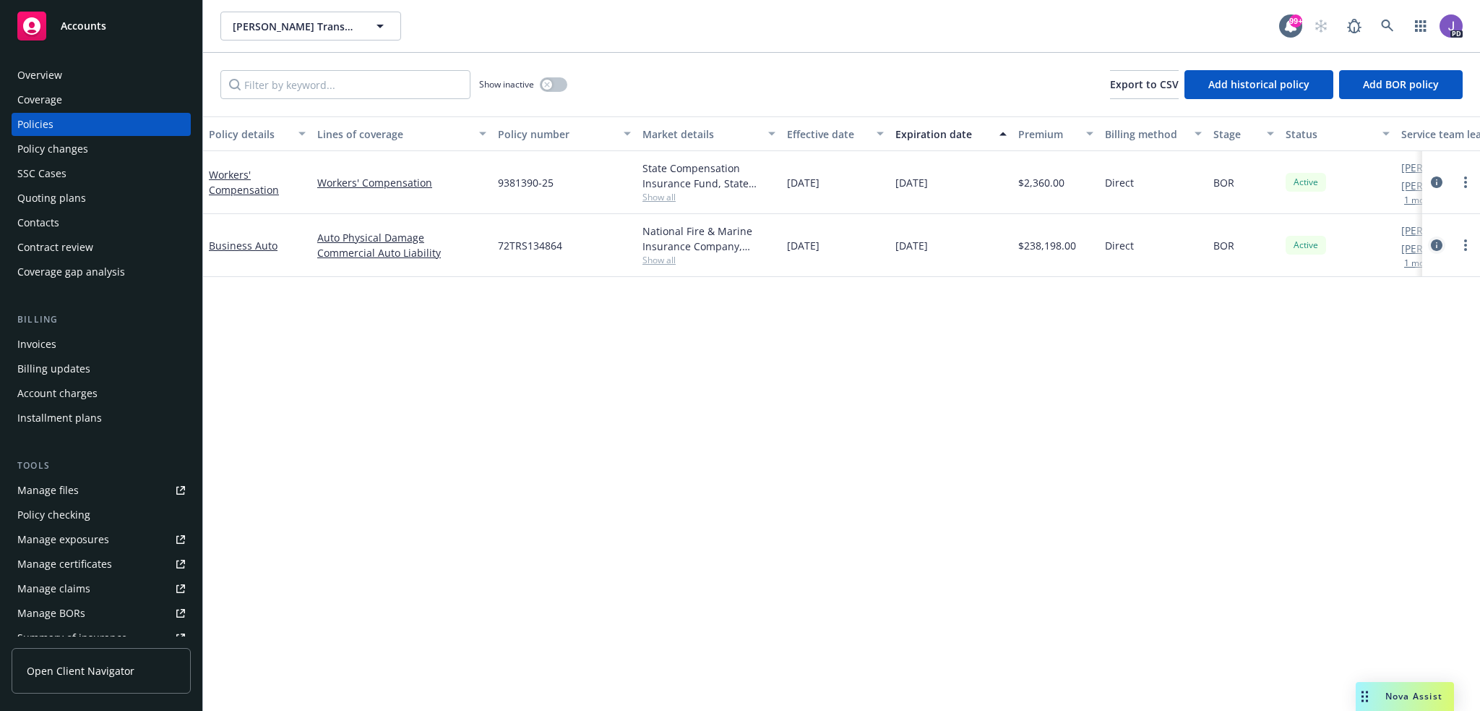
click at [1436, 245] on icon "circleInformation" at bounding box center [1437, 245] width 12 height 12
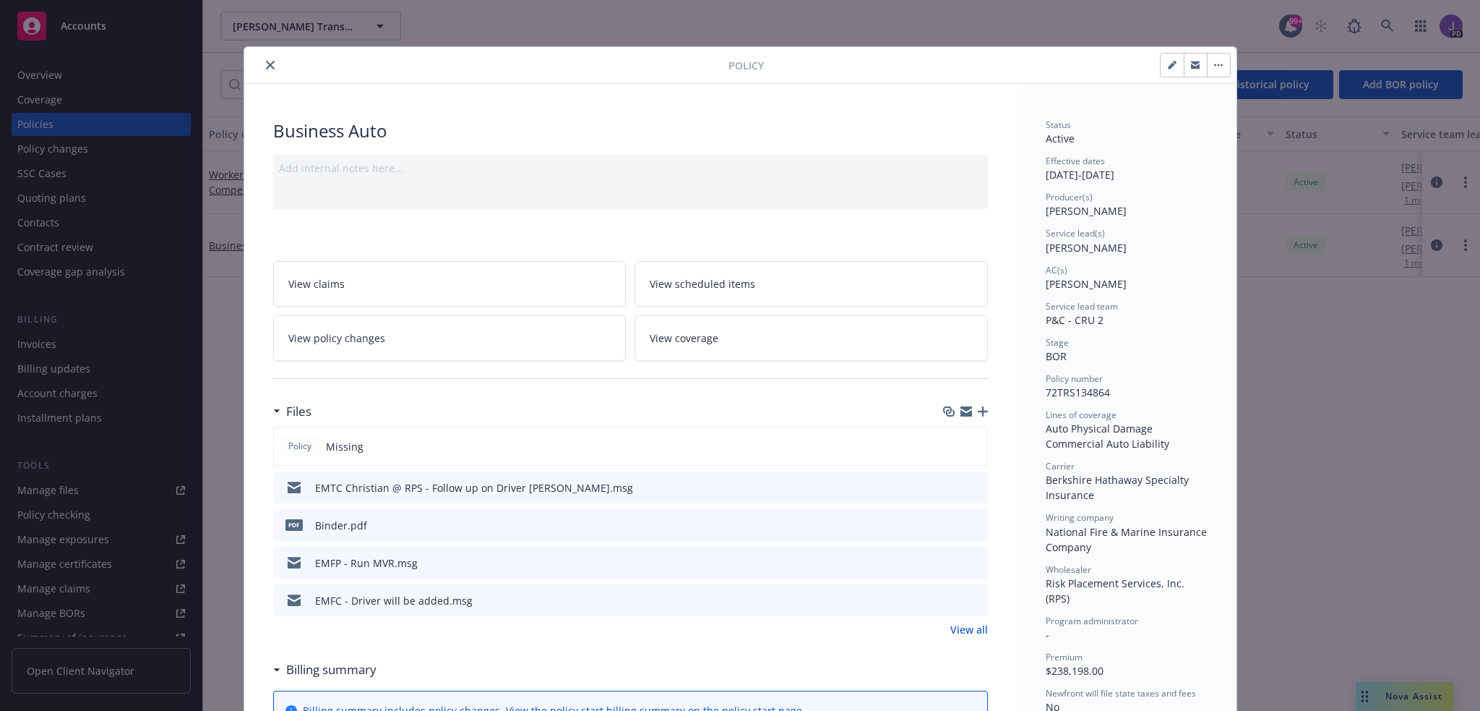
click at [266, 66] on icon "close" at bounding box center [270, 65] width 9 height 9
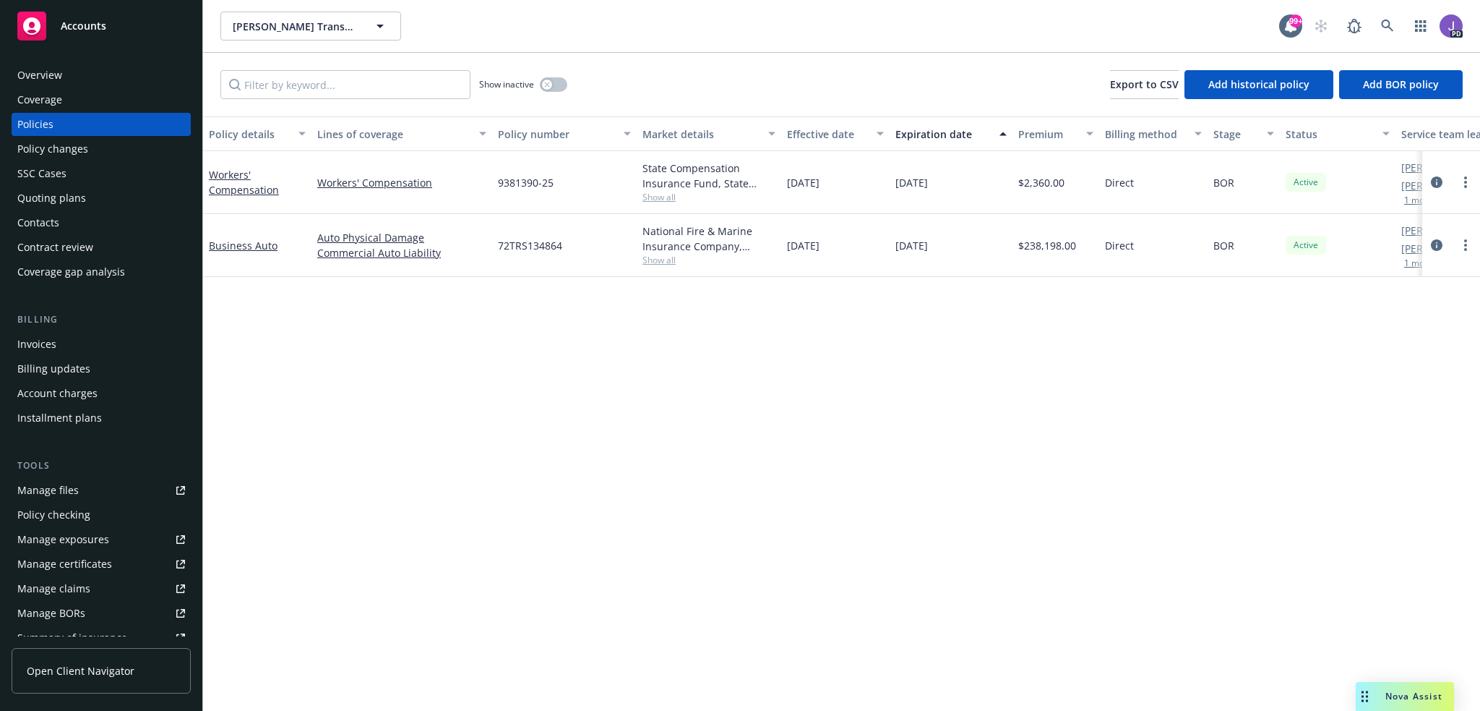
click at [524, 398] on div "Policy details Lines of coverage Policy number Market details Effective date Ex…" at bounding box center [841, 413] width 1277 height 594
